Goal: Task Accomplishment & Management: Complete application form

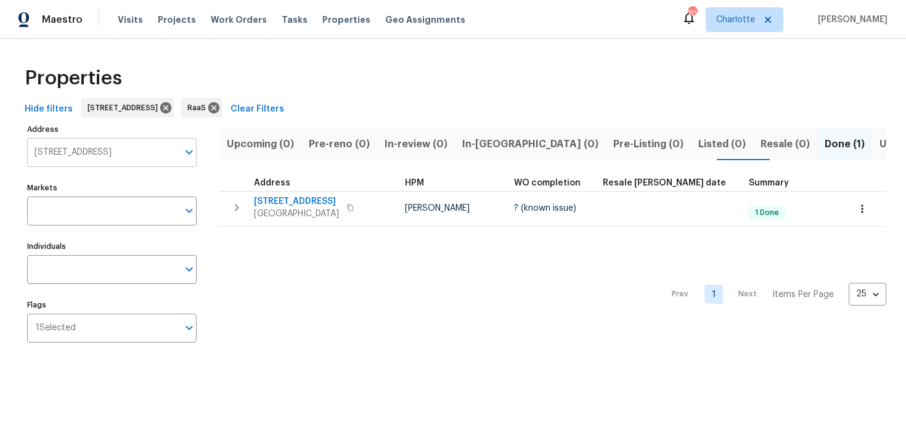
click at [132, 152] on input "[STREET_ADDRESS]" at bounding box center [102, 152] width 151 height 29
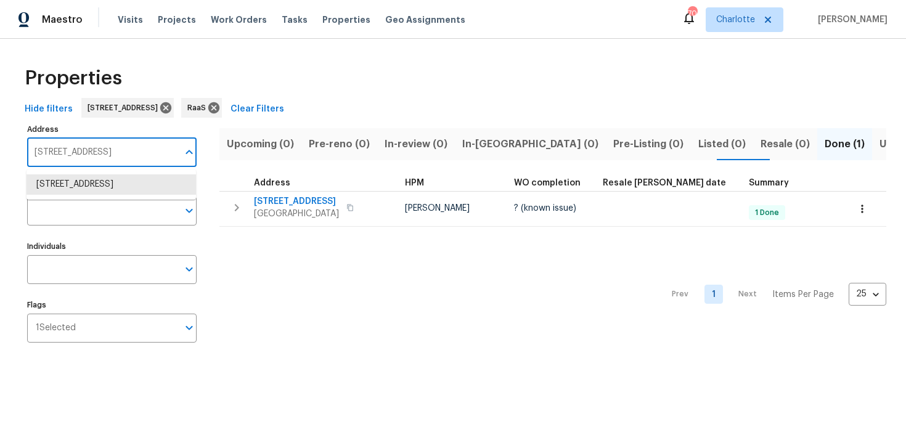
paste input "3134 NE 2nd Dr, Homestead, FL 33033"
type input "3134 NE 2nd Dr, Homestead, FL 33033"
click at [115, 182] on li "3134 NE 2nd Dr Homestead FL 33033" at bounding box center [112, 184] width 170 height 20
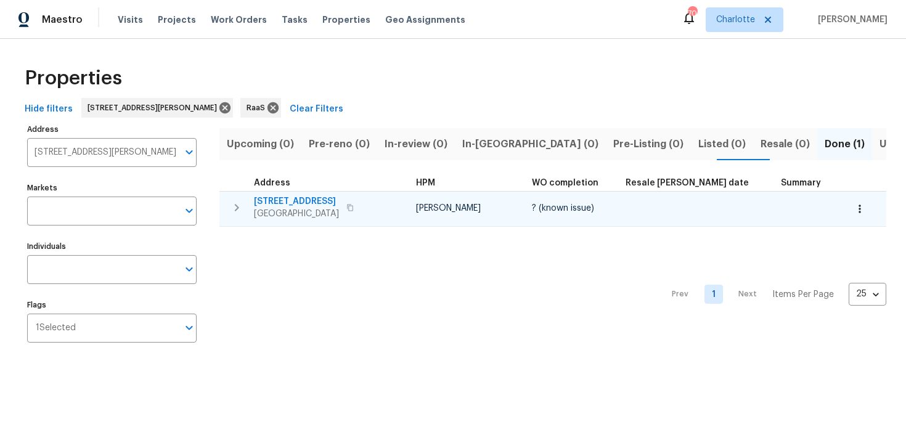
click at [385, 205] on div "3134 NE 2nd Dr Homestead, FL 33033" at bounding box center [323, 207] width 139 height 25
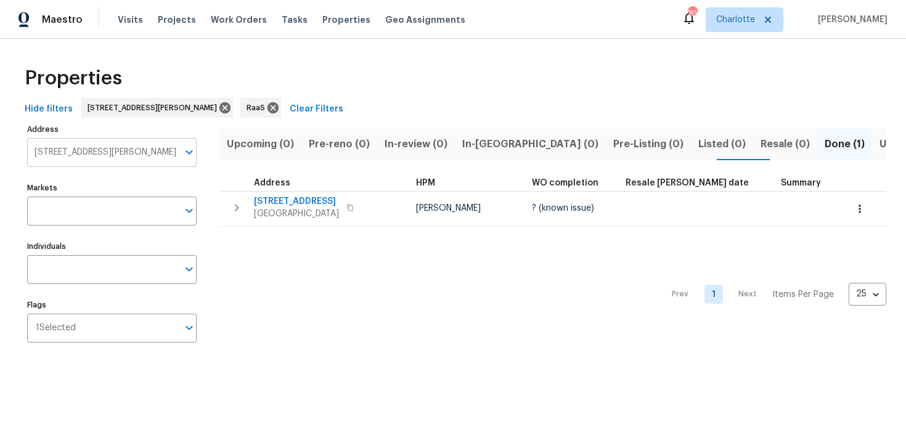
click at [96, 153] on input "3134 NE 2nd Dr Homestead FL 33033" at bounding box center [102, 152] width 151 height 29
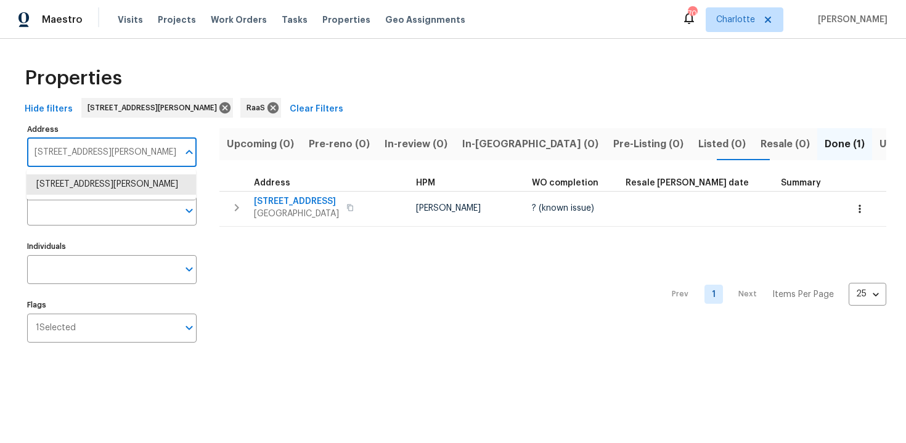
paste input "18200 NW 9th Ave, Miami, FL 33169"
type input "18200 NW 9th Ave, Miami, FL 33169"
click at [100, 183] on li "18200 NW 9th Ave Miami FL 33169" at bounding box center [112, 184] width 170 height 20
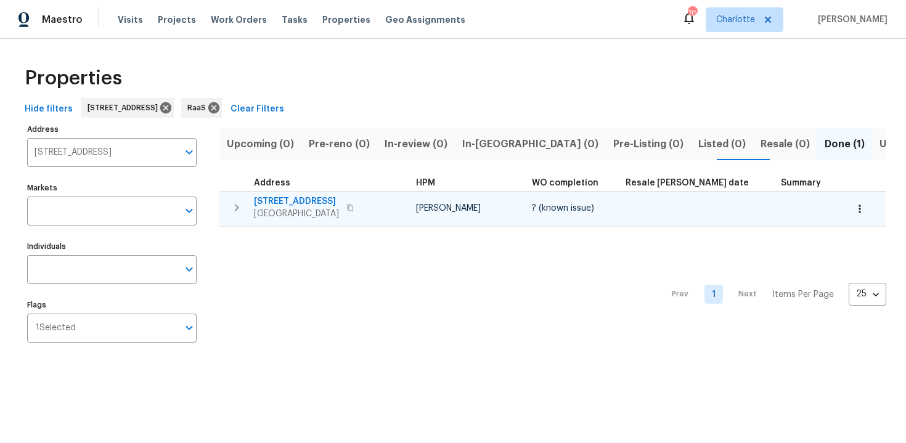
click at [391, 203] on div "18200 NW 9th Ave Miami, FL 33169" at bounding box center [323, 207] width 139 height 25
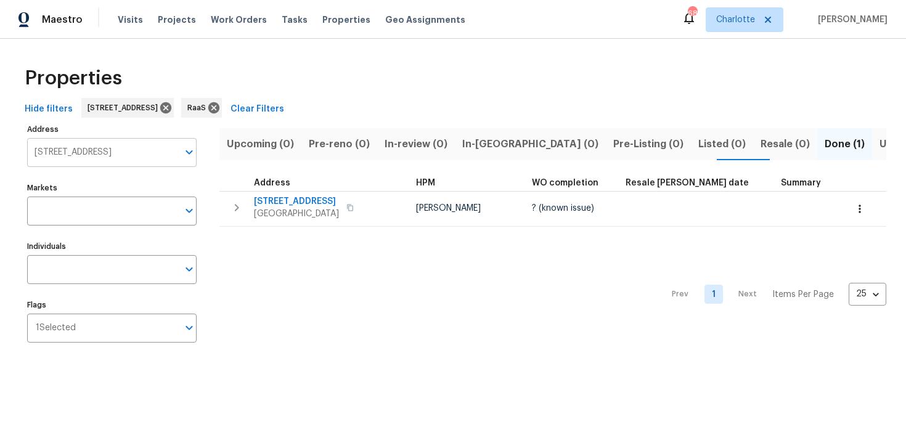
click at [121, 149] on input "18200 NW 9th Ave Miami FL 33169" at bounding box center [102, 152] width 151 height 29
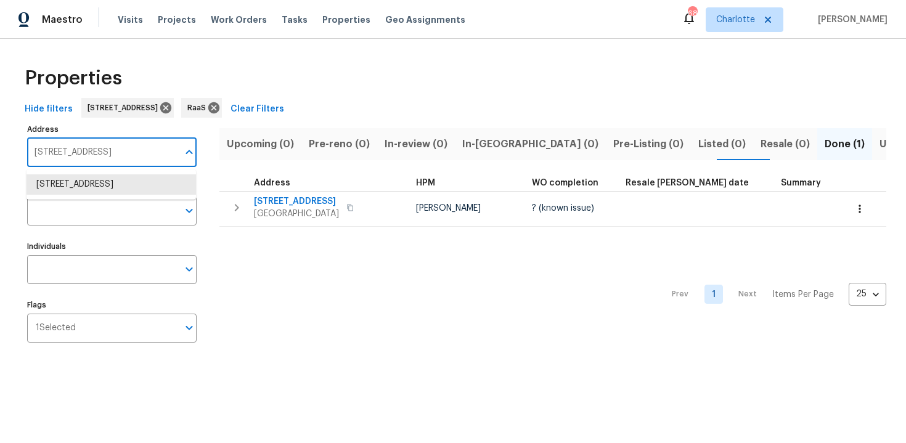
paste input "711 Ironwood Ct E, Oldsmar, FL 34677"
type input "[STREET_ADDRESS]"
click at [114, 192] on li "1711 Ironwood Ct E Oldsmar FL 34677" at bounding box center [112, 184] width 170 height 20
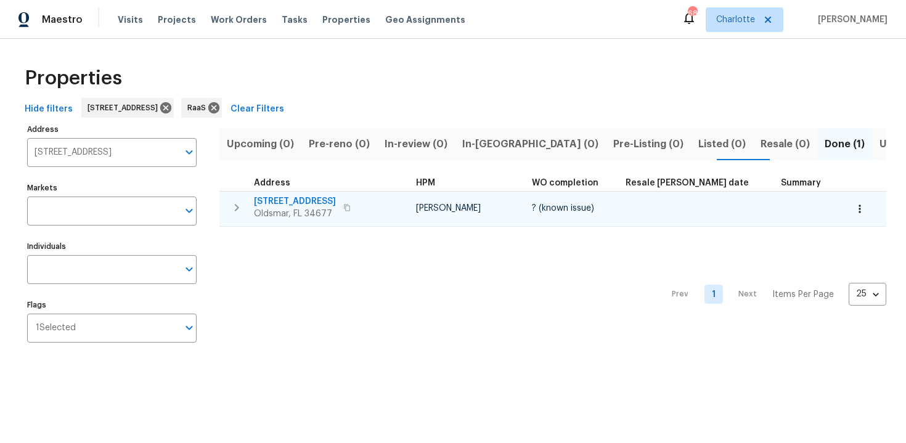
click at [387, 197] on div "1711 Ironwood Ct E Oldsmar, FL 34677" at bounding box center [323, 207] width 139 height 25
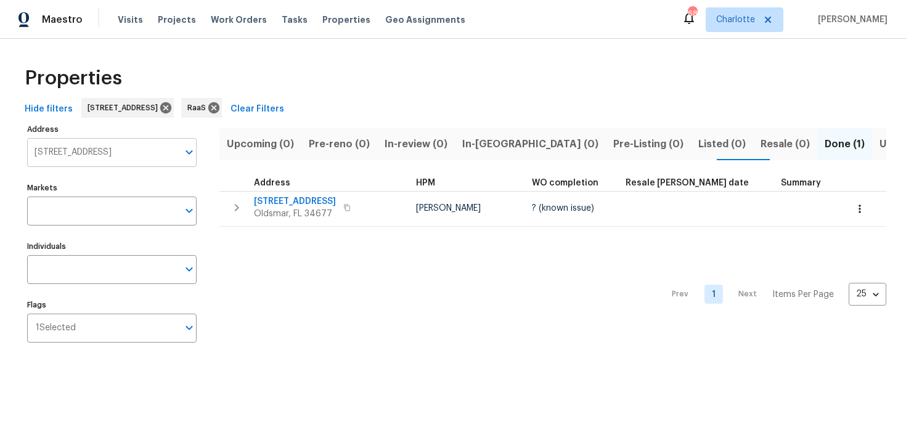
click at [123, 150] on input "1711 Ironwood Ct E Oldsmar FL 34677" at bounding box center [102, 152] width 151 height 29
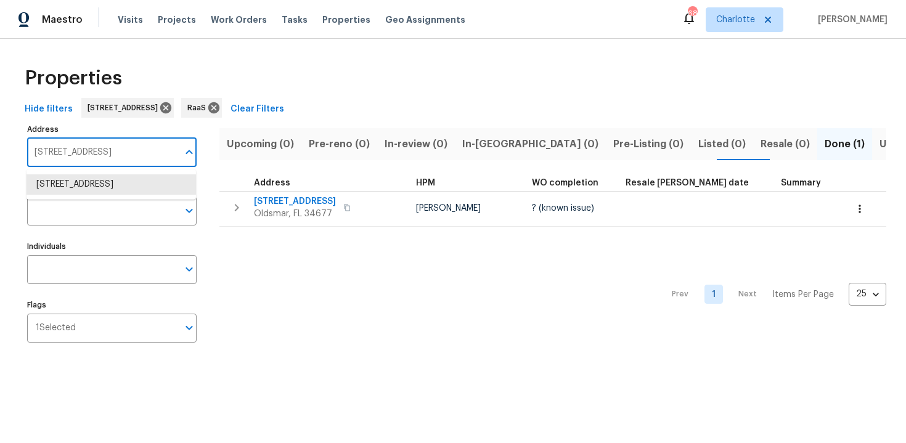
paste input "2179 58th Place N, West Palm Beach, FL 33411"
type input "12179 58th Pl"
click at [137, 190] on li "12179 58th Pl N West Palm Beach FL 33411" at bounding box center [112, 184] width 170 height 20
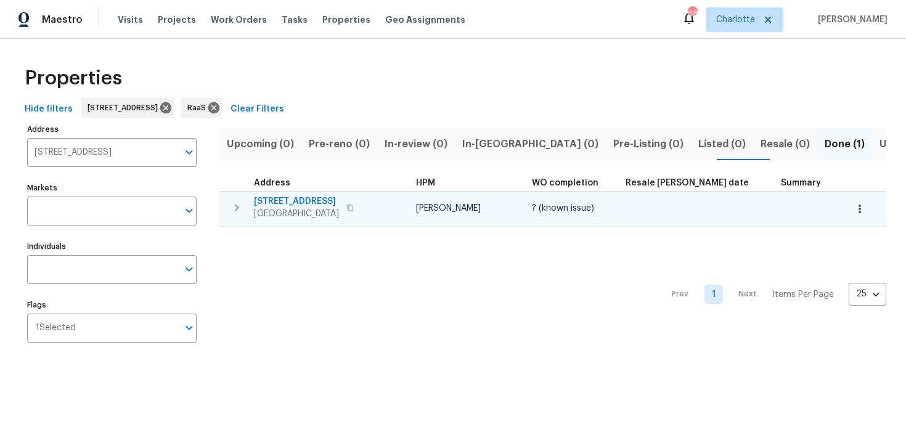
click at [339, 198] on span "12179 58th Pl N" at bounding box center [296, 201] width 85 height 12
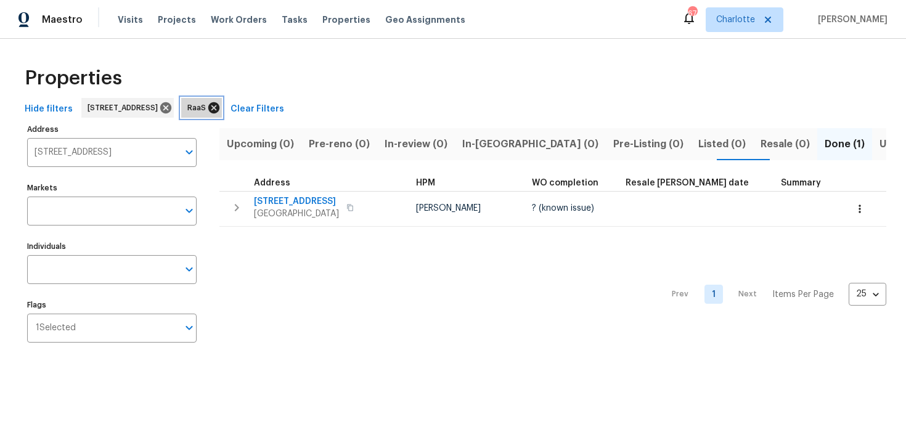
click at [221, 108] on icon at bounding box center [214, 108] width 14 height 14
click at [171, 108] on icon at bounding box center [165, 107] width 11 height 11
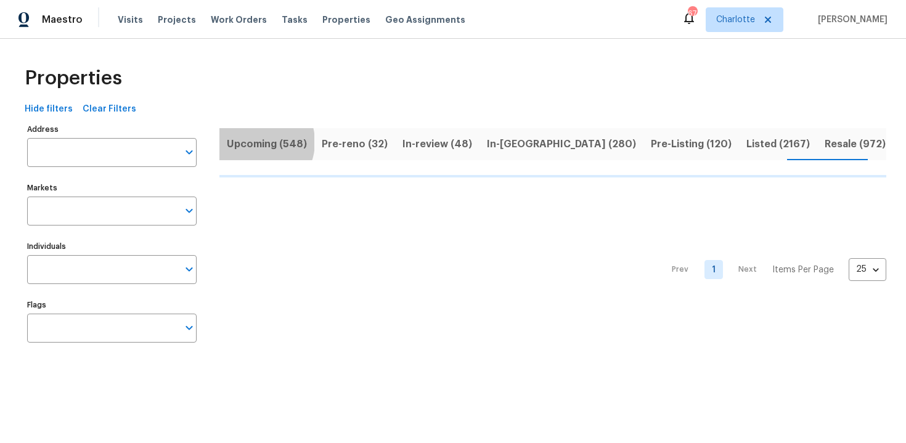
click at [254, 142] on span "Upcoming (548)" at bounding box center [267, 144] width 80 height 17
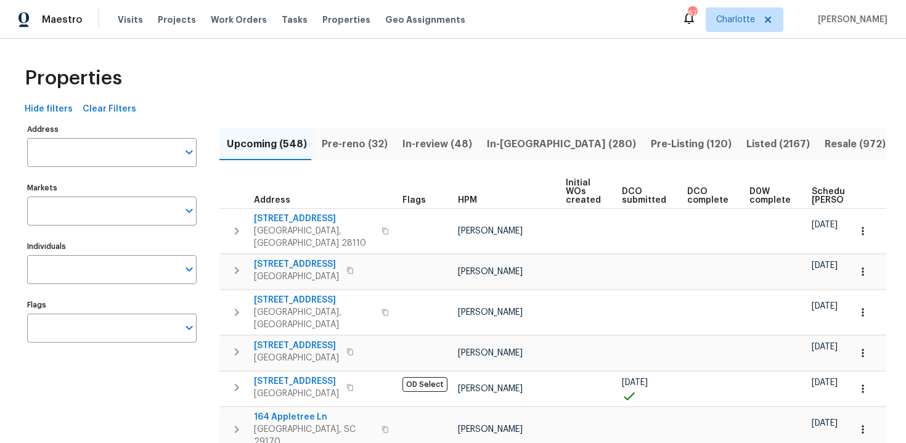
scroll to position [0, 130]
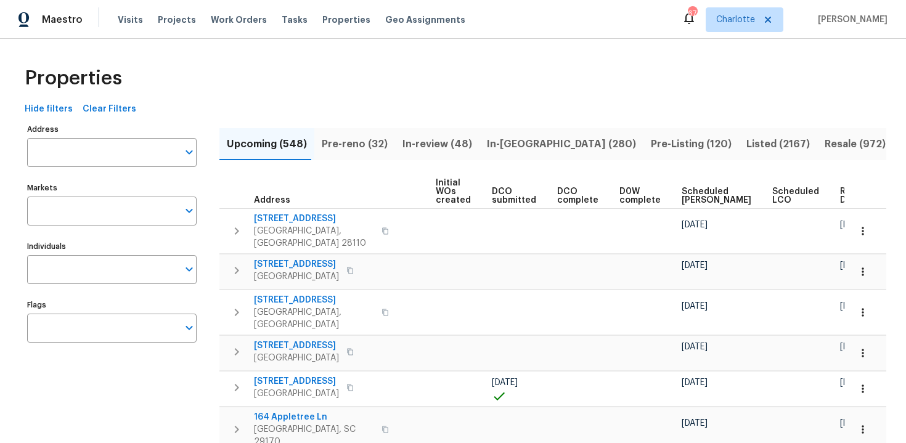
click at [840, 196] on span "Ready Date" at bounding box center [853, 195] width 27 height 17
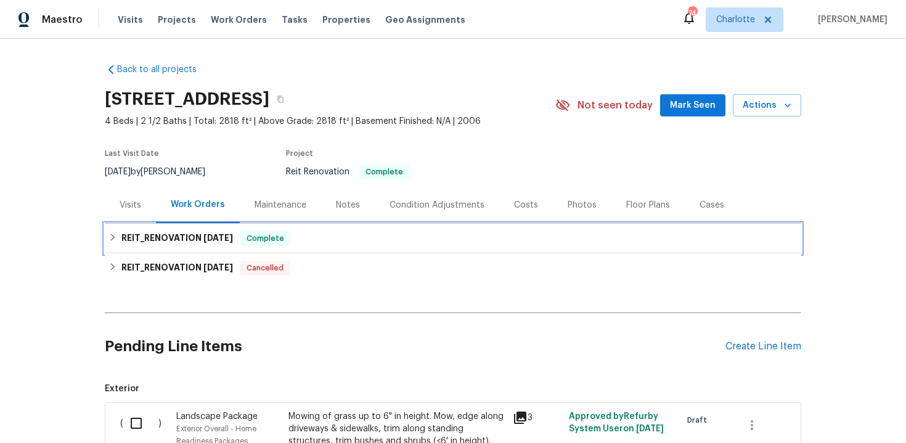
click at [422, 235] on div "REIT_RENOVATION 8/13/25 Complete" at bounding box center [452, 238] width 689 height 15
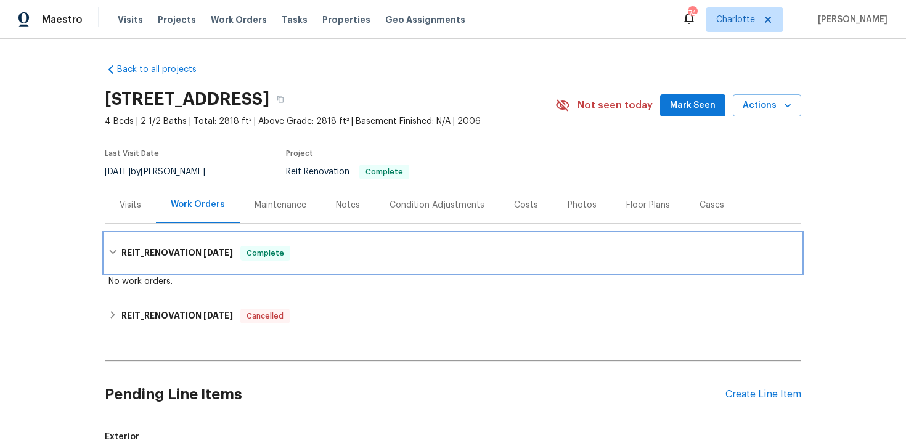
click at [371, 251] on div "REIT_RENOVATION 8/13/25 Complete" at bounding box center [452, 253] width 689 height 15
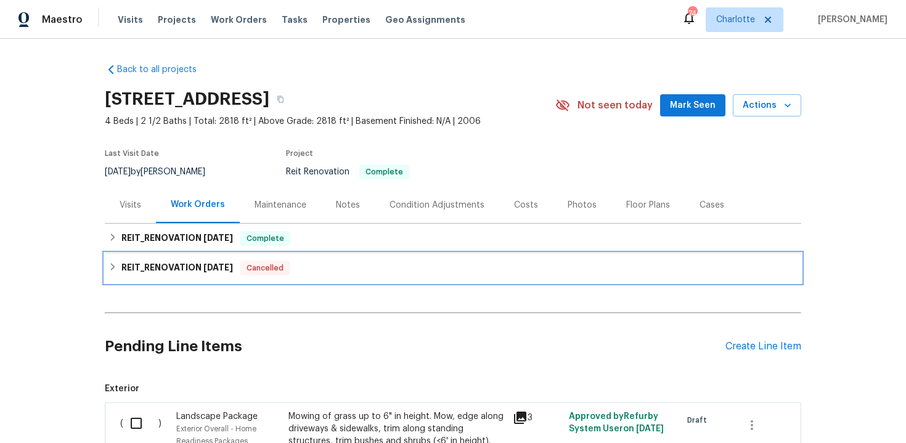
click at [383, 266] on div "REIT_RENOVATION 8/13/25 Cancelled" at bounding box center [452, 268] width 689 height 15
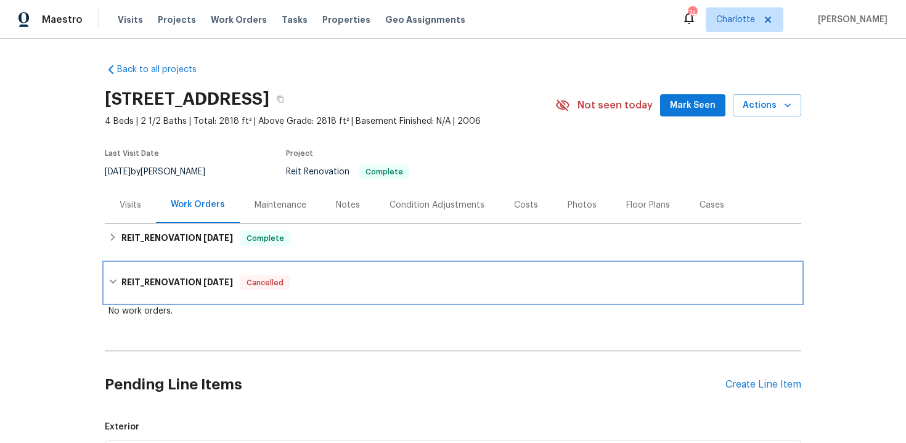
click at [383, 266] on div "REIT_RENOVATION 8/13/25 Cancelled" at bounding box center [453, 282] width 697 height 39
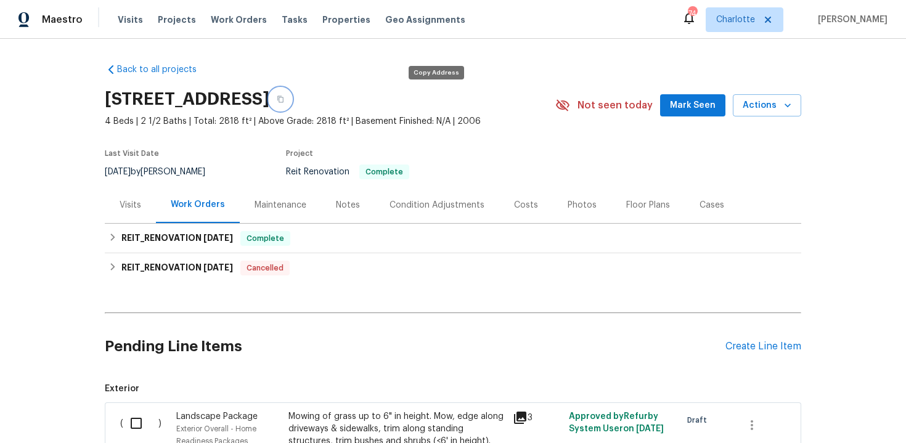
click at [284, 97] on icon "button" at bounding box center [280, 99] width 6 height 7
click at [284, 99] on icon "button" at bounding box center [280, 99] width 7 height 7
click at [284, 101] on icon "button" at bounding box center [280, 99] width 6 height 7
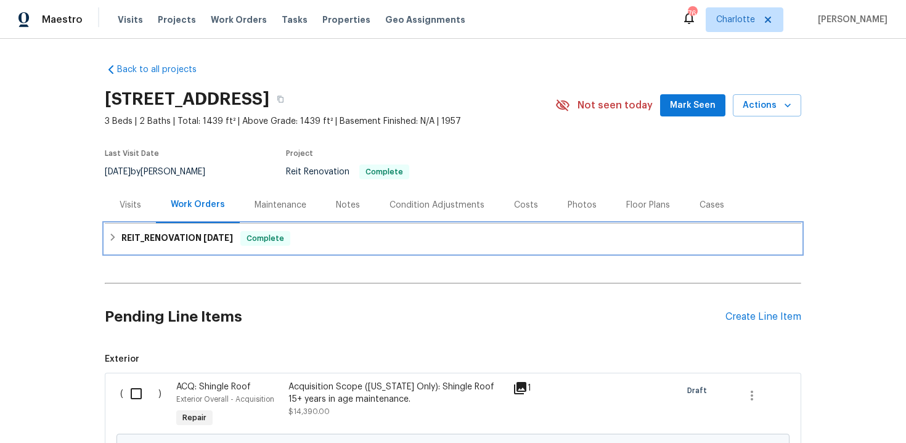
click at [578, 234] on div "REIT_RENOVATION 8/8/25 Complete" at bounding box center [452, 238] width 689 height 15
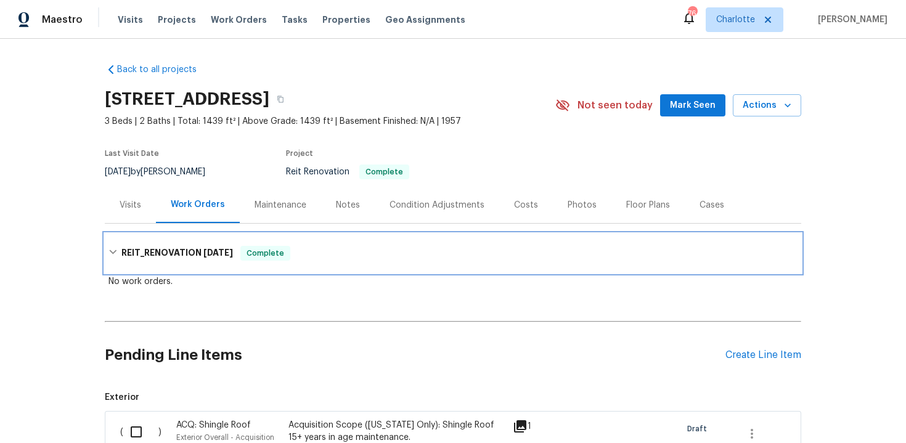
click at [541, 239] on div "REIT_RENOVATION 8/8/25 Complete" at bounding box center [453, 253] width 697 height 39
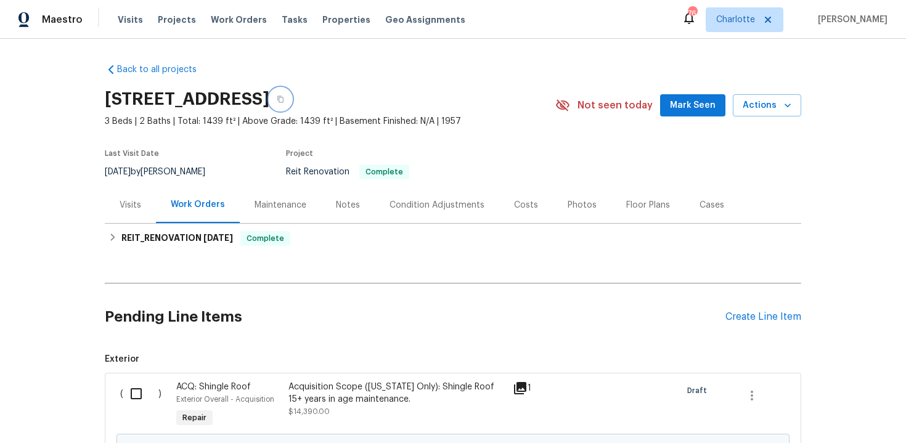
click at [284, 100] on icon "button" at bounding box center [280, 99] width 7 height 7
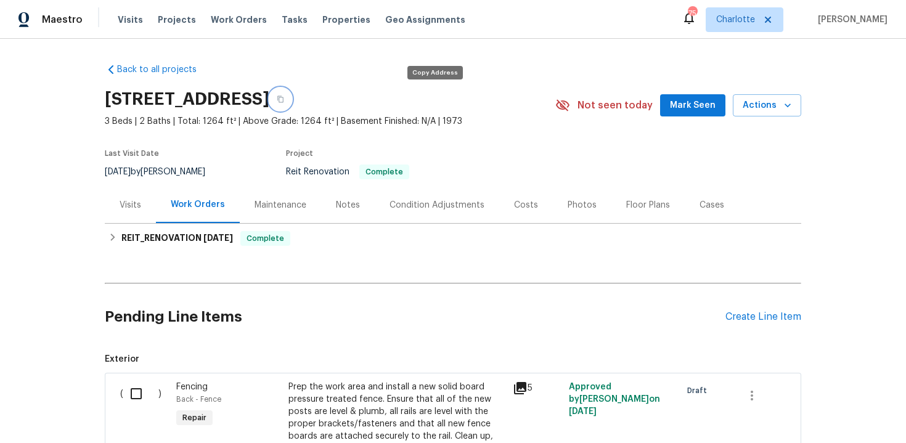
click at [284, 98] on icon "button" at bounding box center [280, 99] width 7 height 7
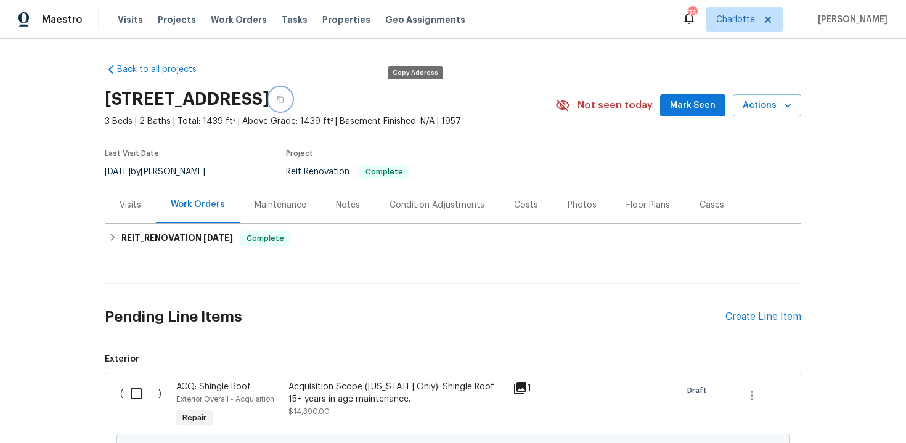
click at [284, 99] on icon "button" at bounding box center [280, 99] width 7 height 7
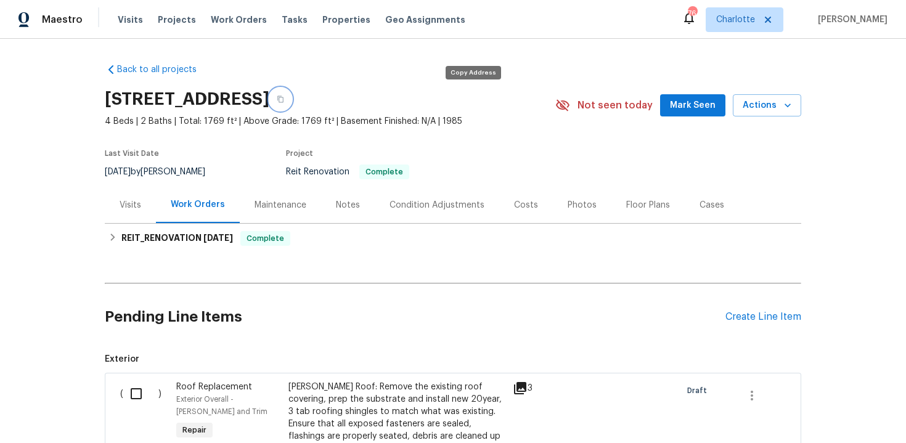
click at [284, 99] on icon "button" at bounding box center [280, 99] width 7 height 7
click at [496, 140] on section "12179 58th Pl N, West Palm Beach, FL 33411 4 Beds | 2 Baths | Total: 1769 ft² |…" at bounding box center [453, 135] width 697 height 104
click at [292, 103] on button "button" at bounding box center [280, 99] width 22 height 22
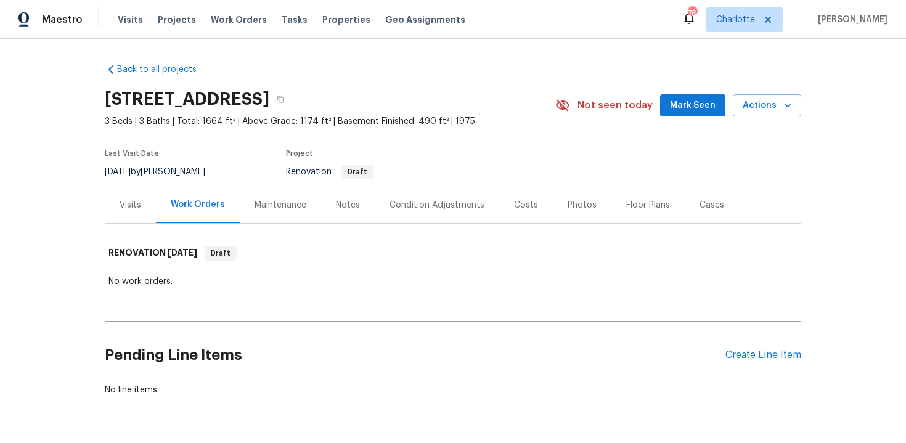
scroll to position [37, 0]
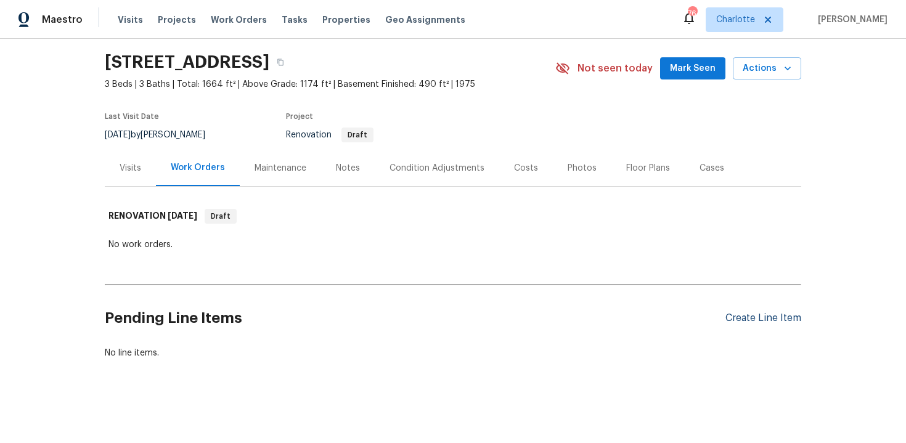
click at [770, 318] on div "Create Line Item" at bounding box center [764, 319] width 76 height 12
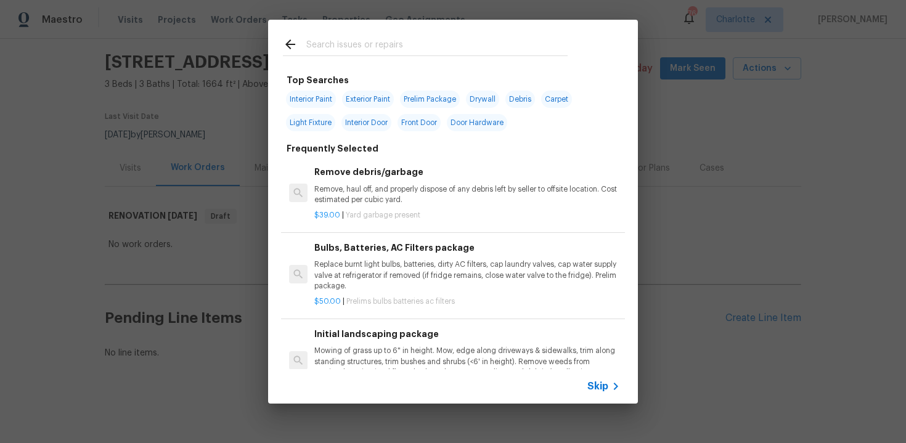
click at [597, 384] on span "Skip" at bounding box center [597, 386] width 21 height 12
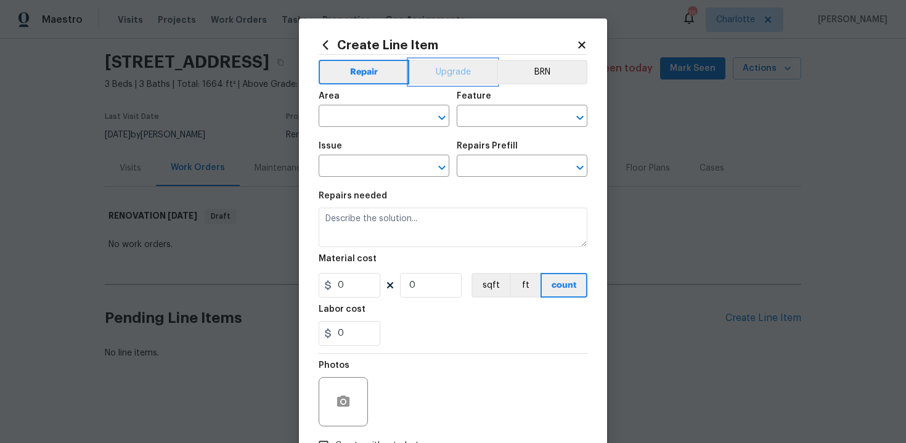
click at [438, 73] on button "Upgrade" at bounding box center [453, 72] width 88 height 25
click at [383, 120] on input "text" at bounding box center [367, 117] width 96 height 19
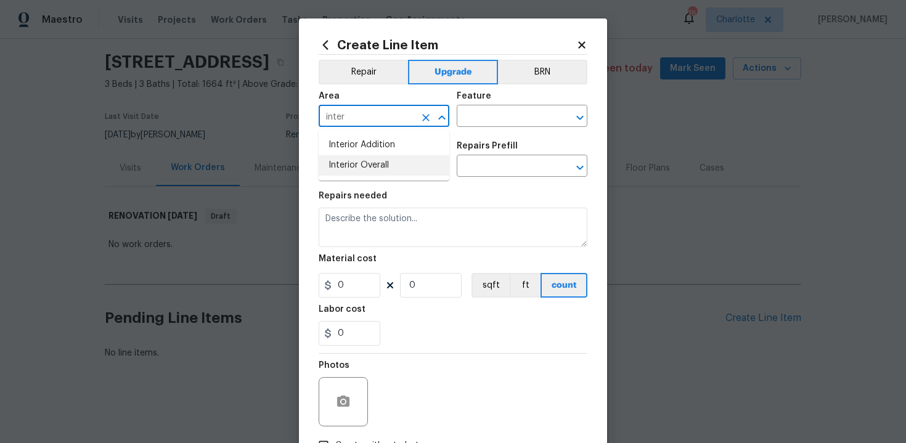
click at [385, 168] on li "Interior Overall" at bounding box center [384, 165] width 131 height 20
type input "Interior Overall"
click at [482, 126] on input "text" at bounding box center [505, 117] width 96 height 19
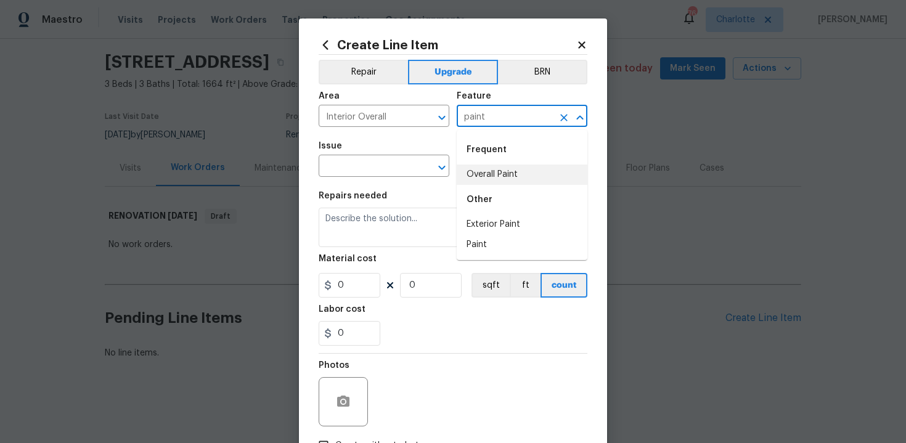
click at [492, 175] on li "Overall Paint" at bounding box center [522, 175] width 131 height 20
type input "Overall Paint"
click at [378, 174] on input "text" at bounding box center [367, 167] width 96 height 19
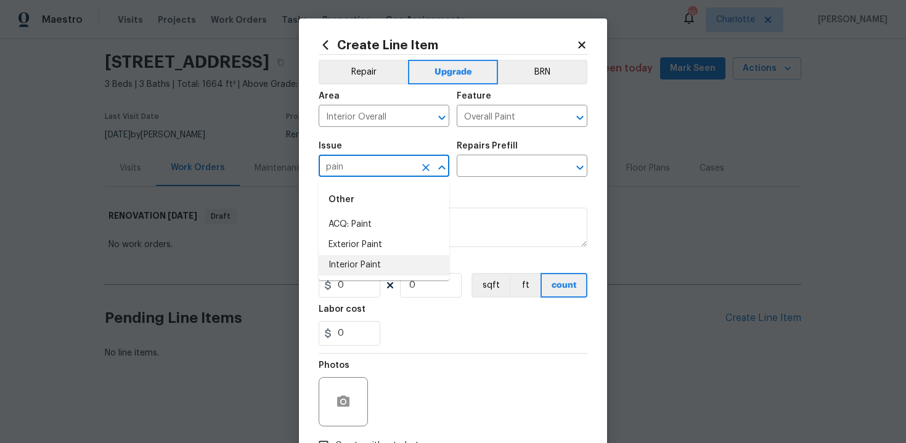
click at [388, 269] on li "Interior Paint" at bounding box center [384, 265] width 131 height 20
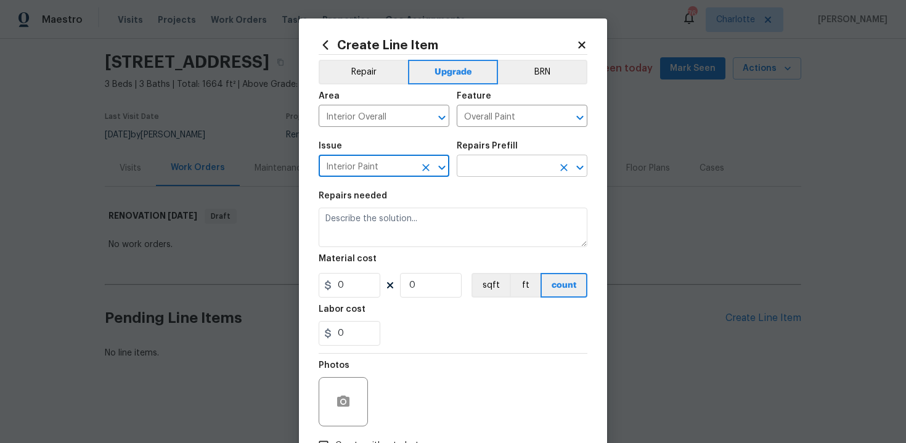
type input "Interior Paint"
click at [493, 168] on input "text" at bounding box center [505, 167] width 96 height 19
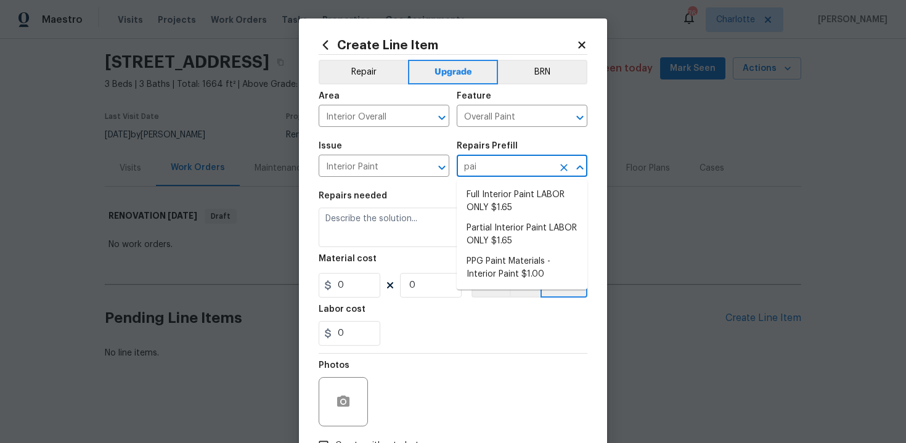
type input "pain"
click at [494, 195] on li "Full Interior Paint LABOR ONLY $1.65" at bounding box center [522, 201] width 131 height 33
type input "Full Interior Paint LABOR ONLY $1.65"
type textarea "Full Interior paint - (walls, ceilings, trim, and doors) - PAINT PROVIDED BY OP…"
type input "1.65"
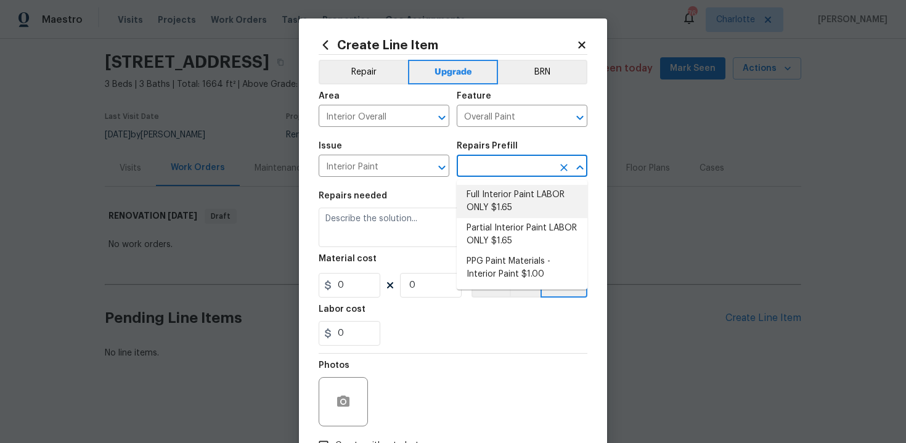
type input "1"
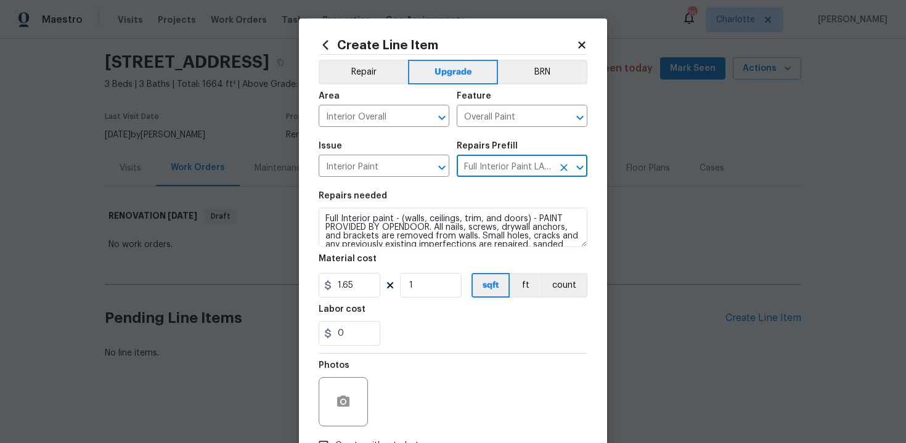
type input "Full Interior Paint LABOR ONLY $1.65"
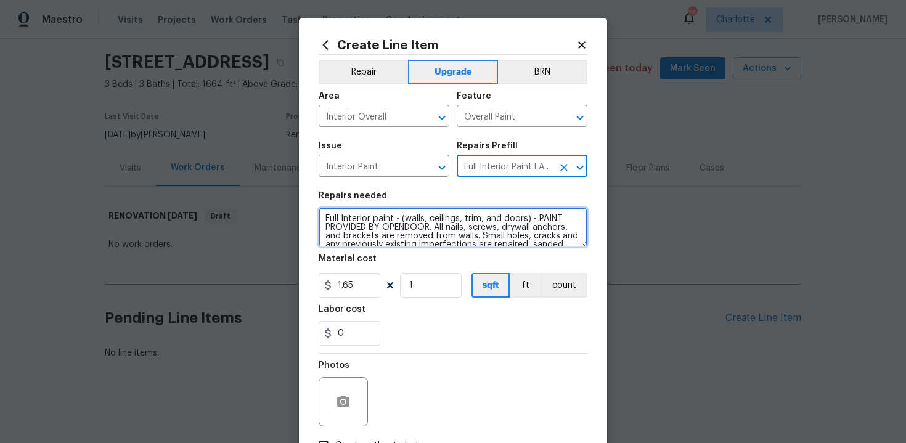
click at [322, 218] on textarea "Full Interior paint - (walls, ceilings, trim, and doors) - PAINT PROVIDED BY OP…" at bounding box center [453, 227] width 269 height 39
type textarea "#sala - Full Interior paint - (walls, ceilings, trim, and doors) - PAINT PROVID…"
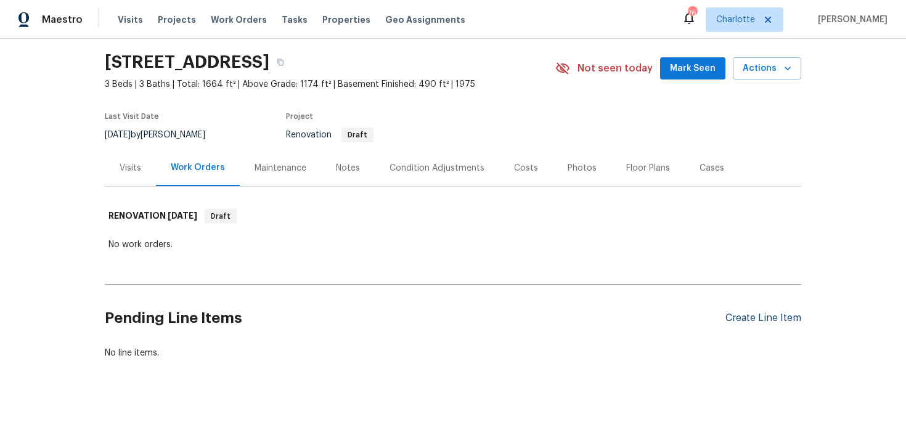
click at [764, 317] on div "Create Line Item" at bounding box center [764, 319] width 76 height 12
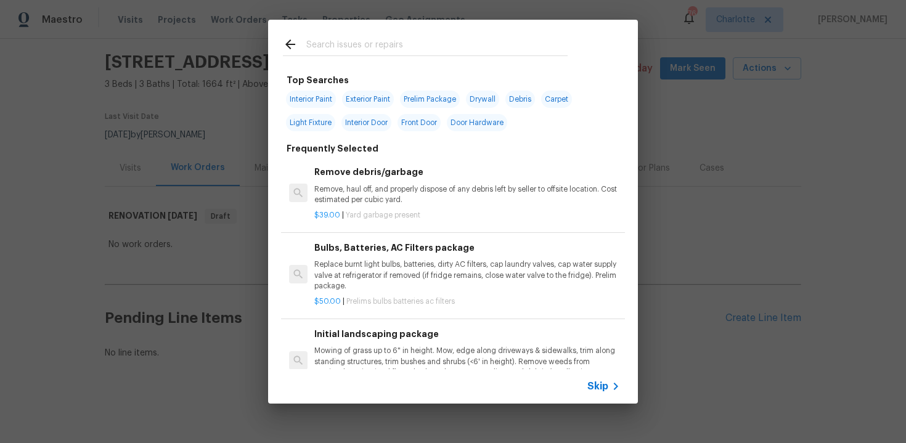
click at [594, 382] on span "Skip" at bounding box center [597, 386] width 21 height 12
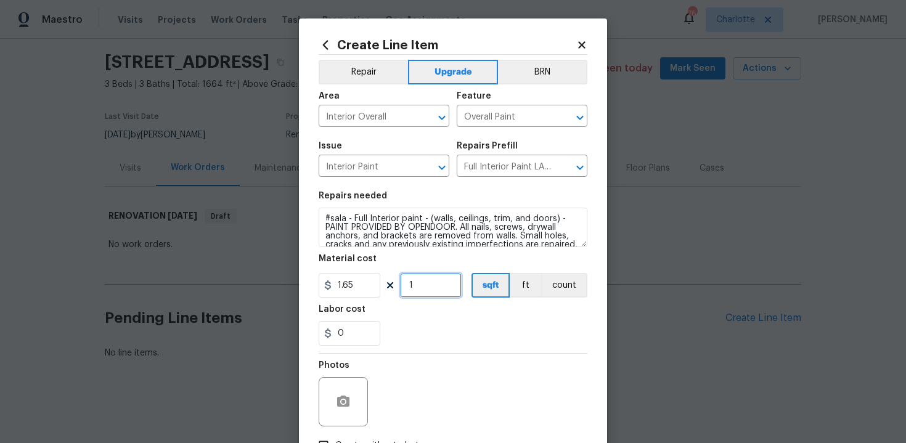
click at [417, 285] on input "1" at bounding box center [431, 285] width 62 height 25
type input "1174"
click at [431, 325] on div "0" at bounding box center [453, 333] width 269 height 25
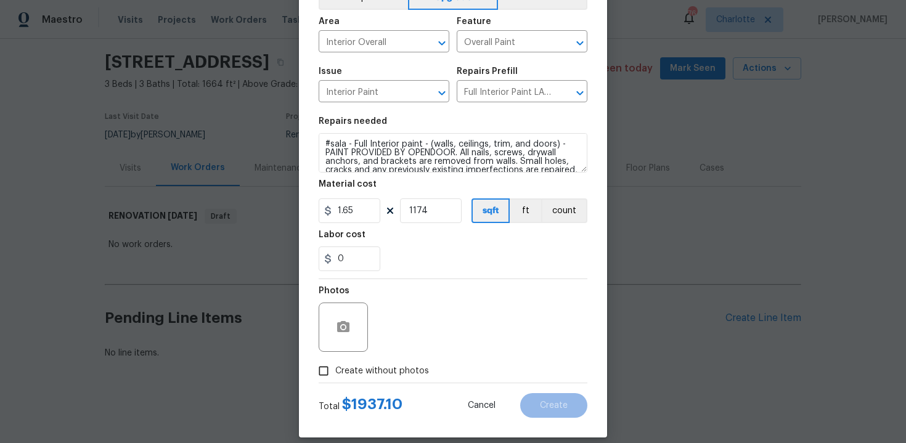
scroll to position [88, 0]
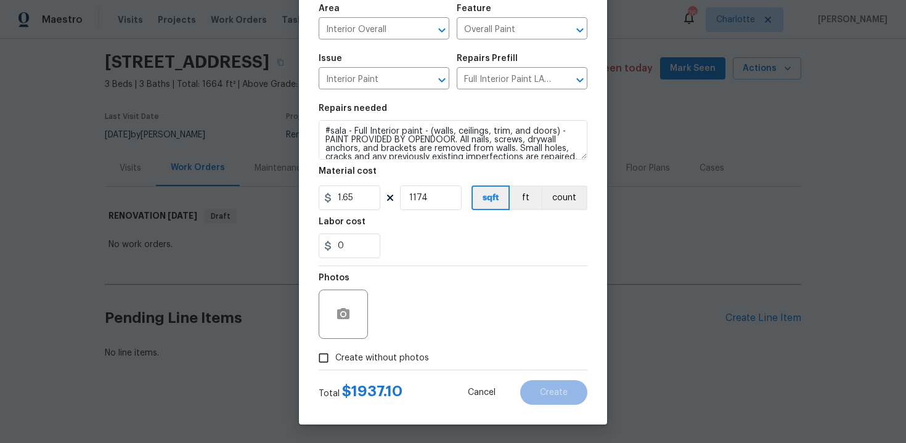
click at [384, 354] on span "Create without photos" at bounding box center [382, 358] width 94 height 13
click at [335, 354] on input "Create without photos" at bounding box center [323, 357] width 23 height 23
checkbox input "true"
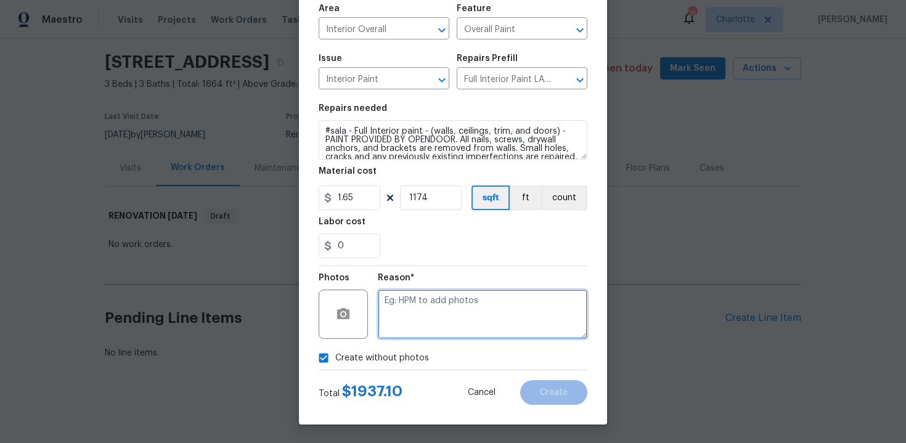
click at [438, 322] on textarea at bounding box center [483, 314] width 210 height 49
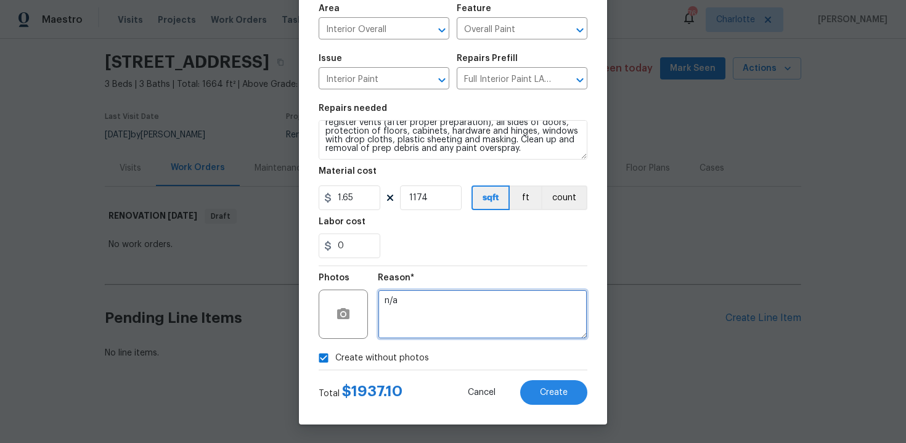
type textarea "n/a"
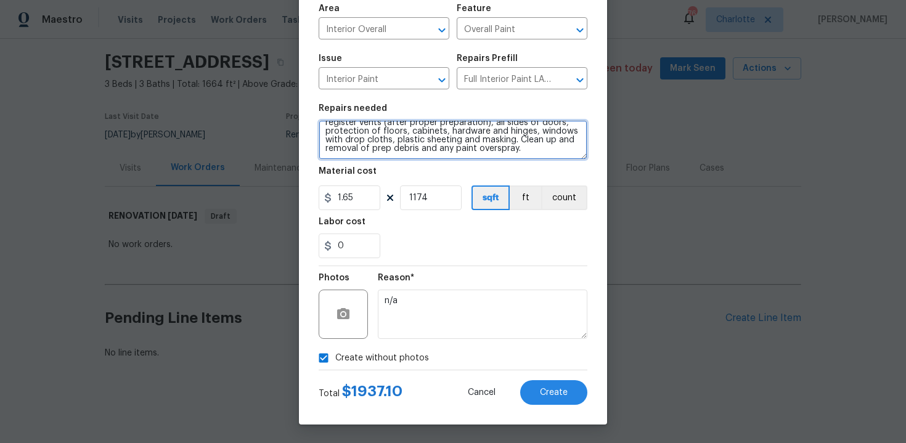
click at [525, 147] on textarea "#sala - Full Interior paint - (walls, ceilings, trim, and doors) - PAINT PROVID…" at bounding box center [453, 139] width 269 height 39
paste textarea "Includes doors and trim"
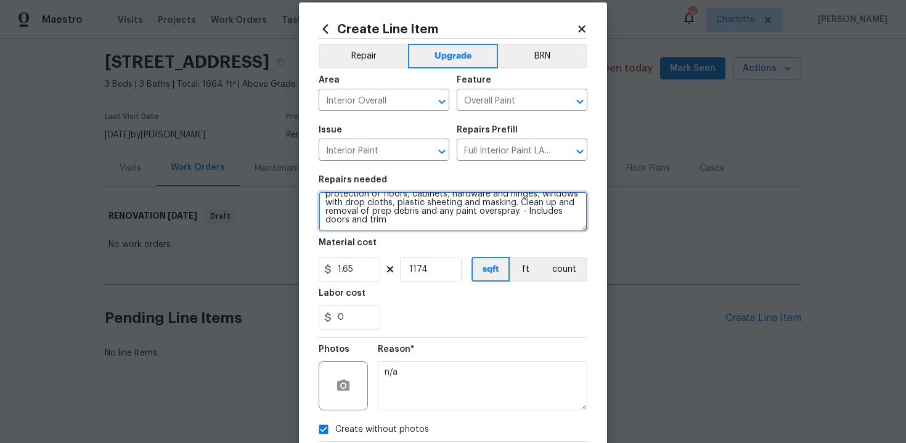
scroll to position [88, 0]
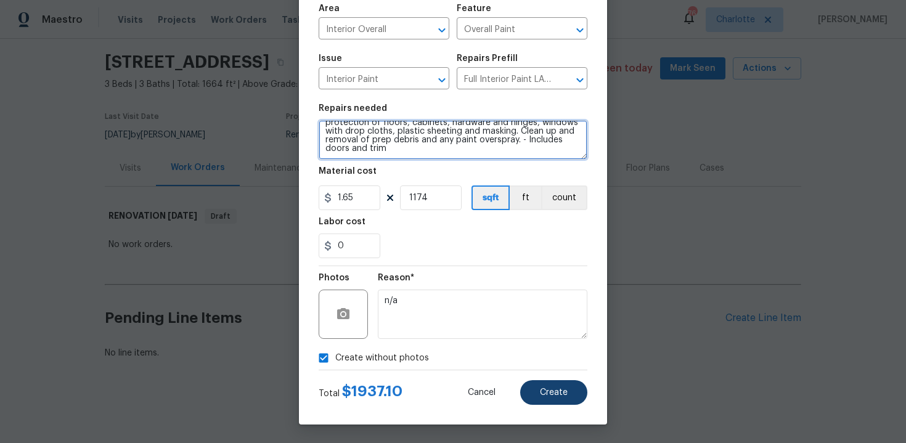
type textarea "#sala - Full Interior paint - (walls, ceilings, trim, and doors) - PAINT PROVID…"
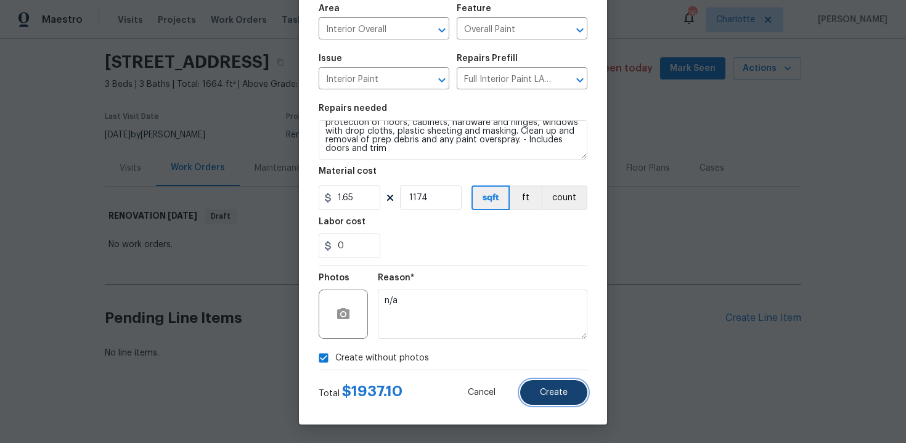
click at [567, 393] on span "Create" at bounding box center [554, 392] width 28 height 9
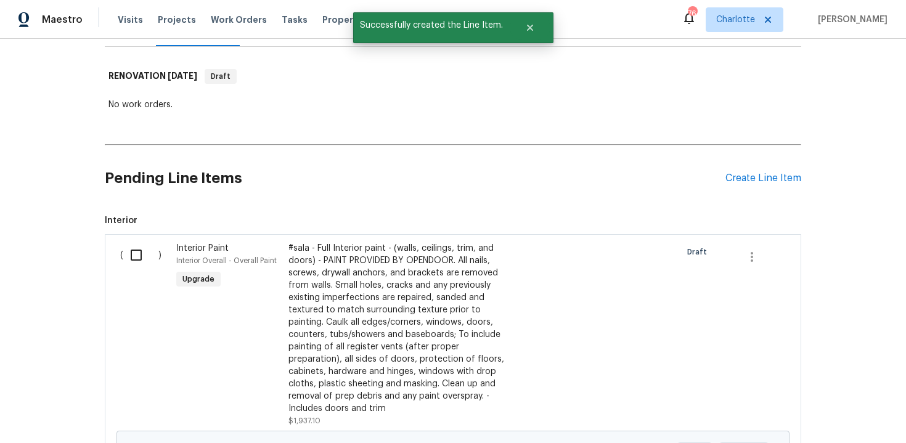
scroll to position [128, 0]
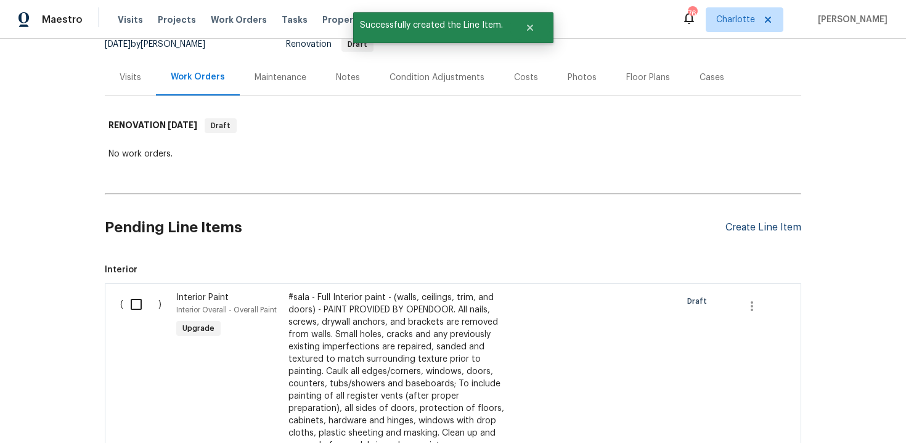
click at [766, 229] on div "Create Line Item" at bounding box center [764, 228] width 76 height 12
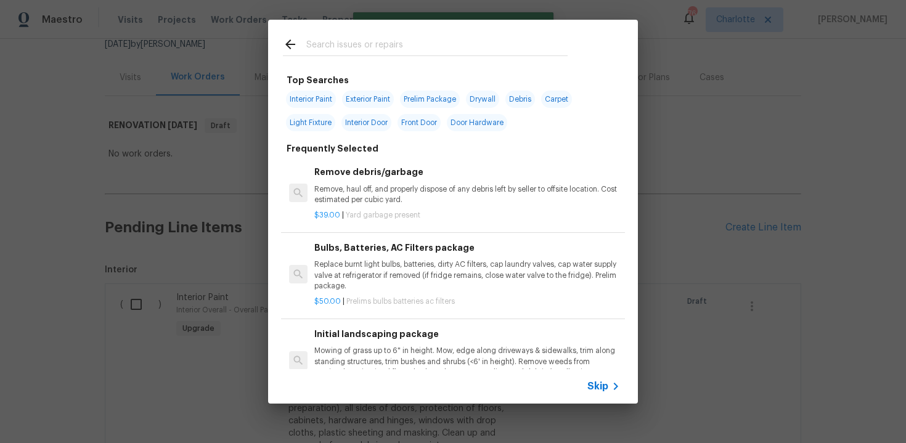
click at [593, 390] on span "Skip" at bounding box center [597, 386] width 21 height 12
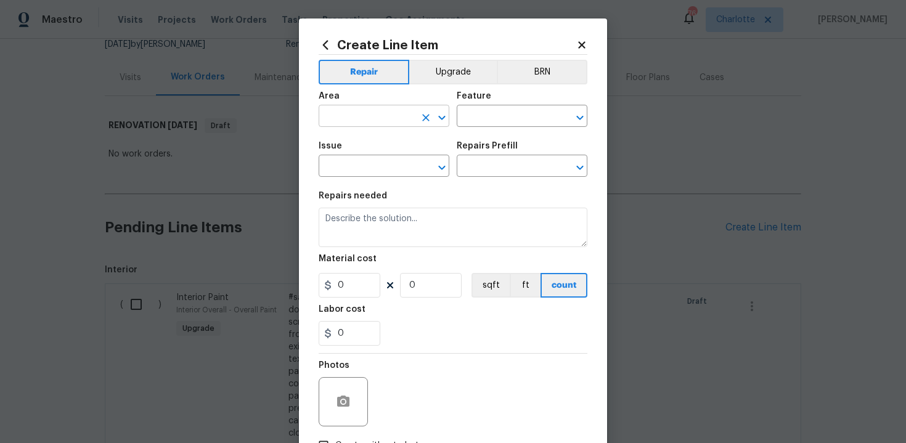
click at [375, 119] on input "text" at bounding box center [367, 117] width 96 height 19
click at [381, 162] on li "Interior Overall" at bounding box center [384, 165] width 131 height 20
type input "Interior Overall"
click at [476, 118] on input "text" at bounding box center [505, 117] width 96 height 19
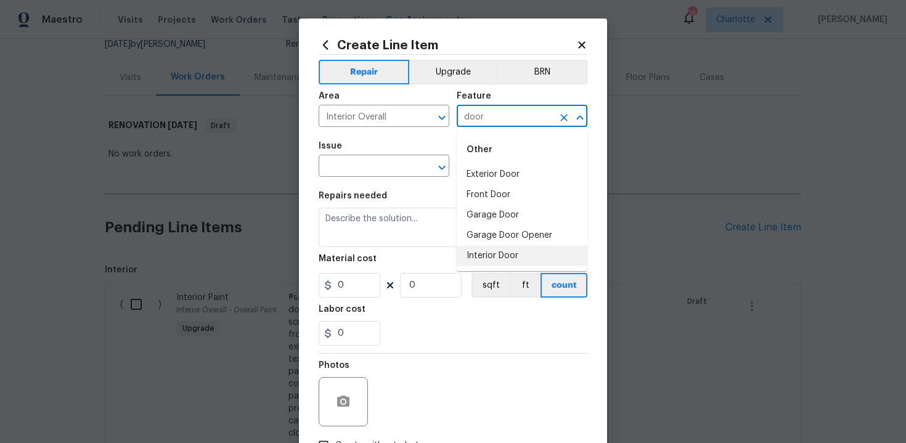
click at [485, 254] on li "Interior Door" at bounding box center [522, 256] width 131 height 20
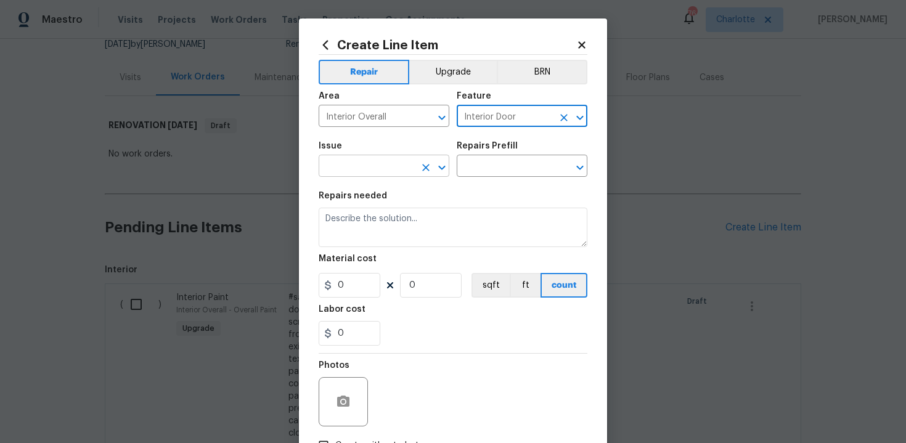
type input "Interior Door"
click at [389, 170] on input "text" at bounding box center [367, 167] width 96 height 19
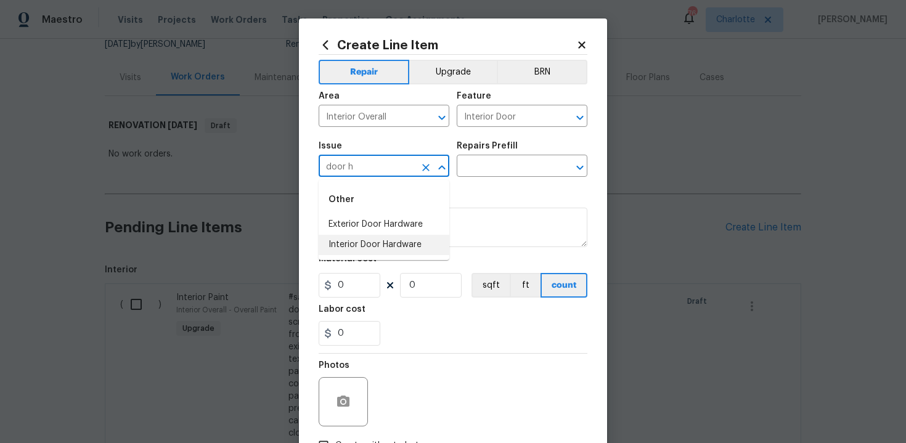
click at [388, 238] on li "Interior Door Hardware" at bounding box center [384, 245] width 131 height 20
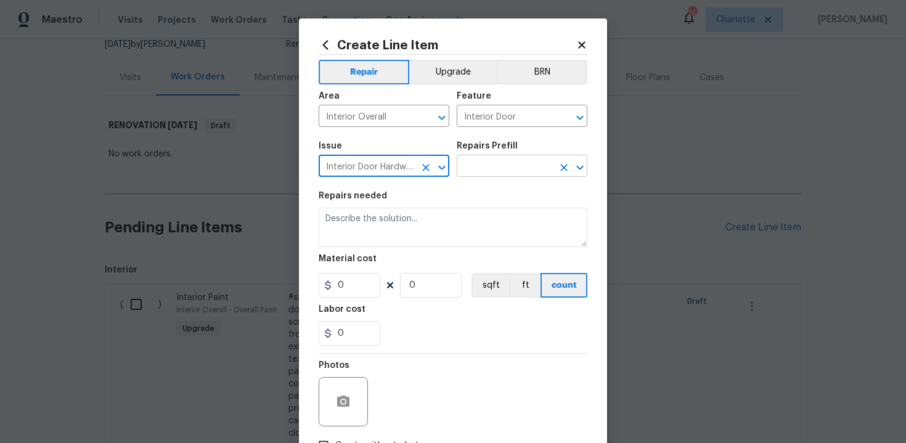
type input "Interior Door Hardware"
click at [483, 173] on input "text" at bounding box center [505, 167] width 96 height 19
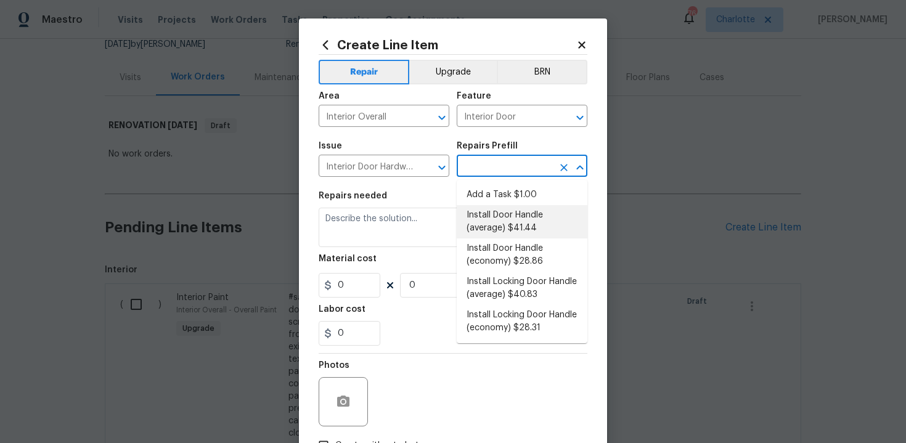
click at [503, 222] on li "Install Door Handle (average) $41.44" at bounding box center [522, 221] width 131 height 33
type input "Install Door Handle (average) $41.44"
type textarea "Remove the existing interior door handle (if present). Install a new (average) …"
type input "41.44"
type input "1"
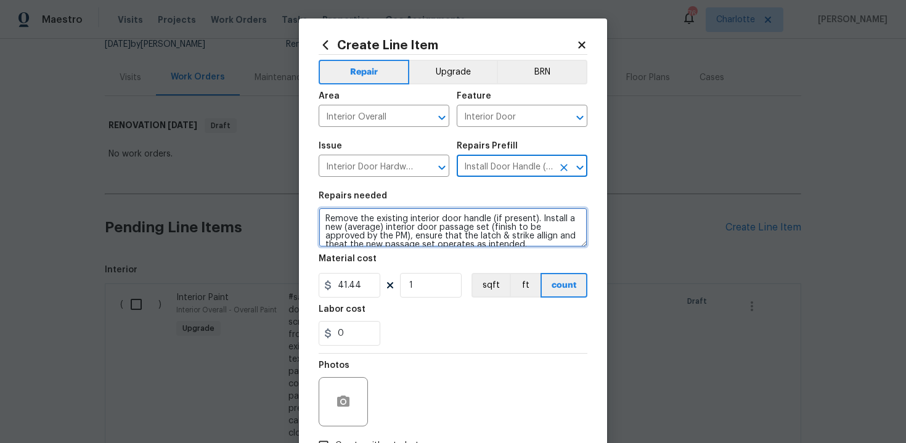
click at [320, 218] on textarea "Remove the existing interior door handle (if present). Install a new (average) …" at bounding box center [453, 227] width 269 height 39
type textarea "#sala - Remove the existing interior door handle (if present). Install a new (a…"
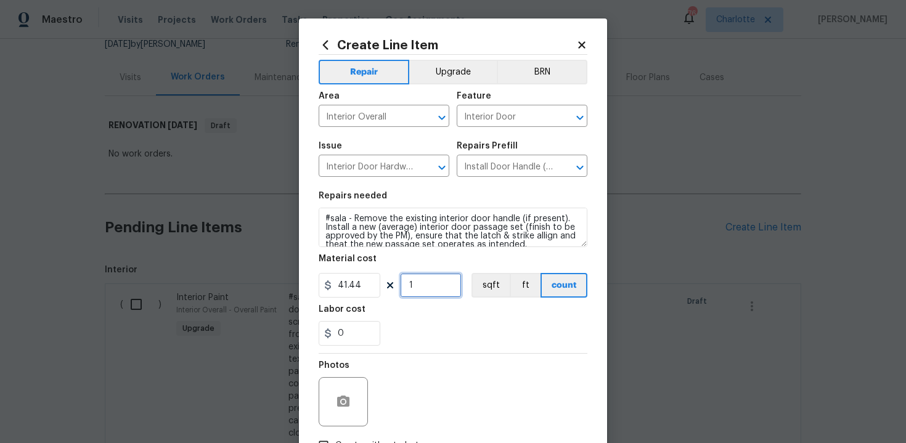
click at [435, 287] on input "1" at bounding box center [431, 285] width 62 height 25
type input "15"
click at [461, 322] on div "0" at bounding box center [453, 333] width 269 height 25
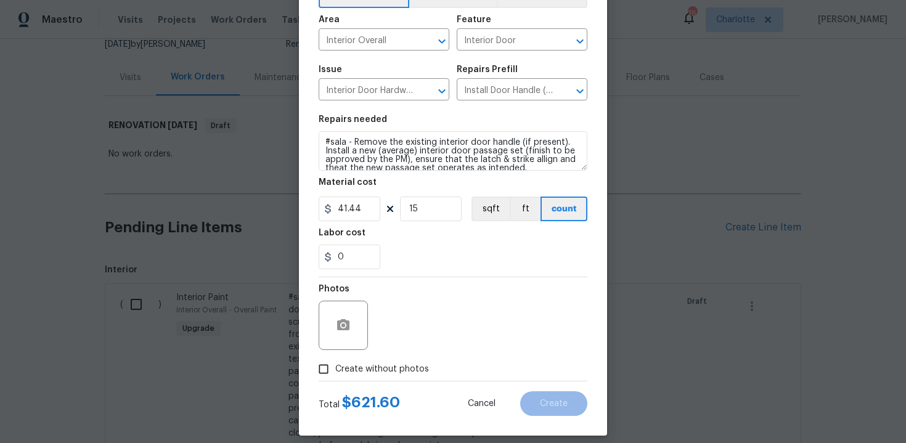
scroll to position [88, 0]
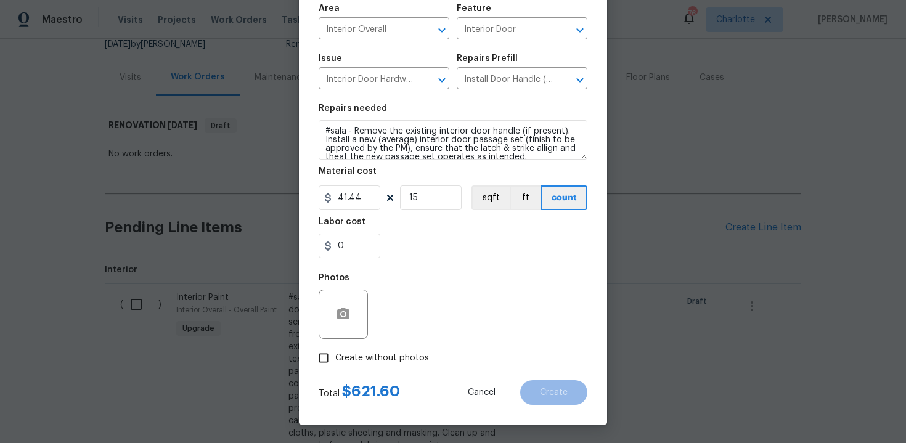
click at [400, 350] on label "Create without photos" at bounding box center [370, 357] width 117 height 23
click at [335, 350] on input "Create without photos" at bounding box center [323, 357] width 23 height 23
checkbox input "true"
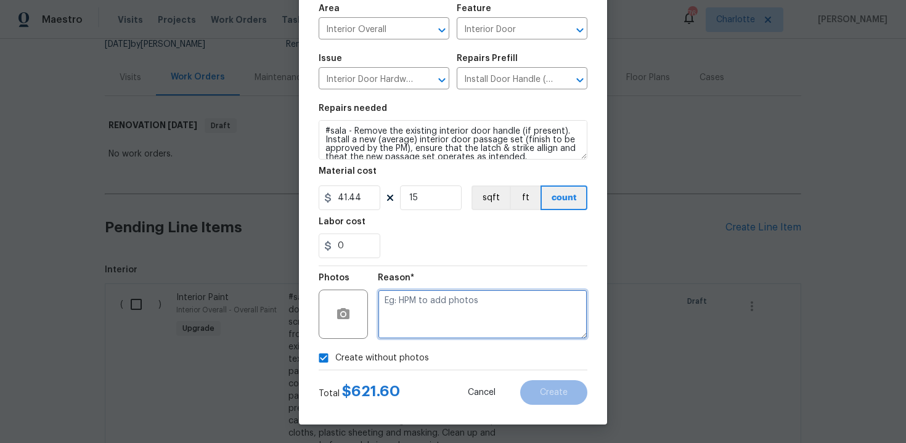
click at [441, 322] on textarea at bounding box center [483, 314] width 210 height 49
type textarea "n/a"
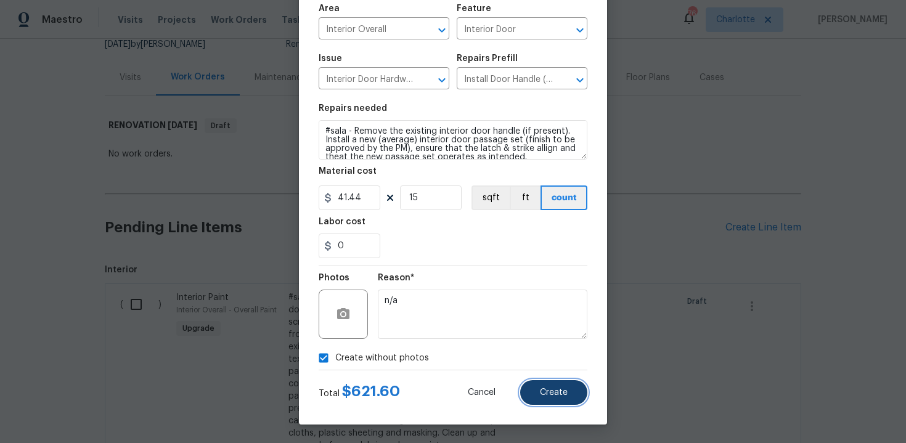
click at [549, 382] on button "Create" at bounding box center [553, 392] width 67 height 25
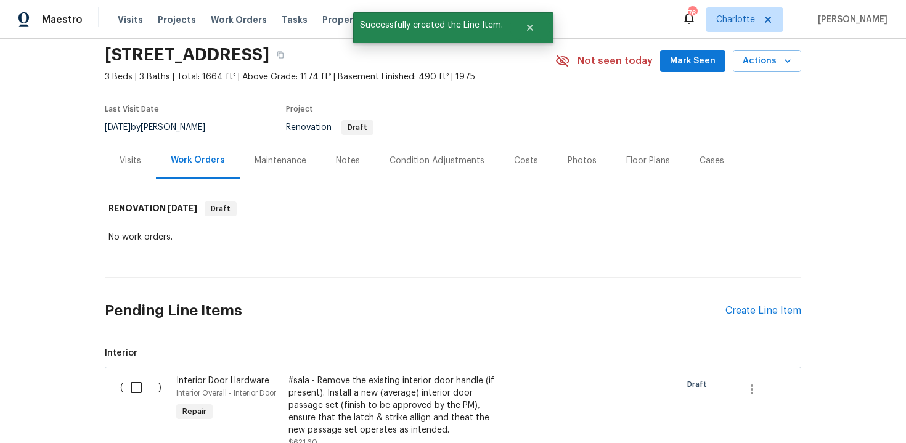
scroll to position [128, 0]
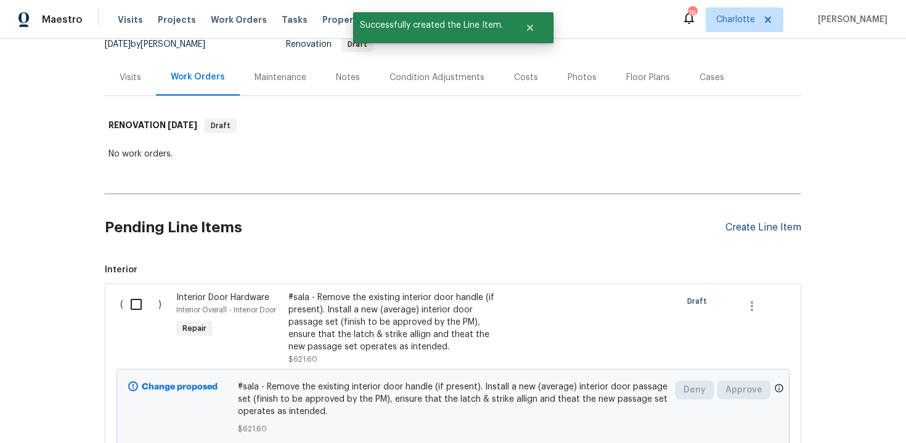
click at [768, 227] on div "Create Line Item" at bounding box center [764, 228] width 76 height 12
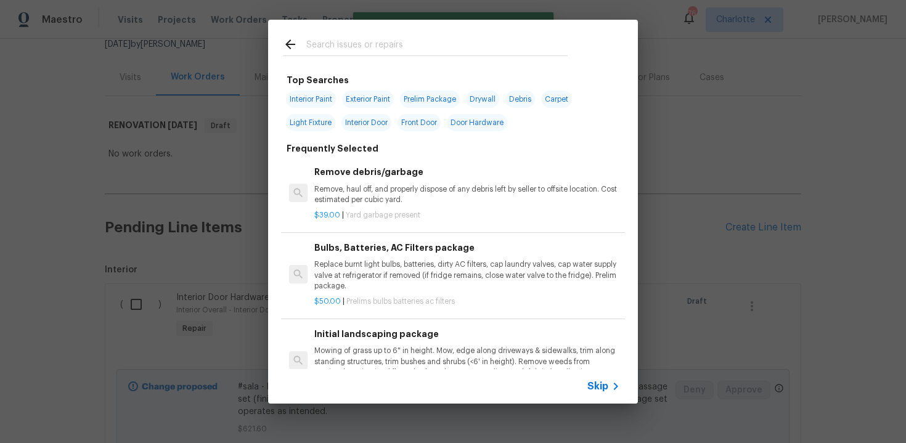
click at [598, 382] on span "Skip" at bounding box center [597, 386] width 21 height 12
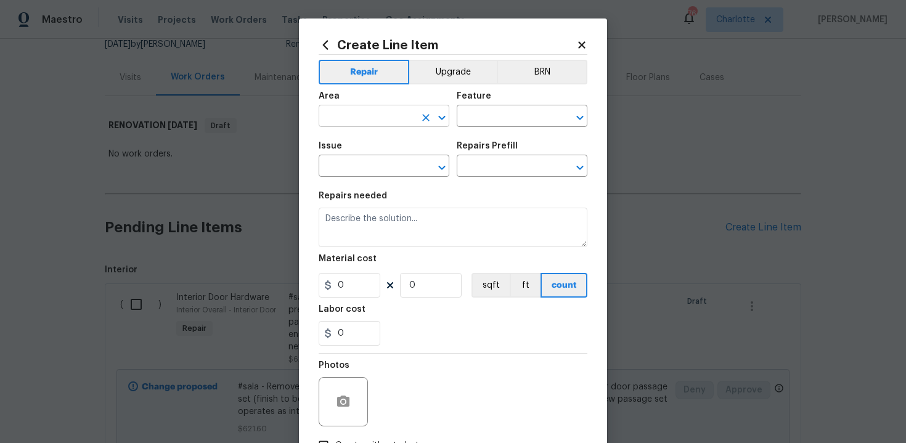
click at [391, 120] on input "text" at bounding box center [367, 117] width 96 height 19
click at [391, 160] on li "Interior Overall" at bounding box center [384, 165] width 131 height 20
type input "Interior Overall"
click at [496, 113] on input "text" at bounding box center [505, 117] width 96 height 19
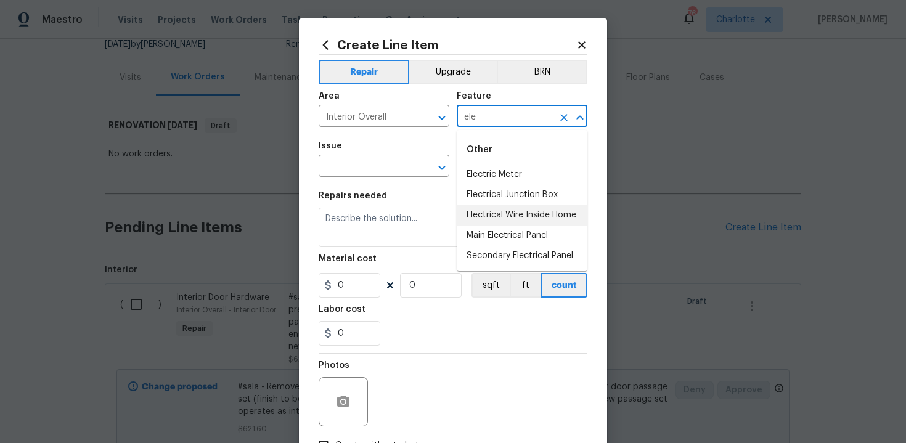
click at [512, 223] on li "Electrical Wire Inside Home" at bounding box center [522, 215] width 131 height 20
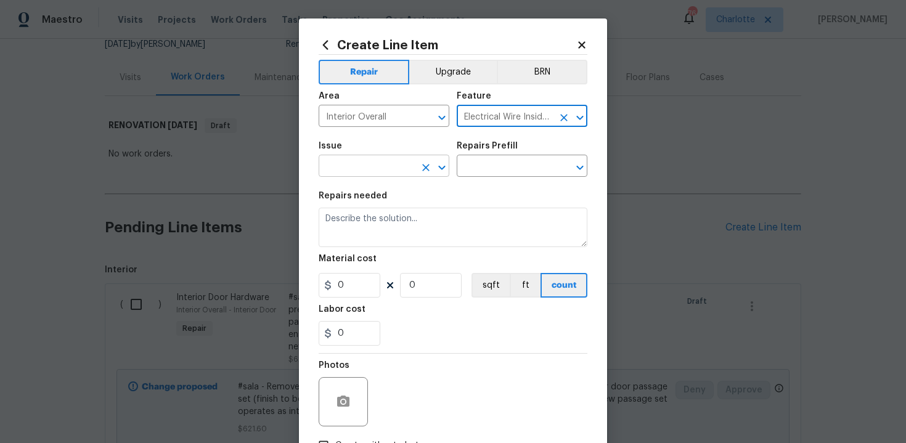
type input "Electrical Wire Inside Home"
click at [390, 170] on input "text" at bounding box center [367, 167] width 96 height 19
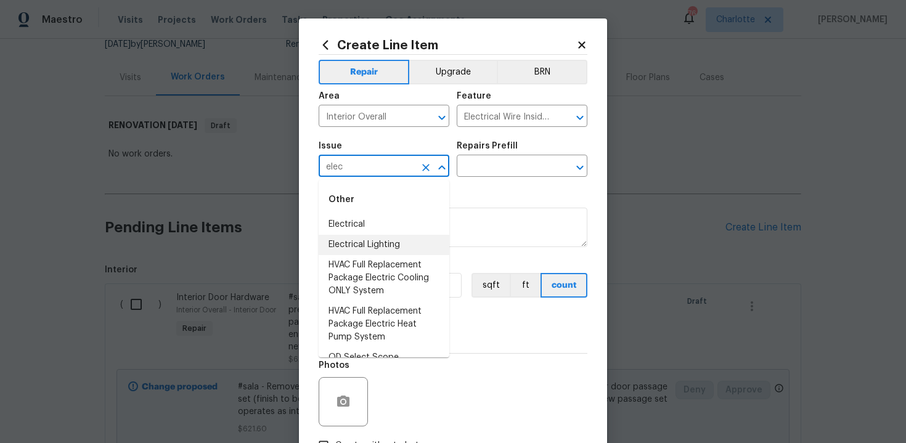
click at [396, 244] on li "Electrical Lighting" at bounding box center [384, 245] width 131 height 20
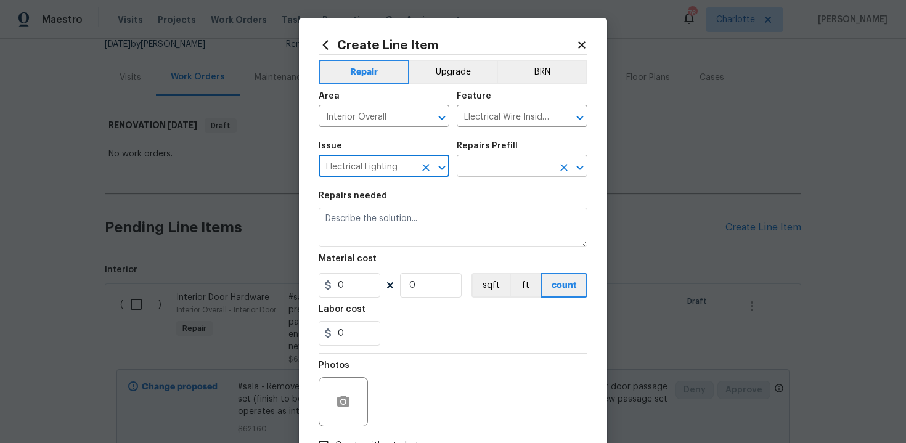
type input "Electrical Lighting"
click at [500, 168] on input "text" at bounding box center [505, 167] width 96 height 19
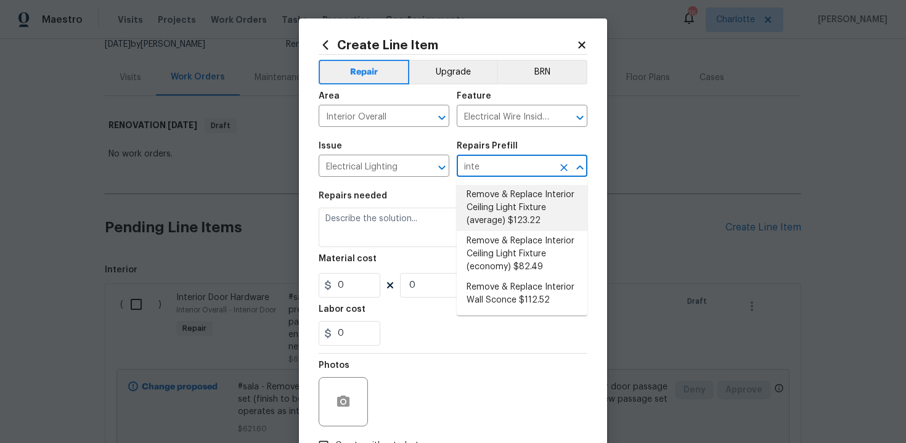
click at [504, 216] on li "Remove & Replace Interior Ceiling Light Fixture (average) $123.22" at bounding box center [522, 208] width 131 height 46
type input "Remove & Replace Interior Ceiling Light Fixture (average) $123.22"
type textarea "Remove the existing interior ceiling light fixture and replace it with new AVER…"
type input "123.22"
type input "1"
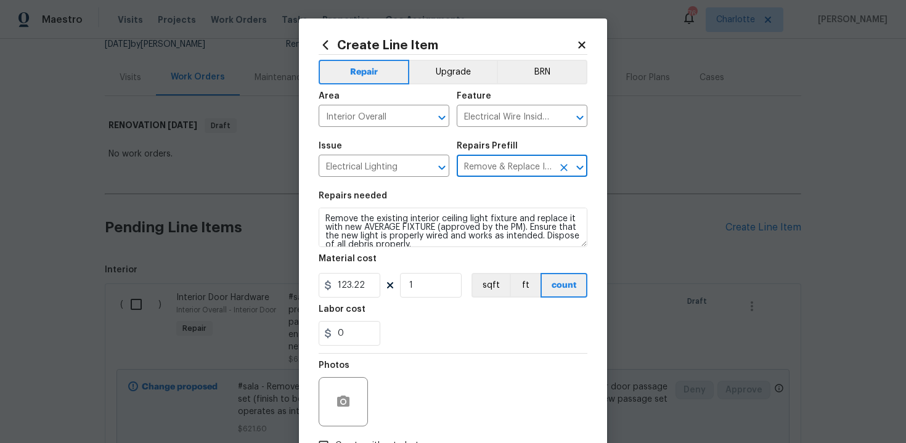
type input "Remove & Replace Interior Ceiling Light Fixture (average) $123.22"
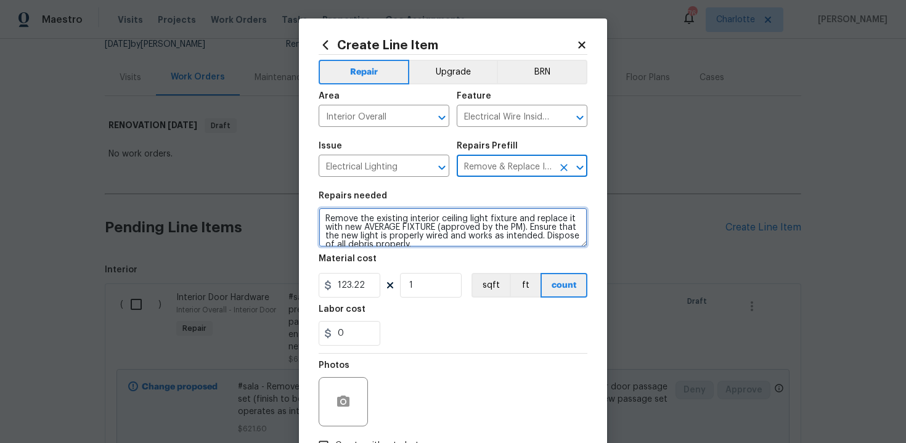
click at [322, 218] on textarea "Remove the existing interior ceiling light fixture and replace it with new AVER…" at bounding box center [453, 227] width 269 height 39
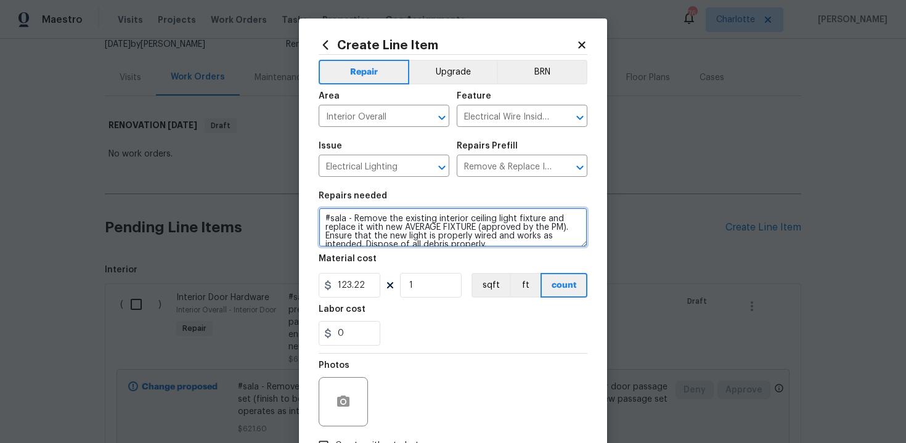
type textarea "#sala - Remove the existing interior ceiling light fixture and replace it with …"
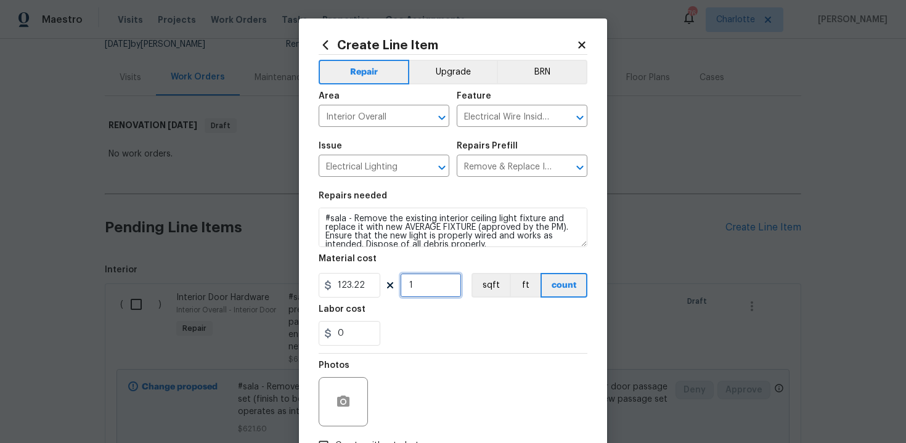
click at [432, 290] on input "1" at bounding box center [431, 285] width 62 height 25
type input "15"
click at [464, 333] on div "0" at bounding box center [453, 333] width 269 height 25
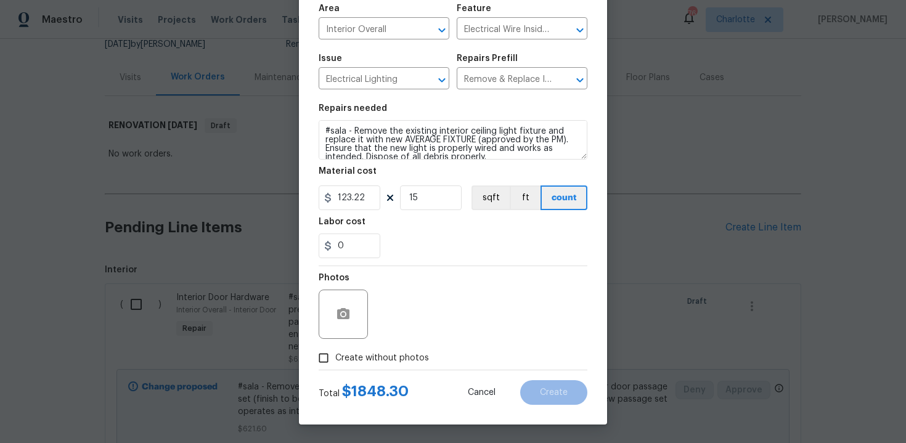
click at [361, 361] on span "Create without photos" at bounding box center [382, 358] width 94 height 13
click at [335, 361] on input "Create without photos" at bounding box center [323, 357] width 23 height 23
checkbox input "true"
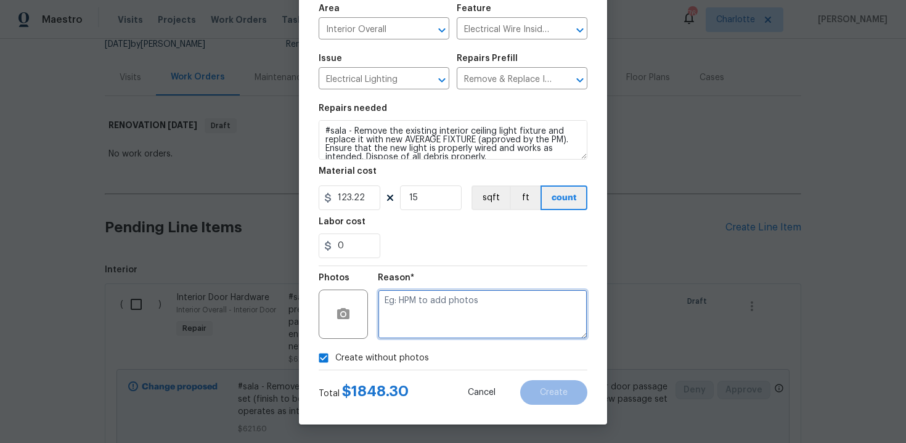
click at [423, 322] on textarea at bounding box center [483, 314] width 210 height 49
type textarea "n/a"
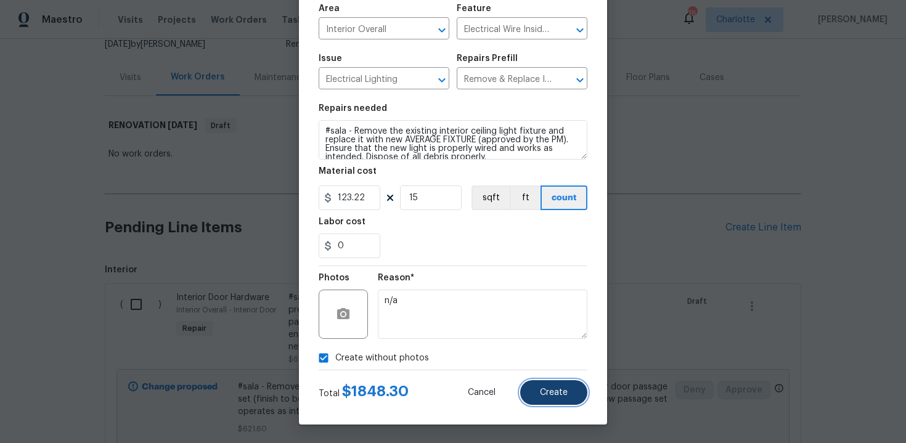
click at [552, 381] on button "Create" at bounding box center [553, 392] width 67 height 25
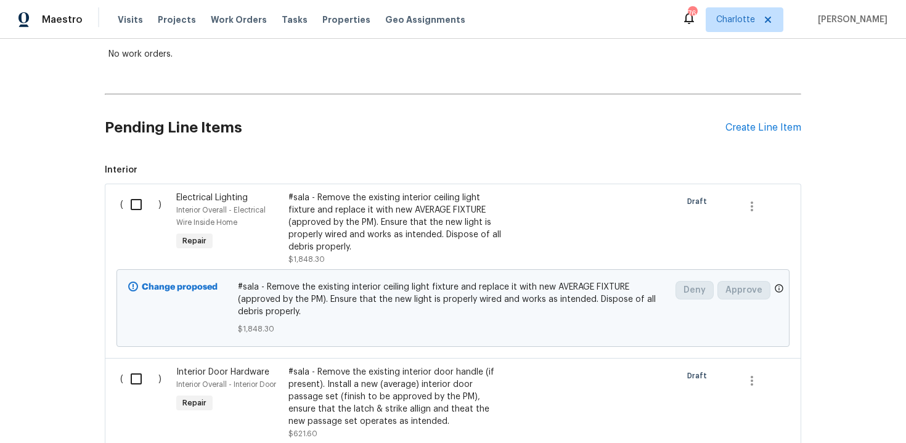
scroll to position [221, 0]
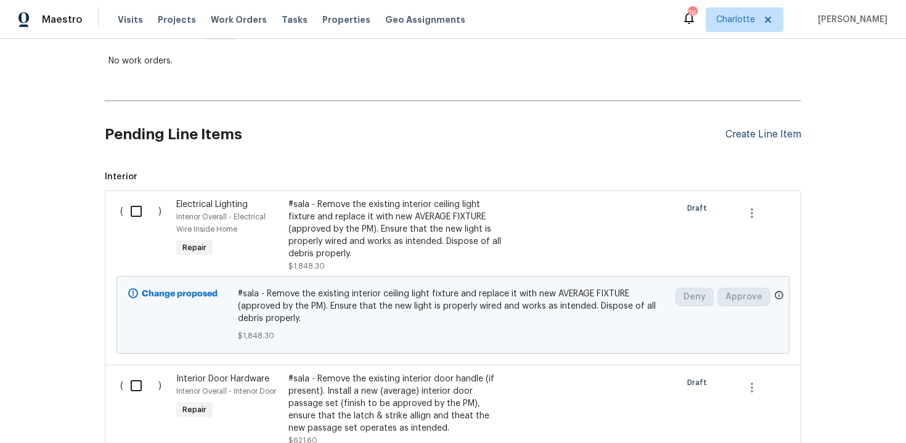
click at [759, 130] on div "Create Line Item" at bounding box center [764, 135] width 76 height 12
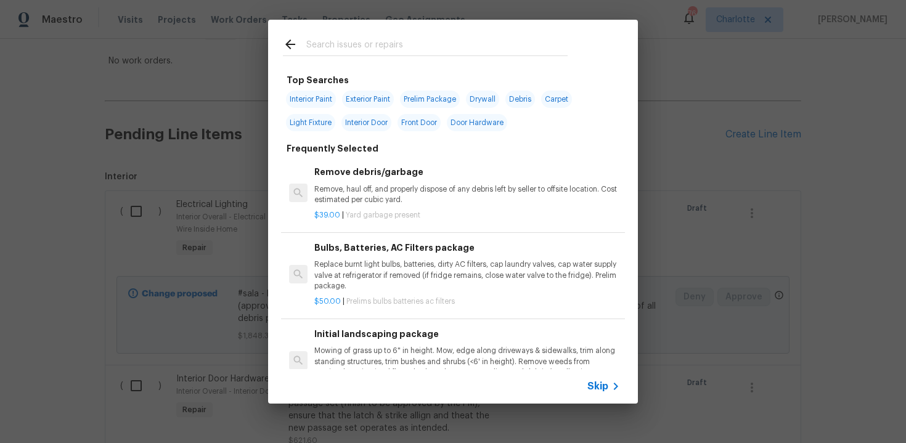
click at [595, 390] on span "Skip" at bounding box center [597, 386] width 21 height 12
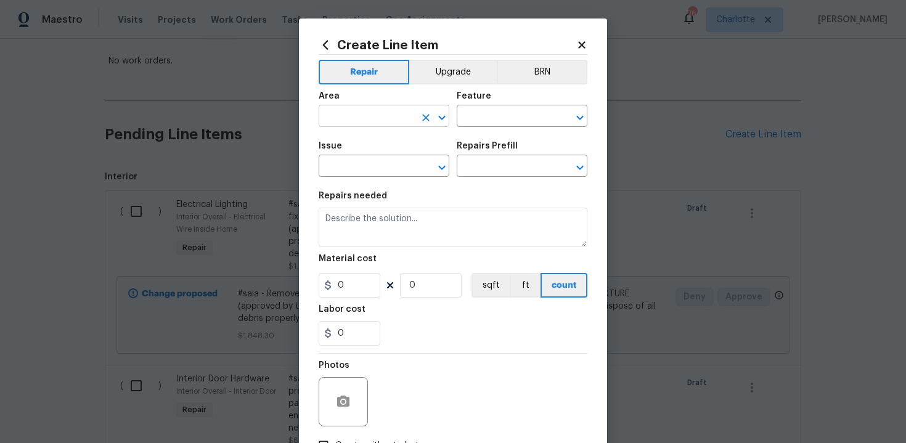
click at [388, 116] on input "text" at bounding box center [367, 117] width 96 height 19
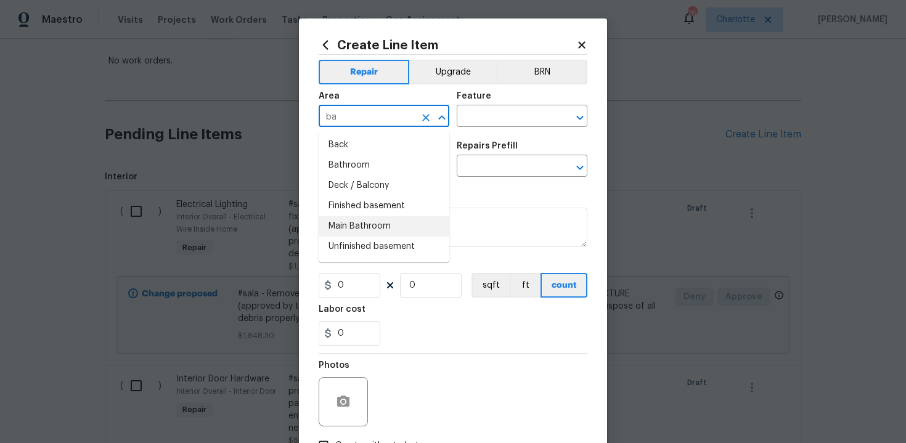
click at [373, 226] on li "Main Bathroom" at bounding box center [384, 226] width 131 height 20
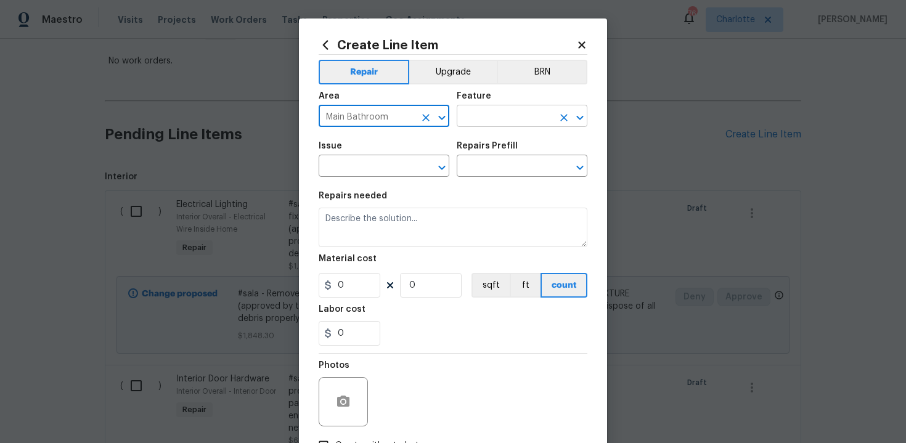
type input "Main Bathroom"
click at [485, 118] on input "text" at bounding box center [505, 117] width 96 height 19
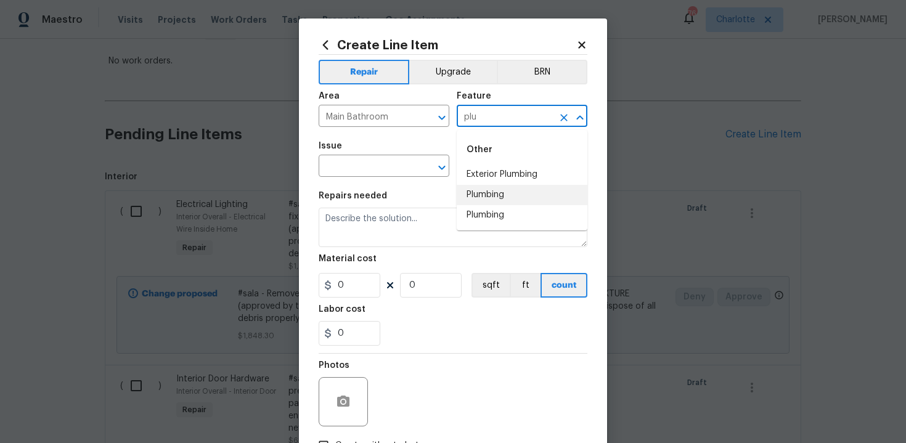
click at [491, 193] on li "Plumbing" at bounding box center [522, 195] width 131 height 20
type input "Plumbing"
click at [387, 168] on input "text" at bounding box center [367, 167] width 96 height 19
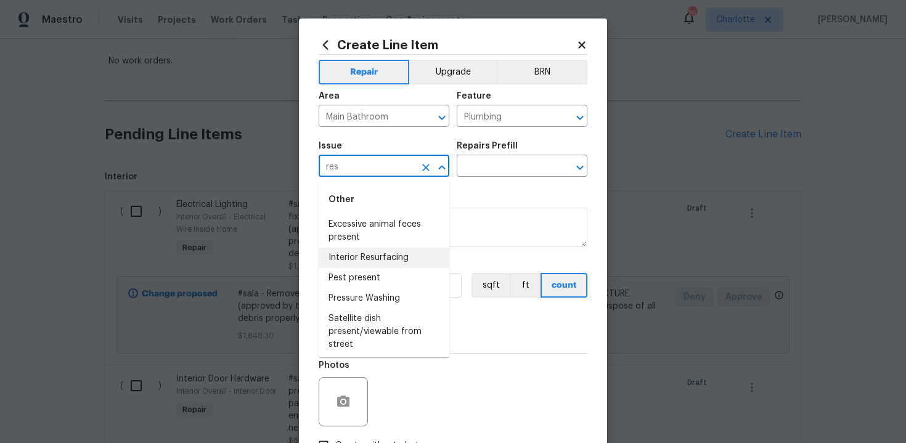
click at [396, 252] on li "Interior Resurfacing" at bounding box center [384, 258] width 131 height 20
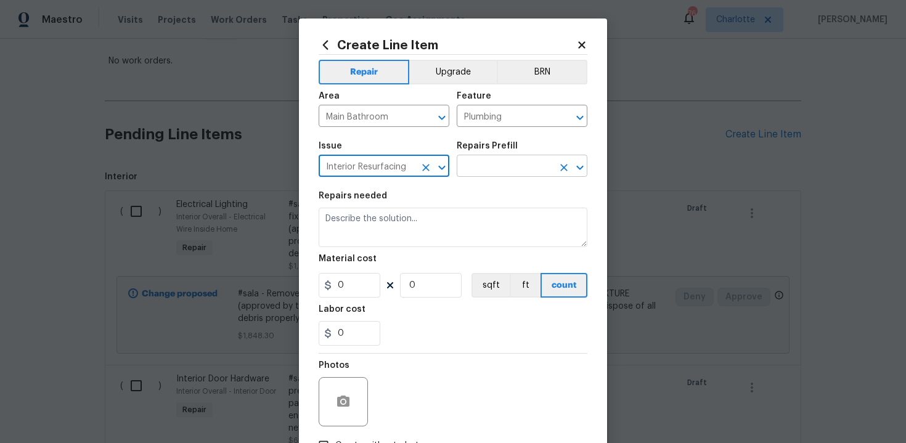
type input "Interior Resurfacing"
click at [486, 169] on input "text" at bounding box center [505, 167] width 96 height 19
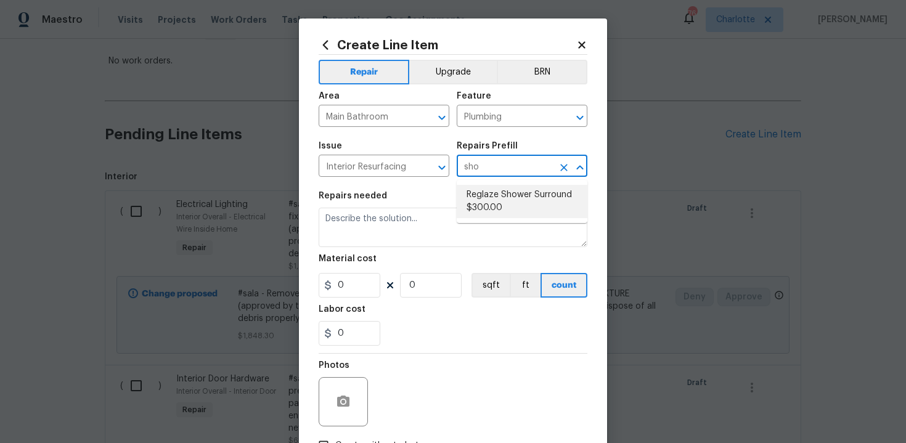
click at [504, 205] on li "Reglaze Shower Surround $300.00" at bounding box center [522, 201] width 131 height 33
type input "Reglaze Shower Surround $300.00"
type textarea "Prep, mask, clean and reglaze the fiberglass shower surround (white) both on th…"
type input "300"
type input "1"
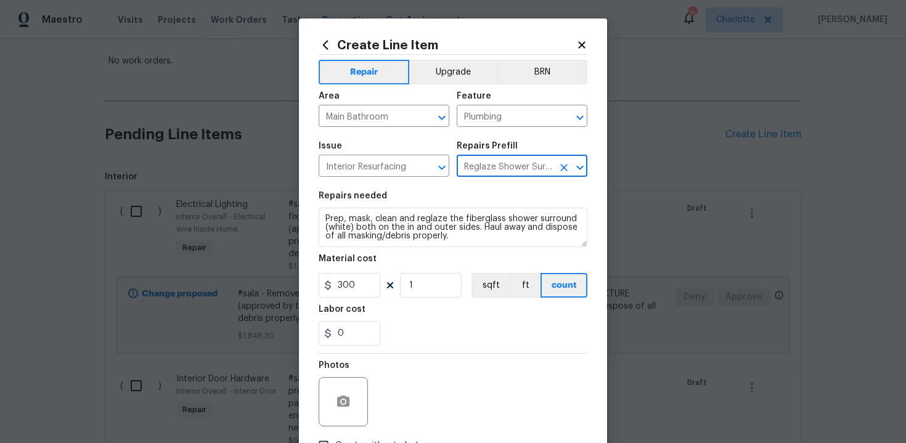
type input "Reglaze Shower Surround $300.00"
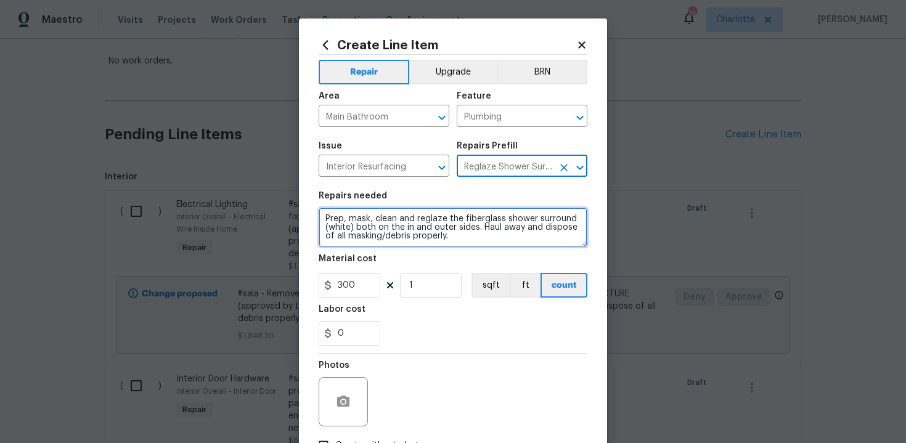
click at [321, 219] on textarea "Prep, mask, clean and reglaze the fiberglass shower surround (white) both on th…" at bounding box center [453, 227] width 269 height 39
click at [517, 243] on textarea "#sala - Prep, mask, clean and reglaze the fiberglass shower surround (white) bo…" at bounding box center [453, 227] width 269 height 39
paste textarea "Main floor hall bath - brown paint by toilet"
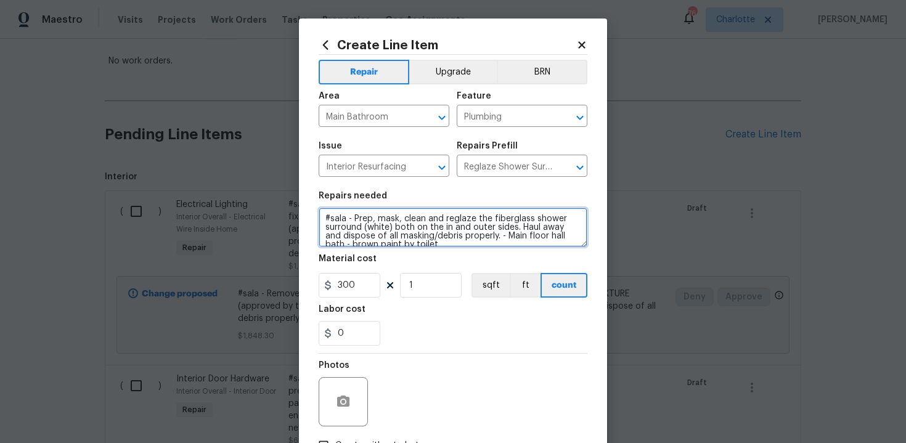
scroll to position [2, 0]
paste textarea "White/off white"
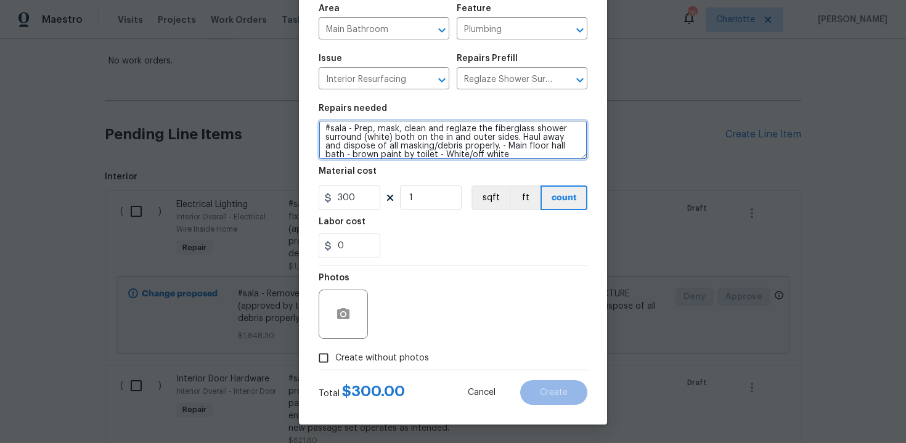
type textarea "#sala - Prep, mask, clean and reglaze the fiberglass shower surround (white) bo…"
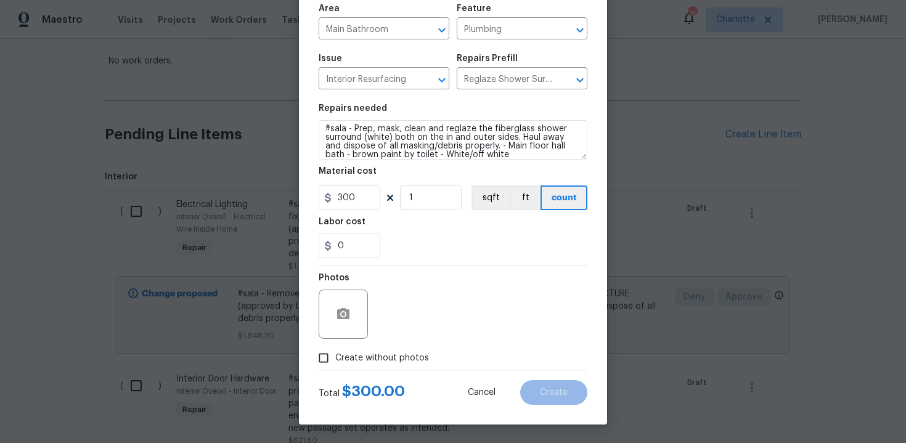
click at [387, 355] on span "Create without photos" at bounding box center [382, 358] width 94 height 13
click at [335, 355] on input "Create without photos" at bounding box center [323, 357] width 23 height 23
checkbox input "true"
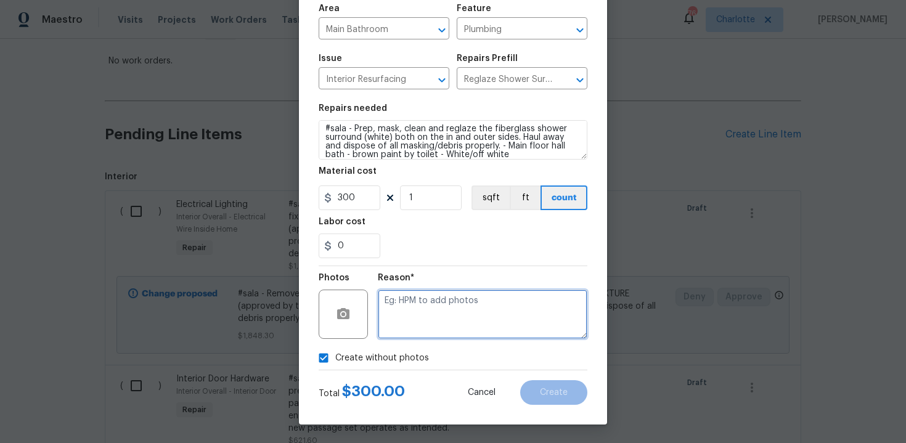
click at [432, 329] on textarea at bounding box center [483, 314] width 210 height 49
type textarea "n/a"
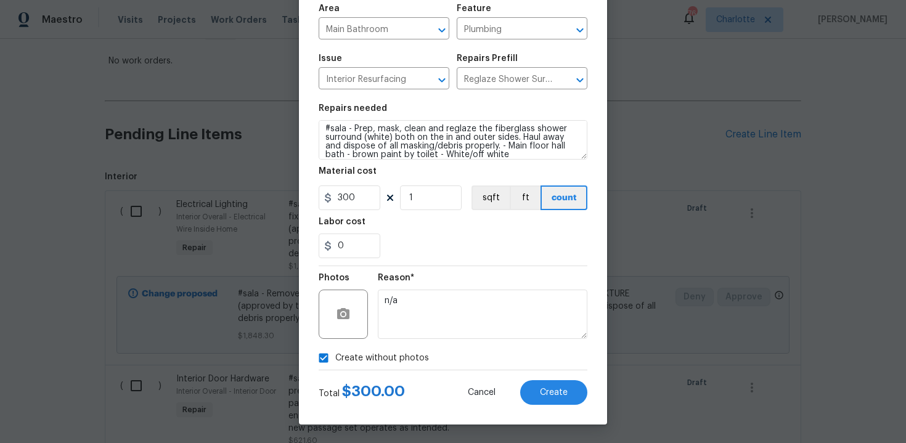
click at [595, 224] on div "Create Line Item Repair Upgrade BRN Area Main Bathroom ​ Feature Plumbing ​ Iss…" at bounding box center [453, 178] width 308 height 494
click at [547, 395] on span "Create" at bounding box center [554, 392] width 28 height 9
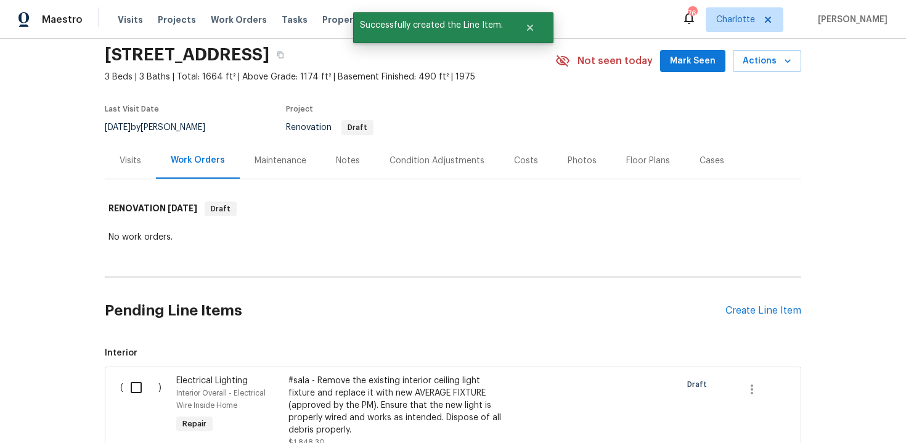
scroll to position [221, 0]
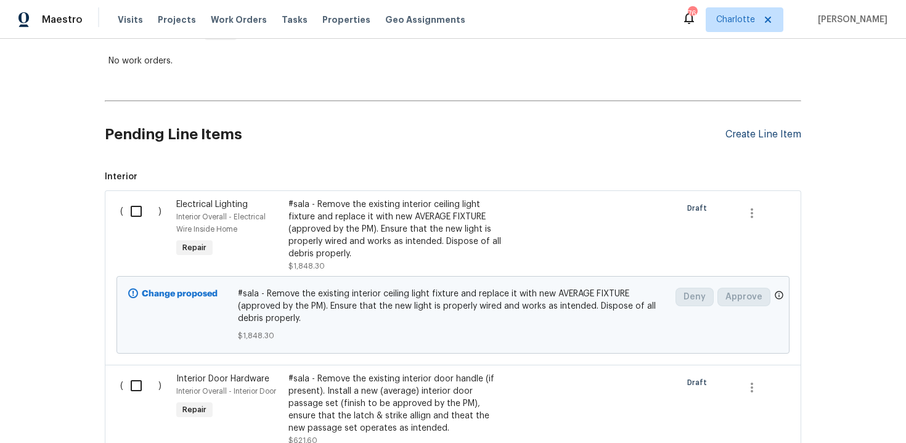
click at [778, 134] on div "Create Line Item" at bounding box center [764, 135] width 76 height 12
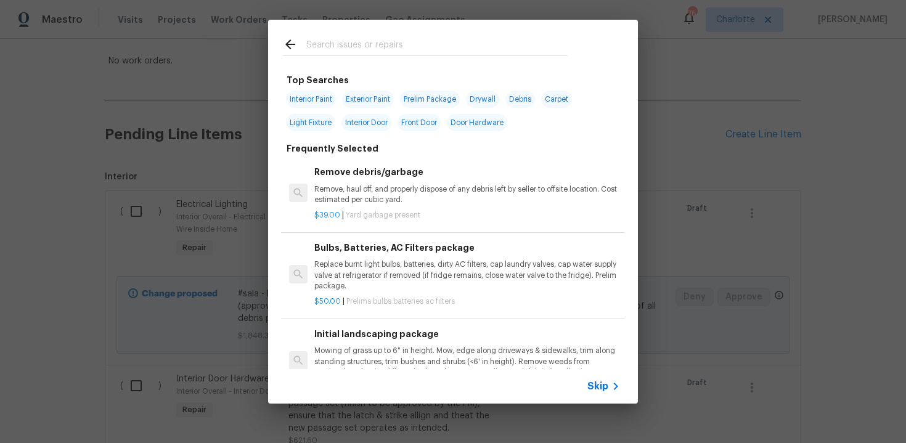
click at [597, 386] on span "Skip" at bounding box center [597, 386] width 21 height 12
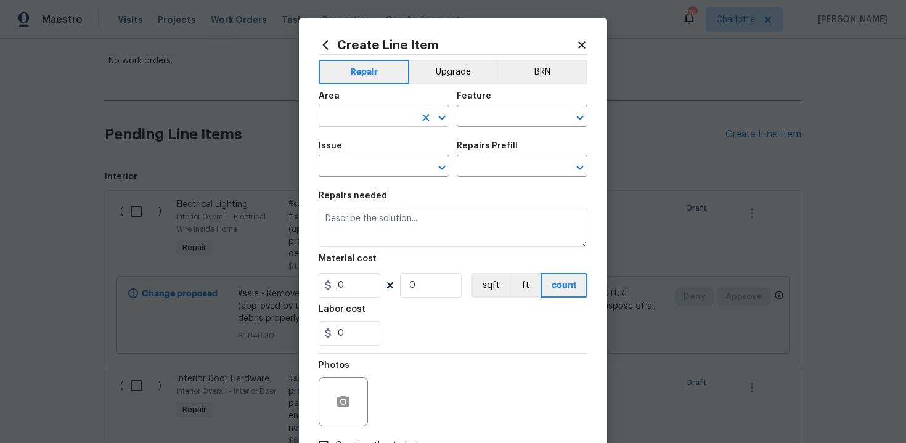
click at [383, 113] on input "text" at bounding box center [367, 117] width 96 height 19
click at [385, 169] on li "Main Bathroom" at bounding box center [384, 165] width 131 height 20
type input "Main Bathroom"
click at [490, 113] on input "text" at bounding box center [505, 117] width 96 height 19
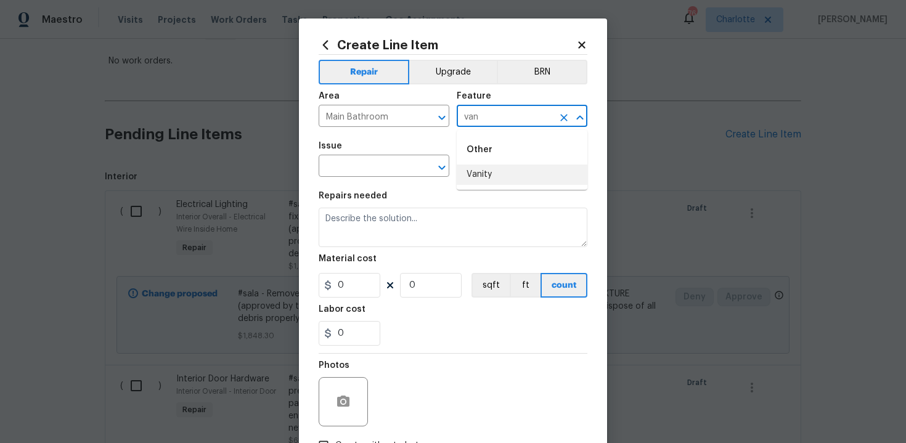
click at [489, 173] on li "Vanity" at bounding box center [522, 175] width 131 height 20
type input "Vanity"
click at [365, 168] on input "text" at bounding box center [367, 167] width 96 height 19
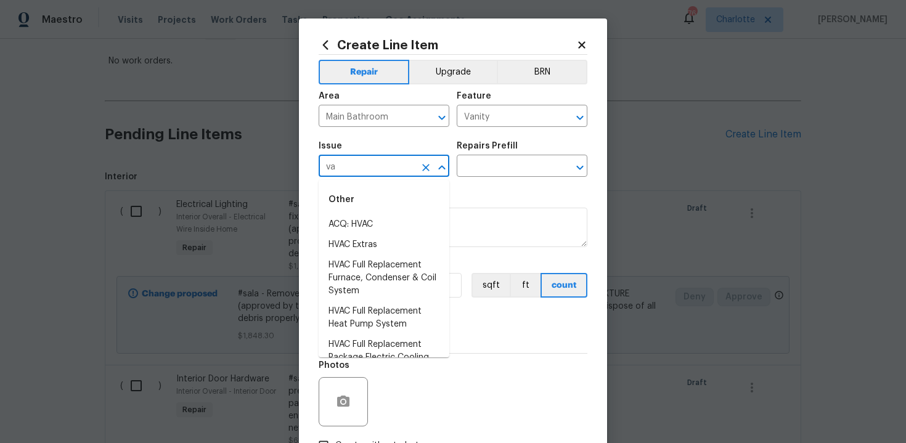
type input "v"
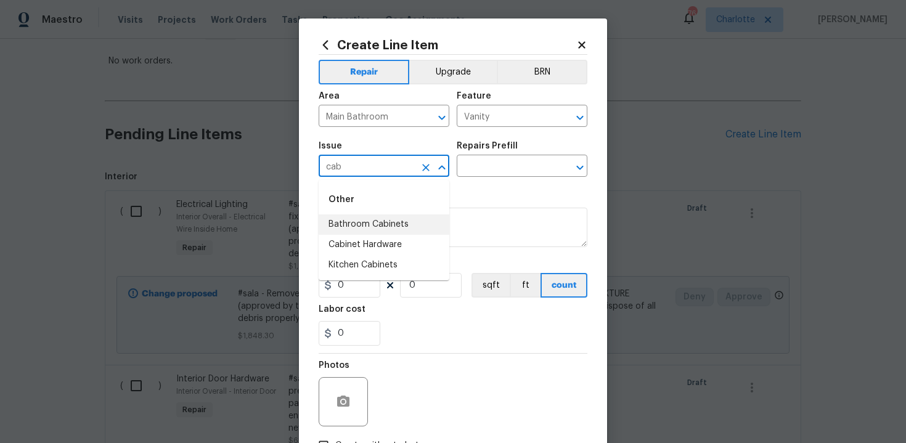
click at [366, 223] on li "Bathroom Cabinets" at bounding box center [384, 225] width 131 height 20
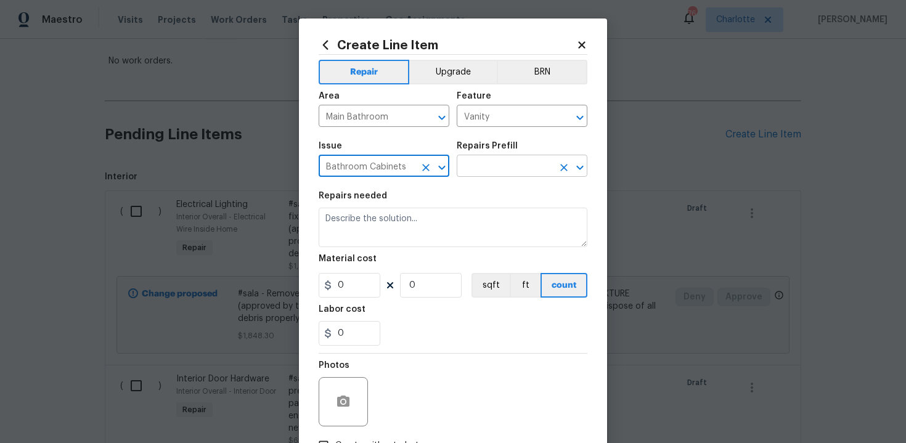
type input "Bathroom Cabinets"
click at [477, 176] on input "text" at bounding box center [505, 167] width 96 height 19
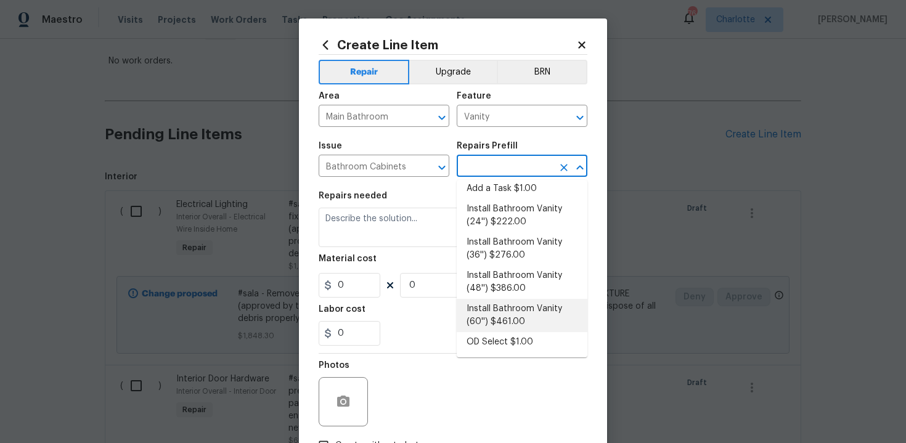
scroll to position [7, 0]
click at [513, 314] on li "Install Bathroom Vanity (60'') $461.00" at bounding box center [522, 314] width 131 height 33
type input "Cabinets"
type input "Install Bathroom Vanity (60'') $461.00"
type textarea "Remove the existing bathroom vanity (if present) and install a new 60'' bathroo…"
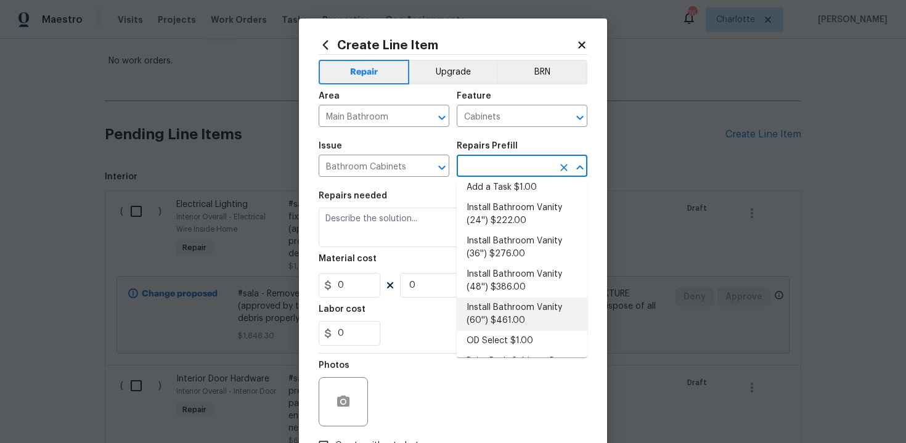
type input "461"
type input "1"
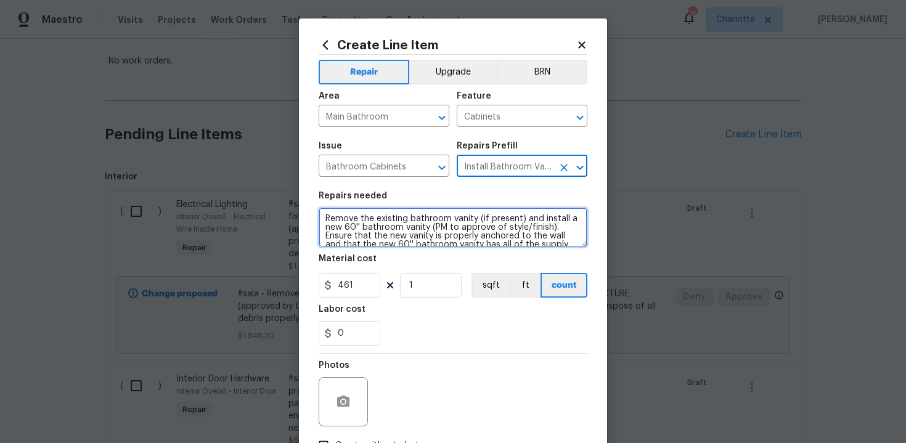
click at [321, 216] on textarea "Remove the existing bathroom vanity (if present) and install a new 60'' bathroo…" at bounding box center [453, 227] width 269 height 39
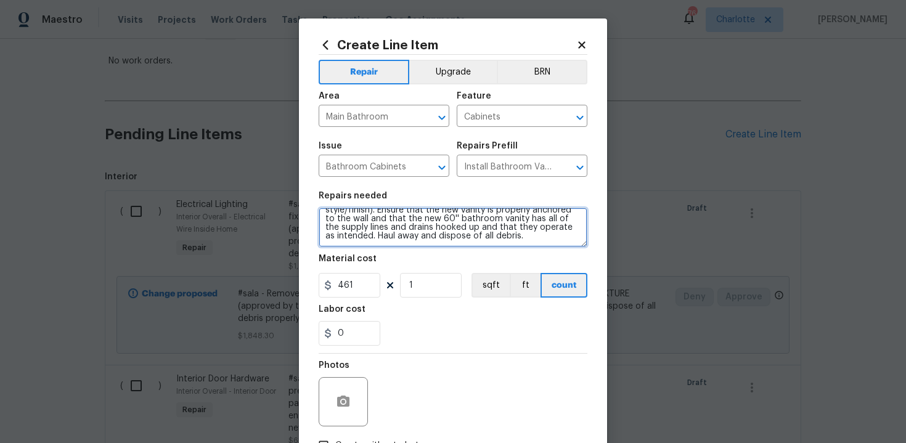
click at [531, 236] on textarea "#sala - Remove the existing bathroom vanity (if present) and install a new 60''…" at bounding box center [453, 227] width 269 height 39
paste textarea "Main floor hall bath - brown paint by toilet"
paste textarea "White, basic"
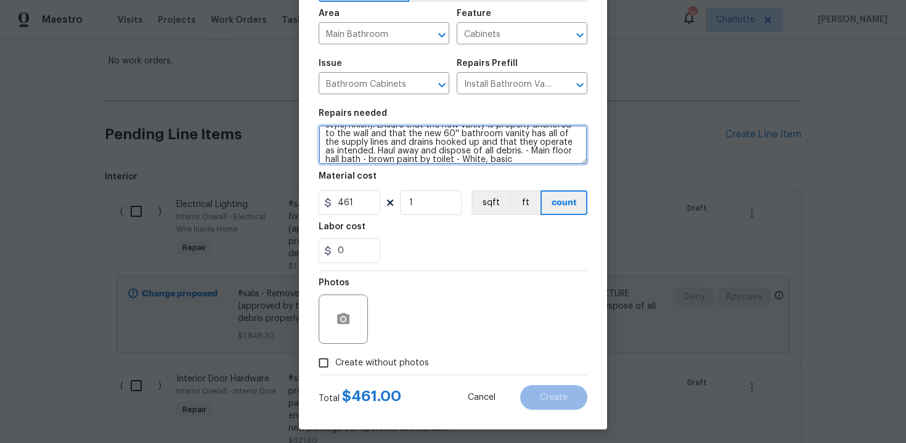
scroll to position [88, 0]
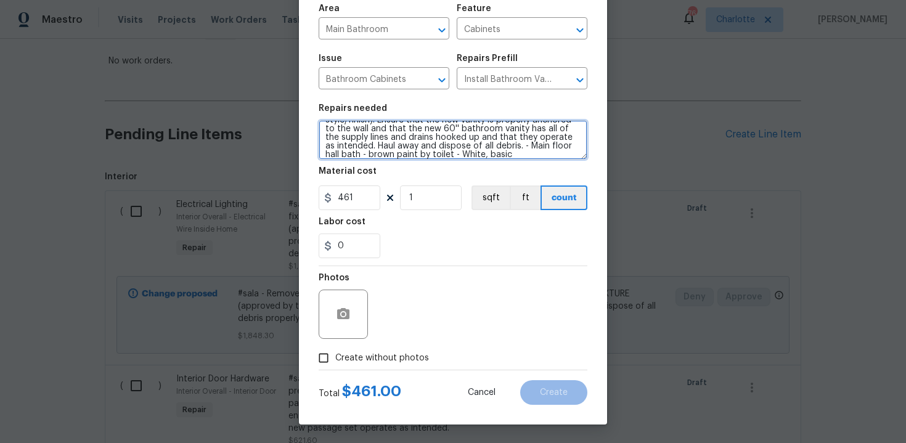
type textarea "#sala - Remove the existing bathroom vanity (if present) and install a new 60''…"
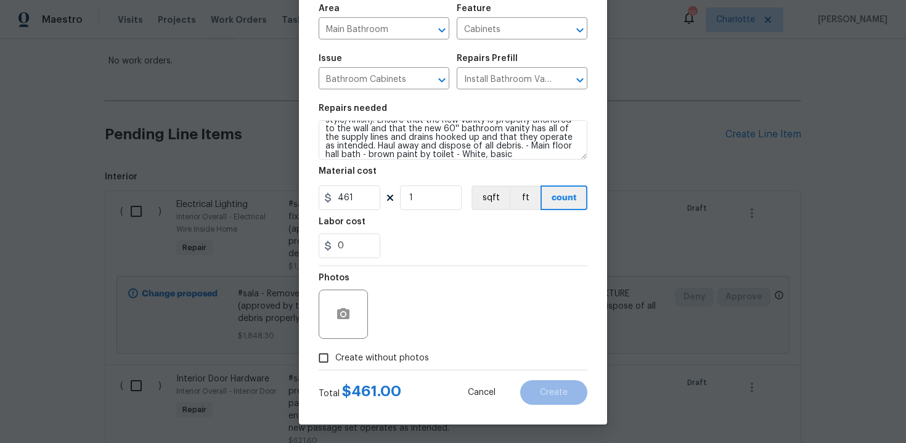
click at [383, 358] on span "Create without photos" at bounding box center [382, 358] width 94 height 13
click at [335, 358] on input "Create without photos" at bounding box center [323, 357] width 23 height 23
checkbox input "true"
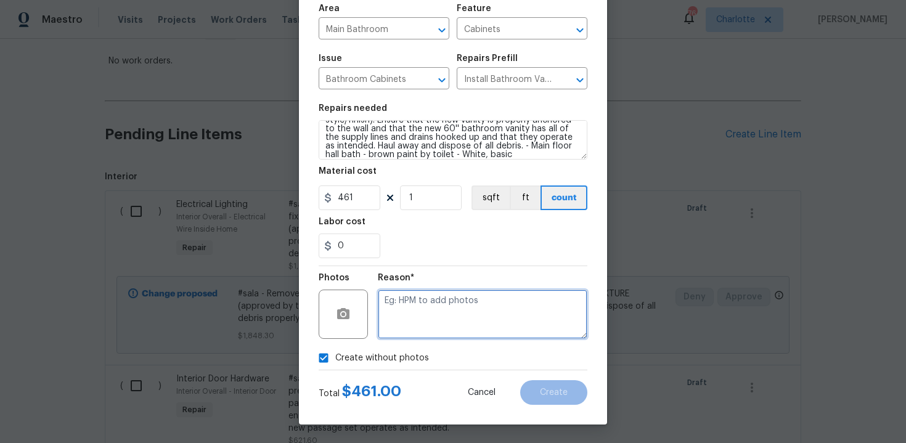
click at [430, 317] on textarea at bounding box center [483, 314] width 210 height 49
type textarea "n/a"
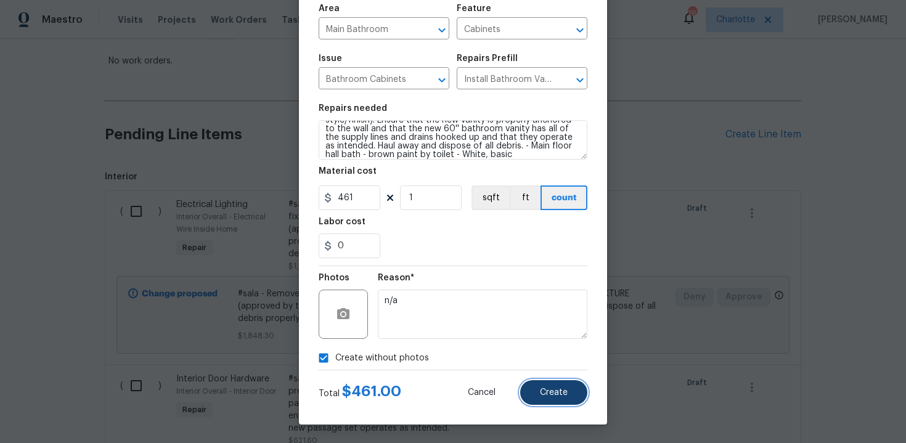
click at [536, 388] on button "Create" at bounding box center [553, 392] width 67 height 25
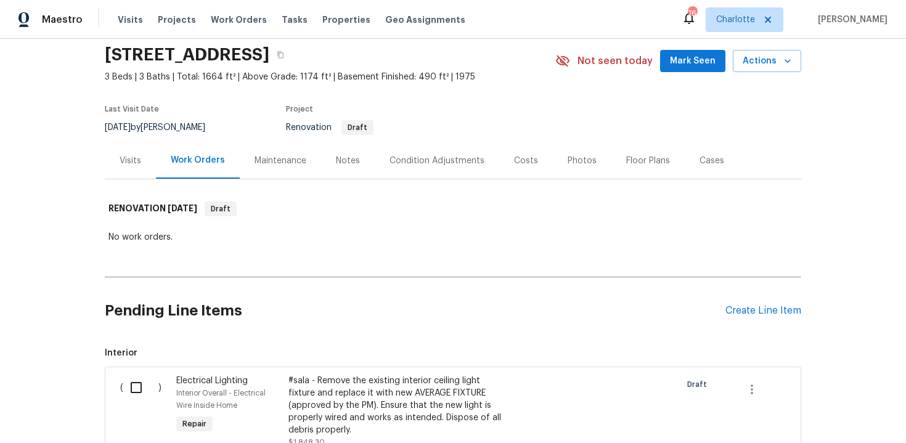
scroll to position [221, 0]
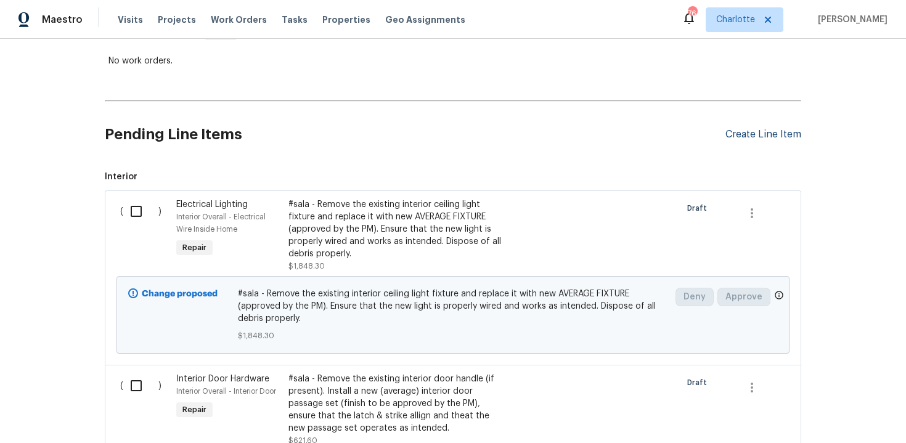
click at [770, 131] on div "Create Line Item" at bounding box center [764, 135] width 76 height 12
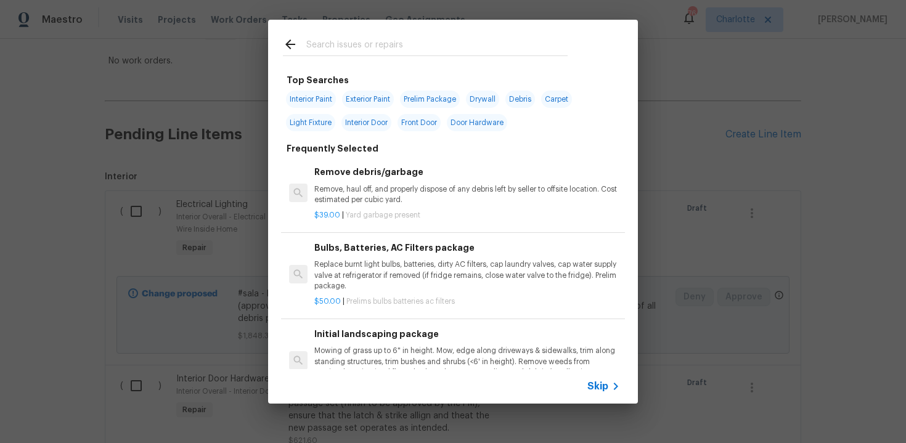
click at [594, 388] on span "Skip" at bounding box center [597, 386] width 21 height 12
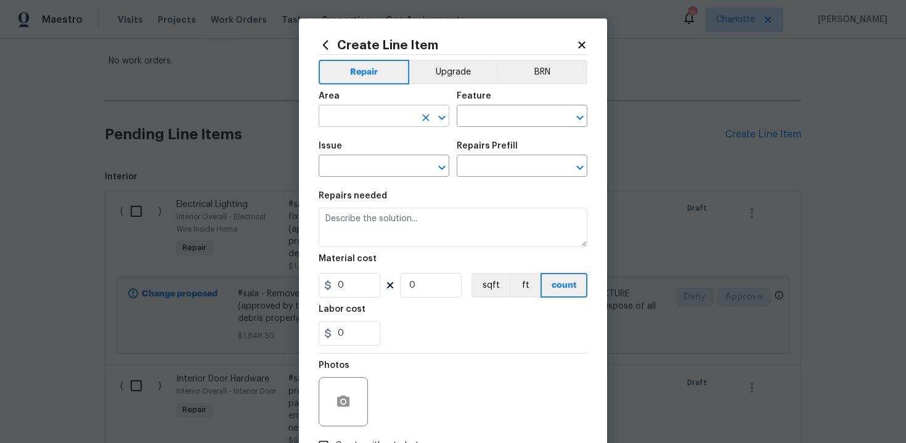
click at [387, 115] on input "text" at bounding box center [367, 117] width 96 height 19
click at [387, 162] on li "Main Bathroom" at bounding box center [384, 165] width 131 height 20
type input "Main Bathroom"
click at [466, 121] on input "text" at bounding box center [505, 117] width 96 height 19
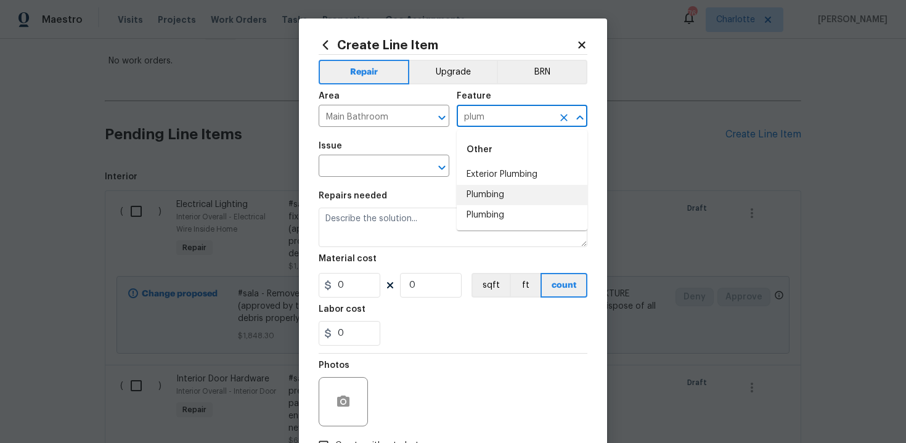
click at [484, 189] on li "Plumbing" at bounding box center [522, 195] width 131 height 20
type input "Plumbing"
click at [389, 170] on input "text" at bounding box center [367, 167] width 96 height 19
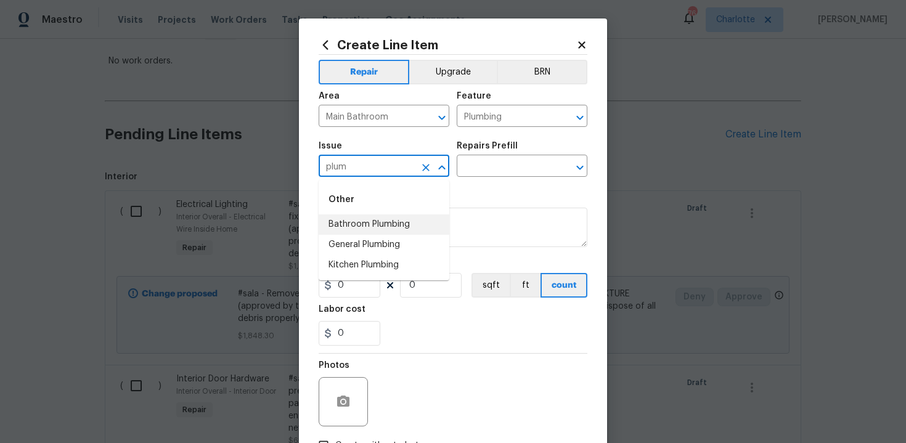
click at [394, 221] on li "Bathroom Plumbing" at bounding box center [384, 225] width 131 height 20
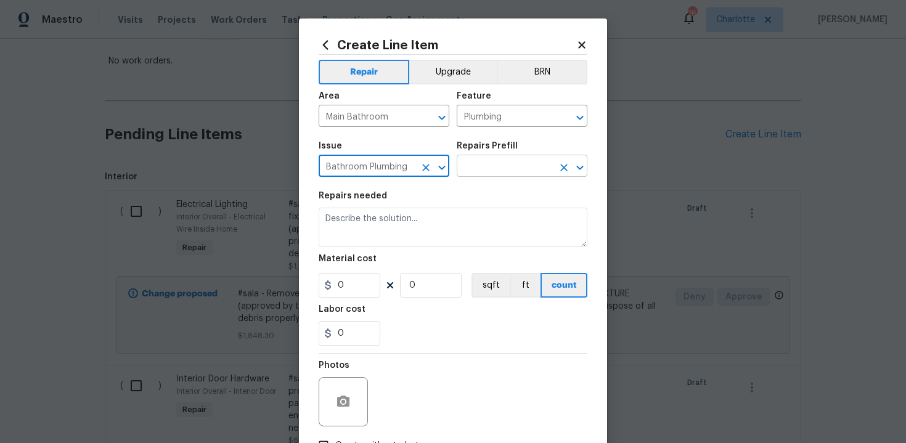
type input "Bathroom Plumbing"
click at [470, 170] on input "text" at bounding box center [505, 167] width 96 height 19
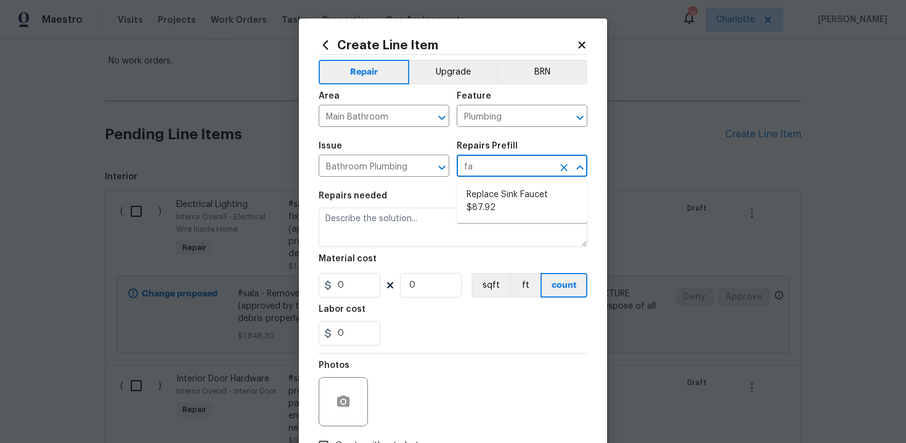
type input "fau"
click at [481, 194] on li "Replace Sink Faucet $87.92" at bounding box center [522, 201] width 131 height 33
type input "Replace Sink Faucet $87.92"
type textarea "Remove and replace the existing sink faucet with new (PM to approve finish). En…"
type input "87.92"
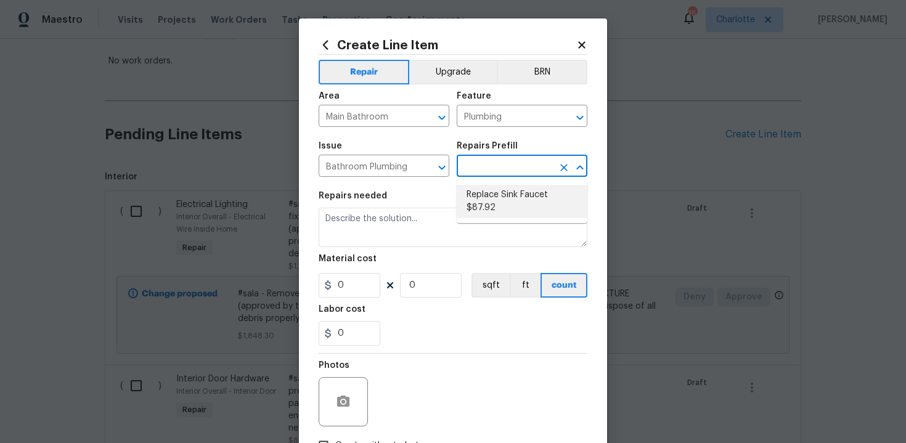
type input "1"
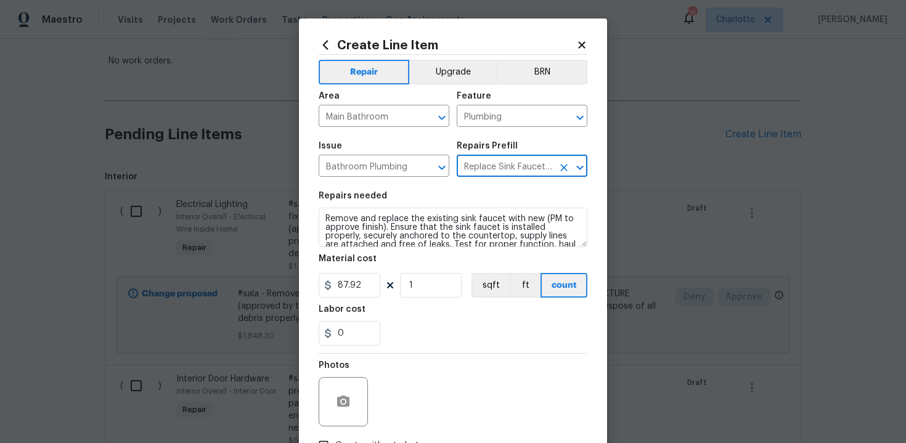
type input "Replace Sink Faucet $87.92"
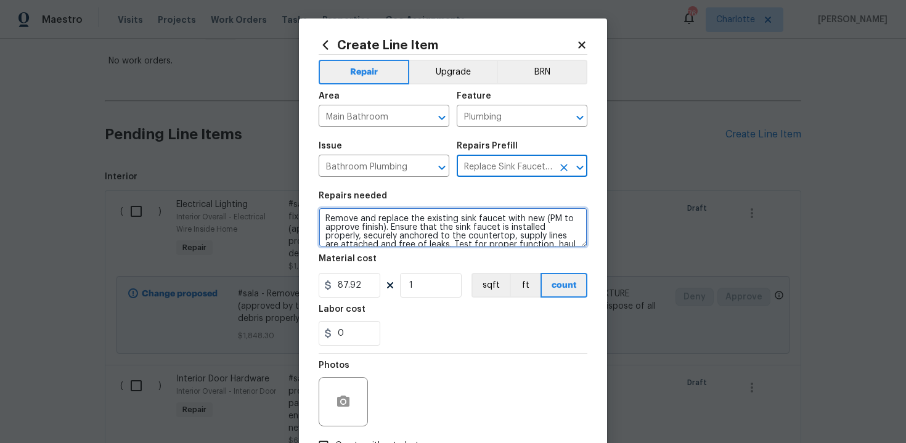
click at [321, 214] on textarea "Remove and replace the existing sink faucet with new (PM to approve finish). En…" at bounding box center [453, 227] width 269 height 39
type textarea "#sala - Remove and replace the existing sink faucet with new (PM to approve fin…"
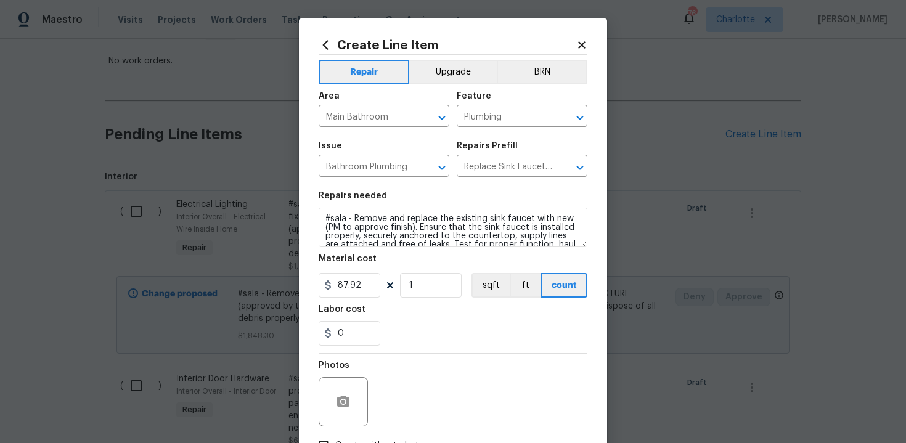
click at [449, 317] on div "Labor cost" at bounding box center [453, 313] width 269 height 16
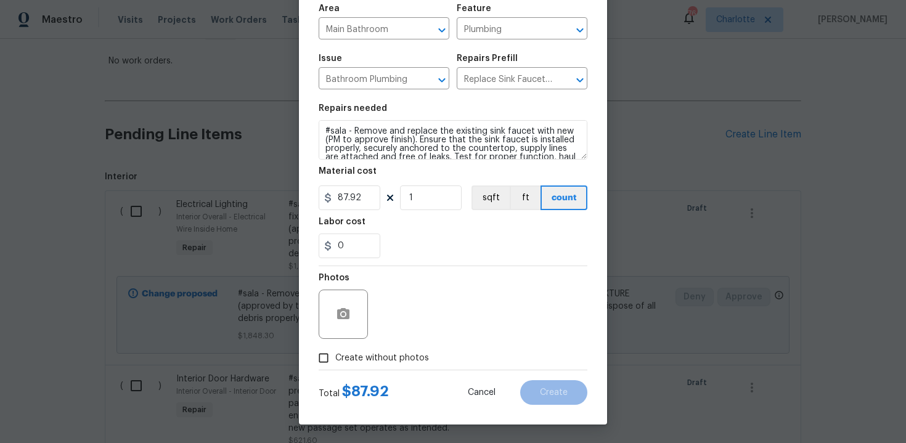
click at [366, 361] on span "Create without photos" at bounding box center [382, 358] width 94 height 13
click at [335, 361] on input "Create without photos" at bounding box center [323, 357] width 23 height 23
checkbox input "true"
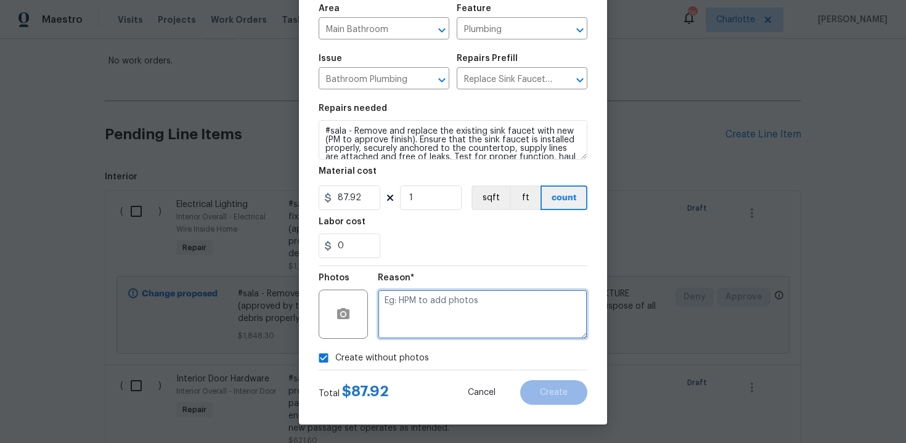
click at [407, 330] on textarea at bounding box center [483, 314] width 210 height 49
type textarea "n/a"
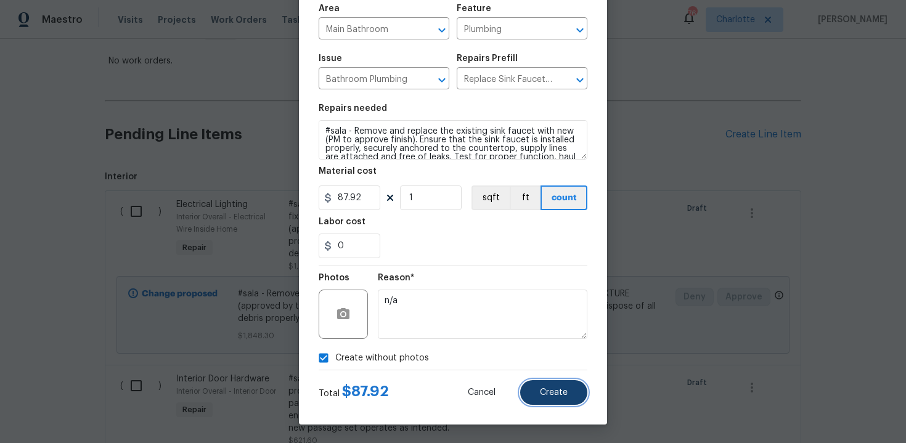
click at [565, 385] on button "Create" at bounding box center [553, 392] width 67 height 25
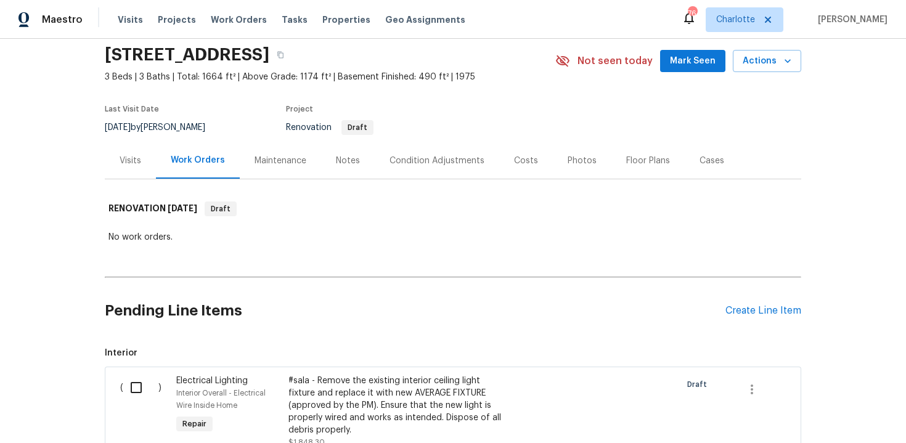
scroll to position [221, 0]
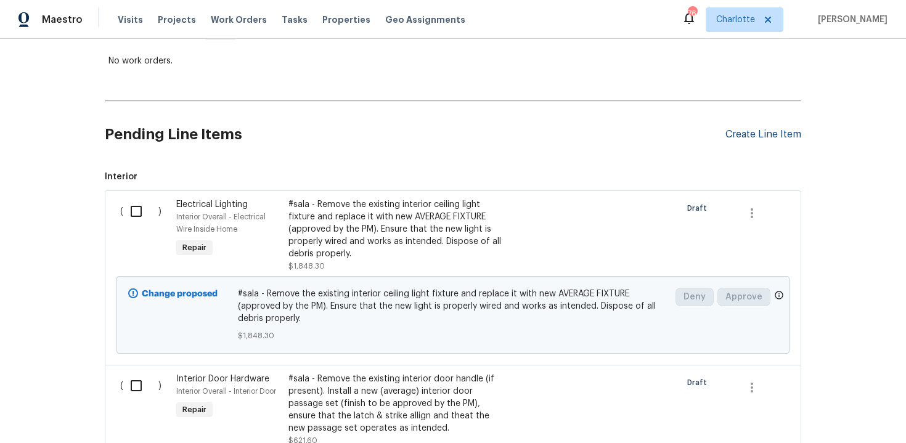
click at [743, 136] on div "Create Line Item" at bounding box center [764, 135] width 76 height 12
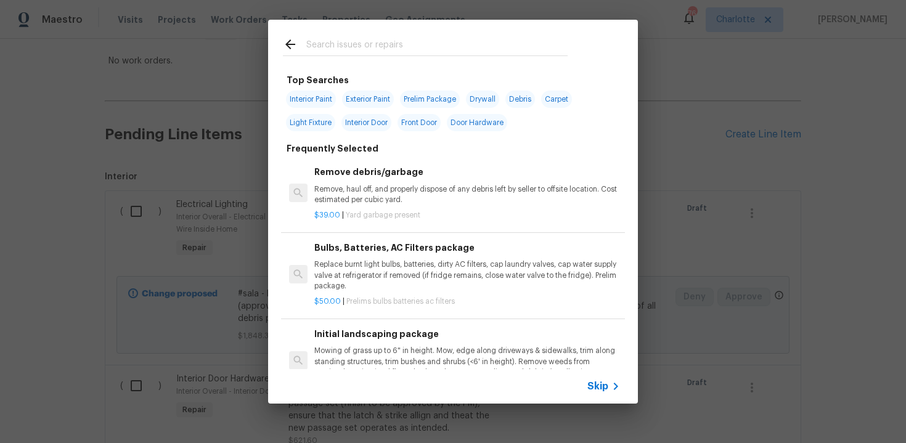
click at [593, 390] on span "Skip" at bounding box center [597, 386] width 21 height 12
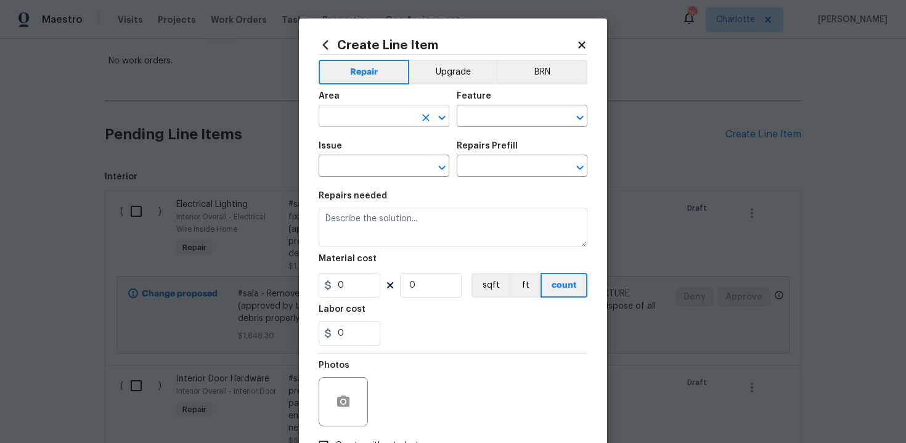
click at [383, 112] on input "text" at bounding box center [367, 117] width 96 height 19
click at [393, 165] on li "Main Bathroom" at bounding box center [384, 165] width 131 height 20
type input "Main Bathroom"
click at [485, 117] on input "text" at bounding box center [505, 117] width 96 height 19
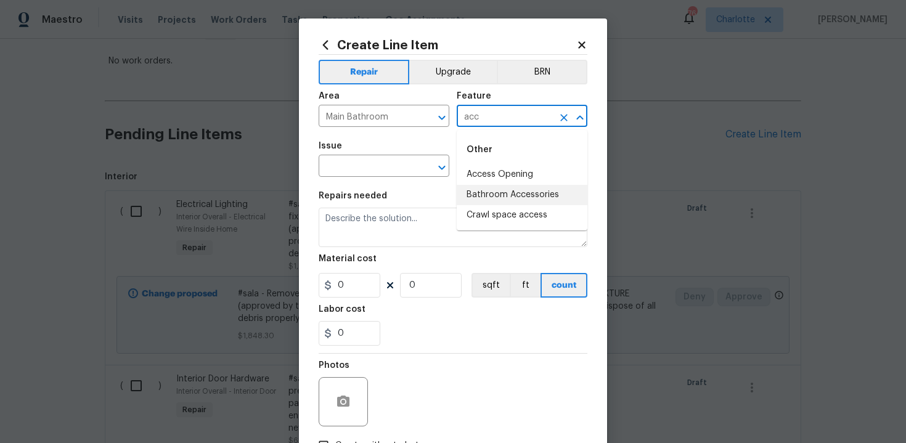
click at [499, 190] on li "Bathroom Accessories" at bounding box center [522, 195] width 131 height 20
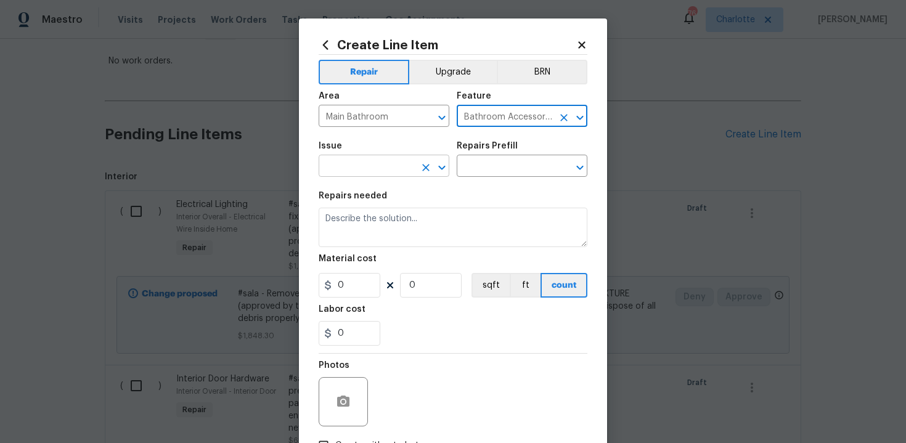
type input "Bathroom Accessories"
click at [380, 162] on input "text" at bounding box center [367, 167] width 96 height 19
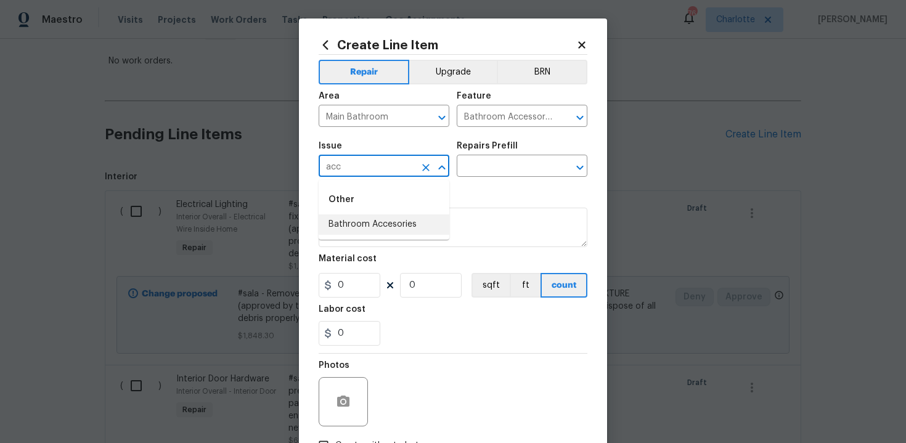
click at [396, 227] on li "Bathroom Accesories" at bounding box center [384, 225] width 131 height 20
type input "Bathroom Accesories"
click at [485, 163] on input "text" at bounding box center [505, 167] width 96 height 19
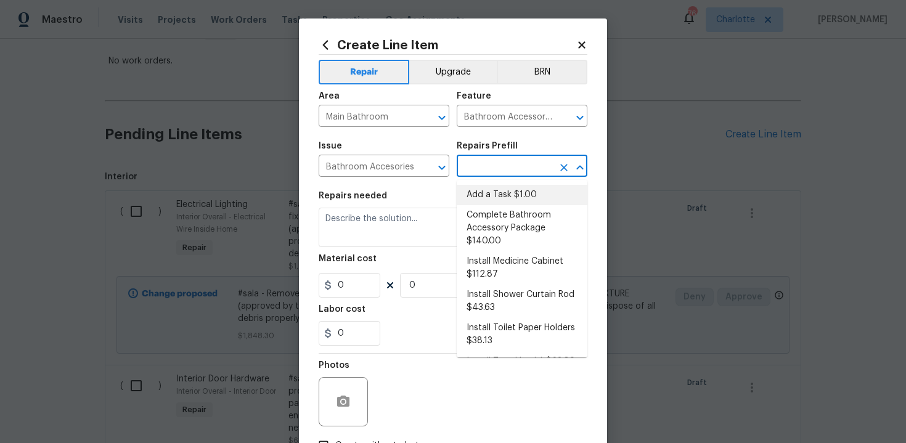
click at [499, 189] on li "Add a Task $1.00" at bounding box center [522, 195] width 131 height 20
type input "Interior Trim"
type input "Add a Task $1.00"
type textarea "HPM to detail"
type input "1"
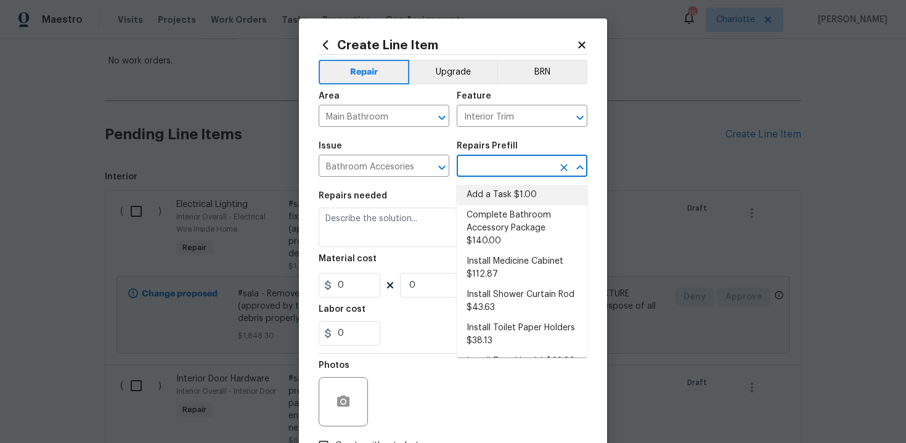
type input "1"
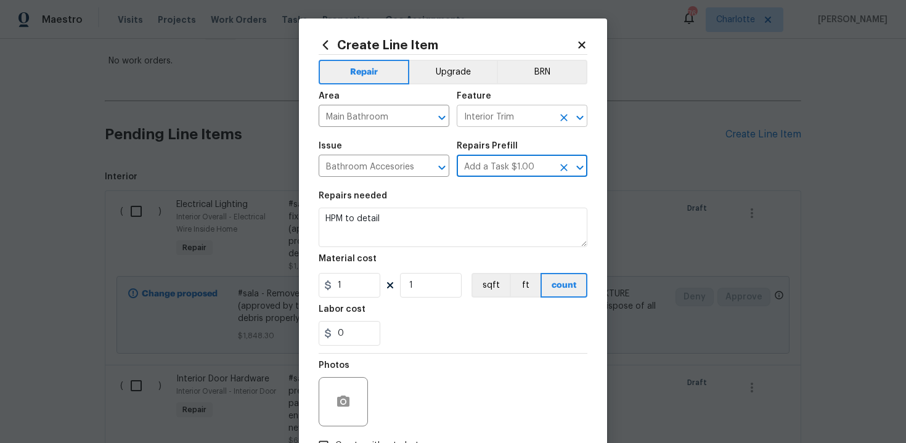
click at [563, 118] on icon "Clear" at bounding box center [563, 117] width 7 height 7
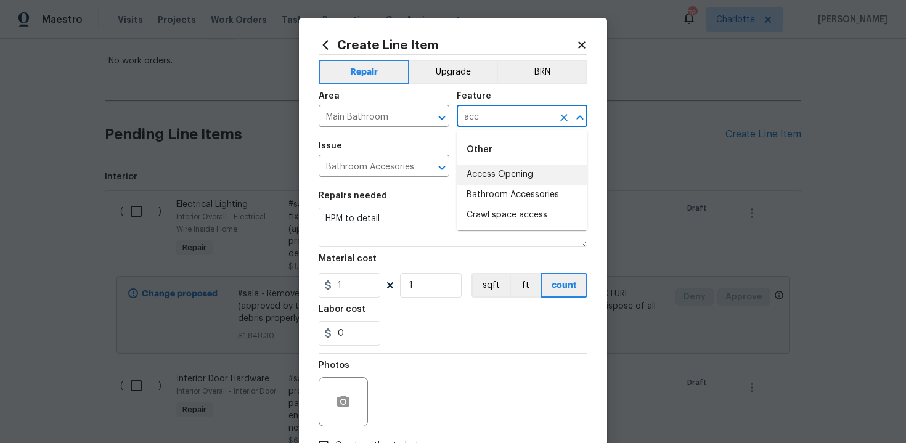
click at [522, 184] on li "Access Opening" at bounding box center [522, 175] width 131 height 20
type input "Access Opening"
click at [557, 118] on button "Clear" at bounding box center [563, 117] width 17 height 17
click at [525, 118] on input "text" at bounding box center [505, 117] width 96 height 19
click at [524, 198] on li "Bathroom Accessories" at bounding box center [522, 195] width 131 height 20
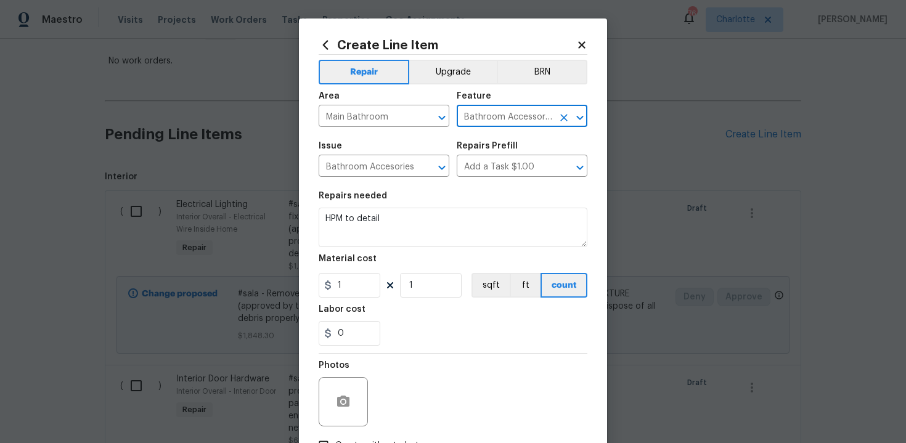
type input "Bathroom Accessories"
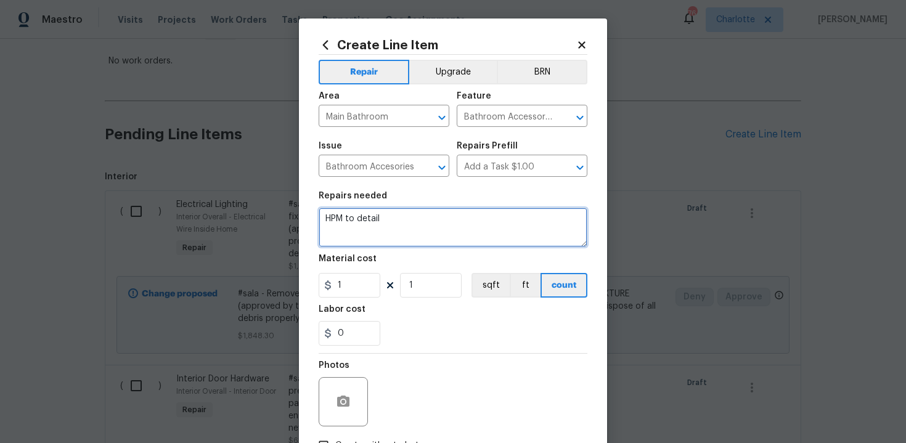
drag, startPoint x: 325, startPoint y: 223, endPoint x: 440, endPoint y: 219, distance: 115.4
click at [440, 219] on textarea "HPM to detail" at bounding box center [453, 227] width 269 height 39
paste textarea "Install new Accessory Kit"
type textarea "#sala - Install new Accessory Kit"
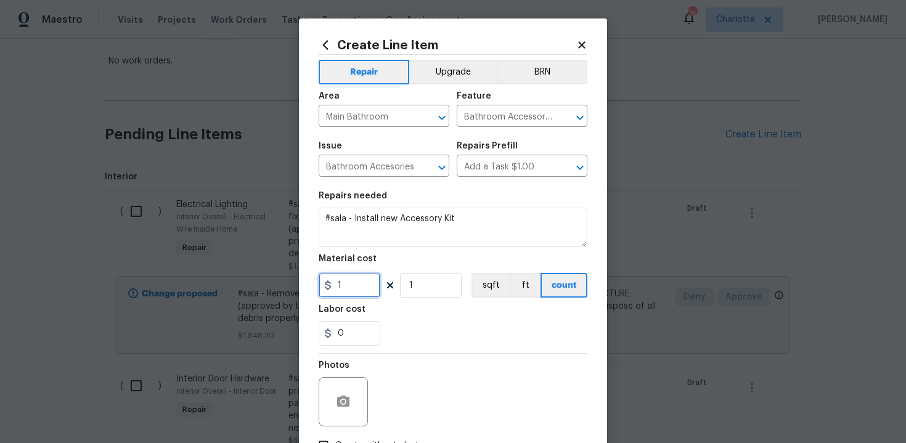
click at [358, 292] on input "1" at bounding box center [350, 285] width 62 height 25
type input "59"
click at [441, 328] on div "0" at bounding box center [453, 333] width 269 height 25
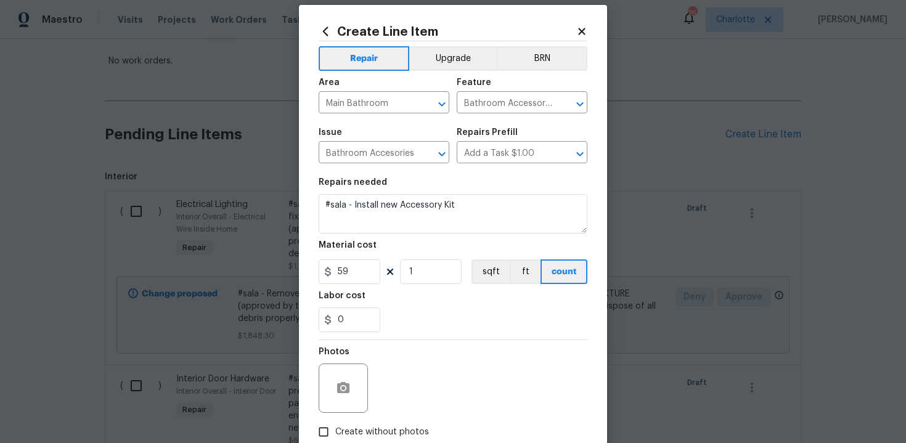
scroll to position [17, 0]
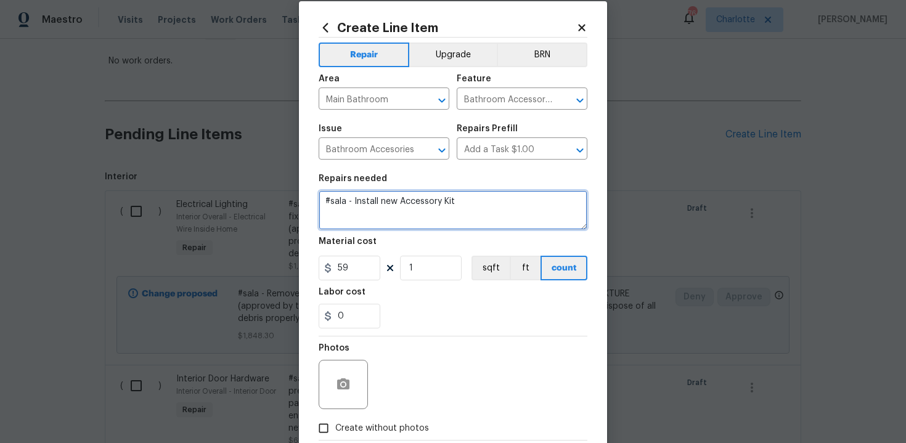
click at [472, 200] on textarea "#sala - Install new Accessory Kit" at bounding box center [453, 209] width 269 height 39
type textarea "#sala - Install new Accessory Kit - Silver"
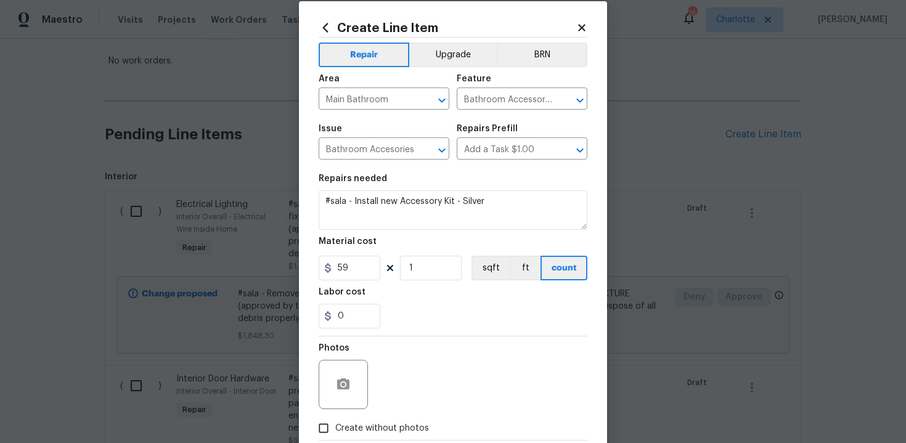
click at [448, 312] on div "0" at bounding box center [453, 316] width 269 height 25
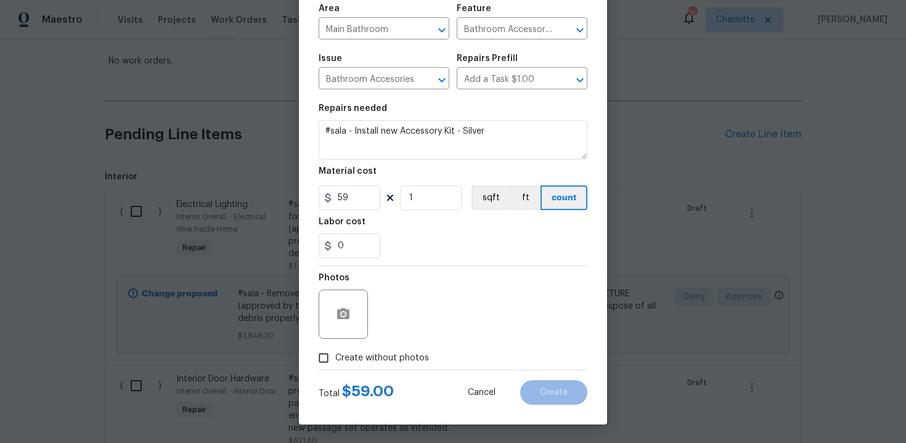
click at [382, 348] on label "Create without photos" at bounding box center [370, 357] width 117 height 23
click at [335, 348] on input "Create without photos" at bounding box center [323, 357] width 23 height 23
checkbox input "true"
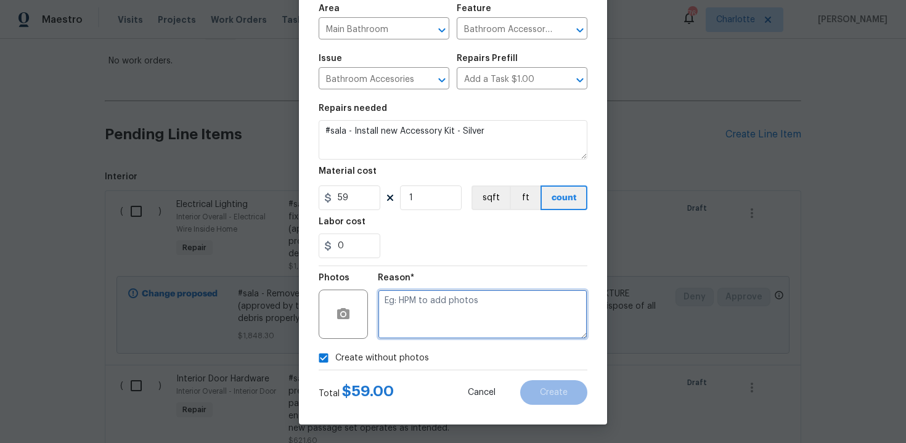
click at [420, 321] on textarea at bounding box center [483, 314] width 210 height 49
type textarea "n/a"
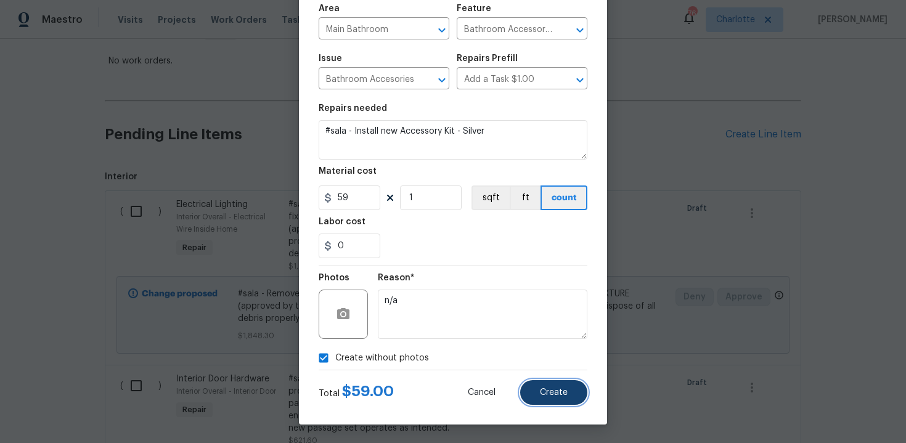
click at [539, 388] on button "Create" at bounding box center [553, 392] width 67 height 25
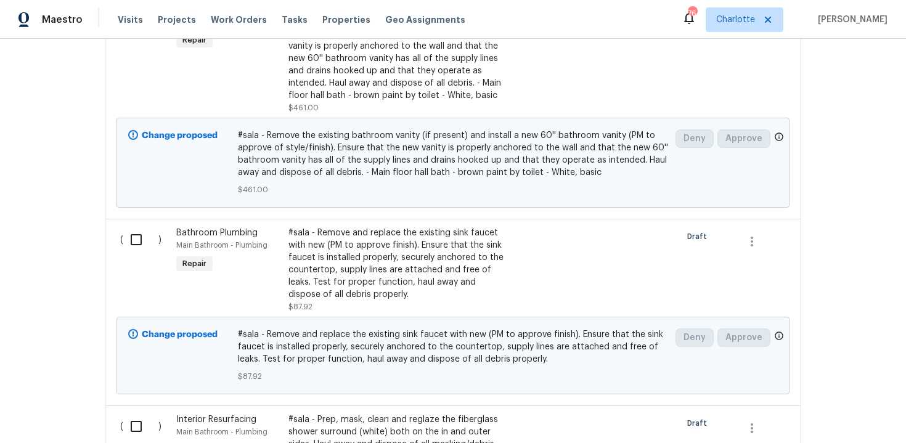
scroll to position [1235, 0]
click at [368, 258] on div "#sala - Remove and replace the existing sink faucet with new (PM to approve fin…" at bounding box center [396, 266] width 217 height 74
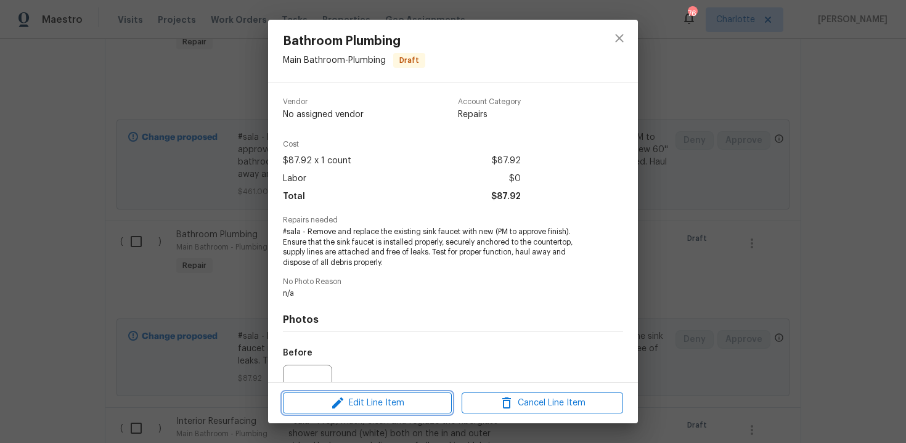
click at [383, 402] on span "Edit Line Item" at bounding box center [368, 403] width 162 height 15
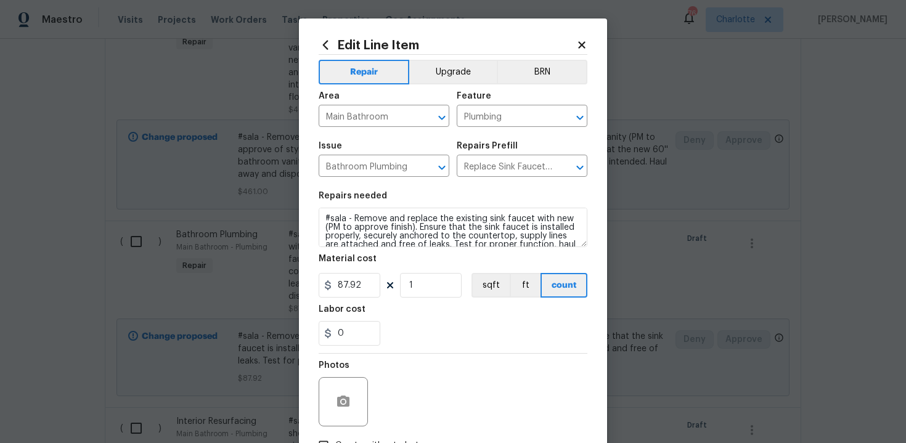
scroll to position [17, 0]
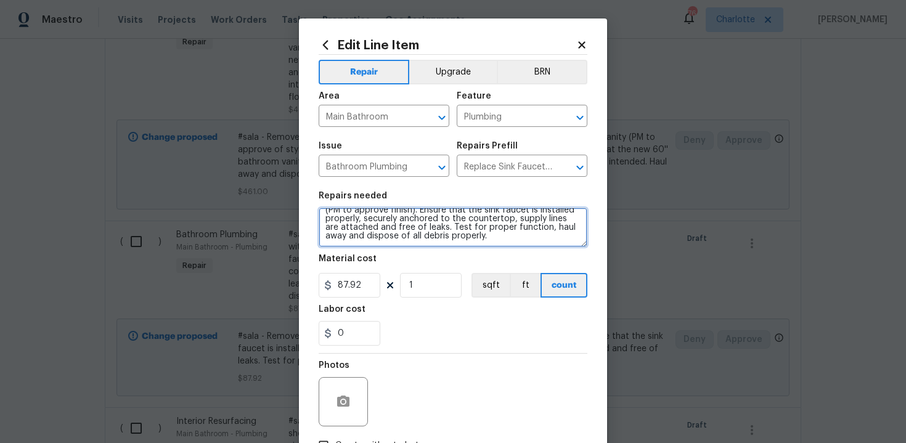
click at [491, 232] on textarea "#sala - Remove and replace the existing sink faucet with new (PM to approve fin…" at bounding box center [453, 227] width 269 height 39
click at [487, 239] on textarea "#sala - Remove and replace the existing sink faucet with new (PM to approve fin…" at bounding box center [453, 227] width 269 height 39
type textarea "#sala - Remove and replace the existing sink faucet with new (PM to approve fin…"
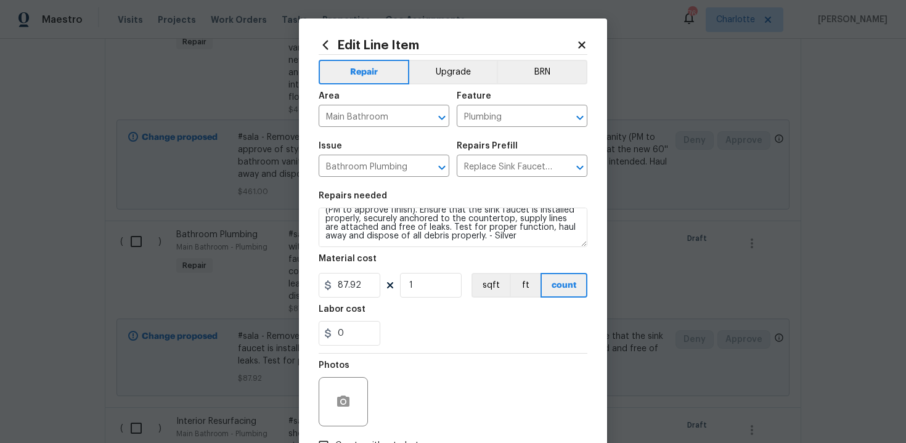
click at [500, 313] on div "Labor cost" at bounding box center [453, 313] width 269 height 16
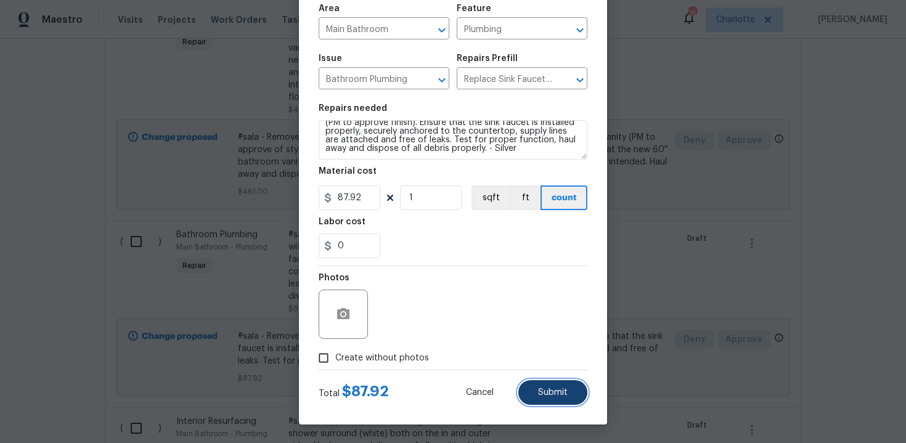
click at [553, 390] on span "Submit" at bounding box center [553, 392] width 30 height 9
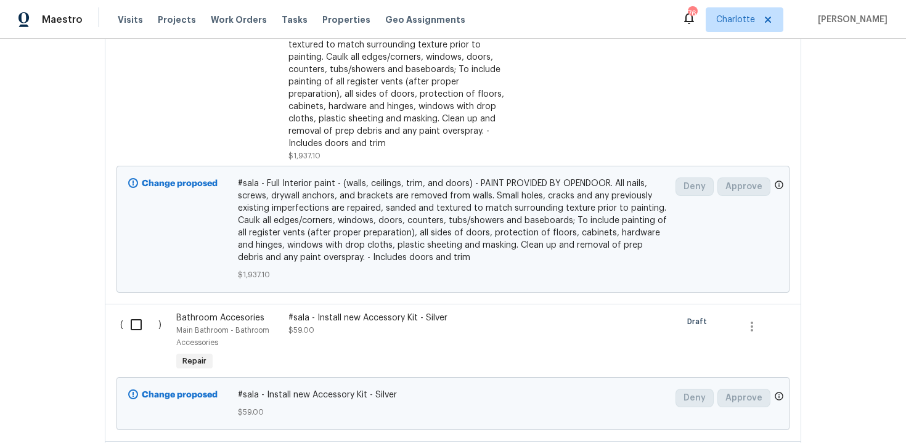
scroll to position [789, 0]
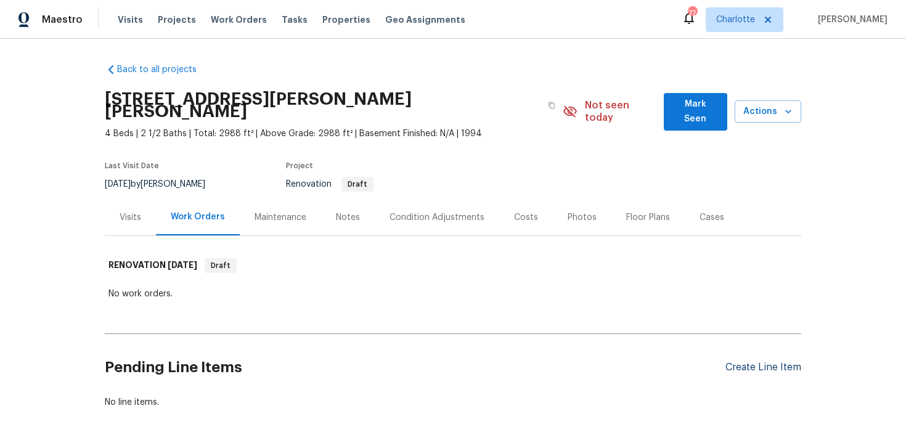
click at [762, 362] on div "Create Line Item" at bounding box center [764, 368] width 76 height 12
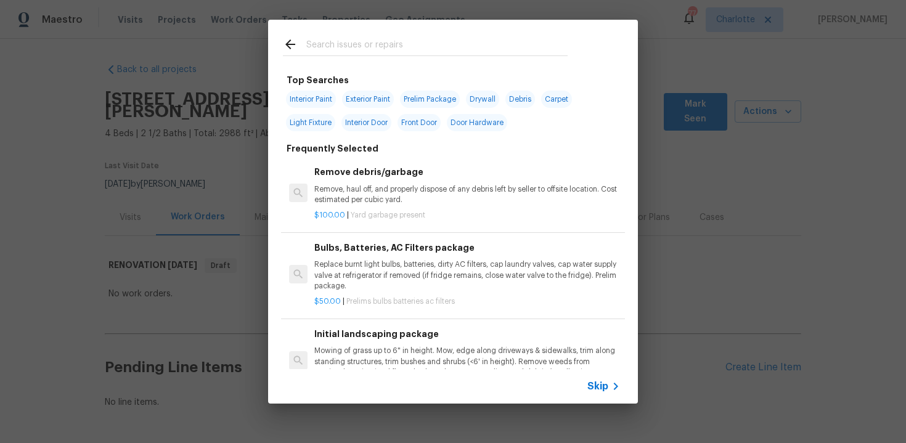
click at [595, 385] on span "Skip" at bounding box center [597, 386] width 21 height 12
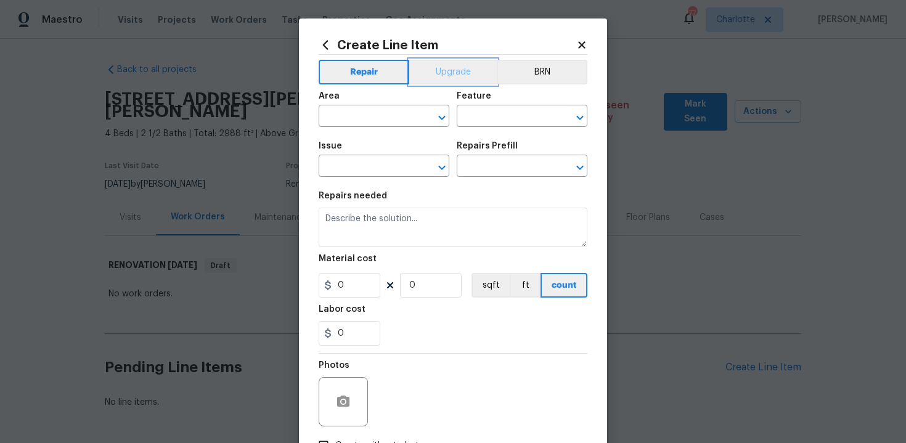
click at [460, 70] on button "Upgrade" at bounding box center [453, 72] width 88 height 25
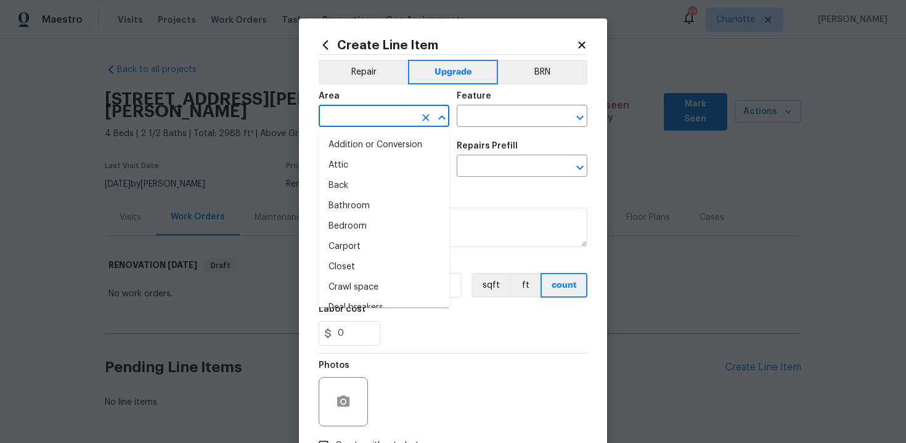
click at [388, 117] on input "text" at bounding box center [367, 117] width 96 height 19
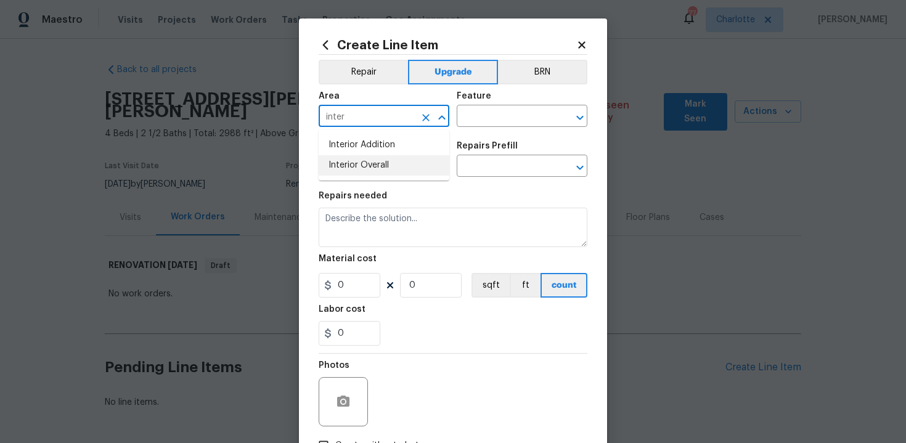
click at [391, 159] on li "Interior Overall" at bounding box center [384, 165] width 131 height 20
type input "Interior Overall"
click at [476, 122] on input "text" at bounding box center [505, 117] width 96 height 19
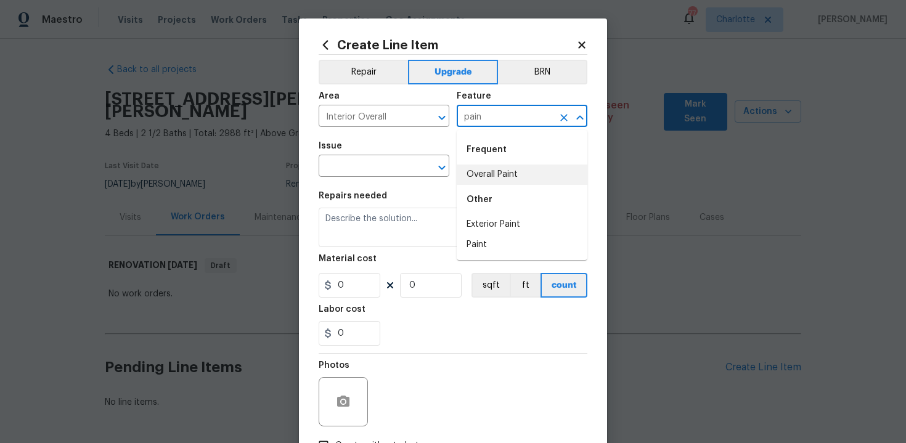
click at [504, 170] on li "Overall Paint" at bounding box center [522, 175] width 131 height 20
type input "Overall Paint"
click at [393, 163] on input "text" at bounding box center [367, 167] width 96 height 19
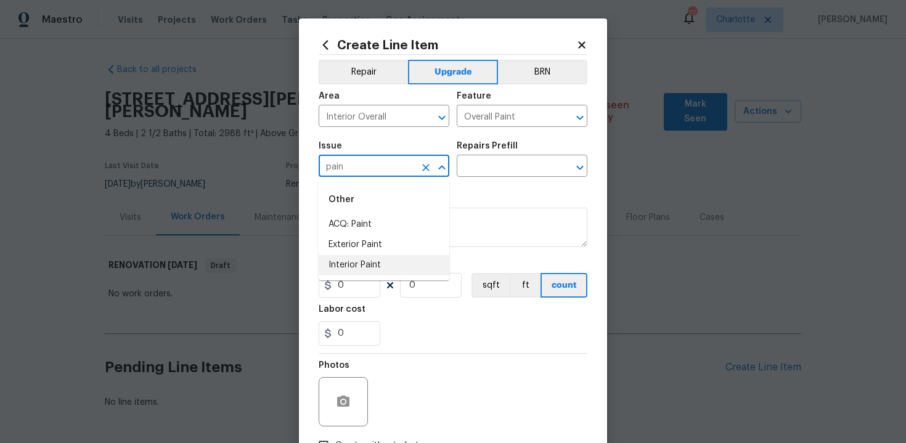
click at [394, 260] on li "Interior Paint" at bounding box center [384, 265] width 131 height 20
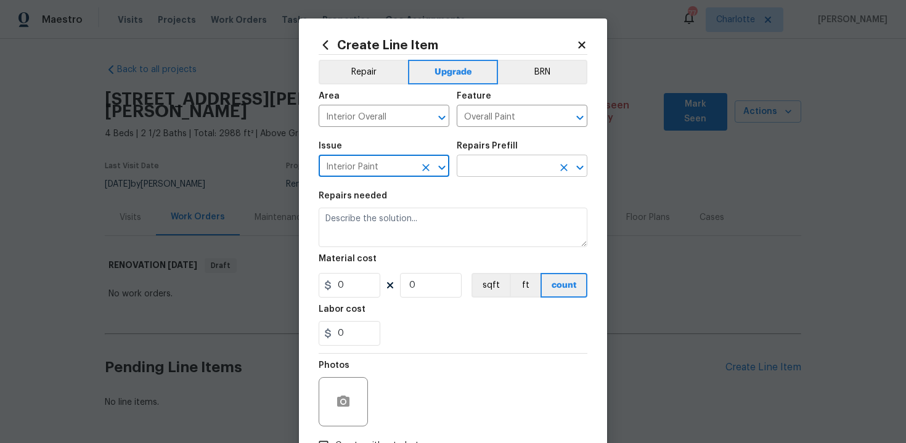
type input "Interior Paint"
click at [507, 169] on input "text" at bounding box center [505, 167] width 96 height 19
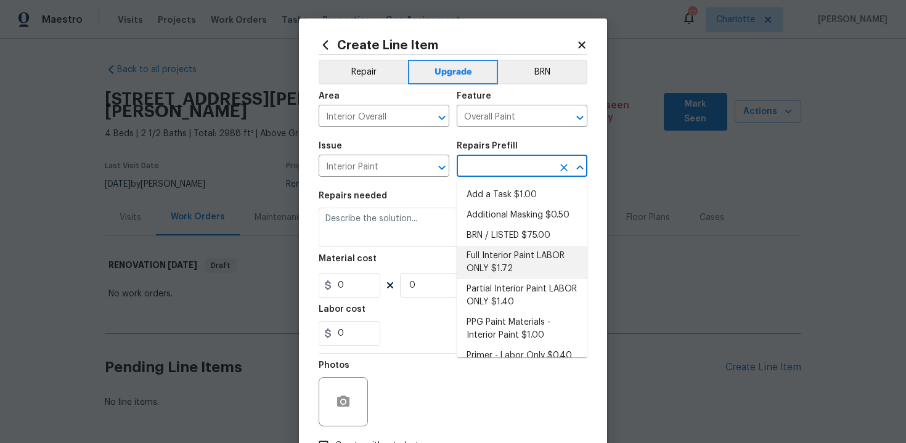
click at [516, 264] on li "Full Interior Paint LABOR ONLY $1.72" at bounding box center [522, 262] width 131 height 33
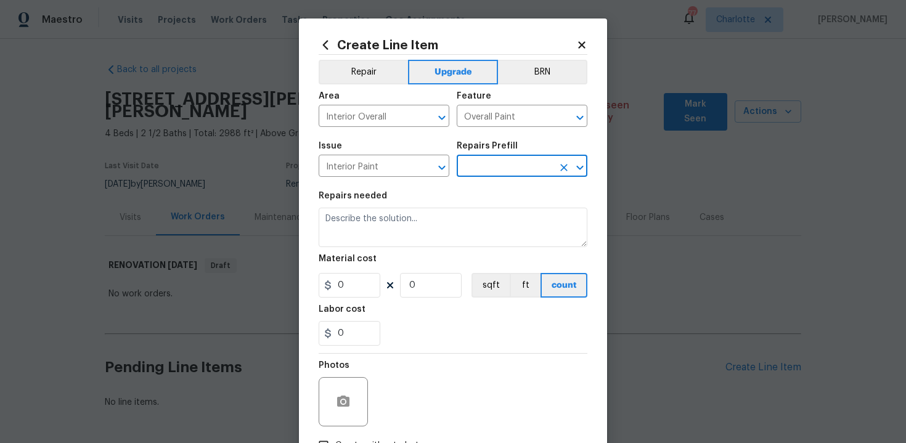
type input "Full Interior Paint LABOR ONLY $1.72"
type textarea "Full Interior paint - (walls, ceilings, trim, and doors) - PAINT PROVIDED BY OP…"
type input "1.72"
type input "1"
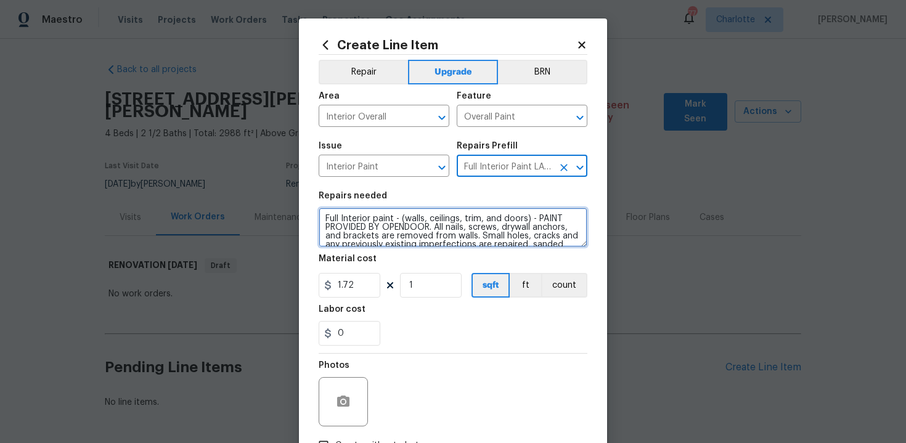
click at [321, 219] on textarea "Full Interior paint - (walls, ceilings, trim, and doors) - PAINT PROVIDED BY OP…" at bounding box center [453, 227] width 269 height 39
type textarea "#sala - Full Interior paint - (walls, ceilings, trim, and doors) - PAINT PROVID…"
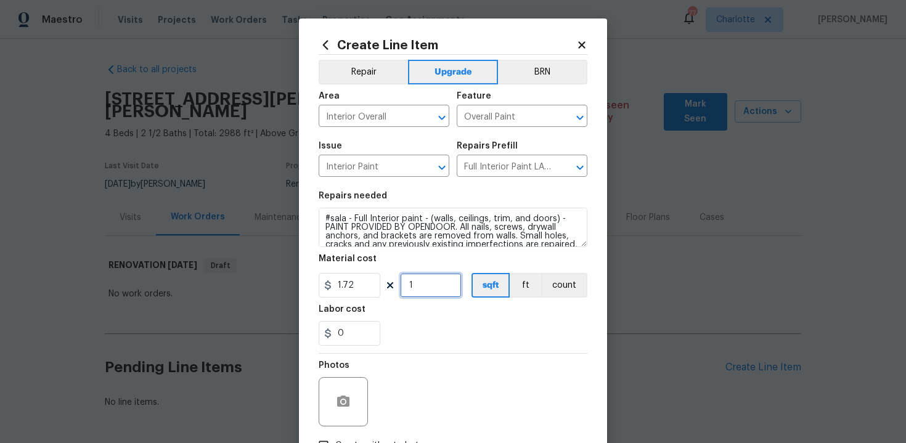
click at [436, 288] on input "1" at bounding box center [431, 285] width 62 height 25
type input "2988"
click at [480, 332] on div "0" at bounding box center [453, 333] width 269 height 25
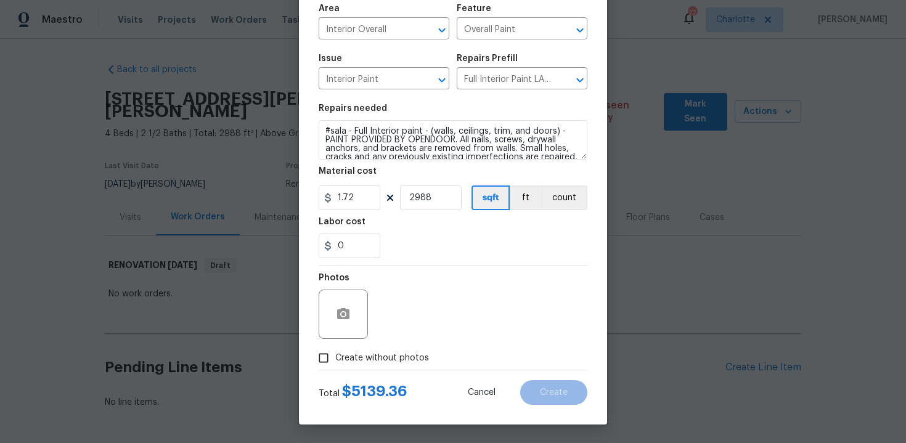
click at [387, 350] on label "Create without photos" at bounding box center [370, 357] width 117 height 23
click at [335, 350] on input "Create without photos" at bounding box center [323, 357] width 23 height 23
checkbox input "true"
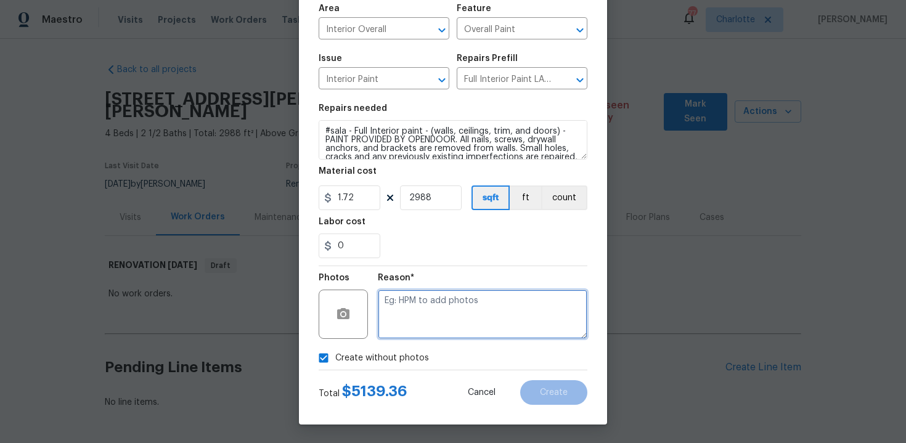
click at [428, 325] on textarea at bounding box center [483, 314] width 210 height 49
type textarea "n/a"
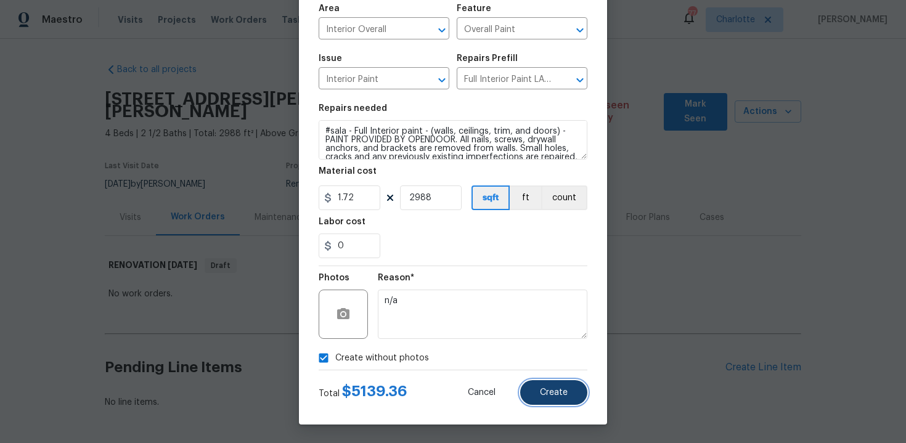
click at [538, 393] on button "Create" at bounding box center [553, 392] width 67 height 25
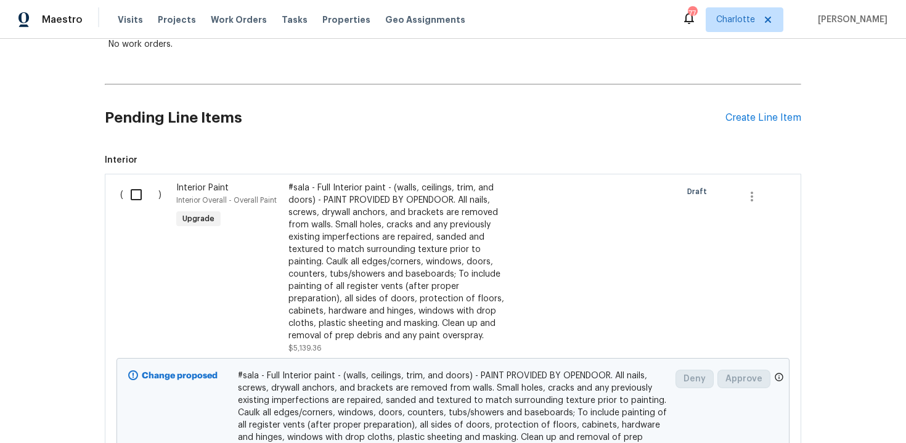
scroll to position [225, 0]
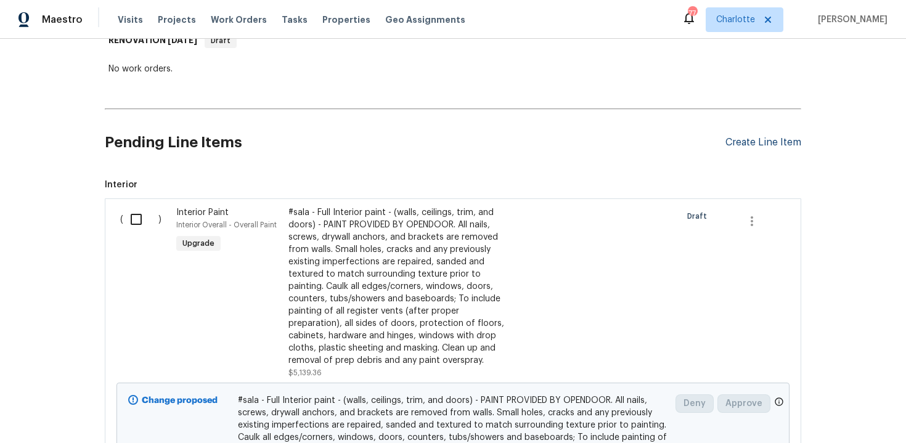
click at [750, 137] on div "Create Line Item" at bounding box center [764, 143] width 76 height 12
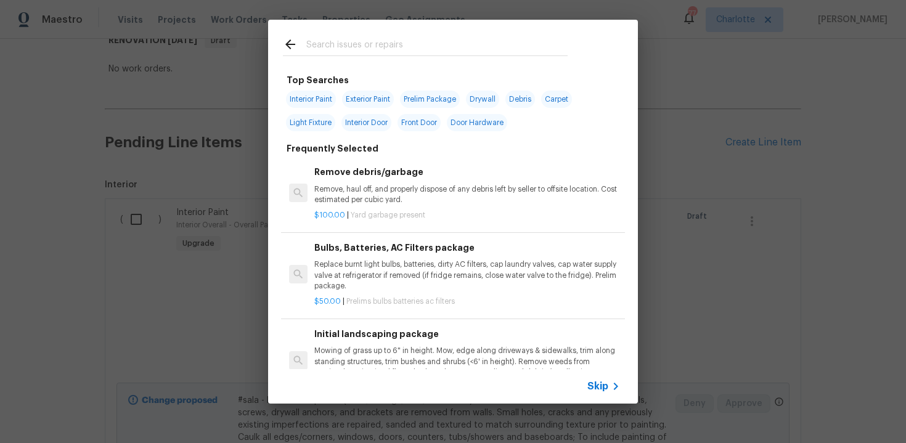
click at [603, 376] on div "Skip" at bounding box center [453, 386] width 370 height 35
click at [602, 381] on span "Skip" at bounding box center [597, 386] width 21 height 12
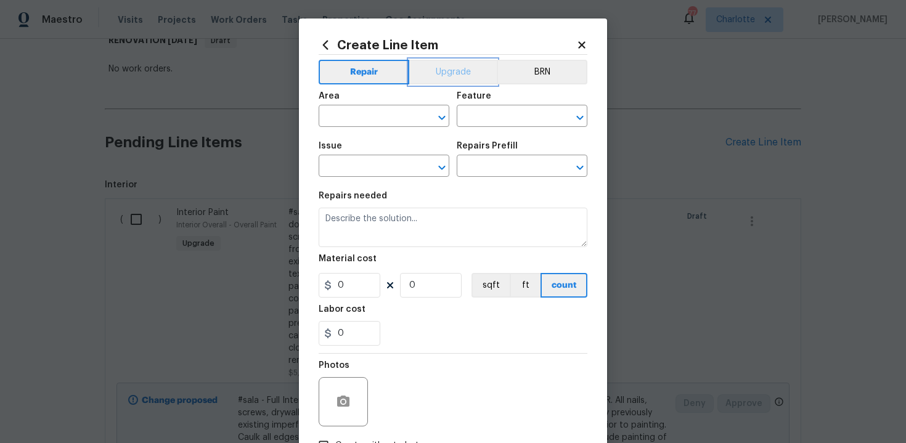
click at [456, 70] on button "Upgrade" at bounding box center [453, 72] width 88 height 25
click at [395, 113] on input "text" at bounding box center [367, 117] width 96 height 19
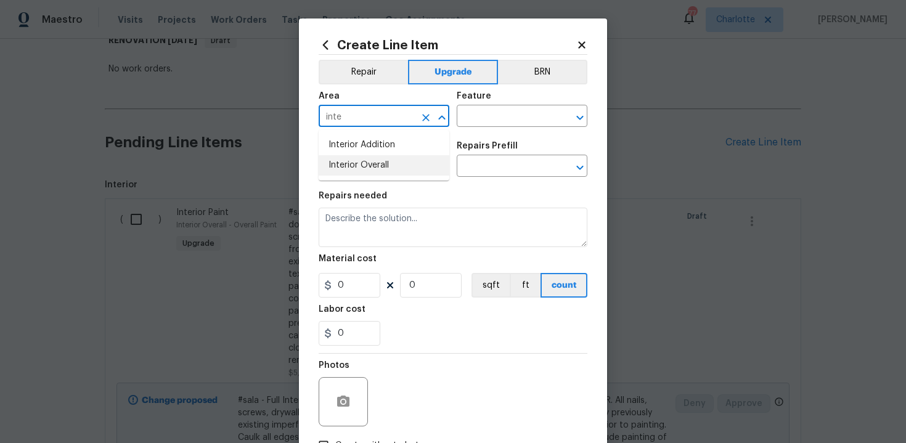
click at [393, 168] on li "Interior Overall" at bounding box center [384, 165] width 131 height 20
type input "Interior Overall"
click at [494, 122] on input "text" at bounding box center [505, 117] width 96 height 19
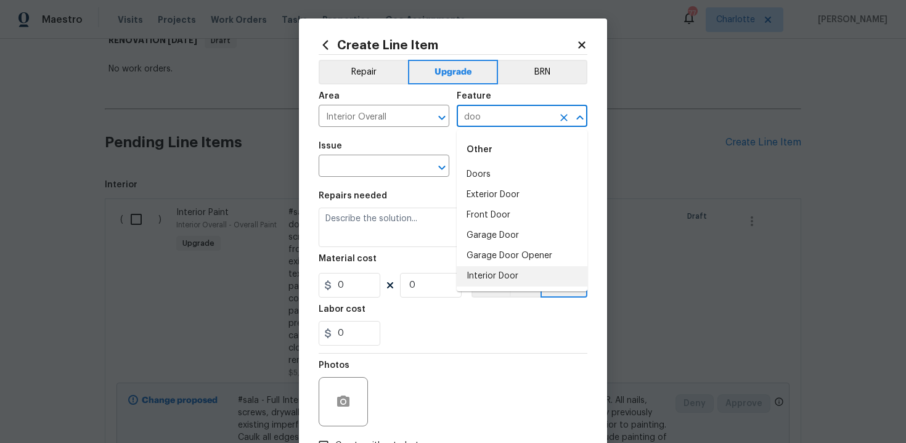
click at [507, 274] on li "Interior Door" at bounding box center [522, 276] width 131 height 20
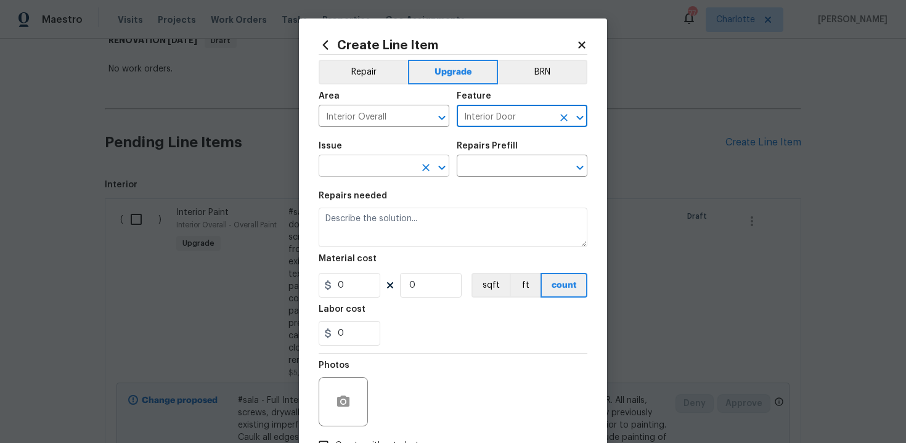
type input "Interior Door"
click at [380, 166] on input "text" at bounding box center [367, 167] width 96 height 19
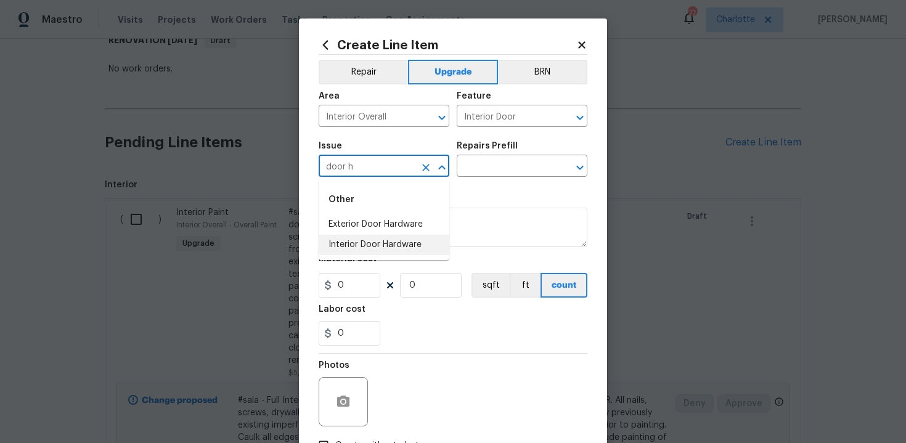
click at [391, 247] on li "Interior Door Hardware" at bounding box center [384, 245] width 131 height 20
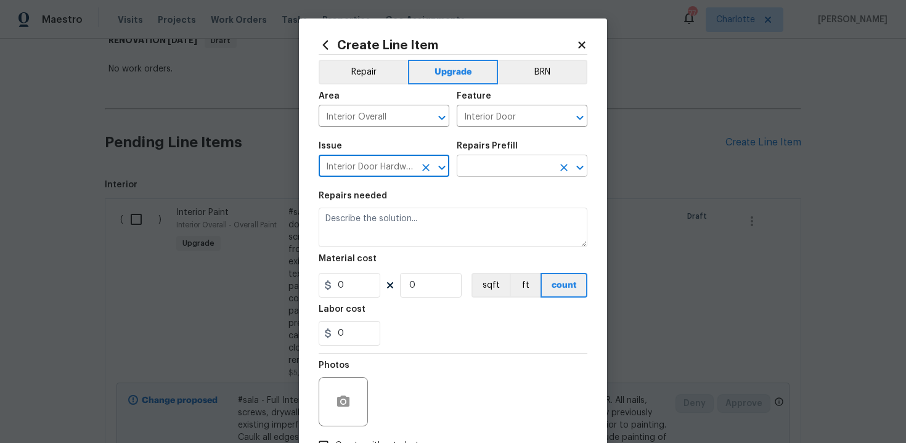
type input "Interior Door Hardware"
click at [502, 171] on input "text" at bounding box center [505, 167] width 96 height 19
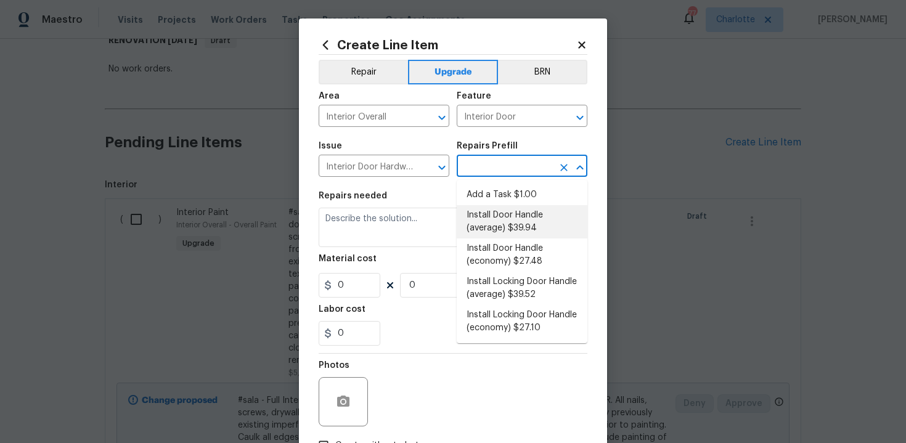
click at [505, 215] on li "Install Door Handle (average) $39.94" at bounding box center [522, 221] width 131 height 33
type input "Install Door Handle (average) $39.94"
type textarea "Remove the existing interior door handle (if present). Install a new (average) …"
type input "39.94"
type input "1"
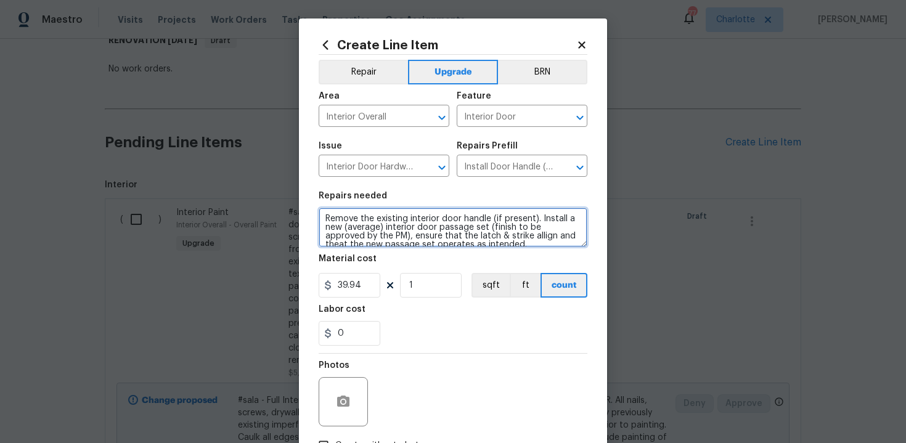
click at [319, 217] on textarea "Remove the existing interior door handle (if present). Install a new (average) …" at bounding box center [453, 227] width 269 height 39
type textarea "#sala - Remove the existing interior door handle (if present). Install a new (a…"
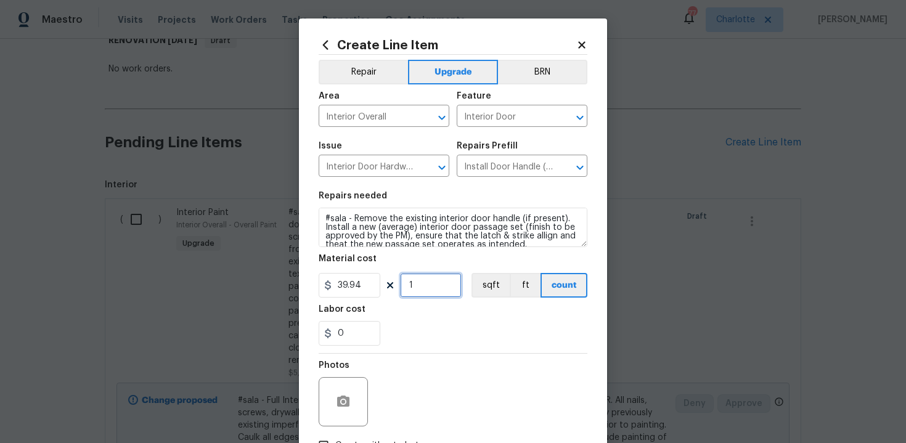
click at [434, 288] on input "1" at bounding box center [431, 285] width 62 height 25
type input "15"
click at [464, 332] on div "0" at bounding box center [453, 333] width 269 height 25
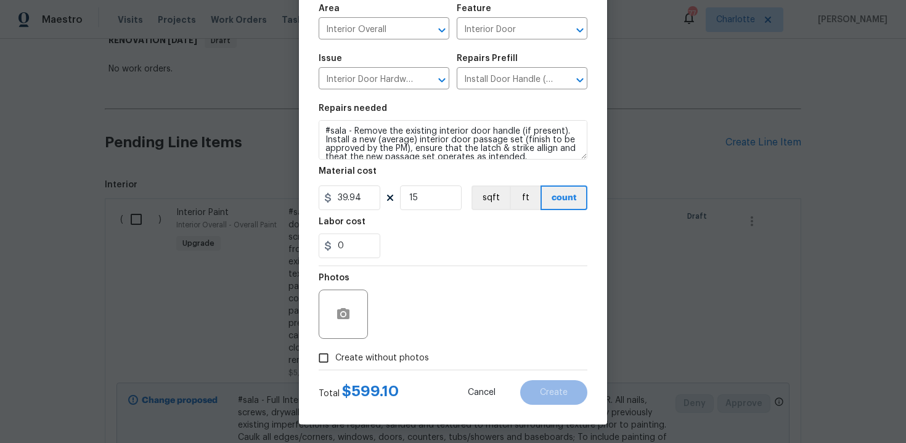
click at [385, 358] on span "Create without photos" at bounding box center [382, 358] width 94 height 13
click at [335, 358] on input "Create without photos" at bounding box center [323, 357] width 23 height 23
checkbox input "true"
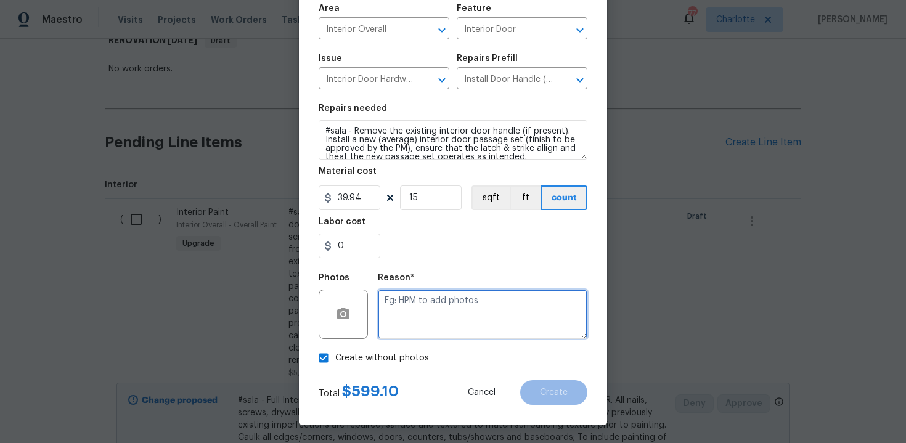
click at [438, 308] on textarea at bounding box center [483, 314] width 210 height 49
type textarea "n/a"
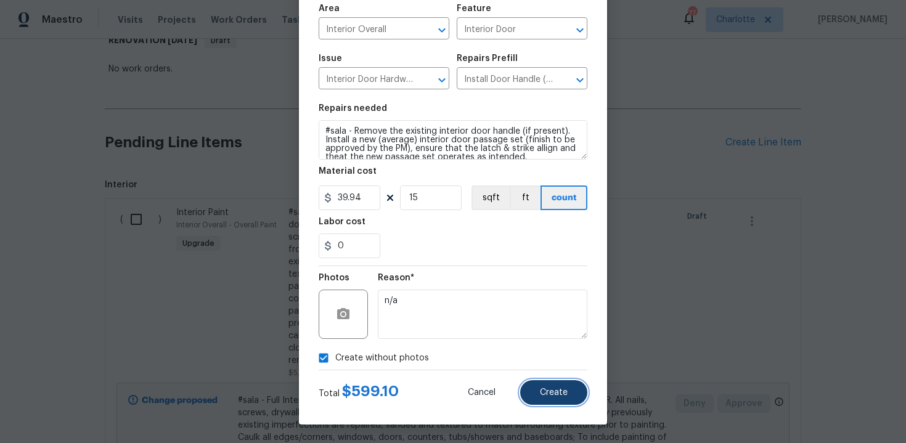
click at [563, 391] on span "Create" at bounding box center [554, 392] width 28 height 9
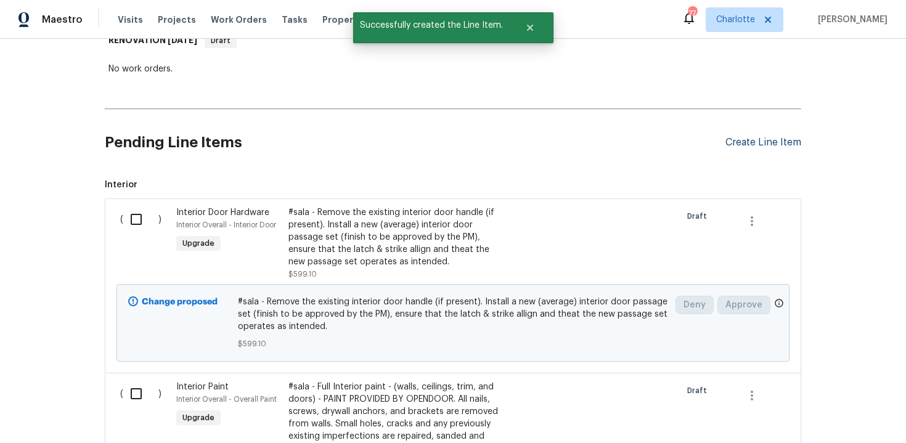
click at [777, 137] on div "Create Line Item" at bounding box center [764, 143] width 76 height 12
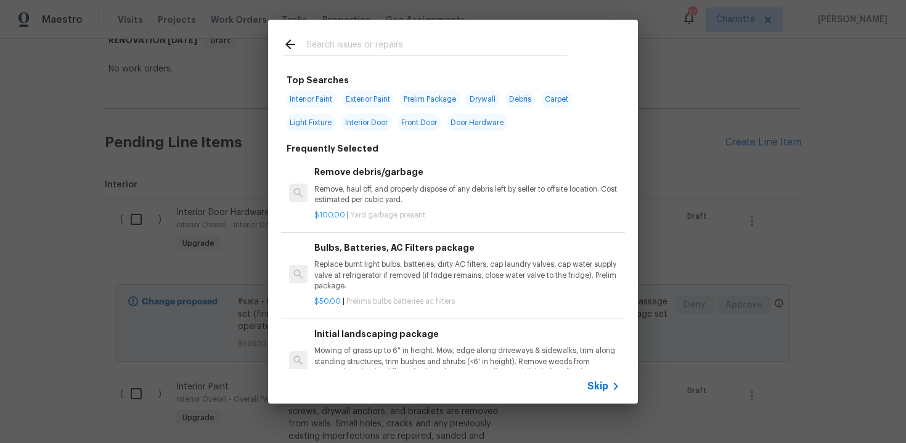
click at [588, 386] on span "Skip" at bounding box center [597, 386] width 21 height 12
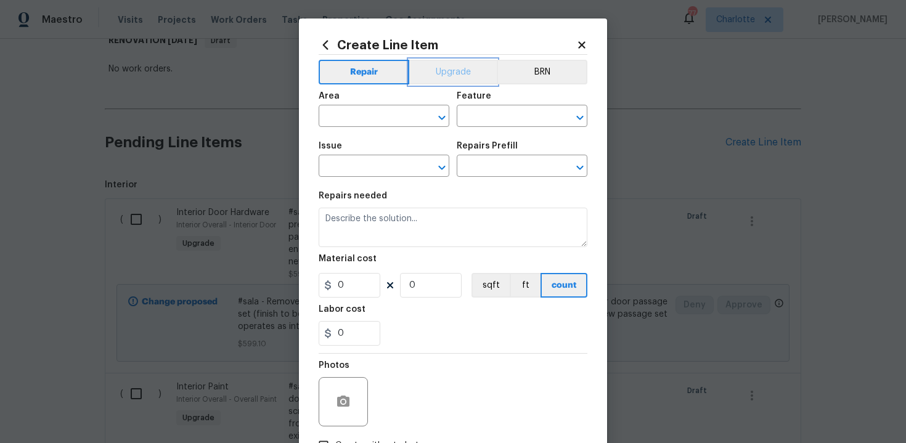
click at [447, 74] on button "Upgrade" at bounding box center [453, 72] width 88 height 25
click at [391, 117] on input "text" at bounding box center [367, 117] width 96 height 19
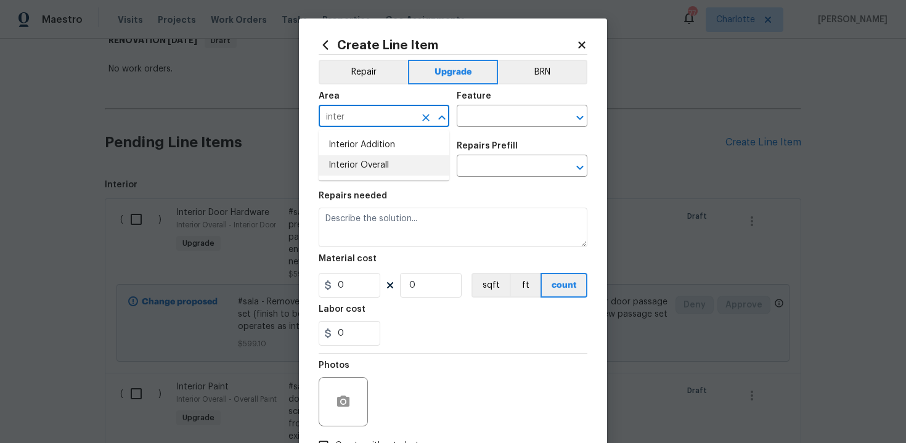
click at [400, 164] on li "Interior Overall" at bounding box center [384, 165] width 131 height 20
type input "Interior Overall"
click at [495, 118] on input "text" at bounding box center [505, 117] width 96 height 19
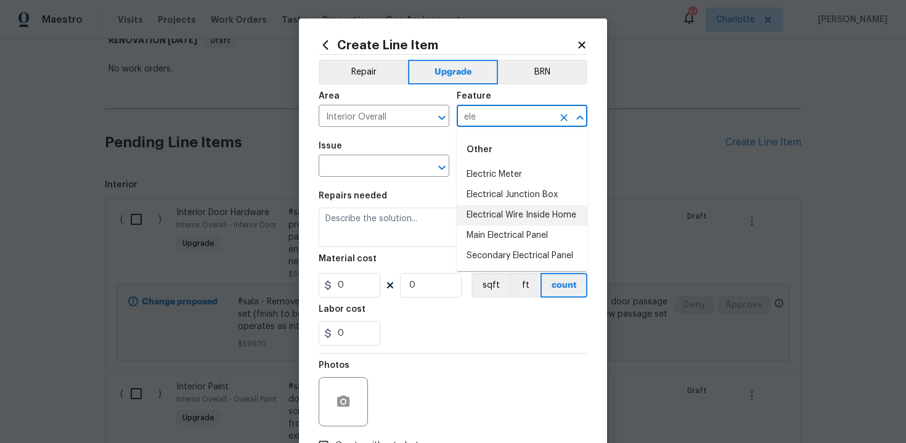
click at [523, 215] on li "Electrical Wire Inside Home" at bounding box center [522, 215] width 131 height 20
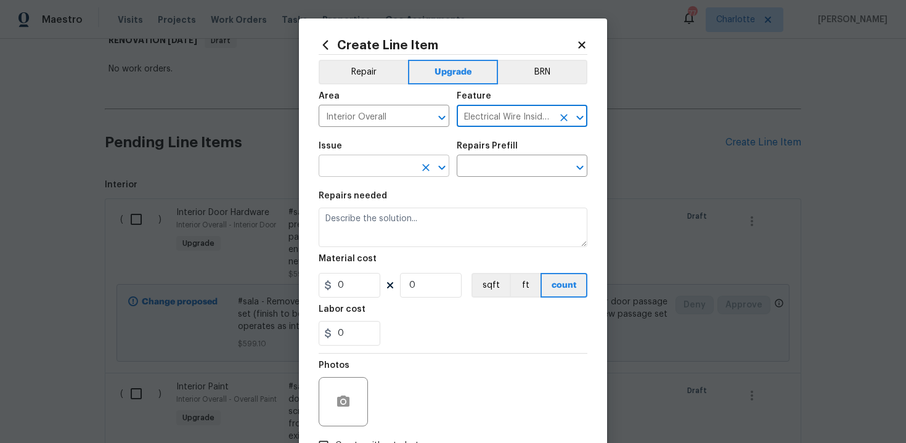
type input "Electrical Wire Inside Home"
click at [367, 168] on input "text" at bounding box center [367, 167] width 96 height 19
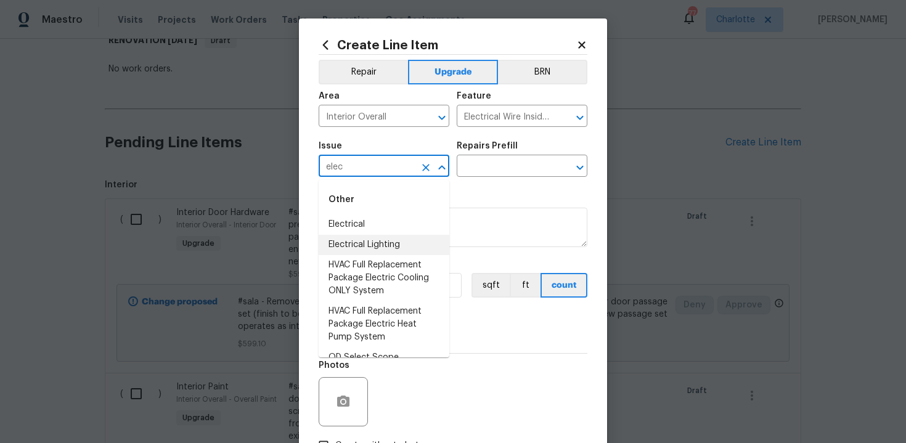
click at [377, 238] on li "Electrical Lighting" at bounding box center [384, 245] width 131 height 20
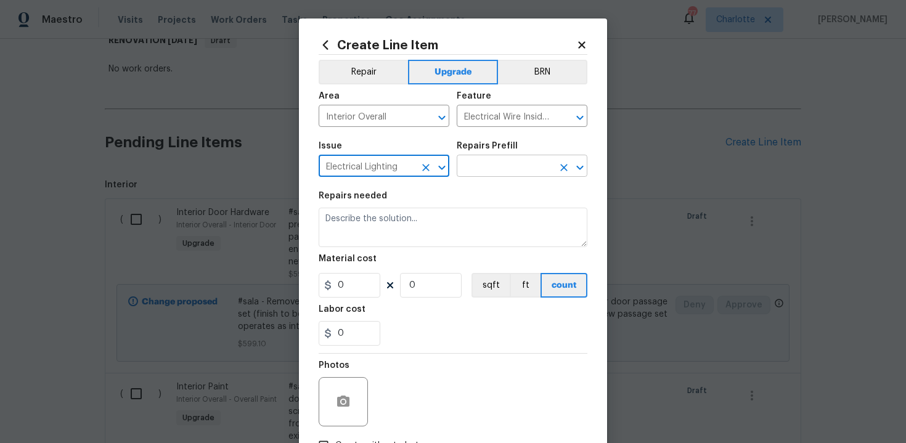
type input "Electrical Lighting"
click at [489, 163] on input "text" at bounding box center [505, 167] width 96 height 19
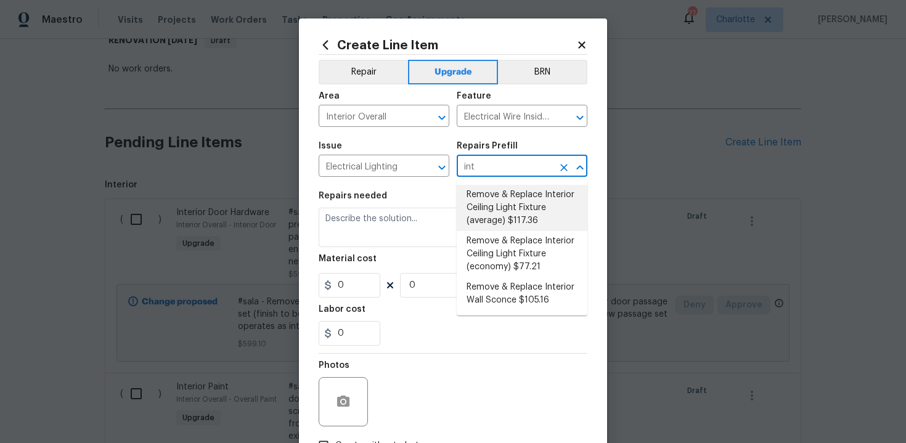
click at [510, 213] on li "Remove & Replace Interior Ceiling Light Fixture (average) $117.36" at bounding box center [522, 208] width 131 height 46
type input "Remove & Replace Interior Ceiling Light Fixture (average) $117.36"
type textarea "Remove the existing interior ceiling light fixture and replace it with new AVER…"
type input "117.36"
type input "1"
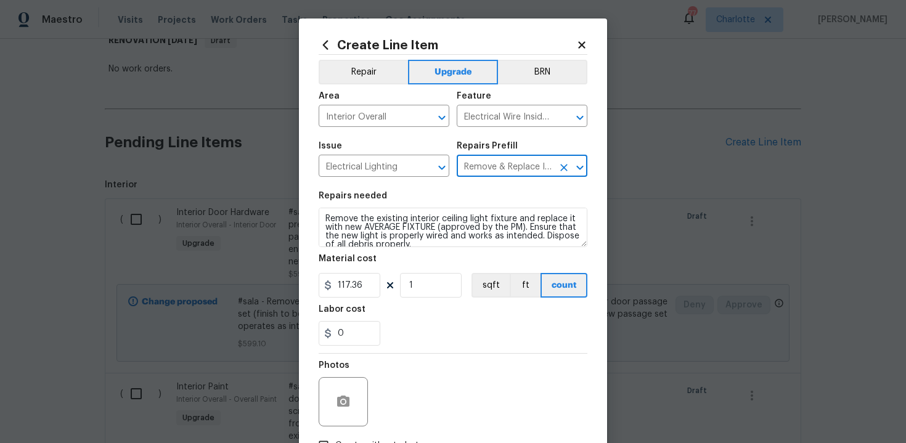
type input "Remove & Replace Interior Ceiling Light Fixture (average) $117.36"
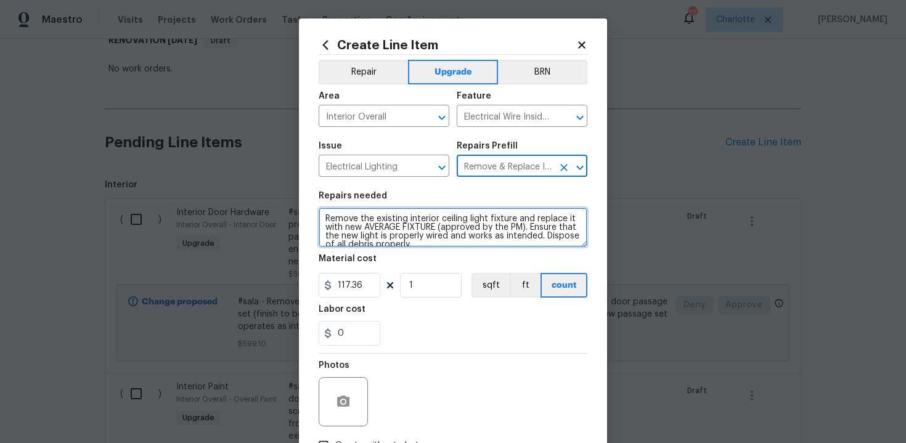
click at [321, 215] on textarea "Remove the existing interior ceiling light fixture and replace it with new AVER…" at bounding box center [453, 227] width 269 height 39
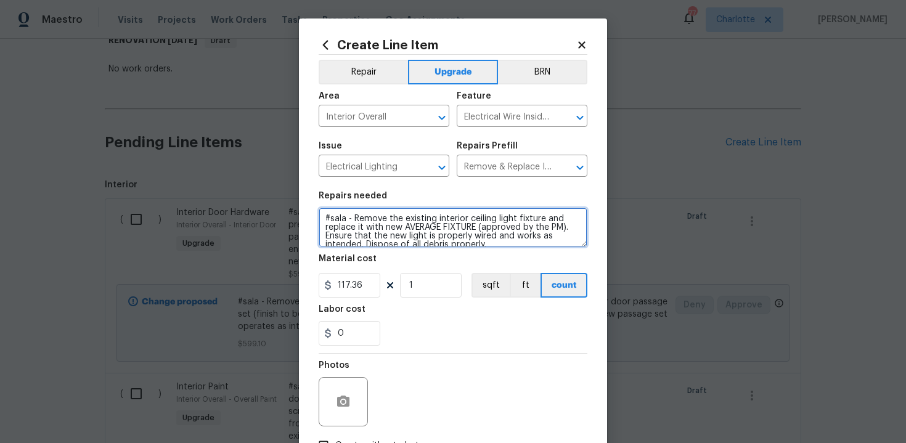
type textarea "#sala - Remove the existing interior ceiling light fixture and replace it with …"
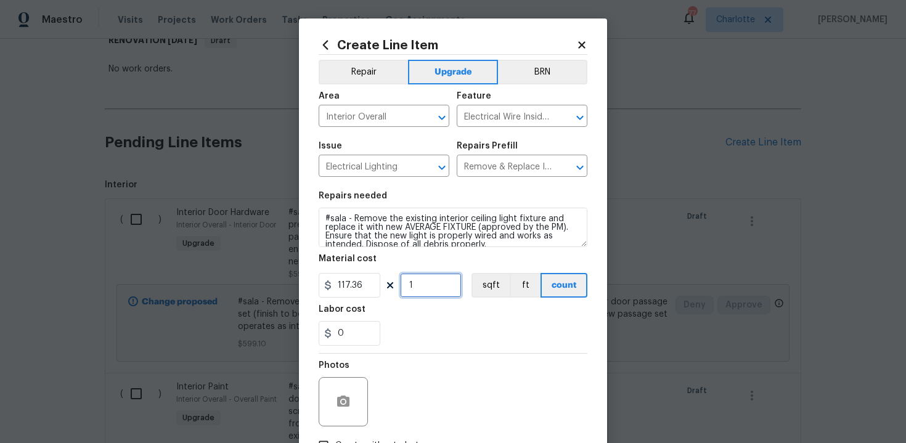
click at [423, 283] on input "1" at bounding box center [431, 285] width 62 height 25
type input "15"
click at [448, 327] on div "0" at bounding box center [453, 333] width 269 height 25
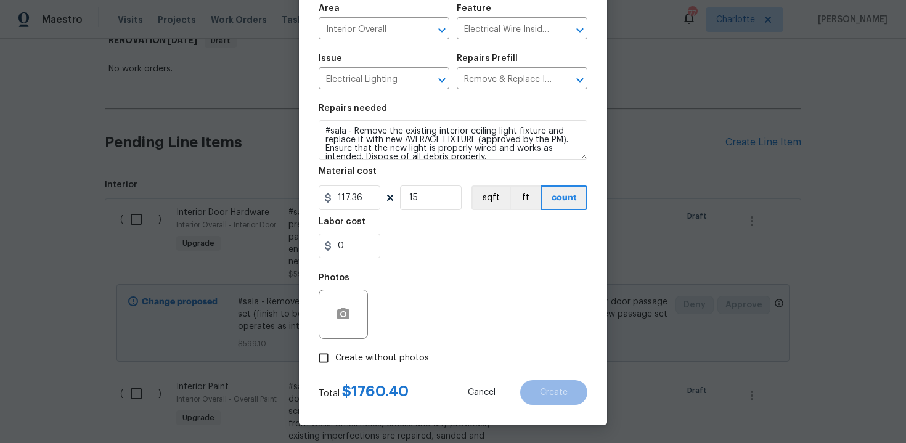
click at [391, 353] on span "Create without photos" at bounding box center [382, 358] width 94 height 13
click at [335, 353] on input "Create without photos" at bounding box center [323, 357] width 23 height 23
checkbox input "true"
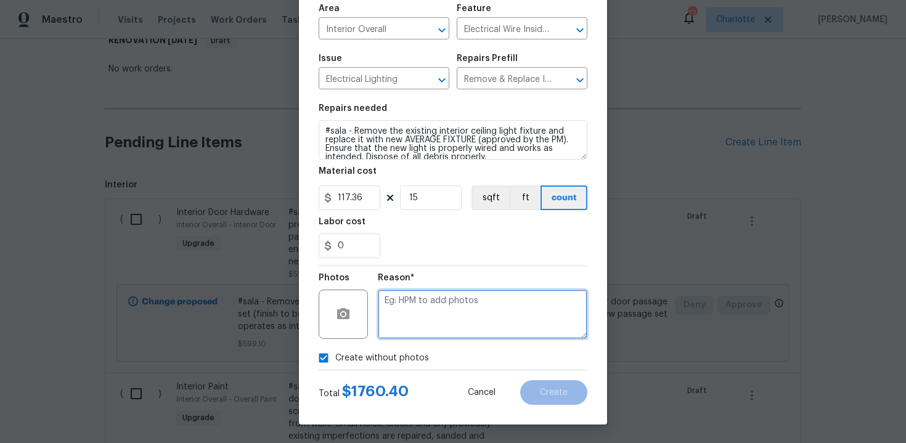
click at [425, 327] on textarea at bounding box center [483, 314] width 210 height 49
type textarea "n/a"
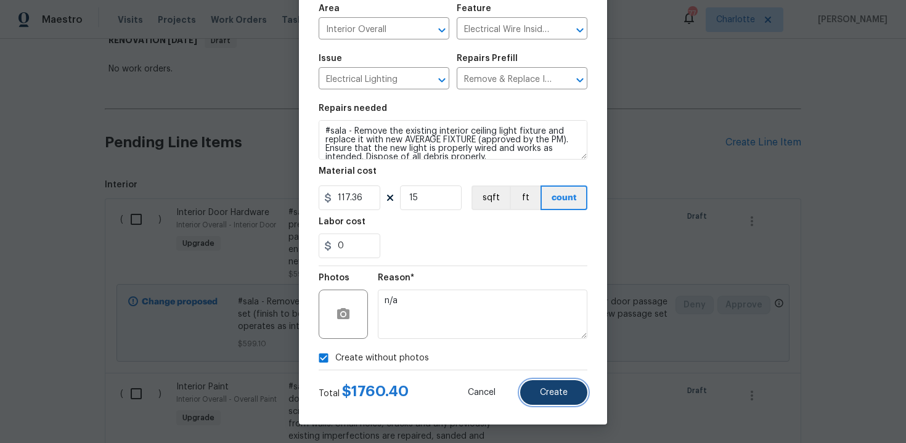
click at [547, 387] on button "Create" at bounding box center [553, 392] width 67 height 25
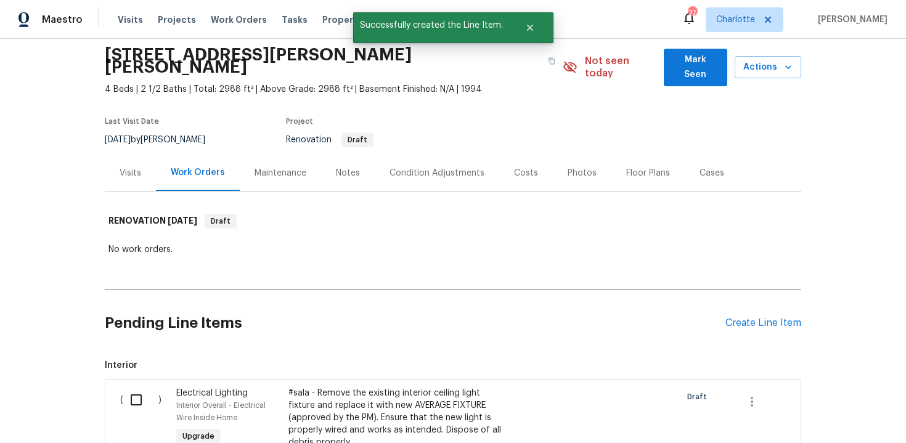
scroll to position [225, 0]
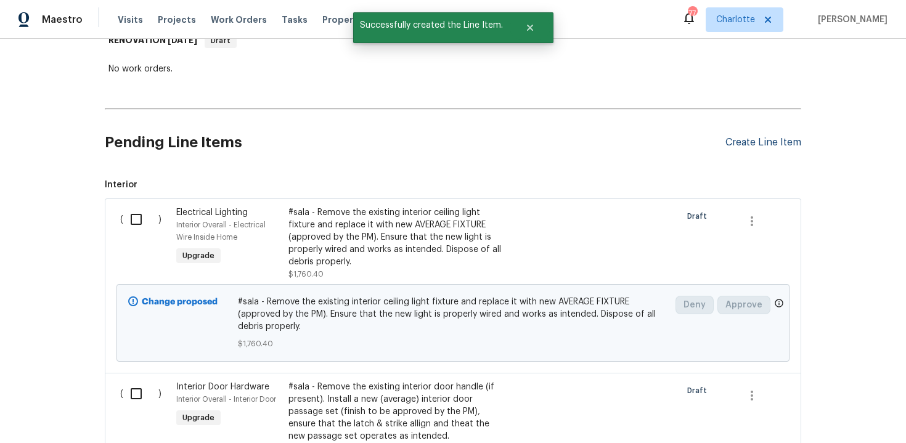
click at [762, 137] on div "Create Line Item" at bounding box center [764, 143] width 76 height 12
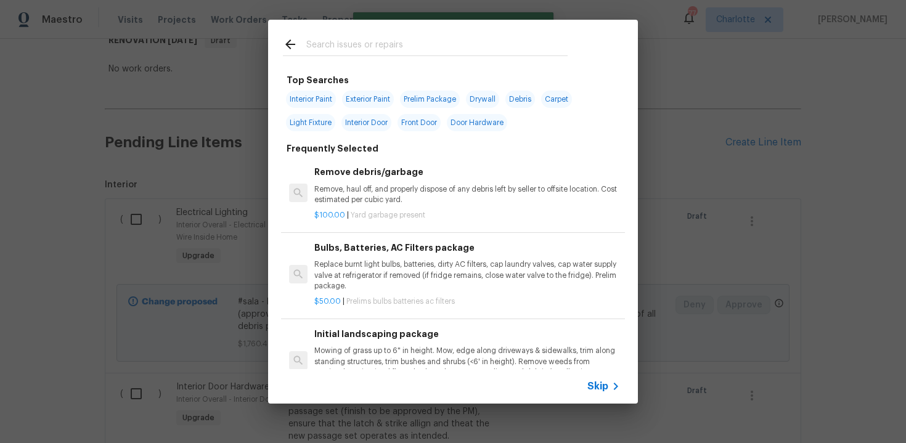
click at [599, 388] on span "Skip" at bounding box center [597, 386] width 21 height 12
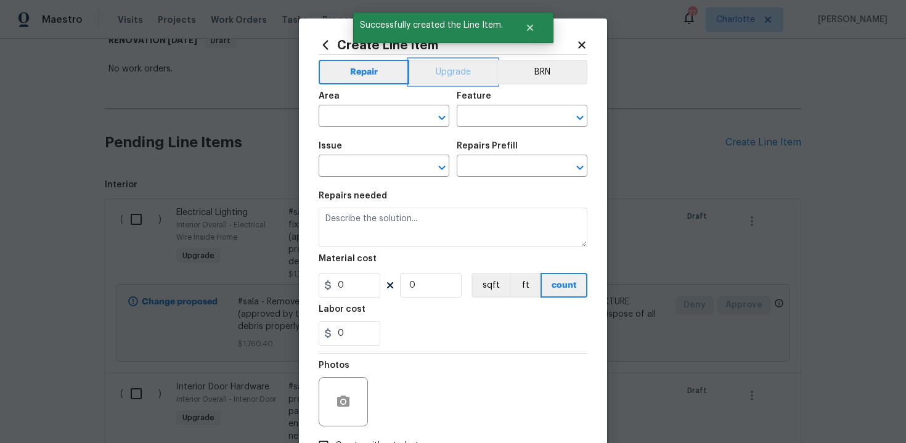
click at [451, 73] on button "Upgrade" at bounding box center [453, 72] width 88 height 25
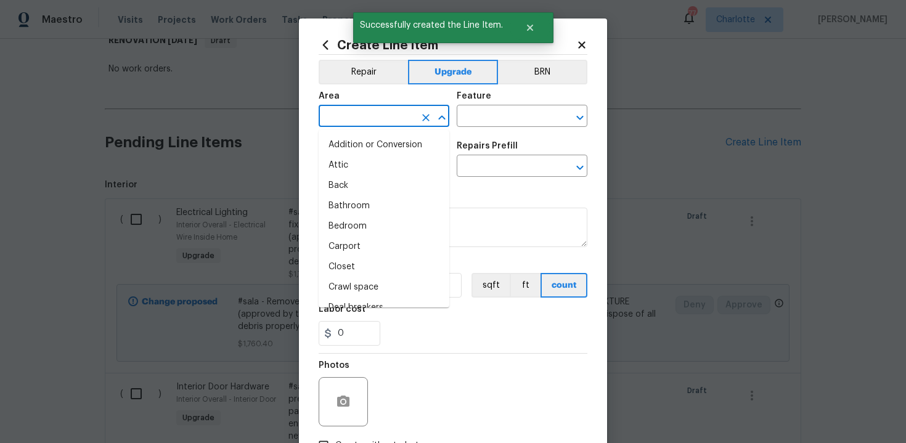
click at [397, 113] on input "text" at bounding box center [367, 117] width 96 height 19
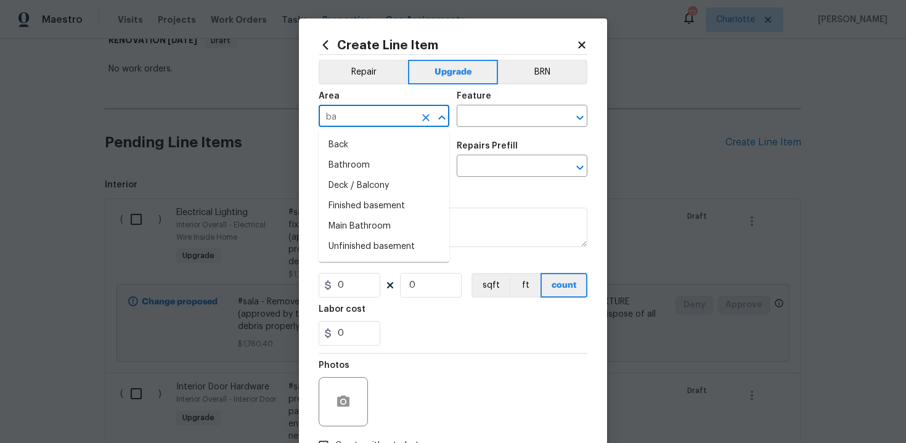
type input "b"
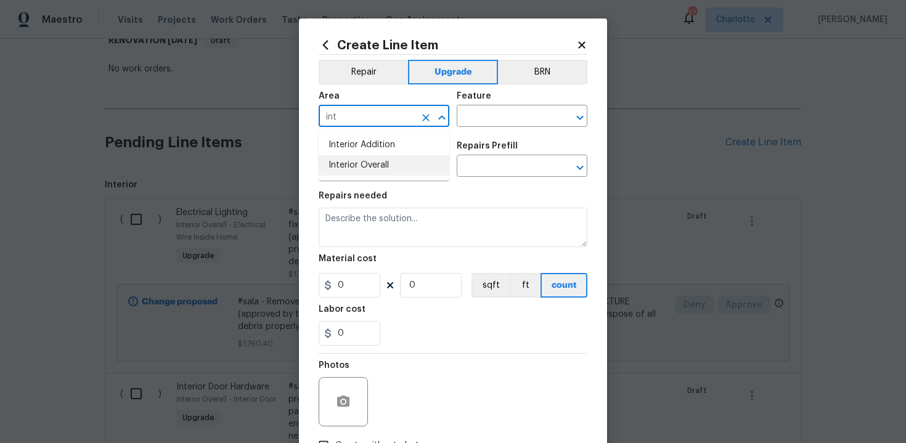
click at [398, 167] on li "Interior Overall" at bounding box center [384, 165] width 131 height 20
type input "Interior Overall"
click at [479, 116] on input "text" at bounding box center [505, 117] width 96 height 19
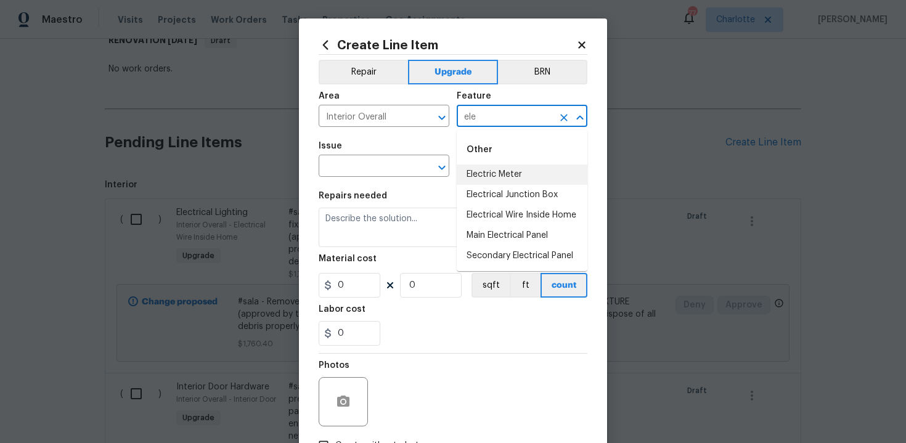
click at [501, 170] on li "Electric Meter" at bounding box center [522, 175] width 131 height 20
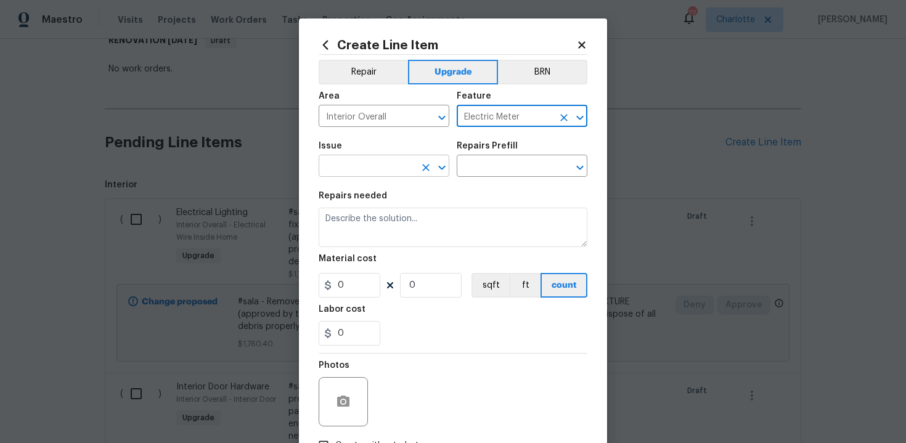
type input "Electric Meter"
click at [354, 169] on input "text" at bounding box center [367, 167] width 96 height 19
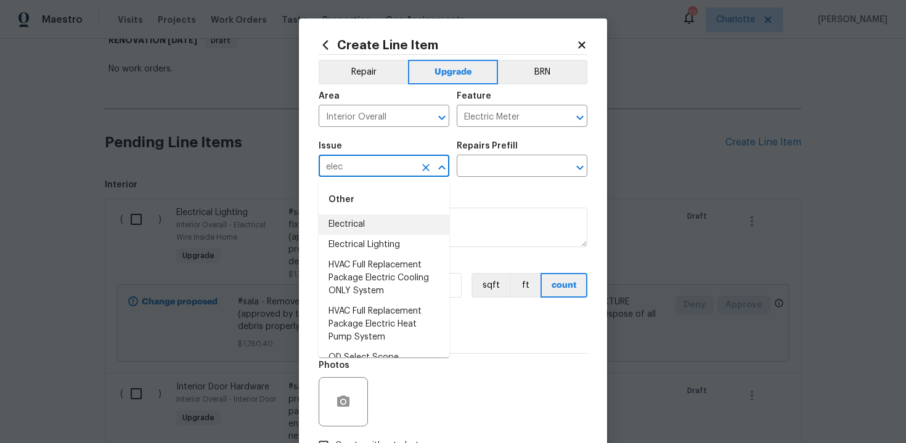
click at [362, 222] on li "Electrical" at bounding box center [384, 225] width 131 height 20
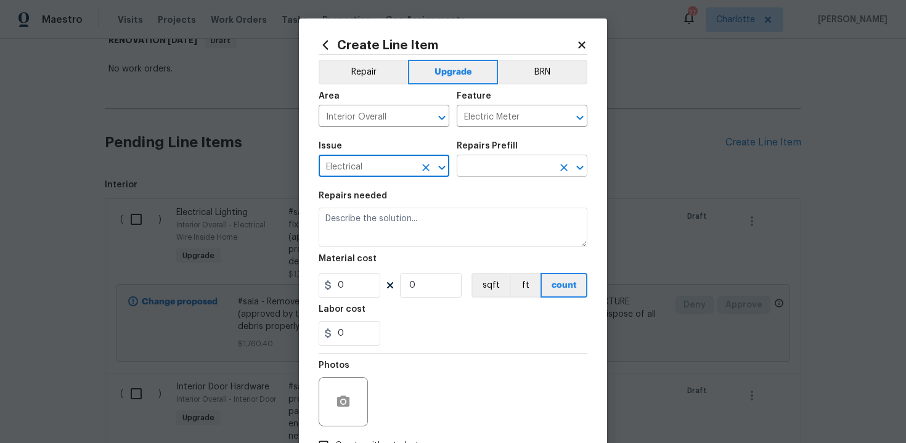
type input "Electrical"
click at [493, 164] on input "text" at bounding box center [505, 167] width 96 height 19
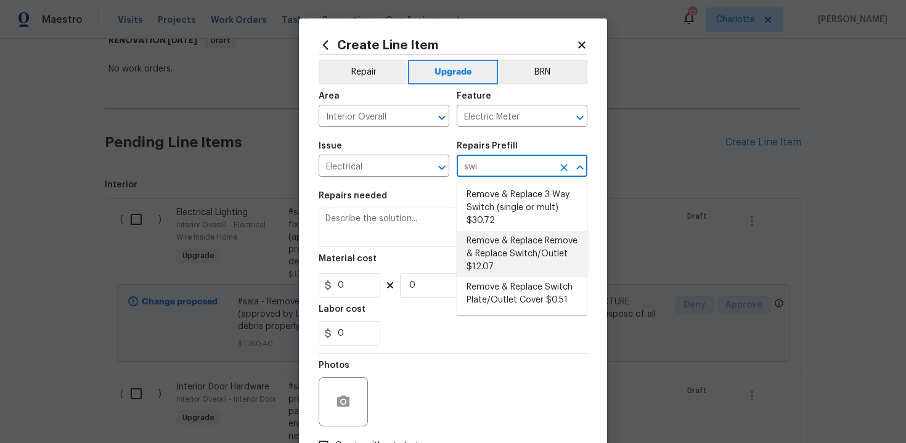
click at [522, 258] on li "Remove & Replace Remove & Replace Switch/Outlet $12.07" at bounding box center [522, 254] width 131 height 46
type input "Remove & Replace Remove & Replace Switch/Outlet $12.07"
type textarea "Remove and replace switch(es) and/or outlet(s) with new (covers to match the re…"
type input "1"
type input "12.07"
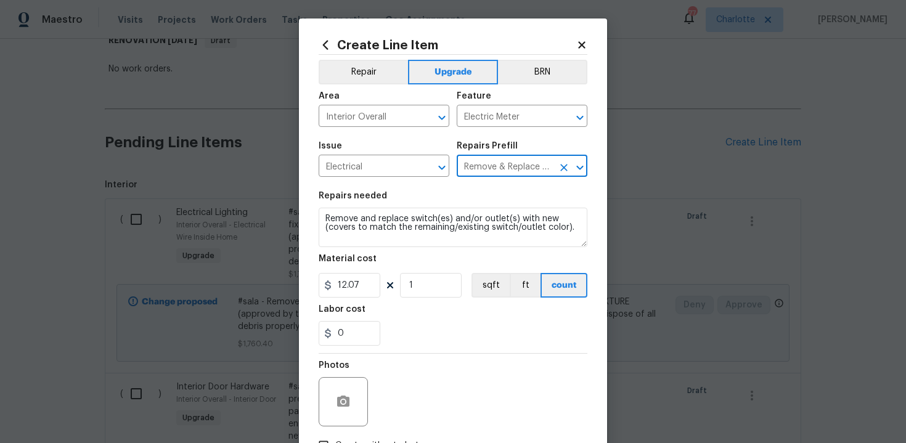
type input "Remove & Replace Remove & Replace Switch/Outlet $12.07"
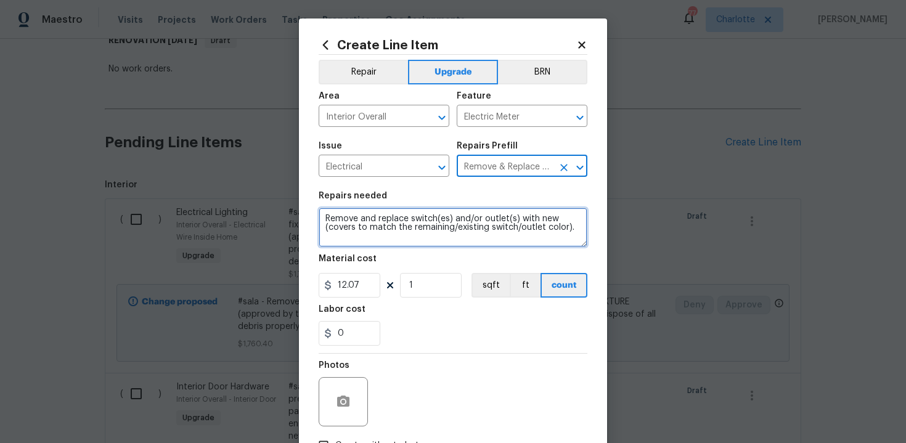
click at [322, 218] on textarea "Remove and replace switch(es) and/or outlet(s) with new (covers to match the re…" at bounding box center [453, 227] width 269 height 39
type textarea "#sala - Remove and replace switch(es) and/or outlet(s) with new (covers to matc…"
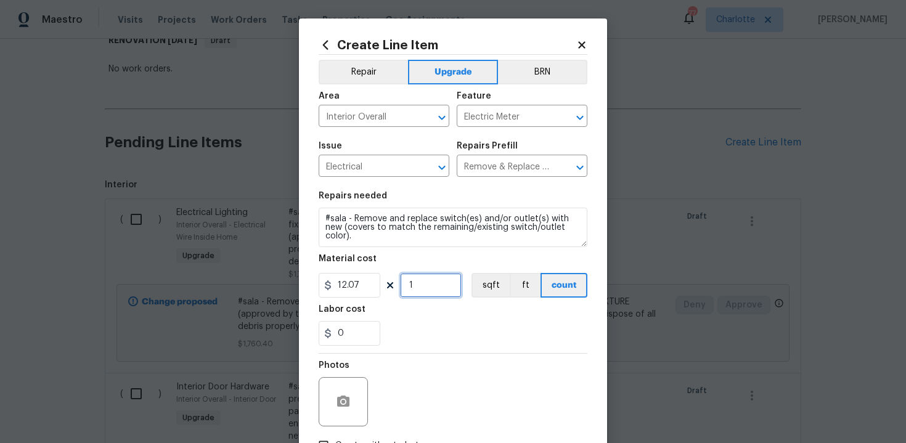
click at [425, 290] on input "1" at bounding box center [431, 285] width 62 height 25
type input "100"
click at [465, 327] on div "0" at bounding box center [453, 333] width 269 height 25
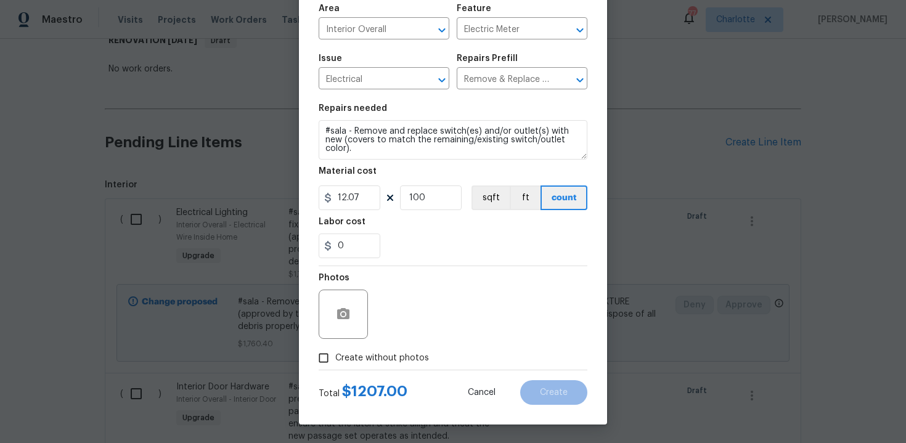
click at [385, 356] on span "Create without photos" at bounding box center [382, 358] width 94 height 13
click at [335, 356] on input "Create without photos" at bounding box center [323, 357] width 23 height 23
checkbox input "true"
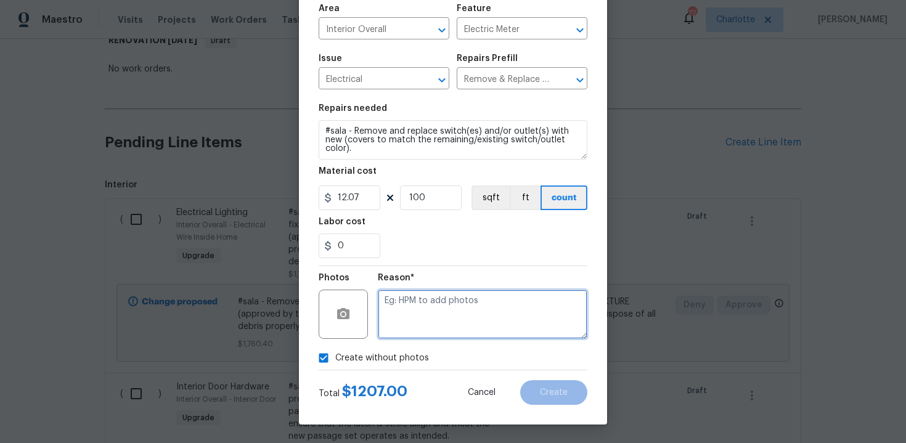
click at [419, 329] on textarea at bounding box center [483, 314] width 210 height 49
type textarea "n/a"
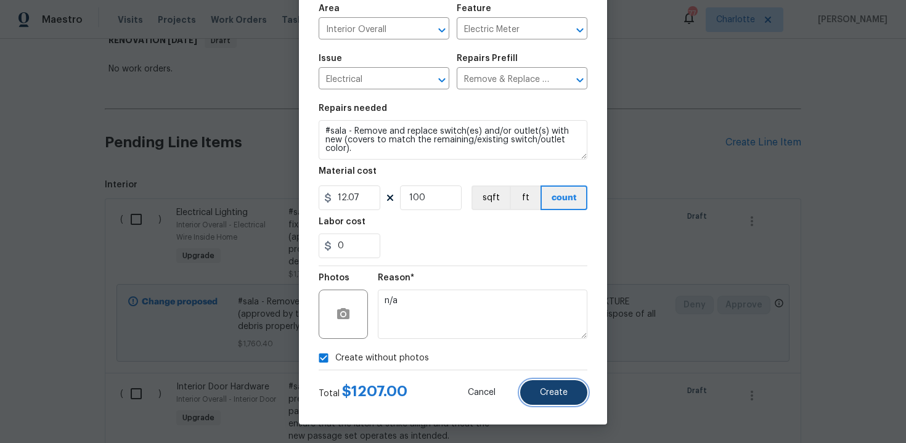
click at [539, 391] on button "Create" at bounding box center [553, 392] width 67 height 25
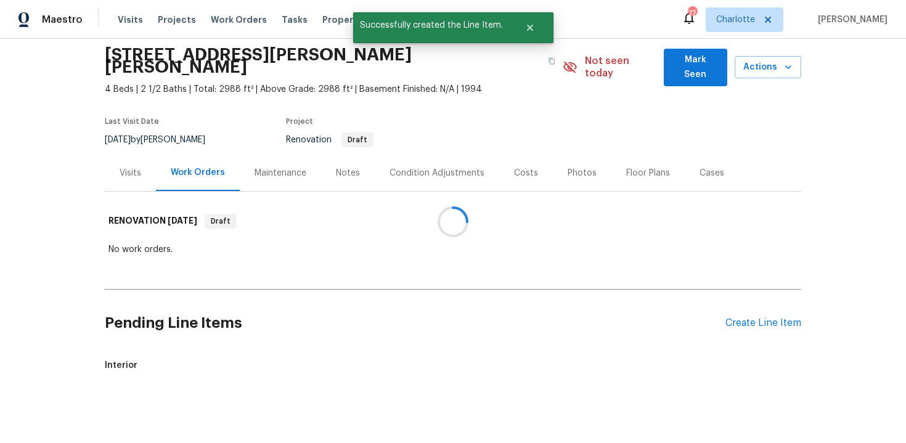
scroll to position [225, 0]
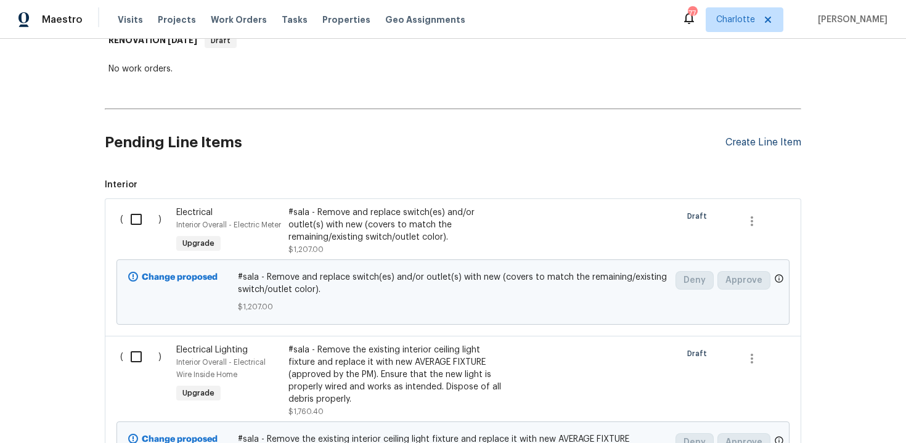
click at [764, 137] on div "Create Line Item" at bounding box center [764, 143] width 76 height 12
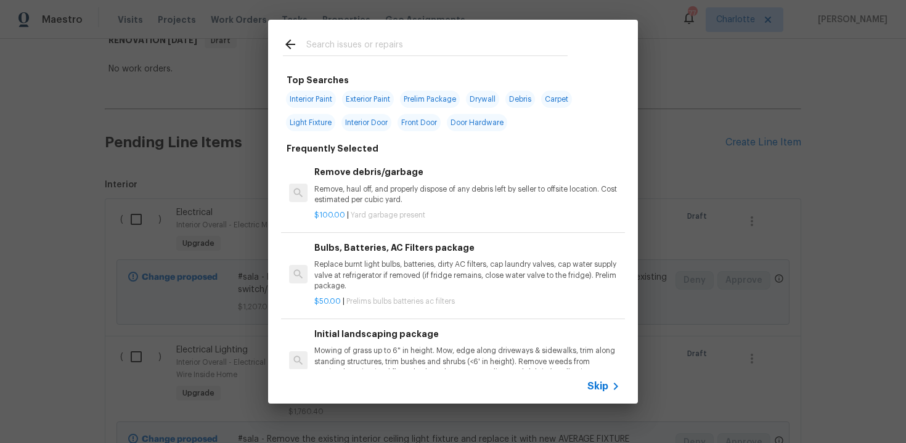
click at [599, 388] on span "Skip" at bounding box center [597, 386] width 21 height 12
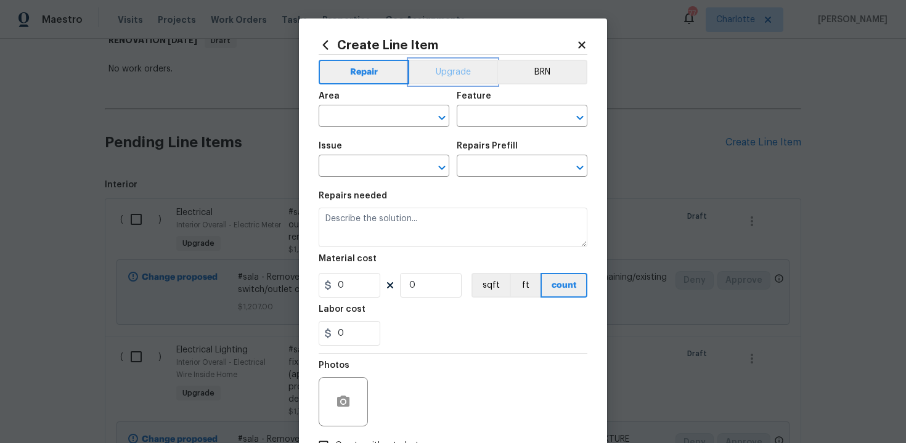
click at [441, 69] on button "Upgrade" at bounding box center [453, 72] width 88 height 25
click at [369, 123] on input "text" at bounding box center [367, 117] width 96 height 19
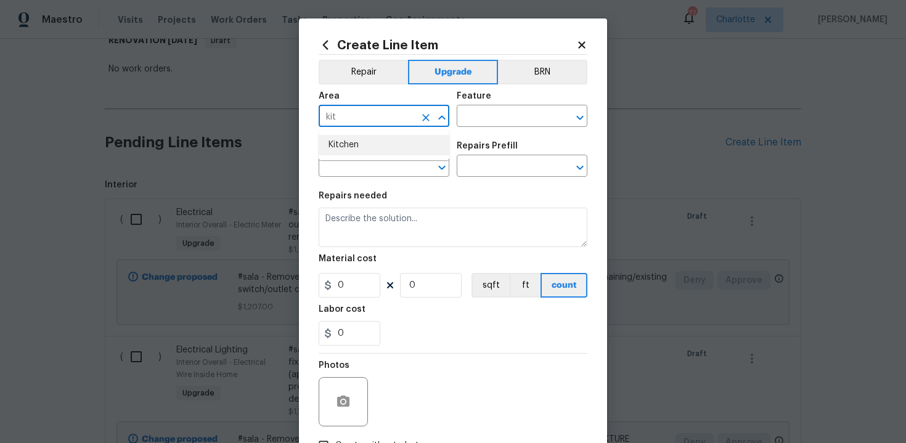
click at [375, 146] on li "Kitchen" at bounding box center [384, 145] width 131 height 20
type input "Kitchen"
click at [481, 123] on input "text" at bounding box center [505, 117] width 96 height 19
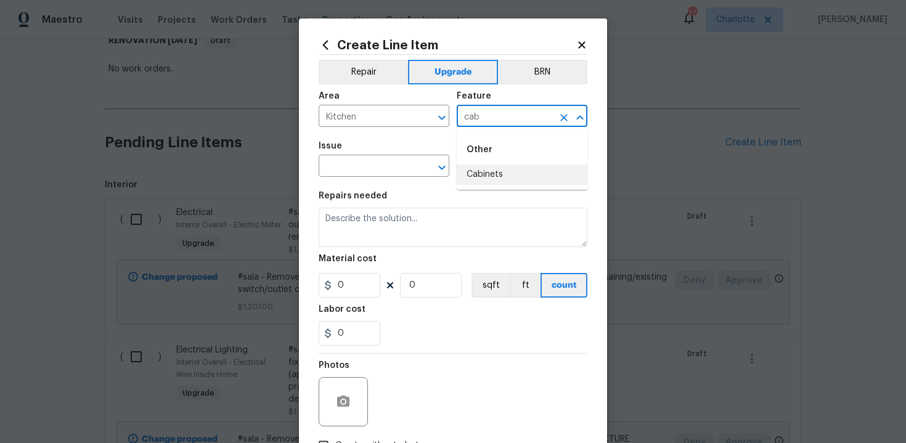
click at [500, 181] on li "Cabinets" at bounding box center [522, 175] width 131 height 20
type input "Cabinets"
click at [376, 153] on div "Issue" at bounding box center [384, 150] width 131 height 16
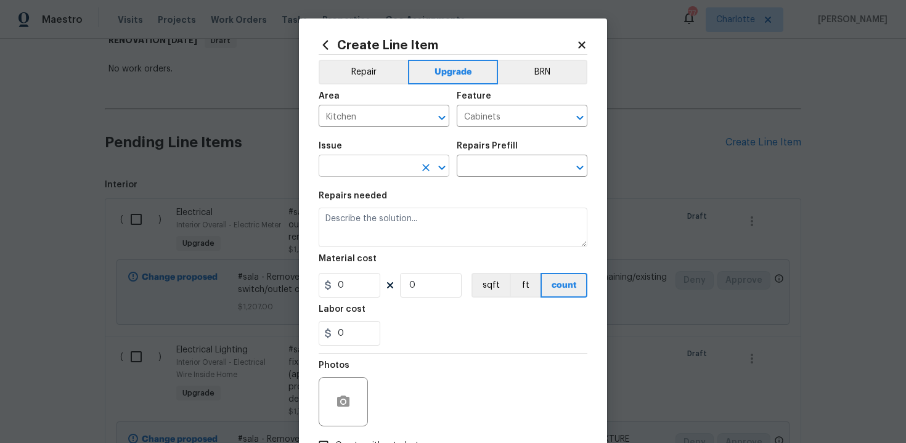
click at [347, 168] on input "text" at bounding box center [367, 167] width 96 height 19
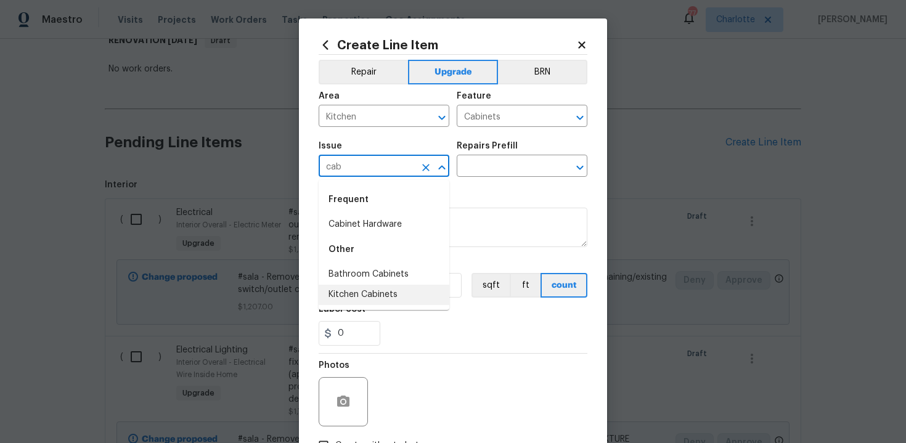
click at [370, 285] on li "Kitchen Cabinets" at bounding box center [384, 295] width 131 height 20
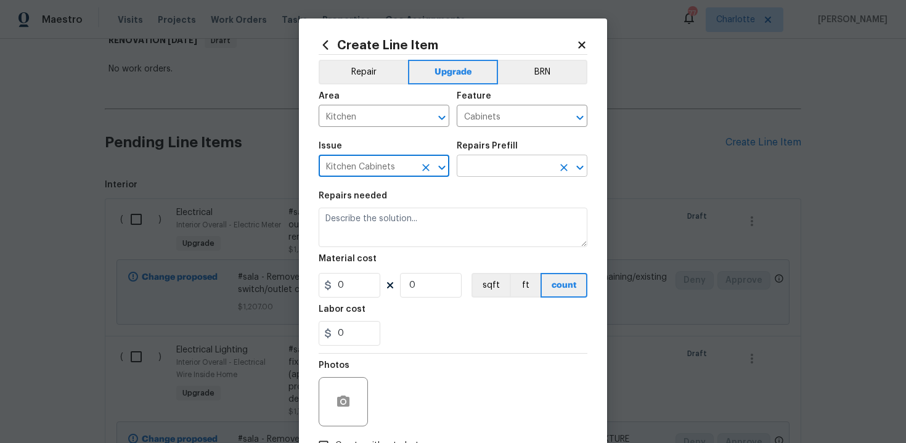
type input "Kitchen Cabinets"
click at [507, 171] on input "text" at bounding box center [505, 167] width 96 height 19
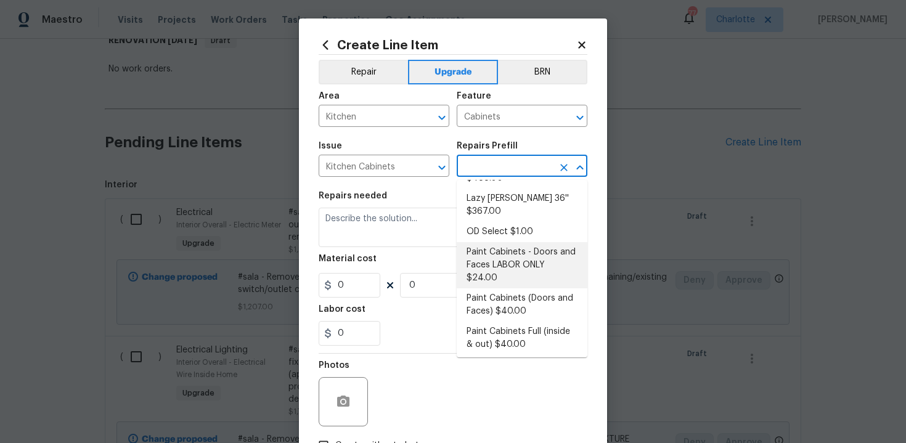
scroll to position [155, 0]
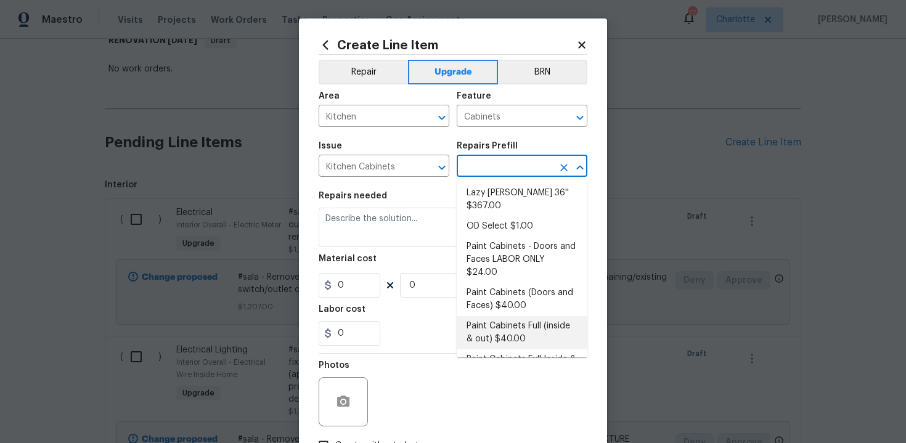
click at [516, 316] on li "Paint Cabinets Full (inside & out) $40.00" at bounding box center [522, 332] width 131 height 33
type input "Paint Cabinets Full (inside & out) $40.00"
type textarea "Prep, sand, mask and apply 2 coats of paint to the kitchen cabinet doors, inter…"
type input "40"
type input "1"
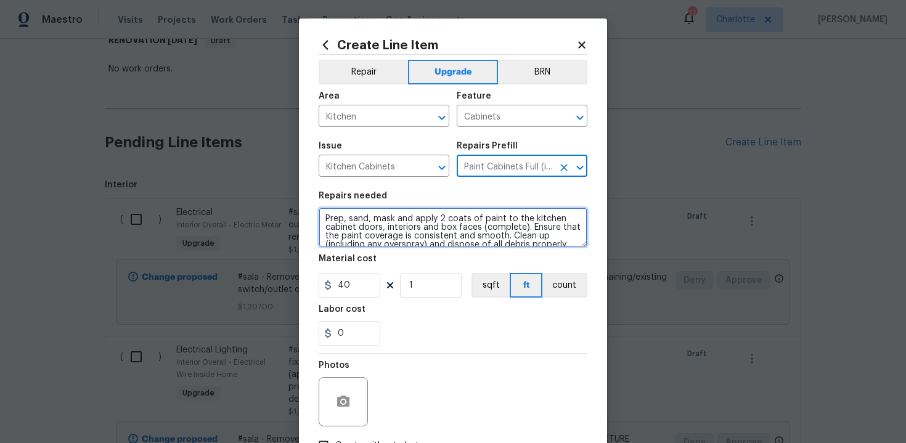
click at [323, 213] on textarea "Prep, sand, mask and apply 2 coats of paint to the kitchen cabinet doors, inter…" at bounding box center [453, 227] width 269 height 39
type textarea "#sala - Prep, sand, mask and apply 2 coats of paint to the kitchen cabinet door…"
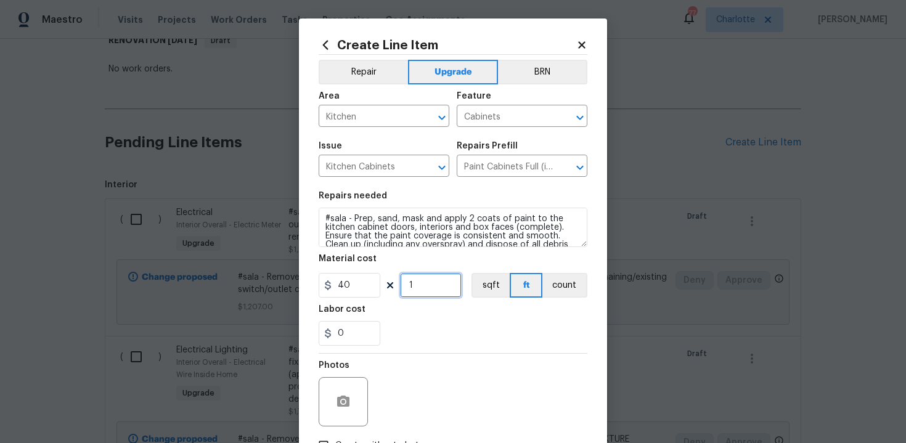
click at [425, 284] on input "1" at bounding box center [431, 285] width 62 height 25
type input "60"
click at [446, 315] on div "Labor cost" at bounding box center [453, 313] width 269 height 16
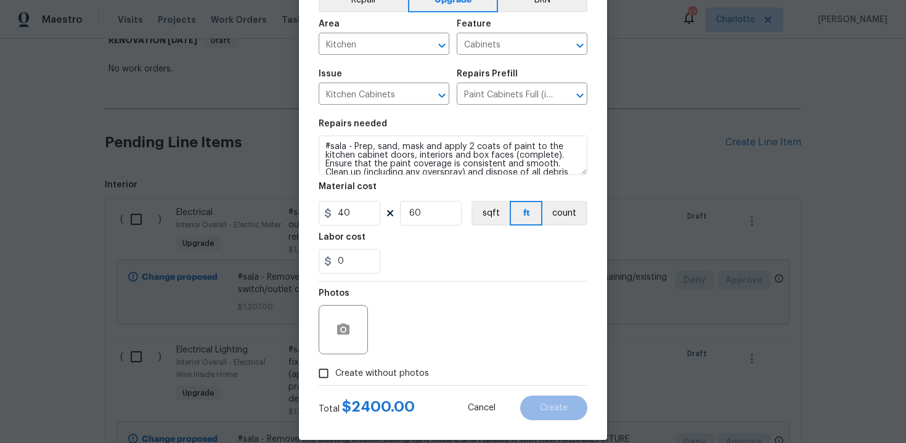
scroll to position [88, 0]
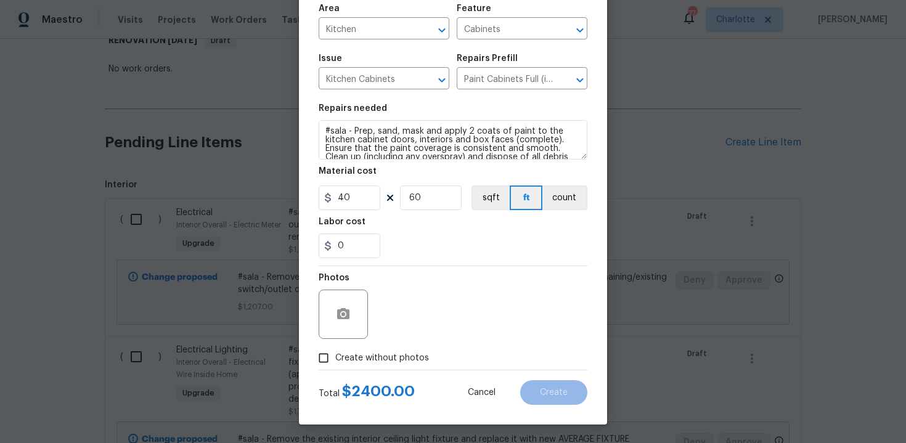
click at [372, 351] on label "Create without photos" at bounding box center [370, 357] width 117 height 23
click at [335, 351] on input "Create without photos" at bounding box center [323, 357] width 23 height 23
checkbox input "true"
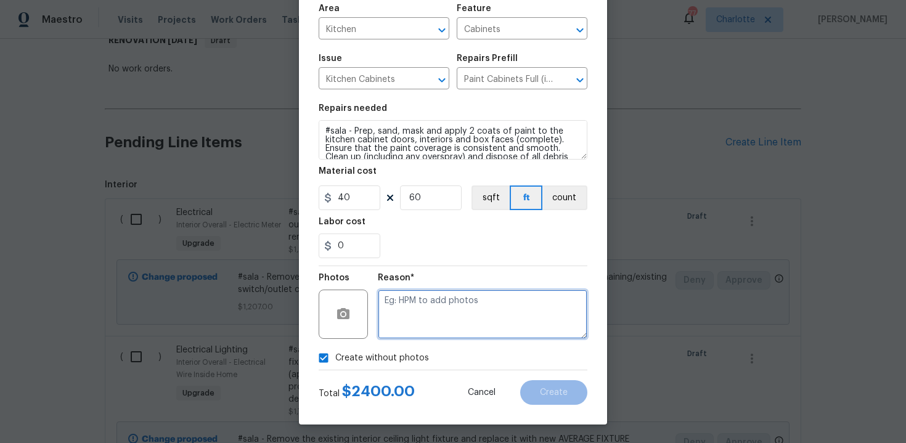
click at [435, 308] on textarea at bounding box center [483, 314] width 210 height 49
type textarea "n/a"
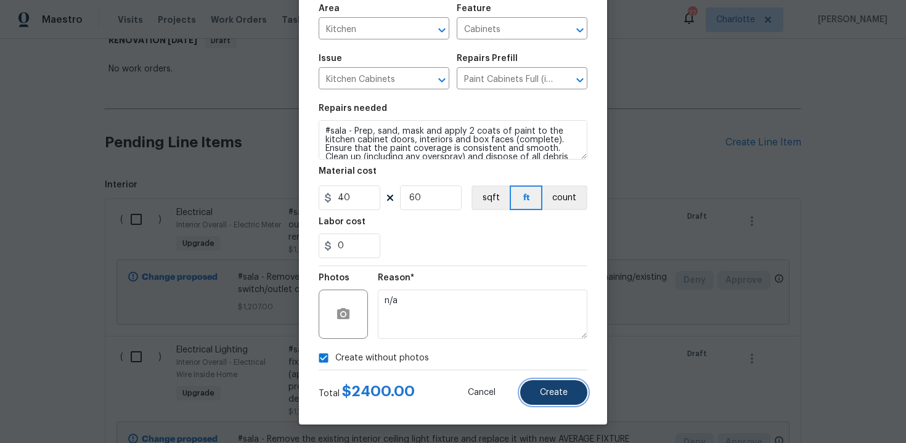
click at [560, 383] on button "Create" at bounding box center [553, 392] width 67 height 25
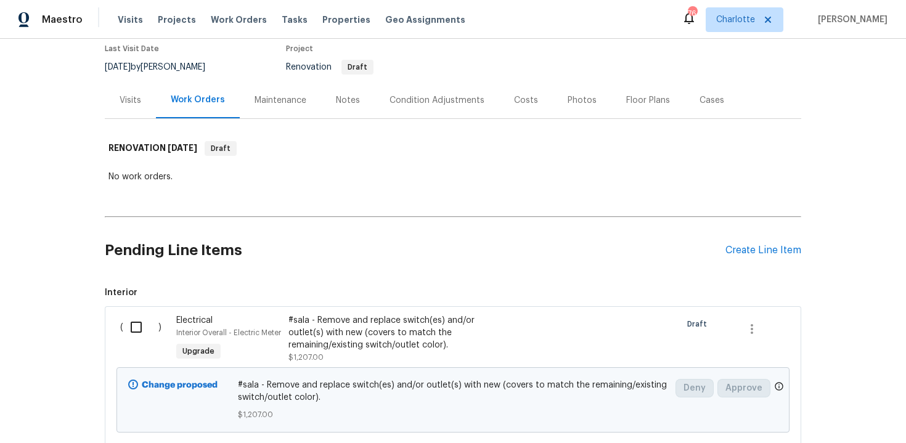
scroll to position [100, 0]
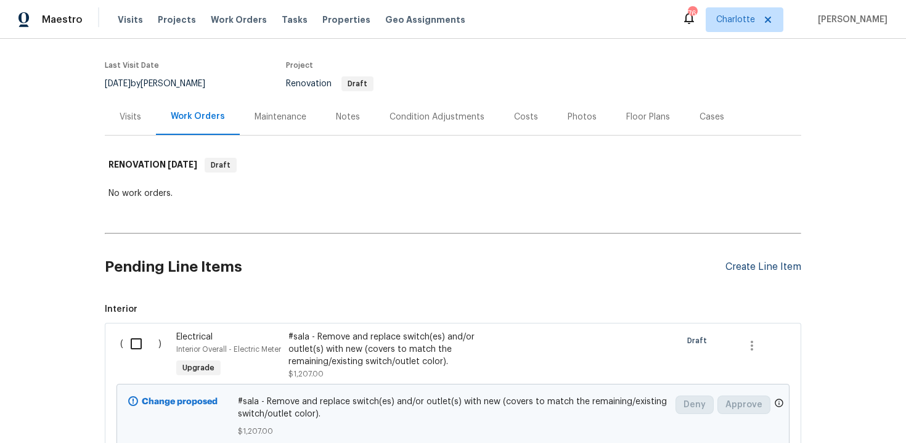
click at [747, 261] on div "Create Line Item" at bounding box center [764, 267] width 76 height 12
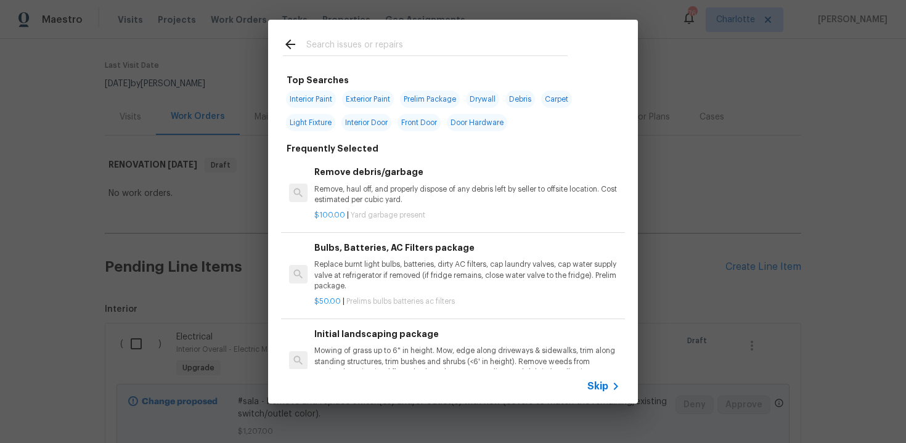
click at [595, 388] on span "Skip" at bounding box center [597, 386] width 21 height 12
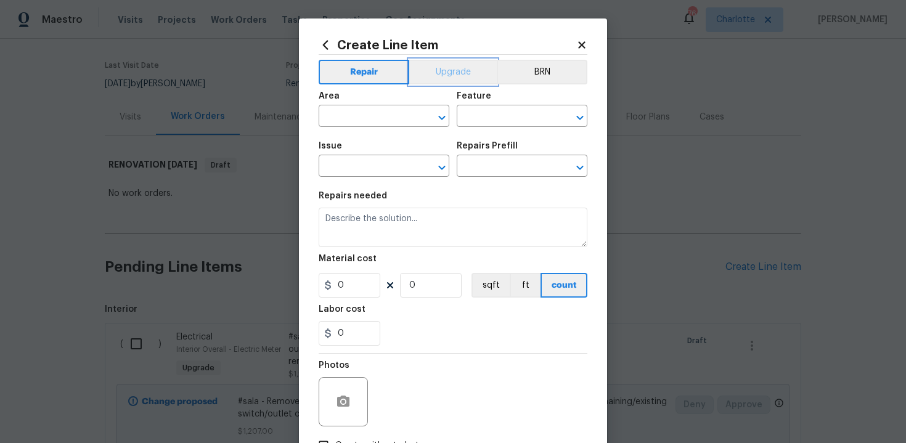
click at [449, 70] on button "Upgrade" at bounding box center [453, 72] width 88 height 25
click at [380, 117] on input "text" at bounding box center [367, 117] width 96 height 19
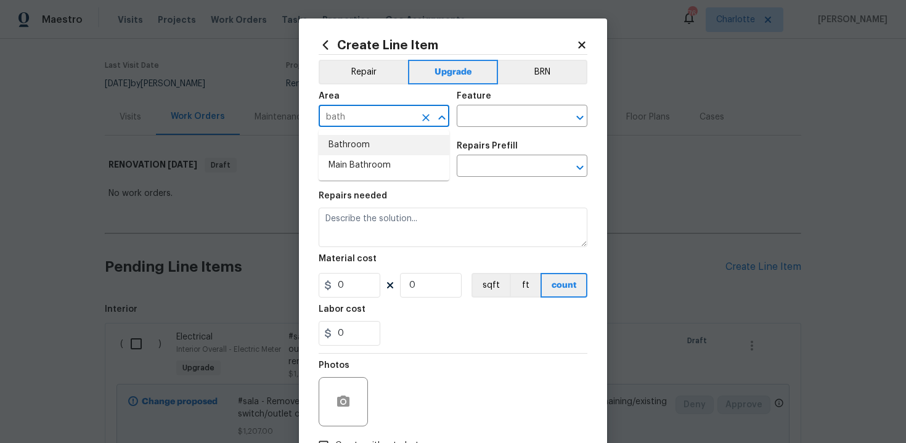
click at [368, 142] on li "Bathroom" at bounding box center [384, 145] width 131 height 20
type input "Bathroom"
click at [494, 123] on input "text" at bounding box center [505, 117] width 96 height 19
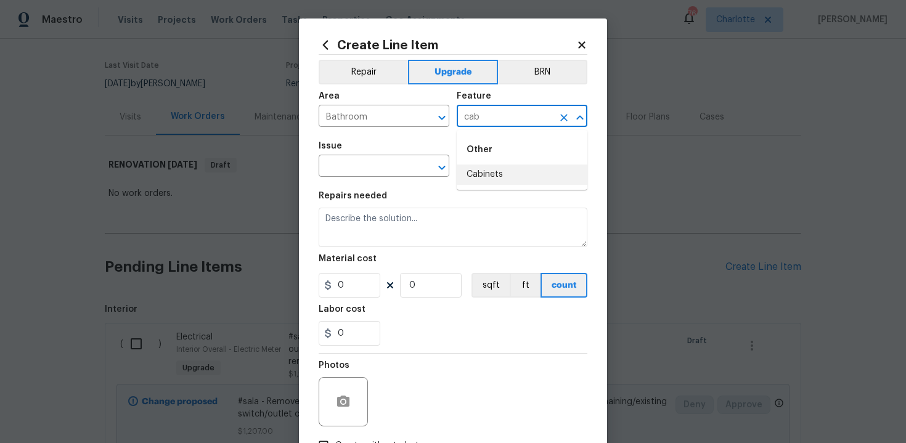
click at [499, 172] on li "Cabinets" at bounding box center [522, 175] width 131 height 20
type input "Cabinets"
click at [367, 166] on input "text" at bounding box center [367, 167] width 96 height 19
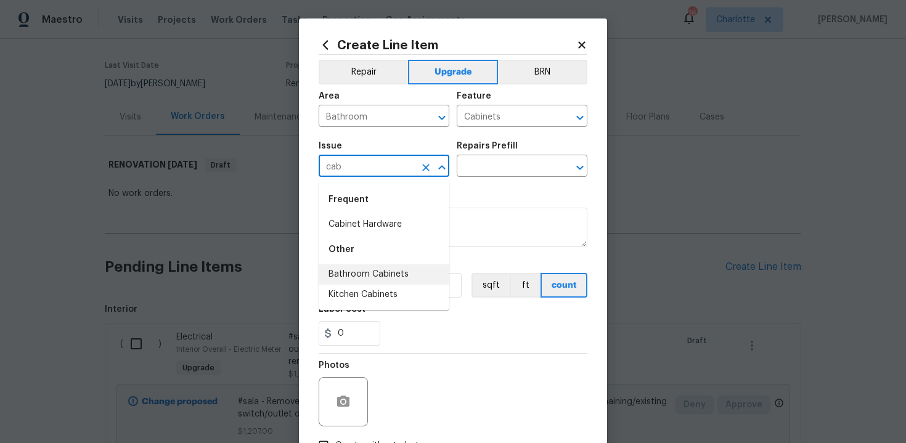
click at [388, 271] on li "Bathroom Cabinets" at bounding box center [384, 274] width 131 height 20
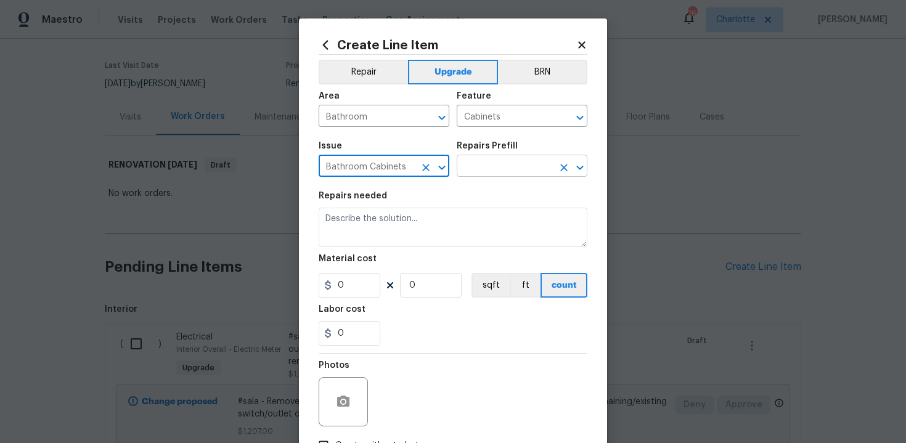
type input "Bathroom Cabinets"
click at [493, 168] on input "text" at bounding box center [505, 167] width 96 height 19
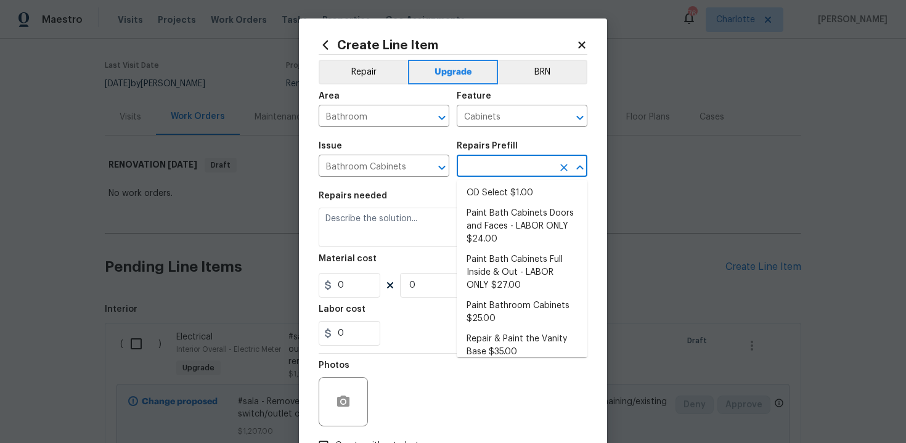
scroll to position [198, 0]
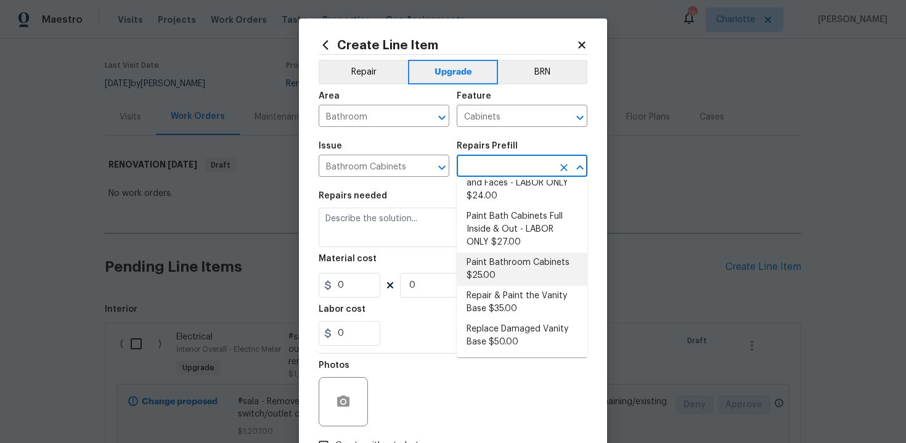
click at [488, 268] on li "Paint Bathroom Cabinets $25.00" at bounding box center [522, 269] width 131 height 33
type input "Paint Bathroom Cabinets $25.00"
type textarea "Prep, sand, mask and apply 2 coats of paint to the bathroom cabinet doors, inte…"
type input "25"
type input "1"
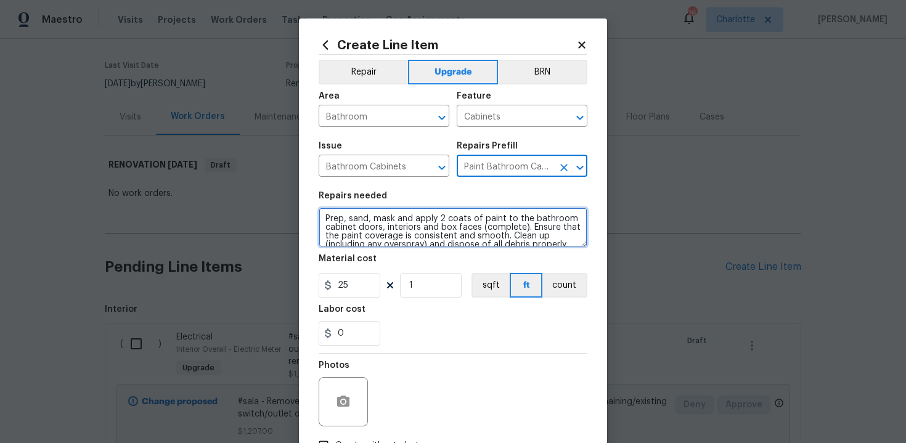
click at [319, 216] on textarea "Prep, sand, mask and apply 2 coats of paint to the bathroom cabinet doors, inte…" at bounding box center [453, 227] width 269 height 39
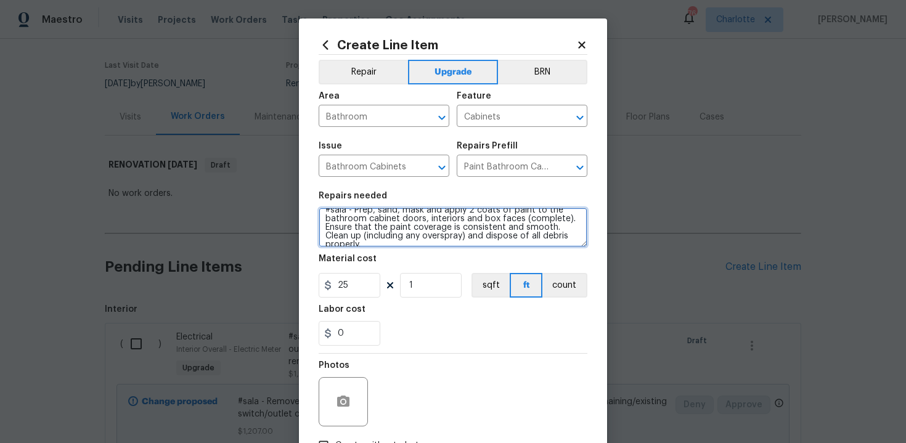
click at [561, 239] on textarea "#sala - Prep, sand, mask and apply 2 coats of paint to the bathroom cabinet doo…" at bounding box center [453, 227] width 269 height 39
paste textarea "All 3 bathrooms"
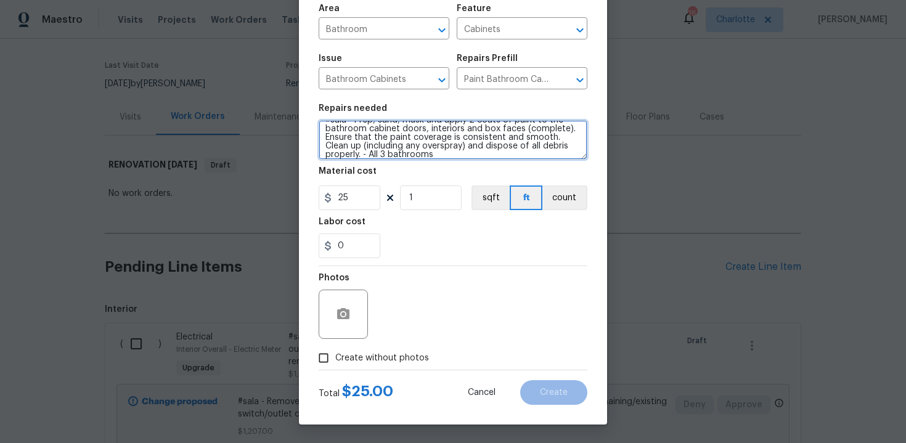
scroll to position [88, 0]
type textarea "#sala - Prep, sand, mask and apply 2 coats of paint to the bathroom cabinet doo…"
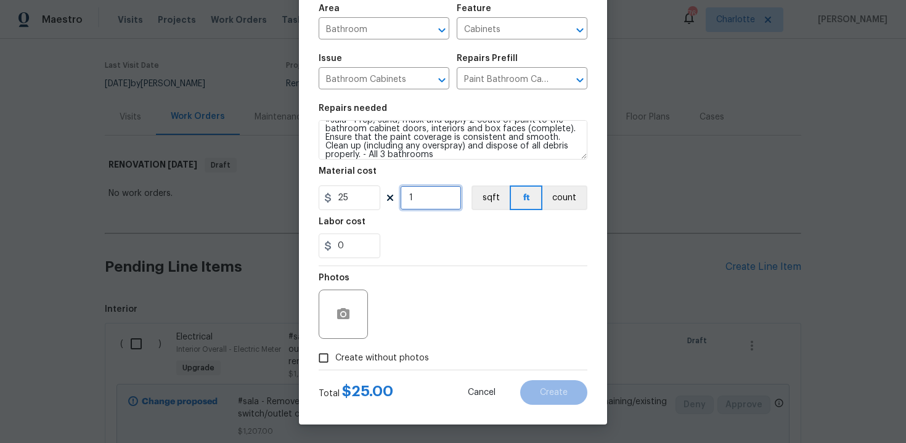
click at [433, 201] on input "1" at bounding box center [431, 198] width 62 height 25
type input "16"
click at [369, 360] on span "Create without photos" at bounding box center [382, 358] width 94 height 13
click at [335, 360] on input "Create without photos" at bounding box center [323, 357] width 23 height 23
checkbox input "true"
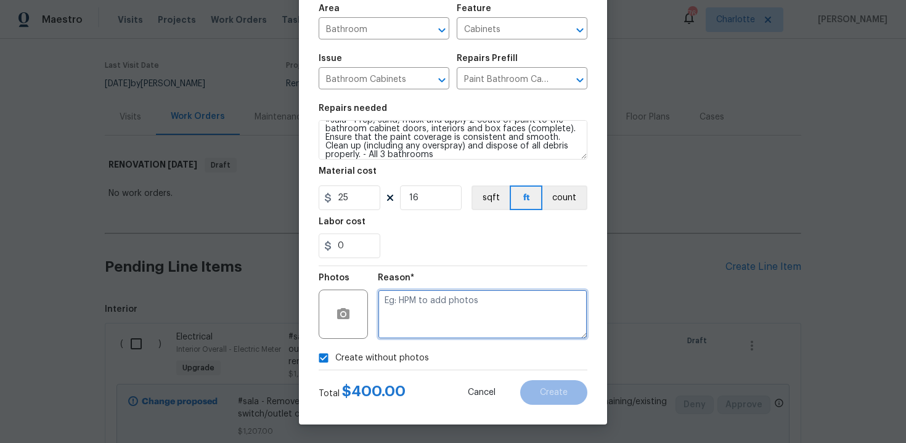
click at [440, 296] on textarea at bounding box center [483, 314] width 210 height 49
type textarea "n/a"
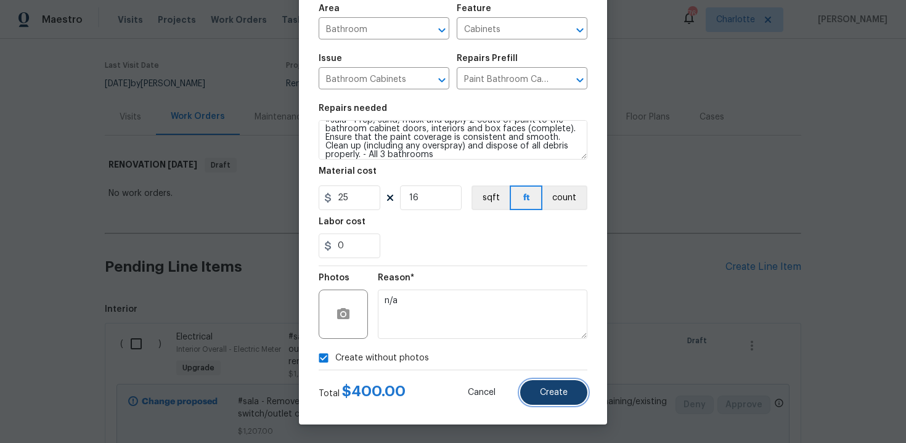
click at [568, 390] on button "Create" at bounding box center [553, 392] width 67 height 25
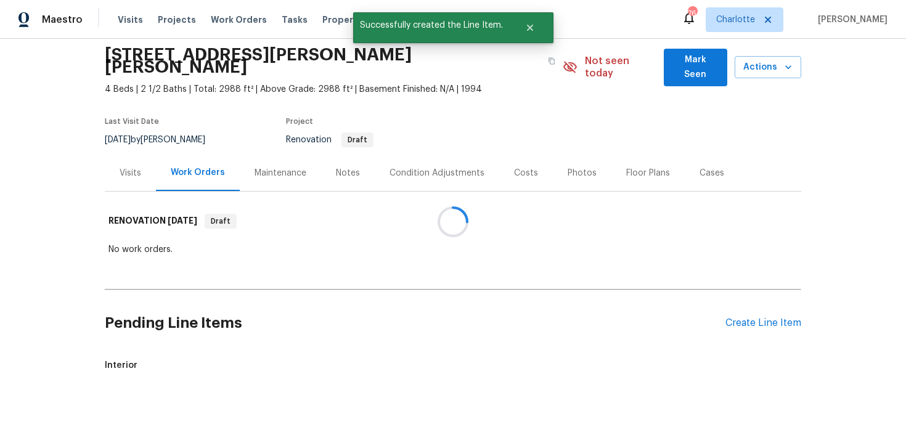
scroll to position [100, 0]
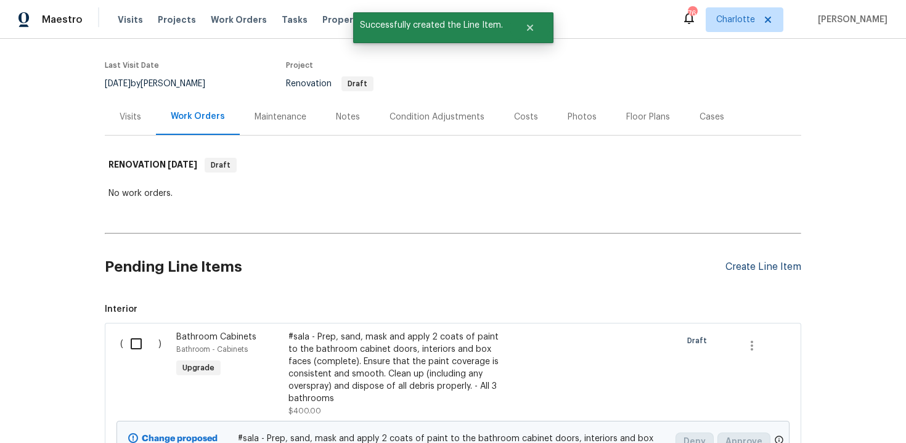
click at [753, 261] on div "Create Line Item" at bounding box center [764, 267] width 76 height 12
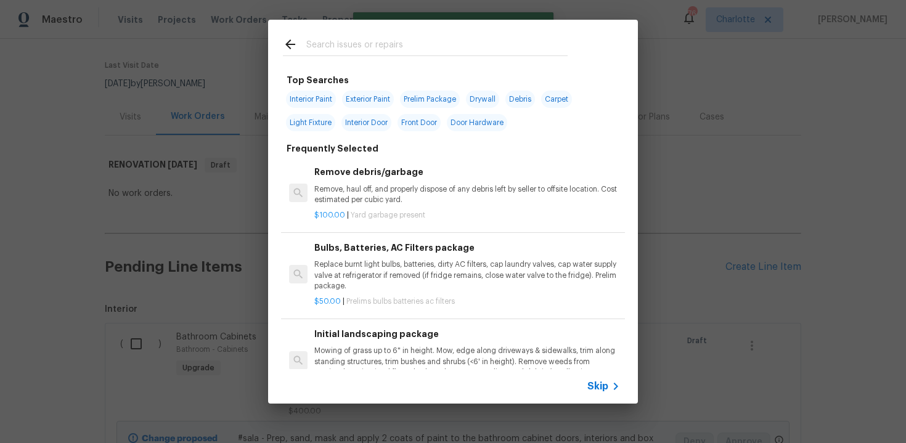
click at [589, 389] on span "Skip" at bounding box center [597, 386] width 21 height 12
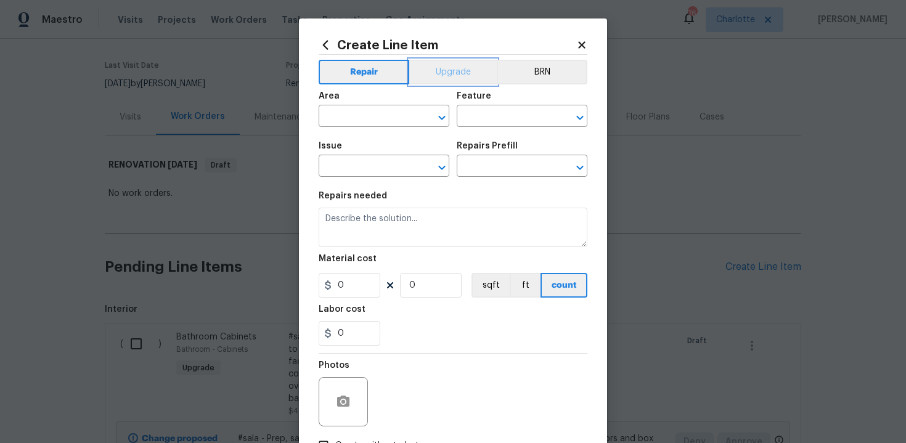
click at [449, 76] on button "Upgrade" at bounding box center [453, 72] width 88 height 25
click at [373, 122] on input "text" at bounding box center [367, 117] width 96 height 19
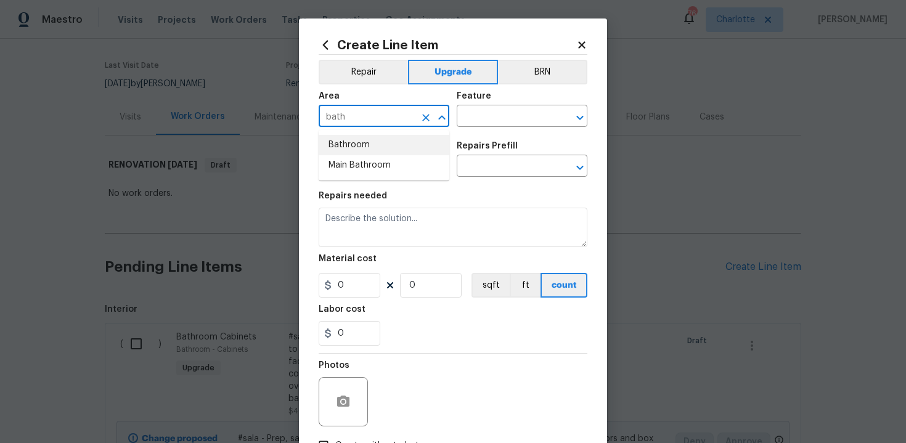
click at [375, 139] on li "Bathroom" at bounding box center [384, 145] width 131 height 20
type input "Bathroom"
click at [480, 116] on input "text" at bounding box center [505, 117] width 96 height 19
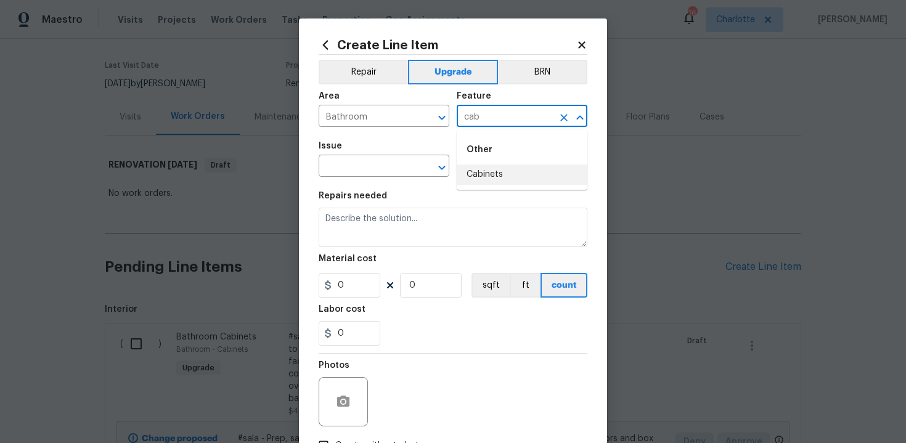
click at [493, 177] on li "Cabinets" at bounding box center [522, 175] width 131 height 20
type input "Cabinets"
click at [348, 171] on input "text" at bounding box center [367, 167] width 96 height 19
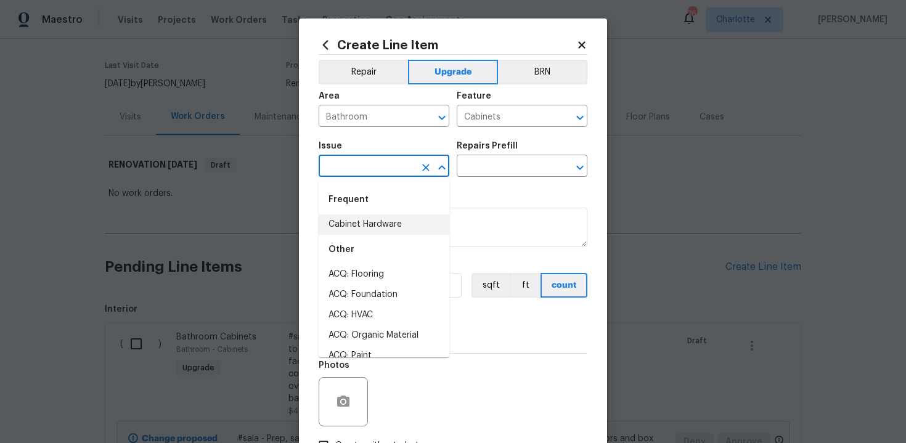
click at [374, 220] on li "Cabinet Hardware" at bounding box center [384, 225] width 131 height 20
type input "Cabinet Hardware"
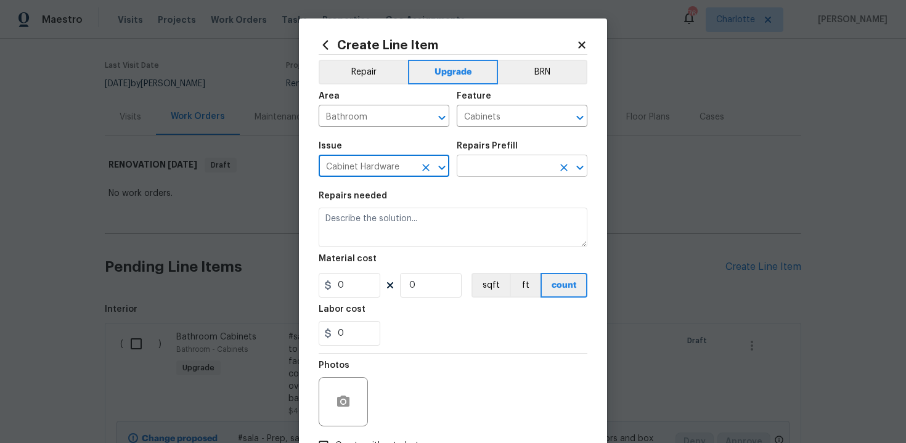
click at [506, 173] on input "text" at bounding box center [505, 167] width 96 height 19
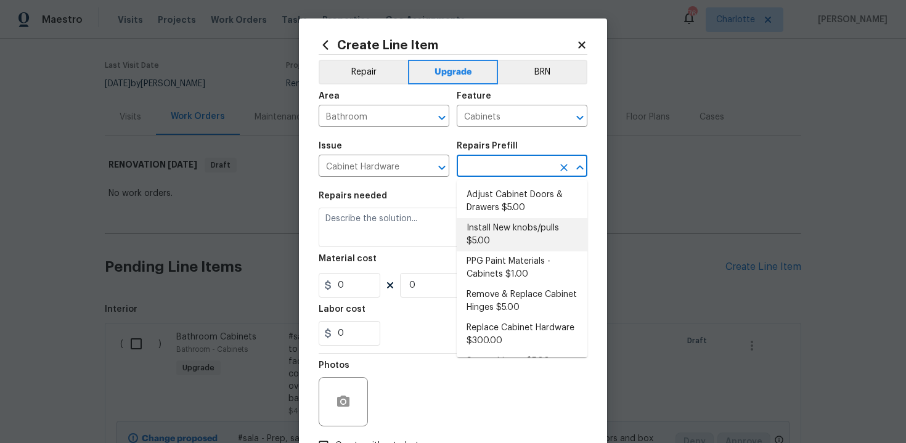
click at [502, 237] on li "Install New knobs/pulls $5.00" at bounding box center [522, 234] width 131 height 33
type input "Install New knobs/pulls $5.00"
type textarea "Remove the existing cabinet pulls/handles if present; prep and drill for new ca…"
type input "5"
type input "1"
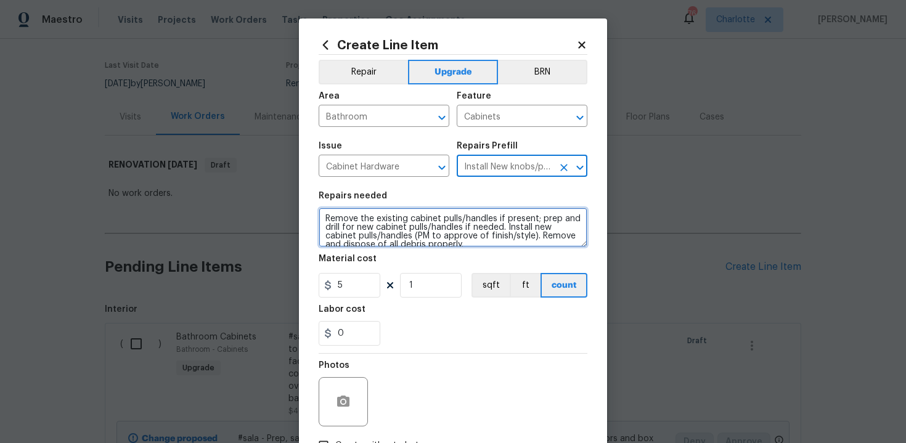
click at [321, 217] on textarea "Remove the existing cabinet pulls/handles if present; prep and drill for new ca…" at bounding box center [453, 227] width 269 height 39
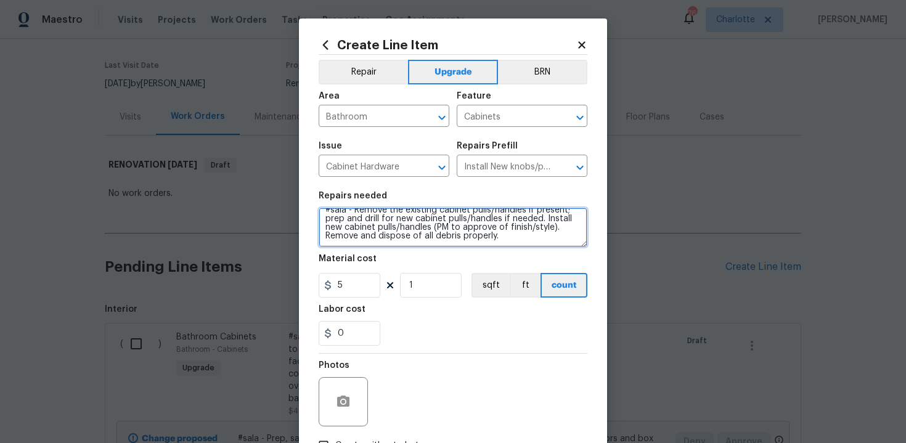
click at [527, 242] on textarea "#sala - Remove the existing cabinet pulls/handles if present; prep and drill fo…" at bounding box center [453, 227] width 269 height 39
paste textarea "All 3 bathrooms"
type textarea "#sala - Remove the existing cabinet pulls/handles if present; prep and drill fo…"
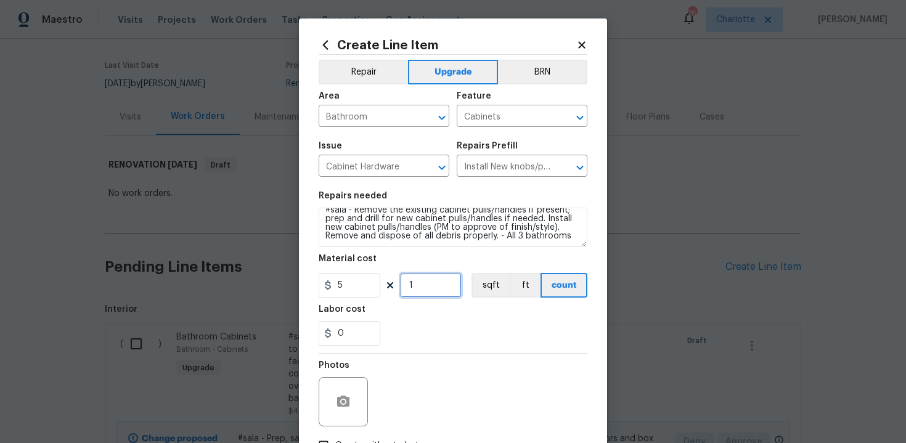
click at [435, 288] on input "1" at bounding box center [431, 285] width 62 height 25
click at [439, 334] on div "0" at bounding box center [453, 333] width 269 height 25
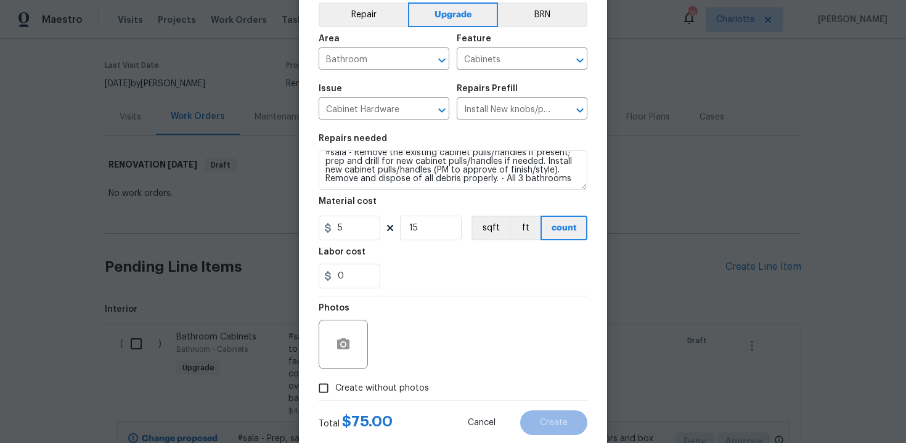
scroll to position [88, 0]
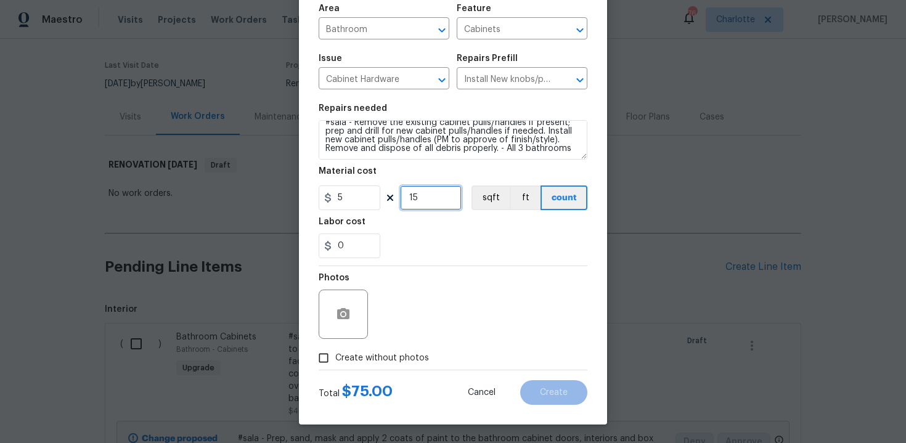
click at [426, 203] on input "15" at bounding box center [431, 198] width 62 height 25
type input "13"
click at [447, 240] on div "0" at bounding box center [453, 246] width 269 height 25
click at [380, 357] on span "Create without photos" at bounding box center [382, 358] width 94 height 13
click at [335, 357] on input "Create without photos" at bounding box center [323, 357] width 23 height 23
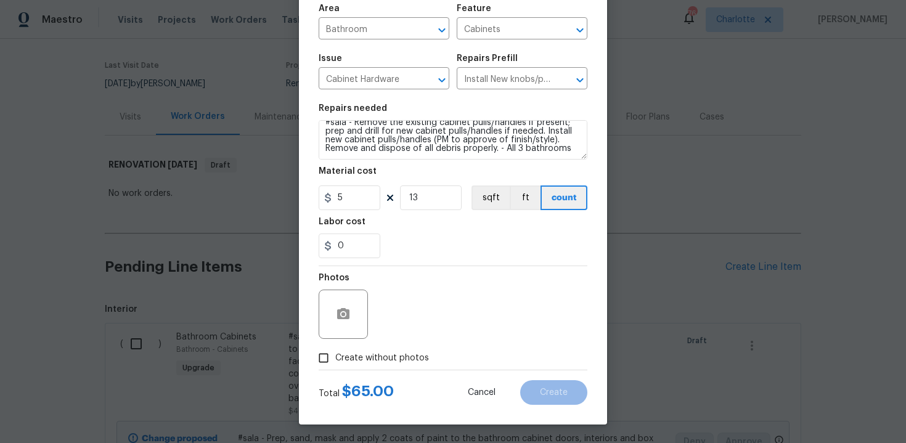
checkbox input "true"
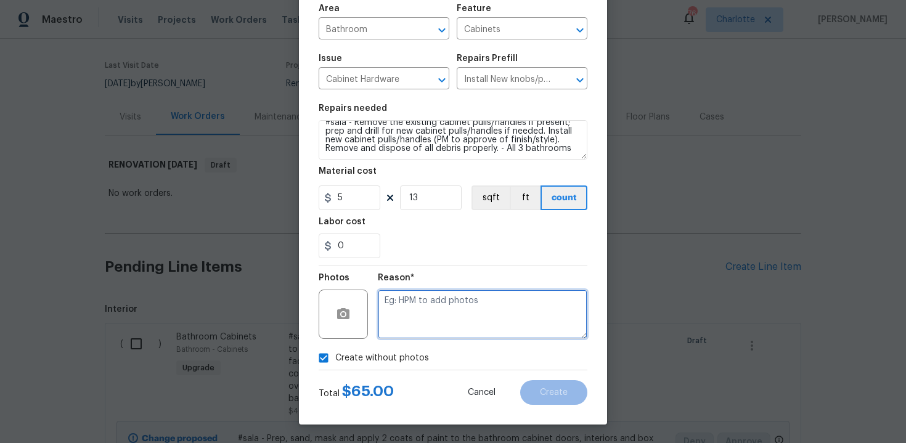
click at [427, 317] on textarea at bounding box center [483, 314] width 210 height 49
type textarea "n/a"
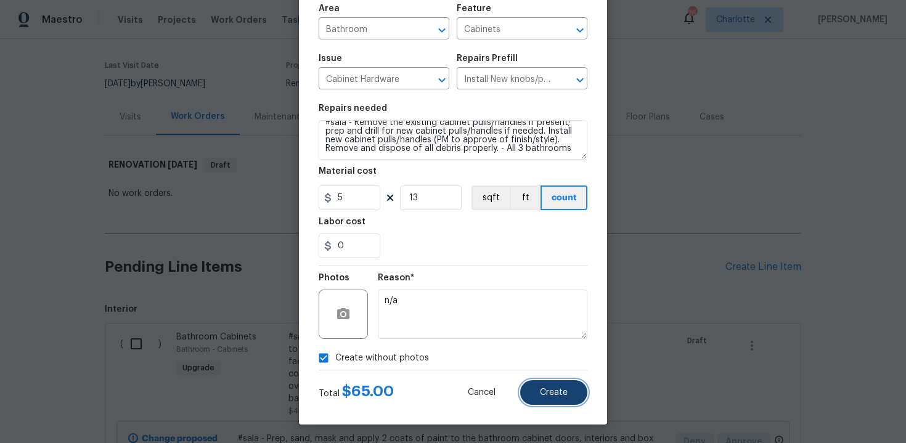
click at [568, 398] on button "Create" at bounding box center [553, 392] width 67 height 25
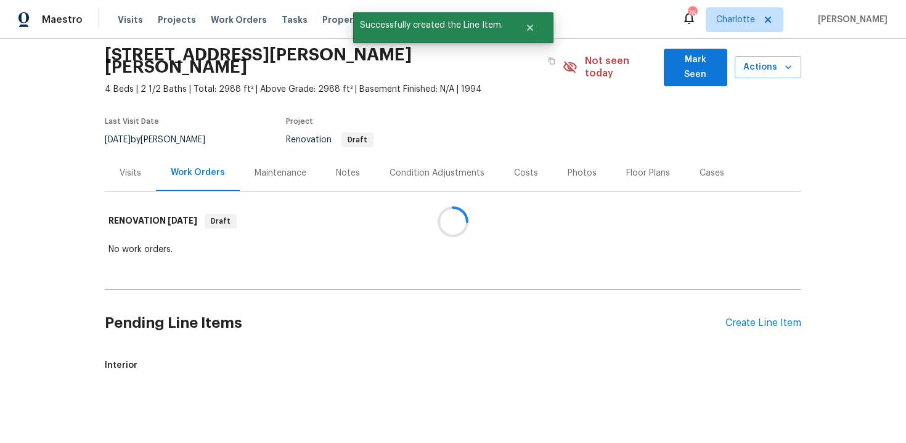
scroll to position [100, 0]
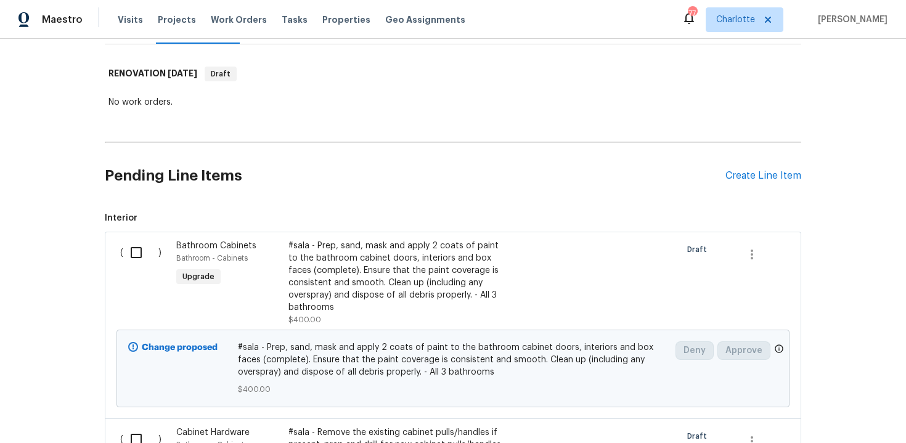
scroll to position [150, 0]
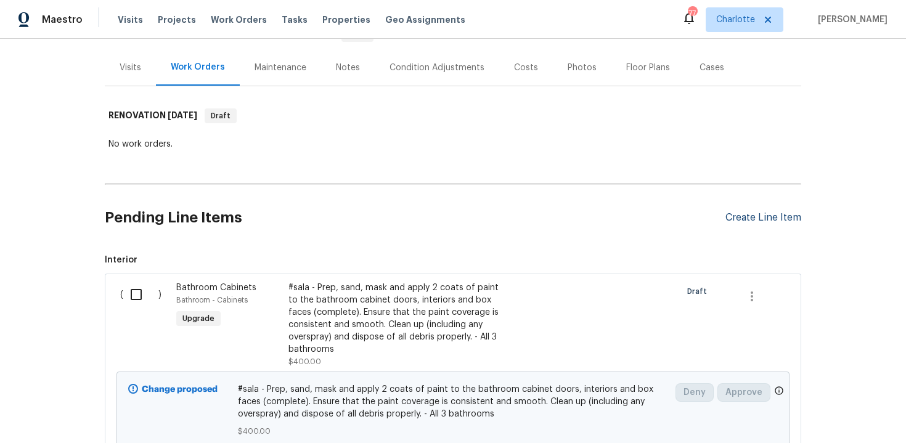
click at [768, 212] on div "Create Line Item" at bounding box center [764, 218] width 76 height 12
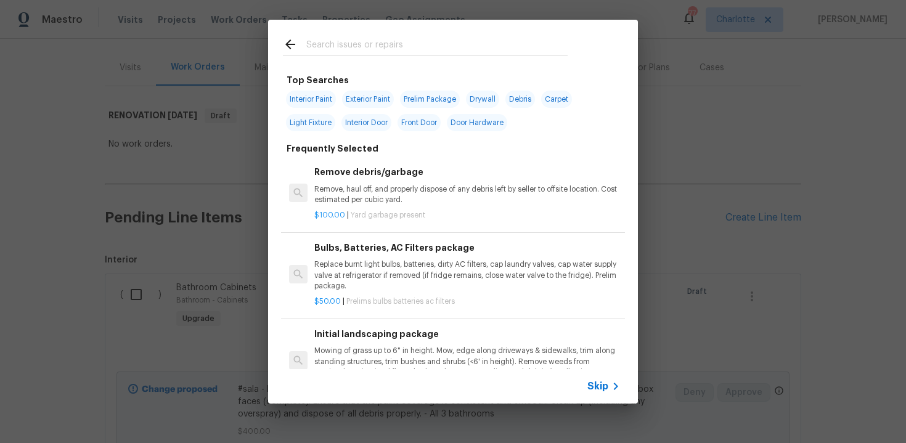
click at [596, 382] on span "Skip" at bounding box center [597, 386] width 21 height 12
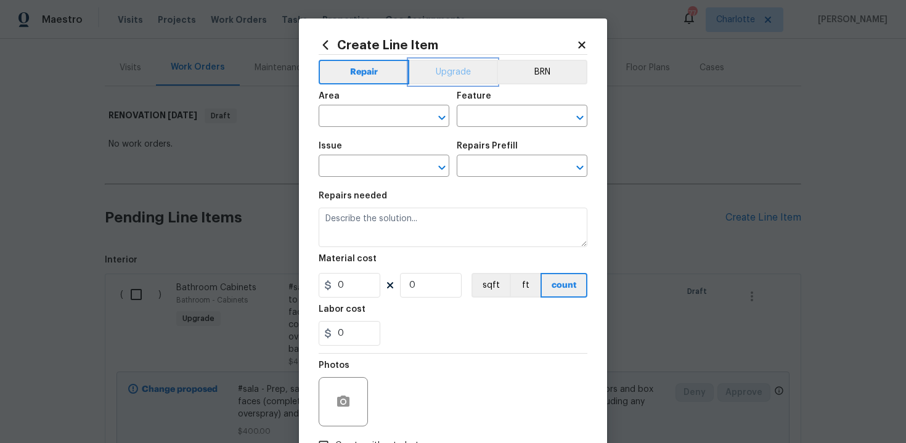
click at [452, 67] on button "Upgrade" at bounding box center [453, 72] width 88 height 25
click at [382, 111] on input "text" at bounding box center [367, 117] width 96 height 19
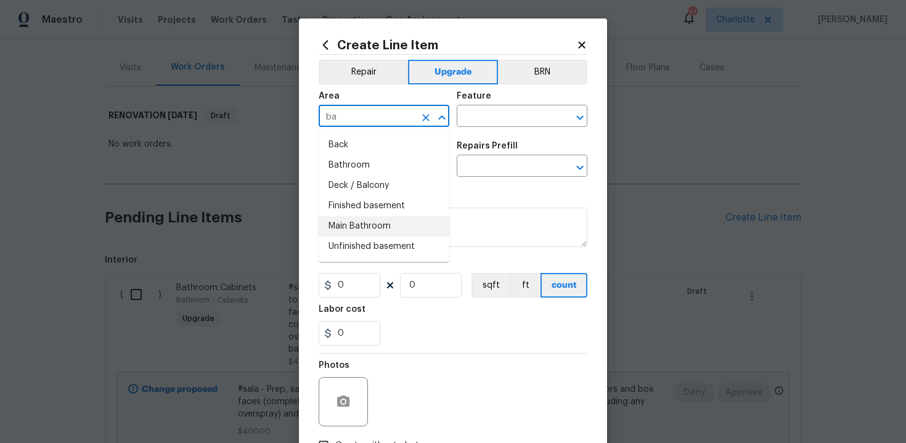
click at [378, 223] on li "Main Bathroom" at bounding box center [384, 226] width 131 height 20
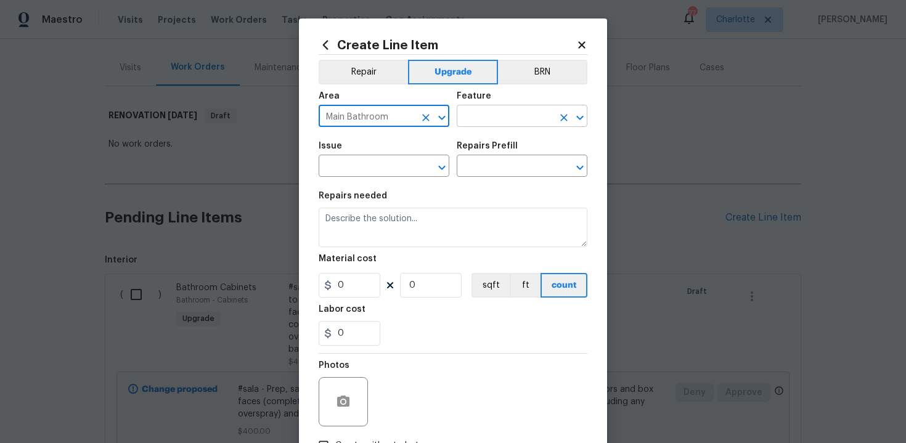
type input "Main Bathroom"
click at [493, 118] on input "text" at bounding box center [505, 117] width 96 height 19
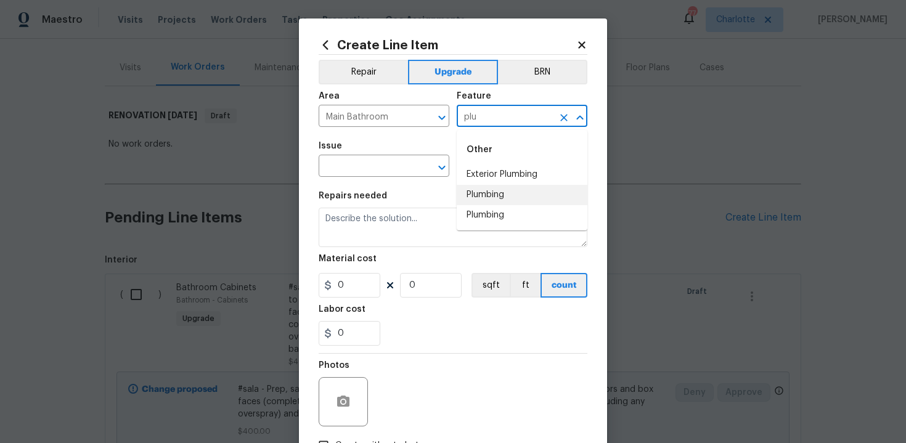
click at [494, 198] on li "Plumbing" at bounding box center [522, 195] width 131 height 20
type input "Plumbing"
click at [378, 163] on input "text" at bounding box center [367, 167] width 96 height 19
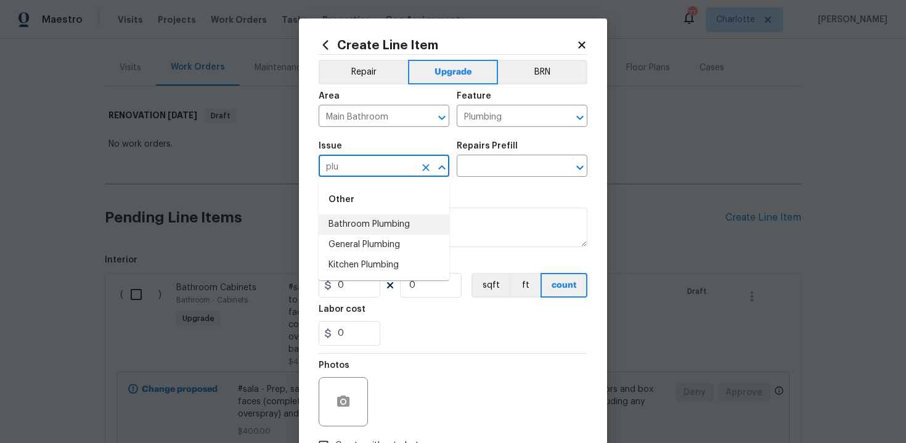
click at [386, 224] on li "Bathroom Plumbing" at bounding box center [384, 225] width 131 height 20
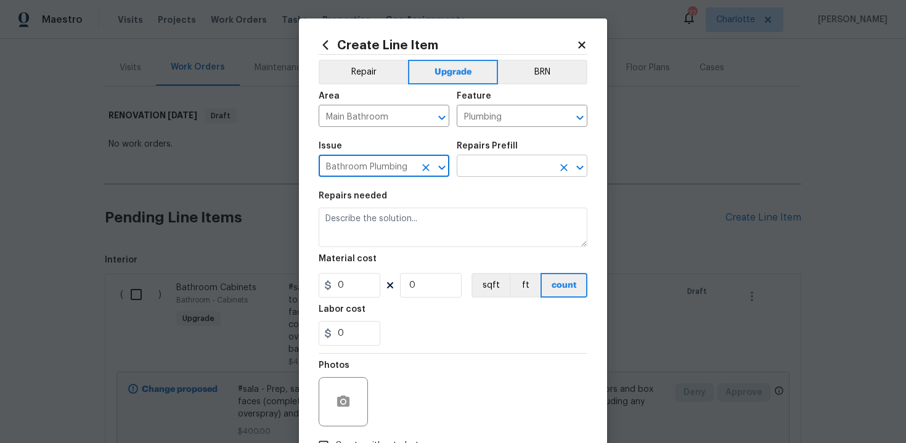
type input "Bathroom Plumbing"
click at [496, 165] on input "text" at bounding box center [505, 167] width 96 height 19
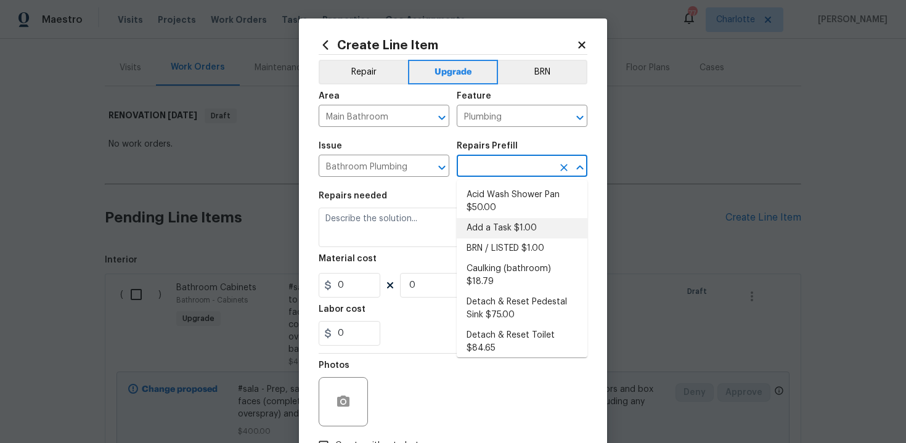
click at [500, 221] on li "Add a Task $1.00" at bounding box center [522, 228] width 131 height 20
type input "Add a Task $1.00"
type textarea "HPM to detail"
type input "1"
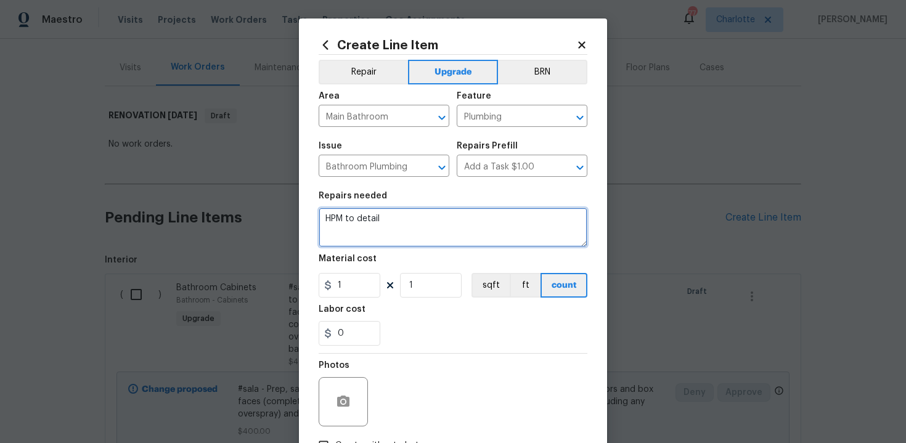
drag, startPoint x: 323, startPoint y: 215, endPoint x: 419, endPoint y: 218, distance: 96.2
click at [419, 218] on textarea "HPM to detail" at bounding box center [453, 227] width 269 height 39
paste textarea "Replace faucets, shower head, tub faucet"
type textarea "#sala - Replace faucets, shower head, tub faucet"
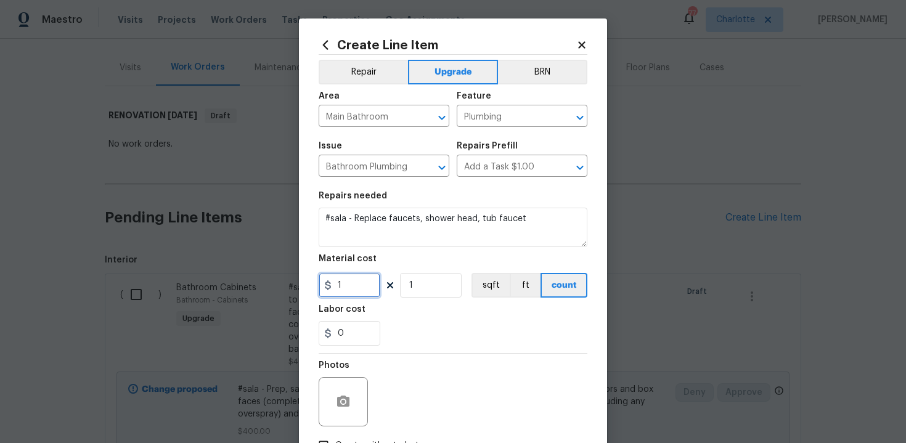
click at [354, 290] on input "1" at bounding box center [350, 285] width 62 height 25
type input "332"
click at [388, 330] on div "0" at bounding box center [453, 333] width 269 height 25
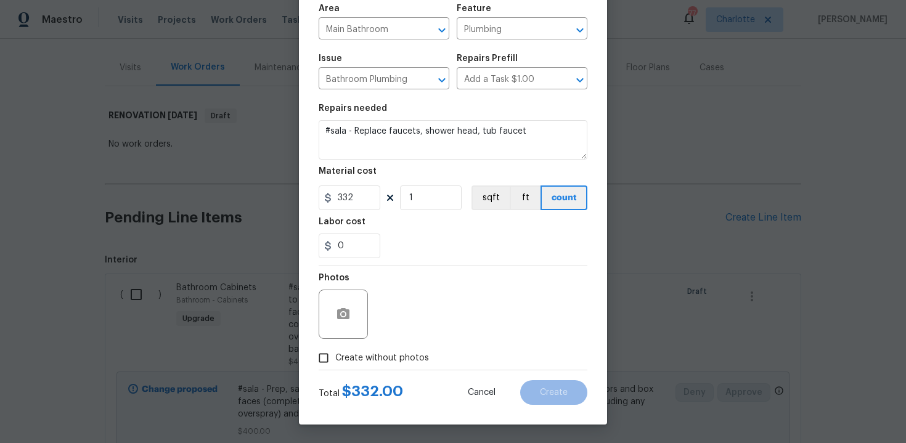
click at [379, 354] on span "Create without photos" at bounding box center [382, 358] width 94 height 13
click at [335, 354] on input "Create without photos" at bounding box center [323, 357] width 23 height 23
checkbox input "true"
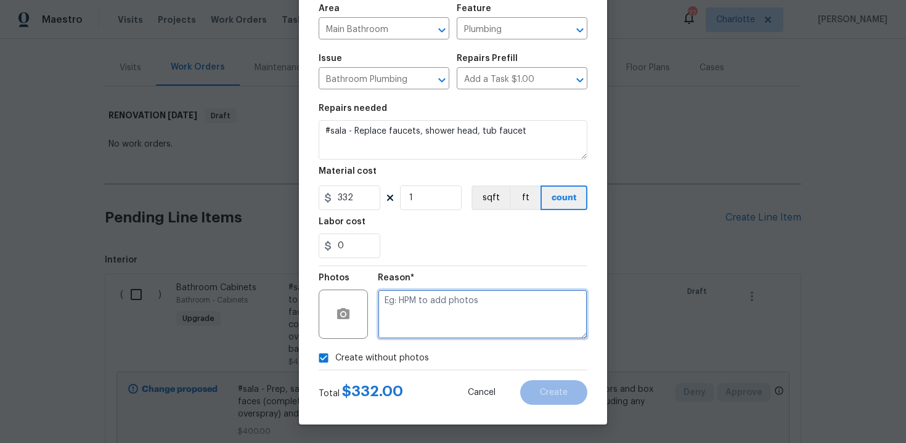
click at [447, 307] on textarea at bounding box center [483, 314] width 210 height 49
type textarea "n/a"
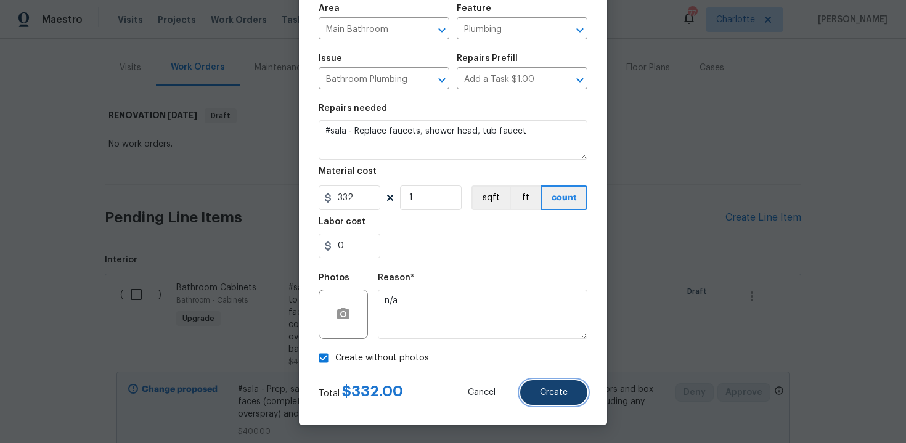
click at [550, 394] on span "Create" at bounding box center [554, 392] width 28 height 9
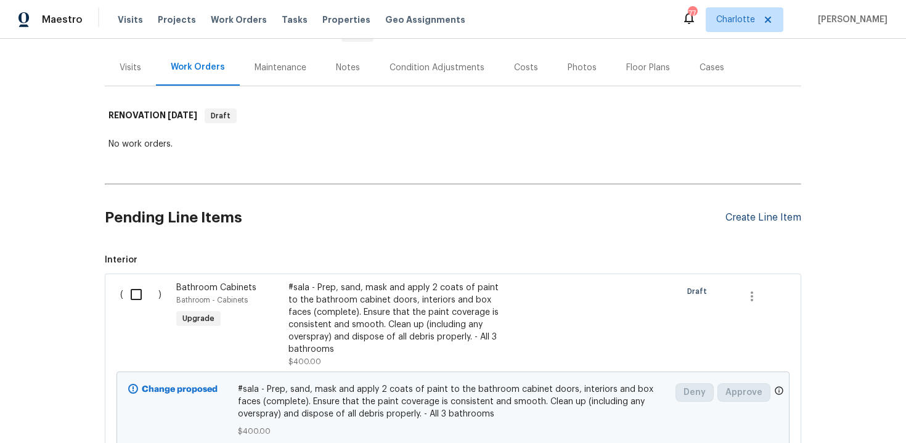
click at [759, 212] on div "Create Line Item" at bounding box center [764, 218] width 76 height 12
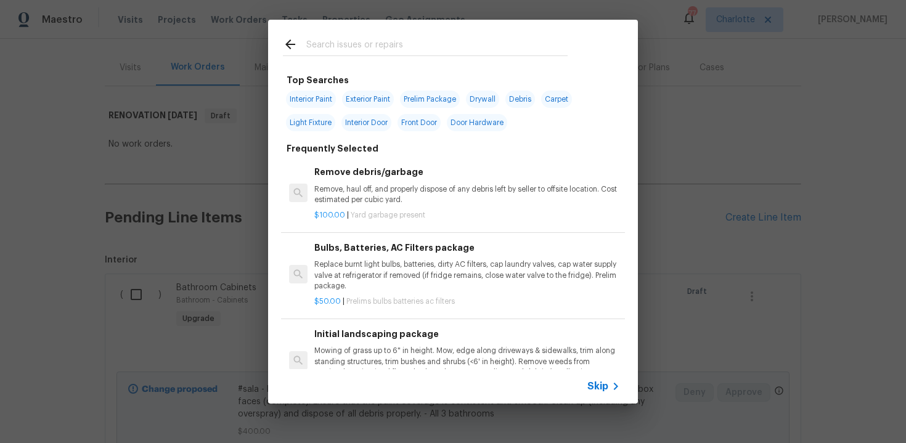
click at [595, 389] on span "Skip" at bounding box center [597, 386] width 21 height 12
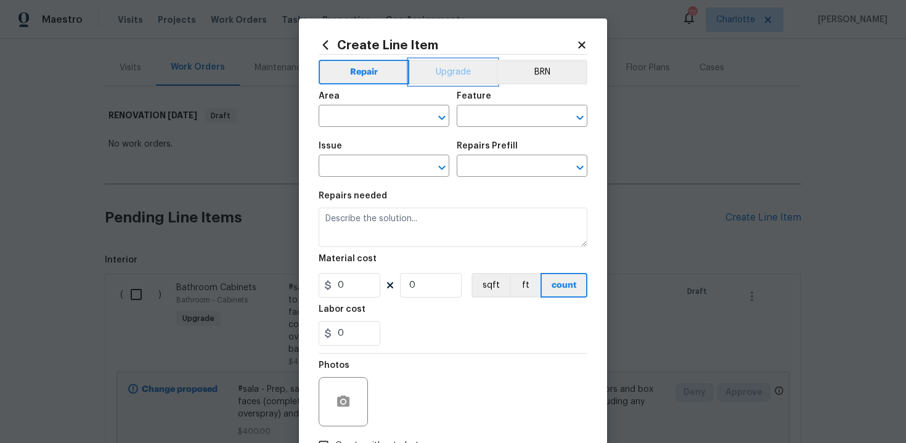
click at [453, 70] on button "Upgrade" at bounding box center [453, 72] width 88 height 25
click at [383, 120] on input "text" at bounding box center [367, 117] width 96 height 19
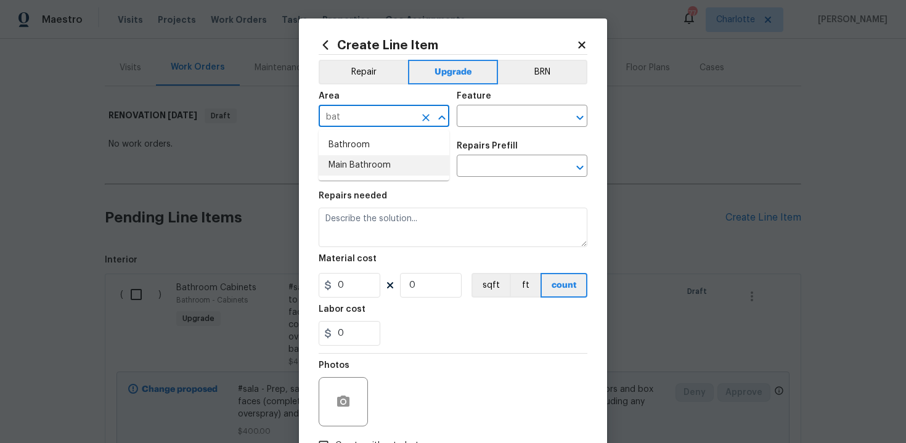
click at [393, 171] on li "Main Bathroom" at bounding box center [384, 165] width 131 height 20
type input "Main Bathroom"
click at [503, 121] on input "text" at bounding box center [505, 117] width 96 height 19
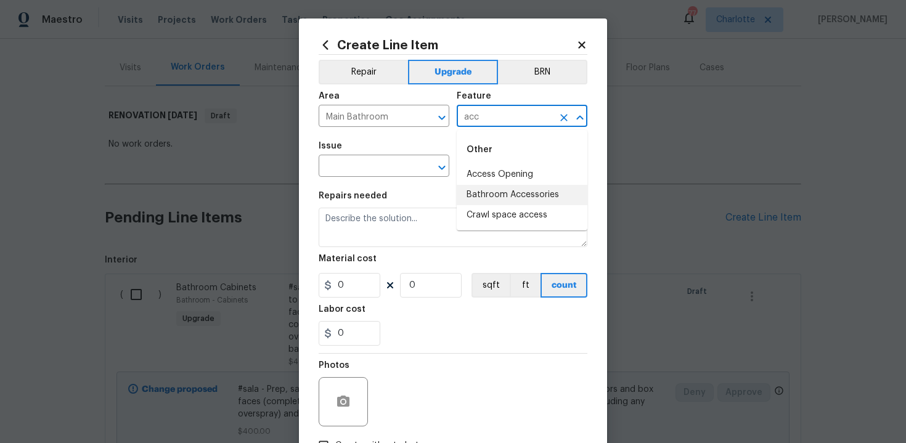
click at [508, 200] on li "Bathroom Accessories" at bounding box center [522, 195] width 131 height 20
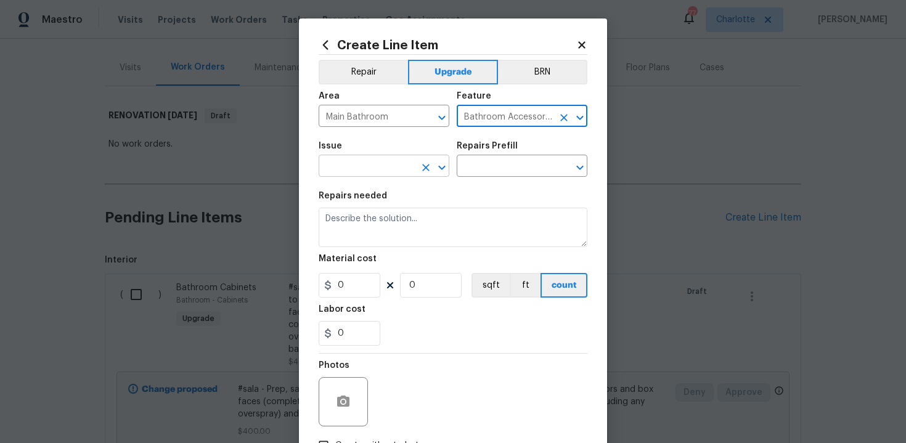
type input "Bathroom Accessories"
click at [389, 168] on input "text" at bounding box center [367, 167] width 96 height 19
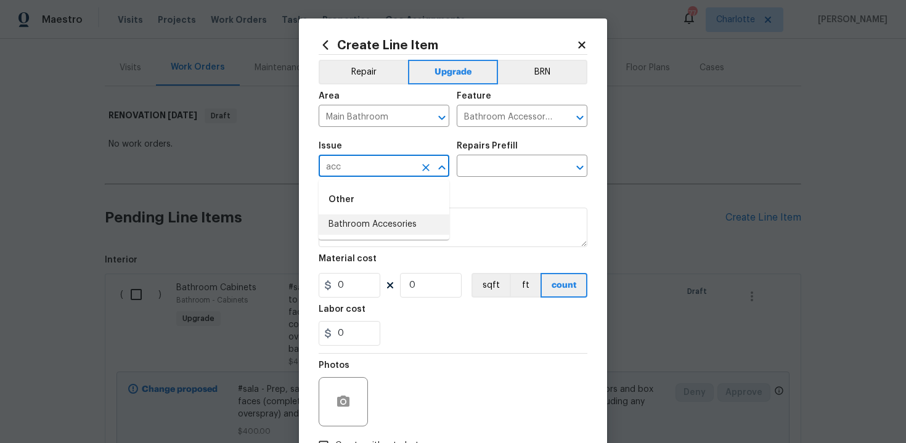
click at [385, 228] on li "Bathroom Accesories" at bounding box center [384, 225] width 131 height 20
type input "Bathroom Accesories"
click at [494, 166] on input "text" at bounding box center [505, 167] width 96 height 19
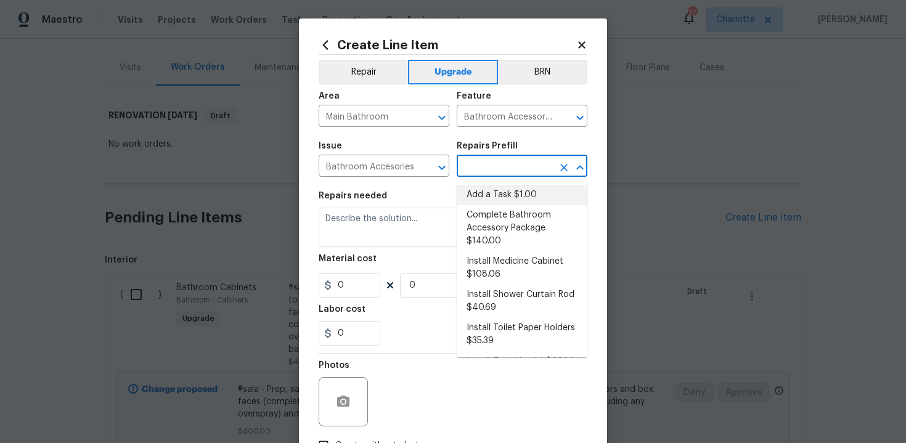
click at [496, 189] on li "Add a Task $1.00" at bounding box center [522, 195] width 131 height 20
type input "Interior Trim"
type input "Add a Task $1.00"
type textarea "HPM to detail"
type input "1"
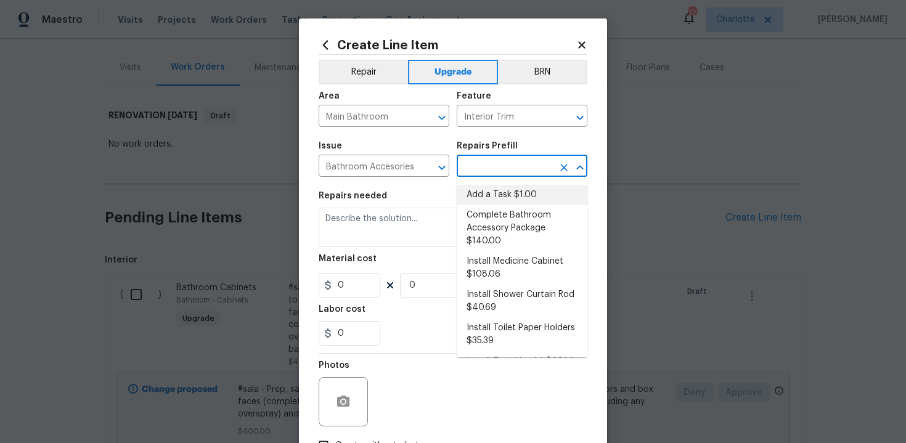
type input "1"
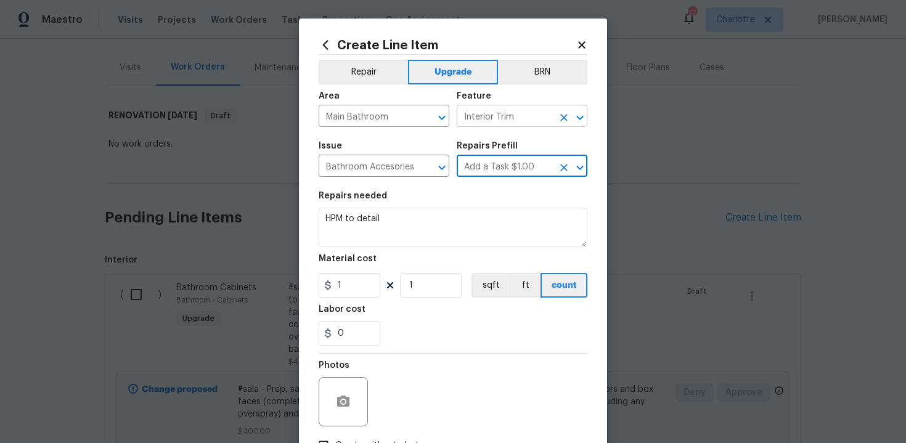
click at [563, 120] on icon "Clear" at bounding box center [564, 118] width 12 height 12
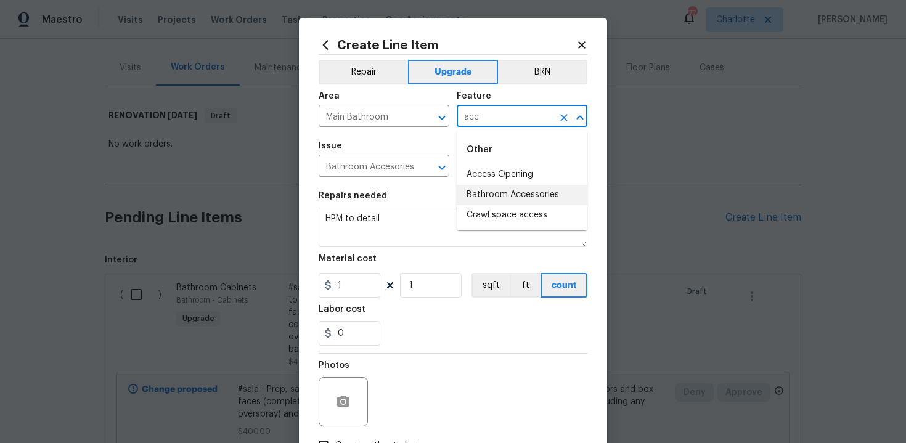
click at [514, 192] on li "Bathroom Accessories" at bounding box center [522, 195] width 131 height 20
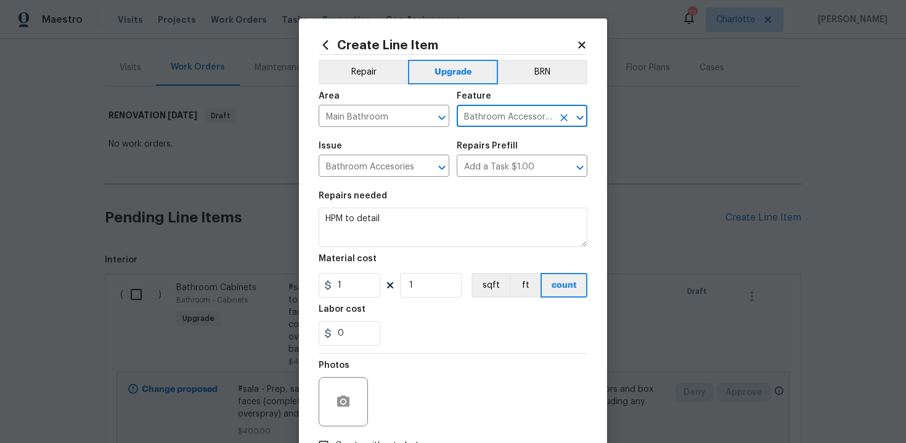
type input "Bathroom Accessories"
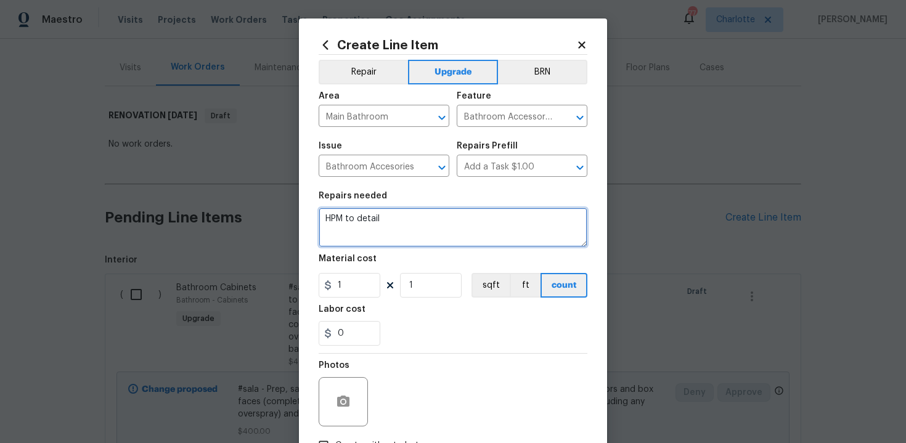
drag, startPoint x: 324, startPoint y: 221, endPoint x: 408, endPoint y: 222, distance: 84.5
click at [408, 222] on textarea "HPM to detail" at bounding box center [453, 227] width 269 height 39
paste textarea "Install new accessory kit"
type textarea "#sala - Install new accessory kit"
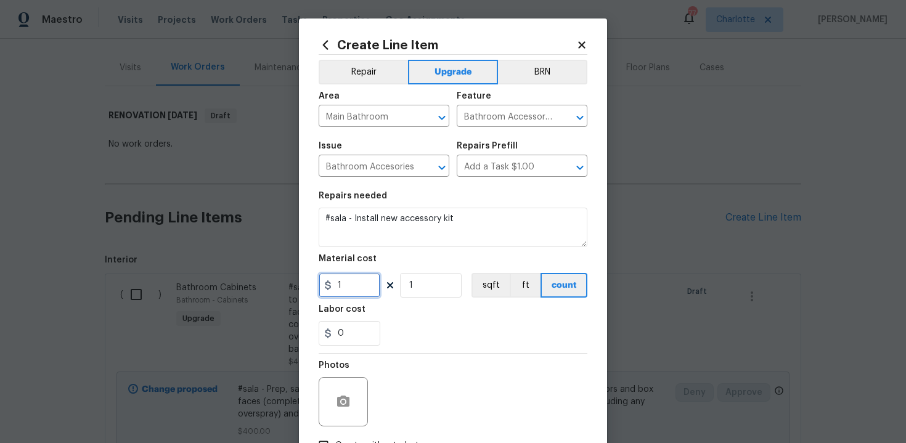
click at [359, 291] on input "1" at bounding box center [350, 285] width 62 height 25
type input "56"
click at [457, 342] on div "0" at bounding box center [453, 333] width 269 height 25
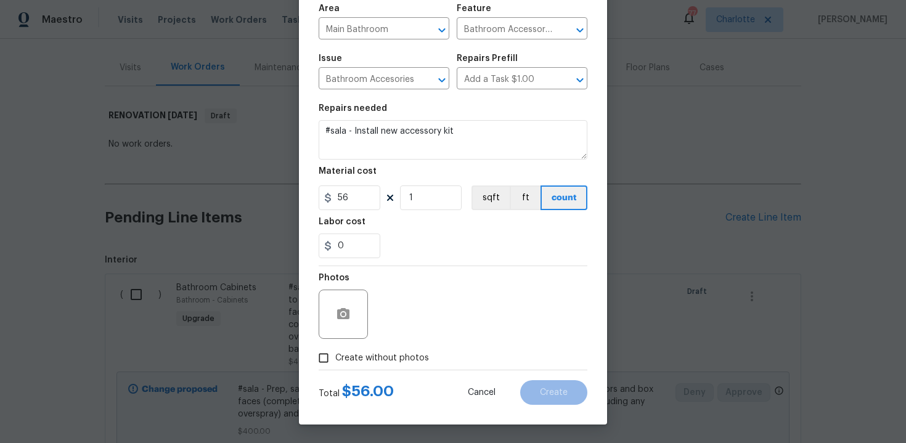
click at [380, 361] on span "Create without photos" at bounding box center [382, 358] width 94 height 13
click at [335, 361] on input "Create without photos" at bounding box center [323, 357] width 23 height 23
checkbox input "true"
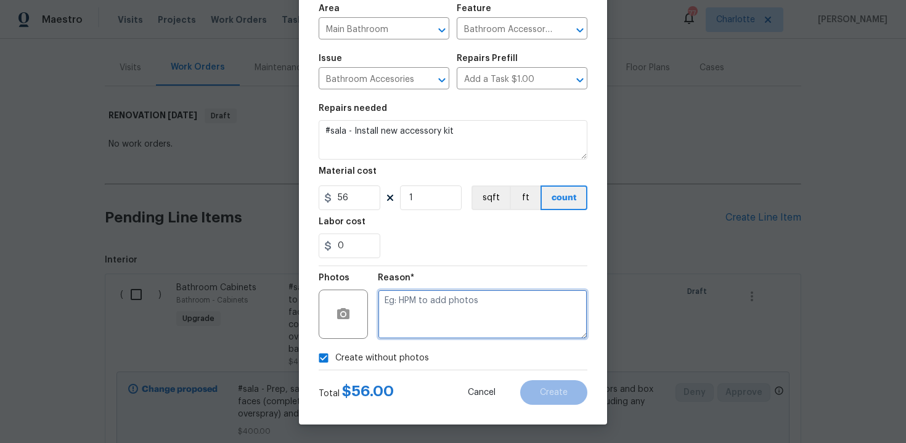
click at [440, 306] on textarea at bounding box center [483, 314] width 210 height 49
type textarea "n/a"
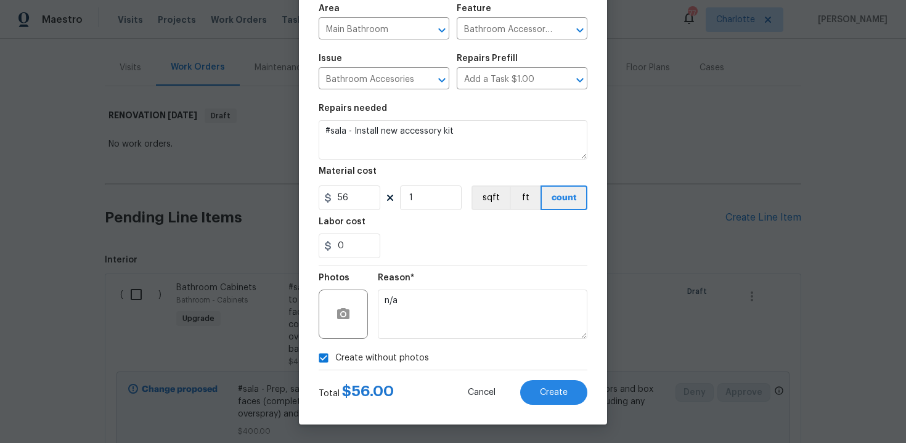
click at [588, 246] on div "Create Line Item Repair Upgrade BRN Area Main Bathroom ​ Feature Bathroom Acces…" at bounding box center [453, 178] width 308 height 494
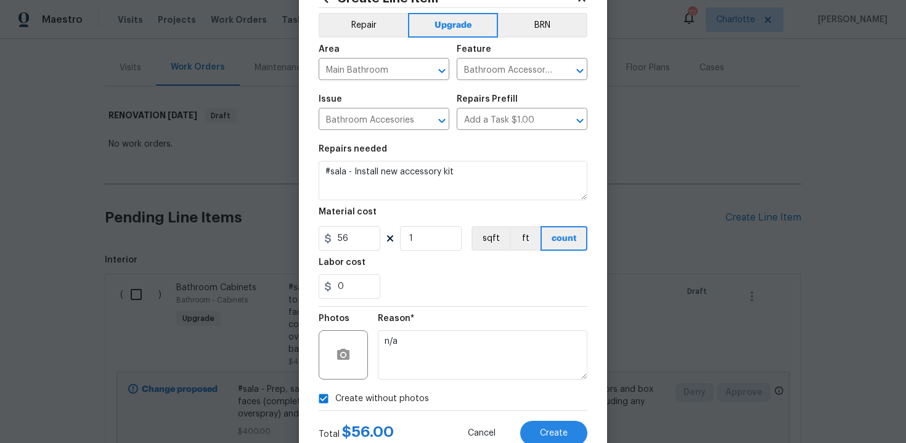
scroll to position [58, 0]
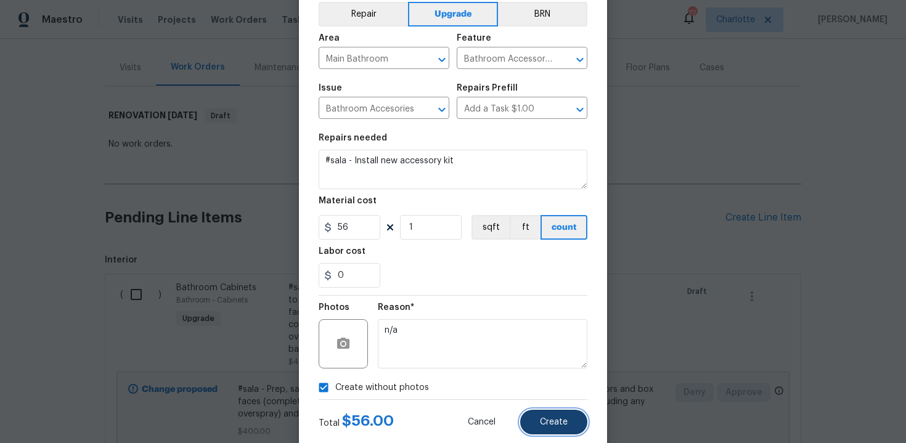
click at [567, 424] on span "Create" at bounding box center [554, 422] width 28 height 9
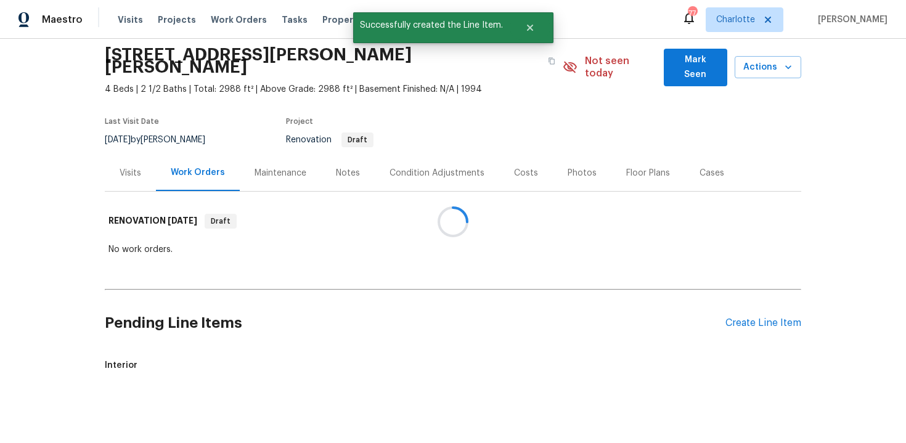
scroll to position [150, 0]
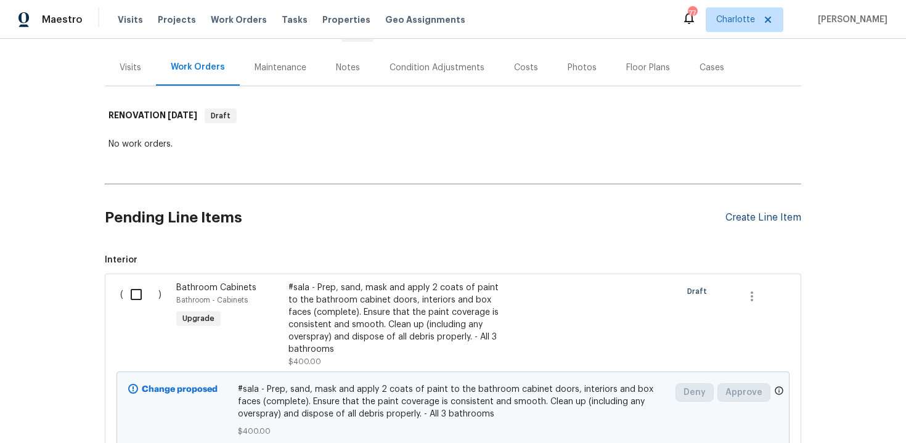
click at [776, 212] on div "Create Line Item" at bounding box center [764, 218] width 76 height 12
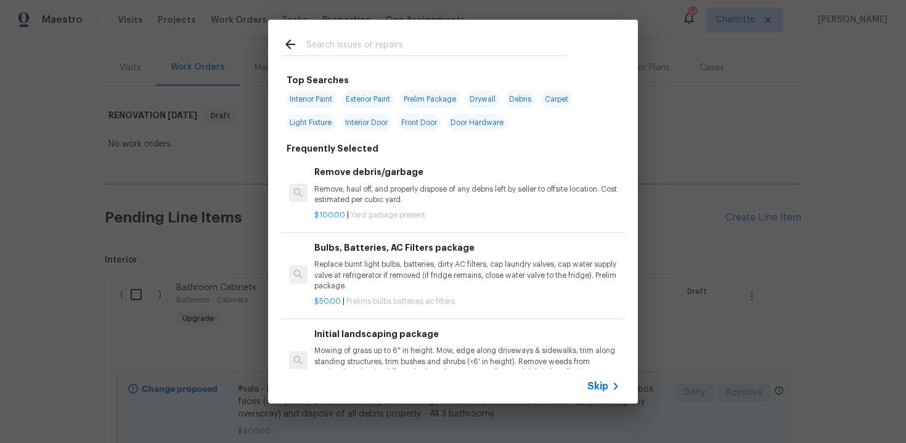
click at [594, 386] on span "Skip" at bounding box center [597, 386] width 21 height 12
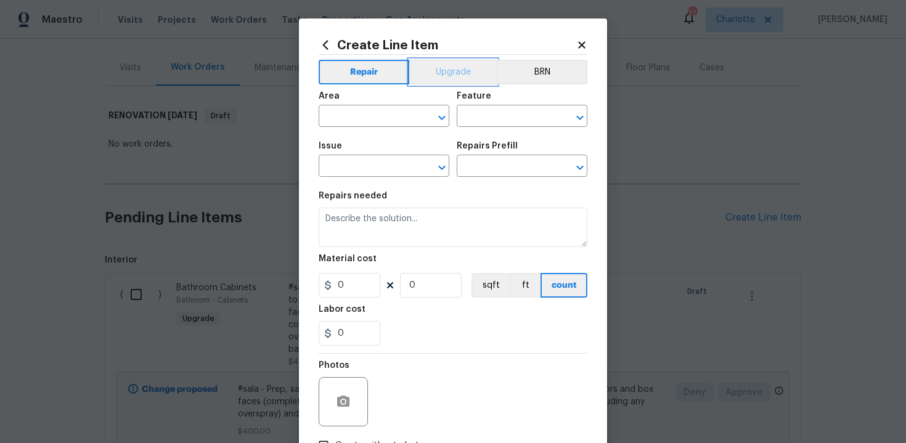
click at [445, 75] on button "Upgrade" at bounding box center [453, 72] width 88 height 25
click at [366, 120] on input "text" at bounding box center [367, 117] width 96 height 19
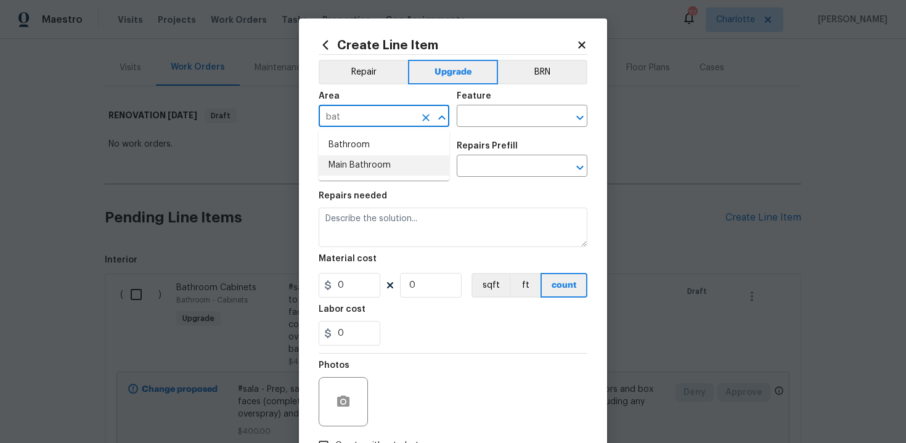
click at [372, 171] on li "Main Bathroom" at bounding box center [384, 165] width 131 height 20
type input "Main Bathroom"
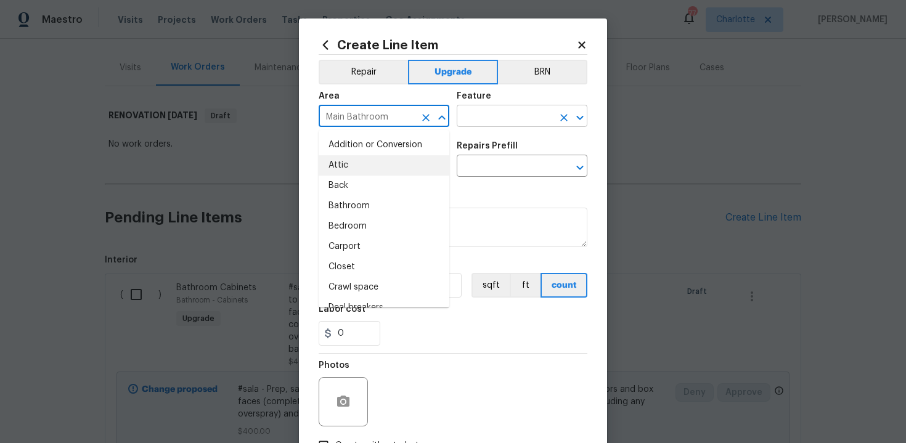
click at [526, 116] on input "text" at bounding box center [505, 117] width 96 height 19
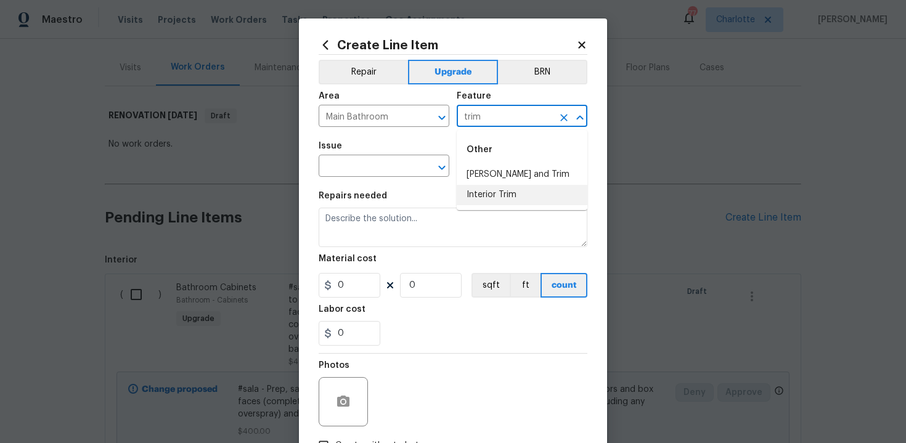
click at [526, 197] on li "Interior Trim" at bounding box center [522, 195] width 131 height 20
type input "Interior Trim"
click at [362, 168] on input "text" at bounding box center [367, 167] width 96 height 19
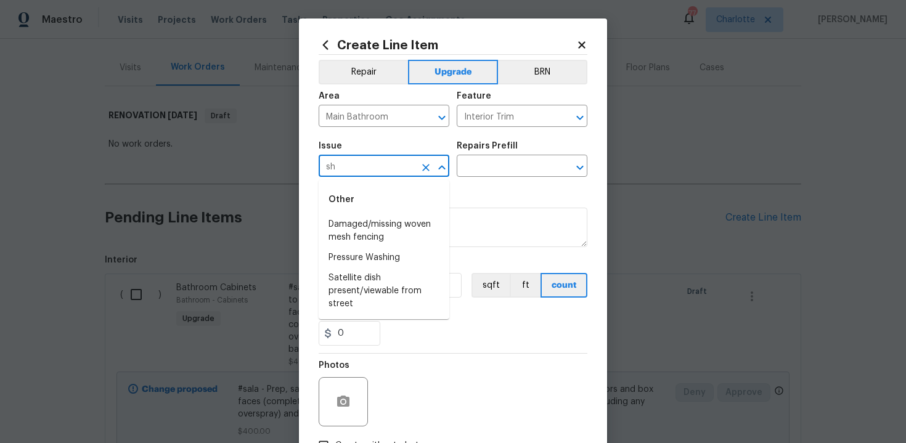
type input "s"
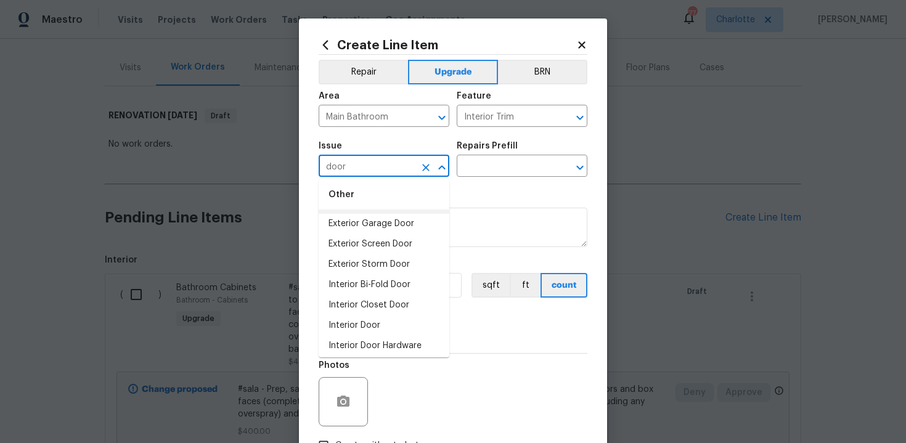
scroll to position [47, 0]
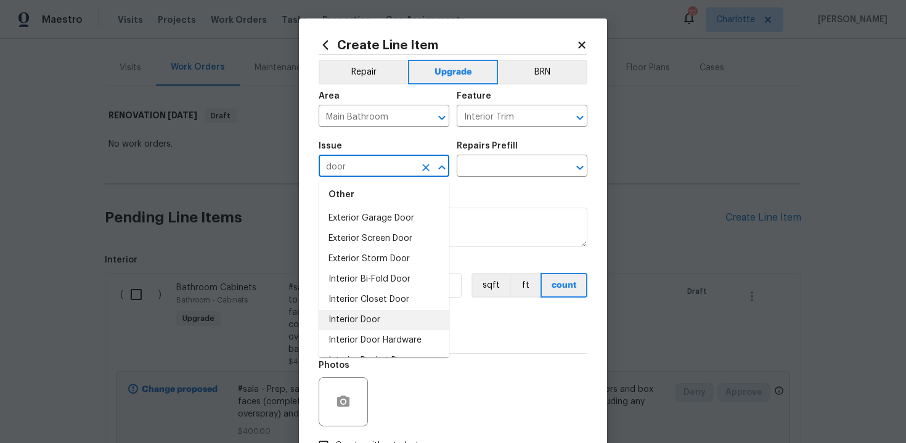
click at [372, 316] on li "Interior Door" at bounding box center [384, 320] width 131 height 20
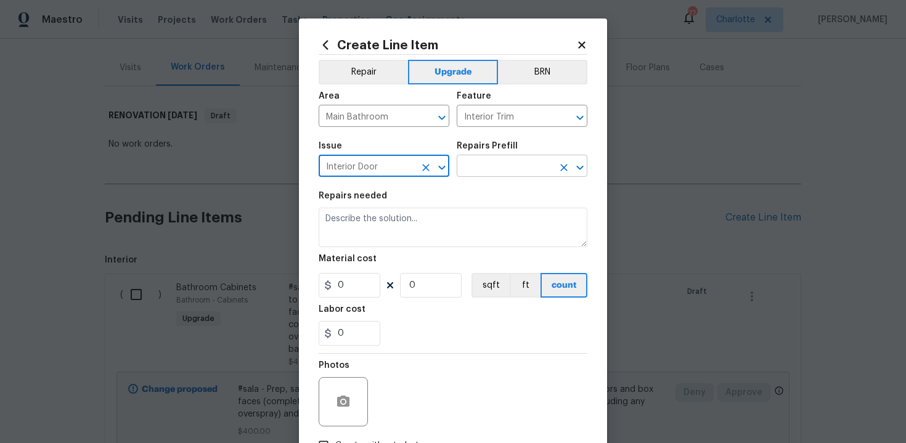
type input "Interior Door"
click at [484, 173] on input "text" at bounding box center [505, 167] width 96 height 19
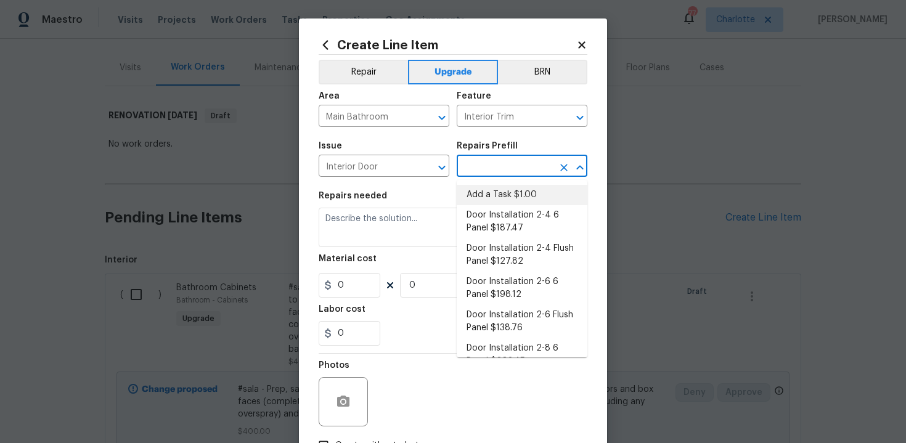
click at [493, 186] on li "Add a Task $1.00" at bounding box center [522, 195] width 131 height 20
type input "Interior Door"
type input "Add a Task $1.00"
type textarea "HPM to detail"
type input "1"
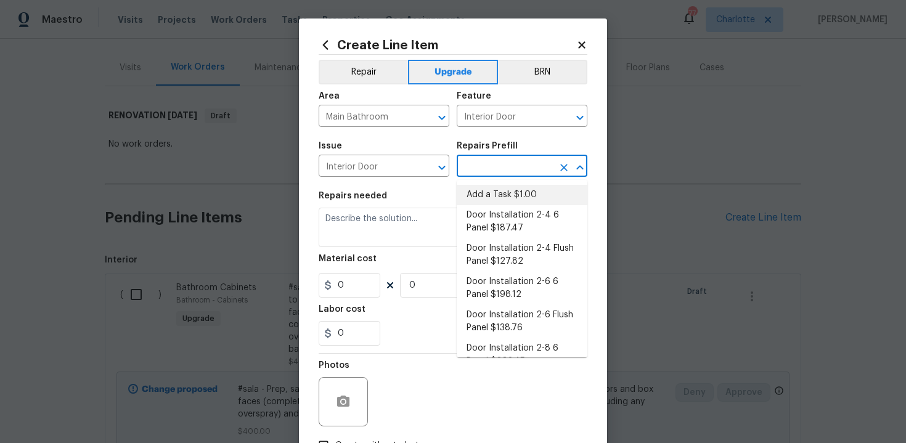
type input "1"
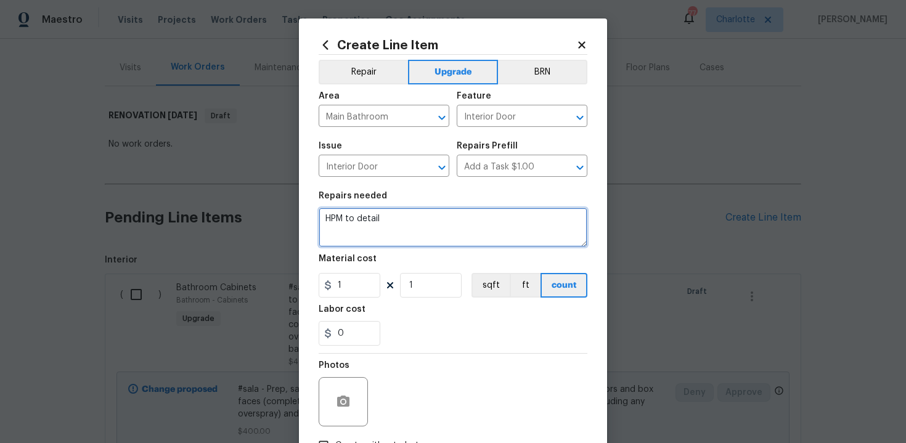
drag, startPoint x: 322, startPoint y: 222, endPoint x: 448, endPoint y: 222, distance: 125.8
click at [448, 222] on textarea "HPM to detail" at bounding box center [453, 227] width 269 height 39
paste textarea "Trim kit for shower door"
type textarea "#sala - Trim kit for shower door"
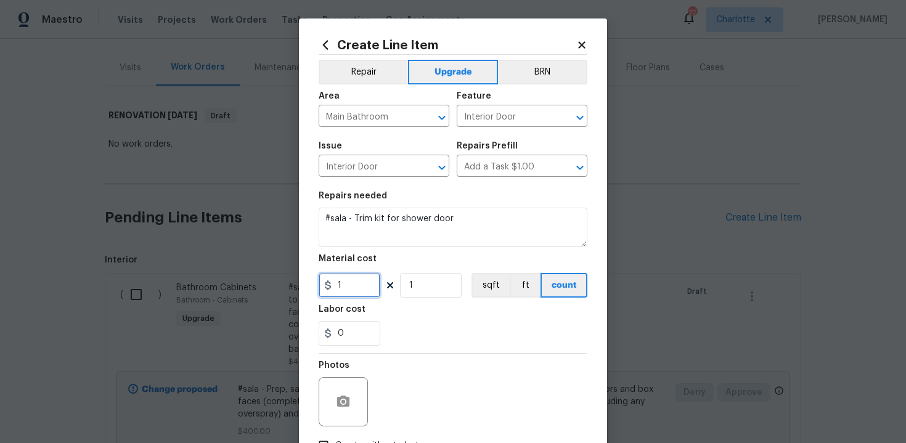
click at [361, 281] on input "1" at bounding box center [350, 285] width 62 height 25
type input "400"
click at [432, 329] on div "0" at bounding box center [453, 333] width 269 height 25
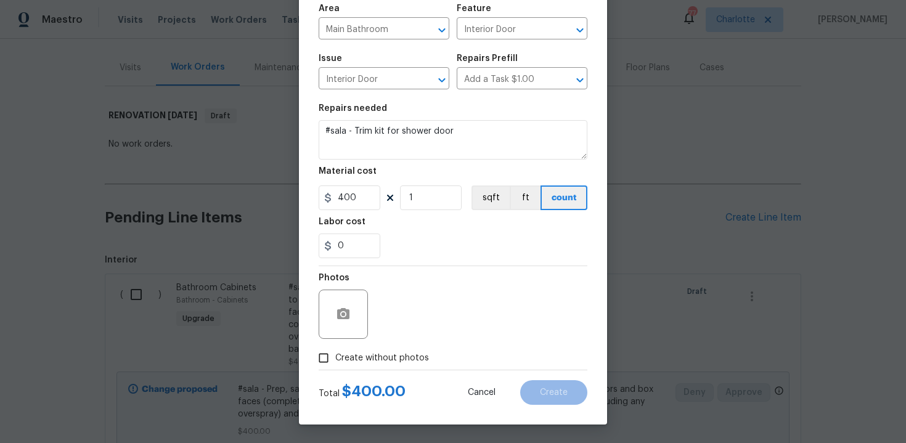
click at [386, 369] on label "Create without photos" at bounding box center [370, 357] width 117 height 23
click at [335, 369] on input "Create without photos" at bounding box center [323, 357] width 23 height 23
checkbox input "true"
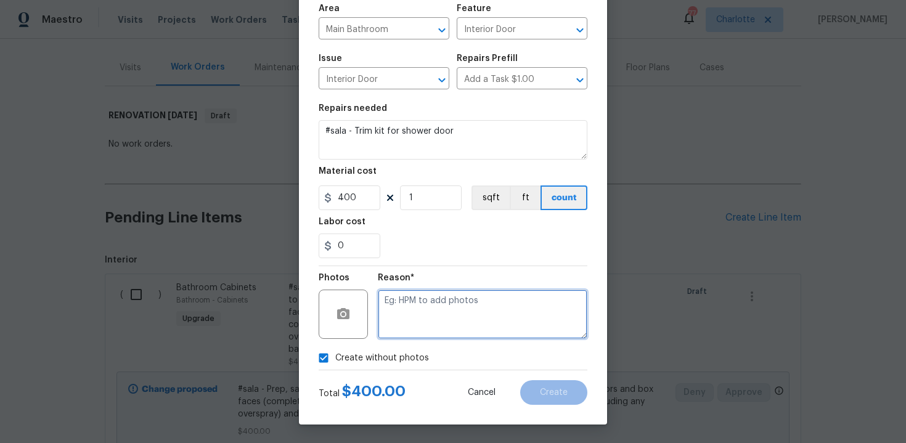
click at [433, 328] on textarea at bounding box center [483, 314] width 210 height 49
type textarea "n/a"
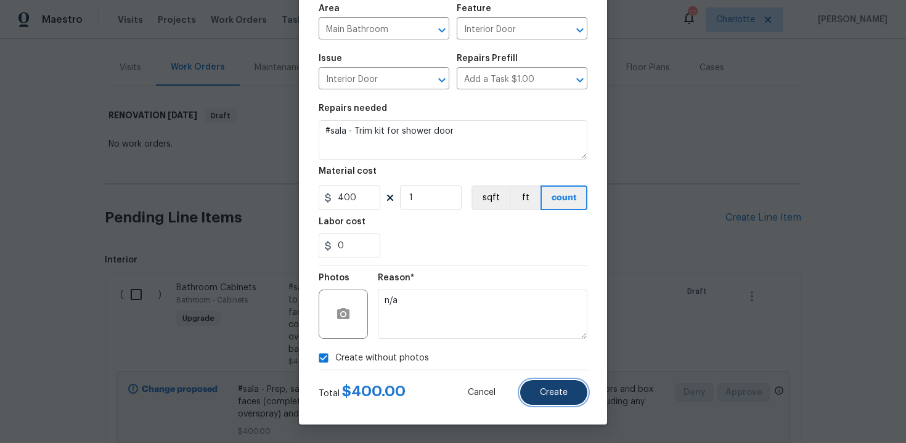
click at [571, 393] on button "Create" at bounding box center [553, 392] width 67 height 25
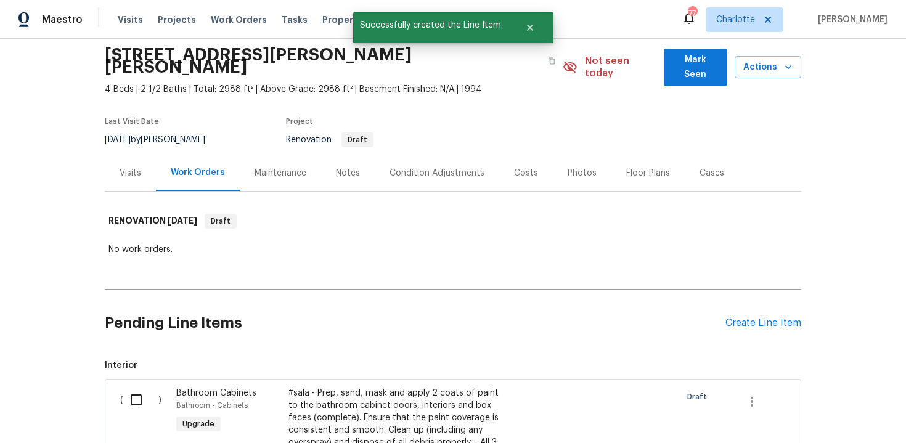
scroll to position [150, 0]
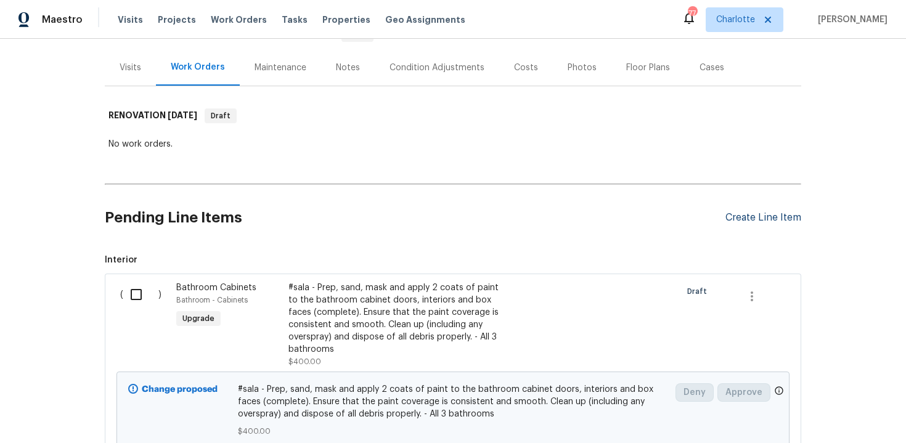
click at [755, 212] on div "Create Line Item" at bounding box center [764, 218] width 76 height 12
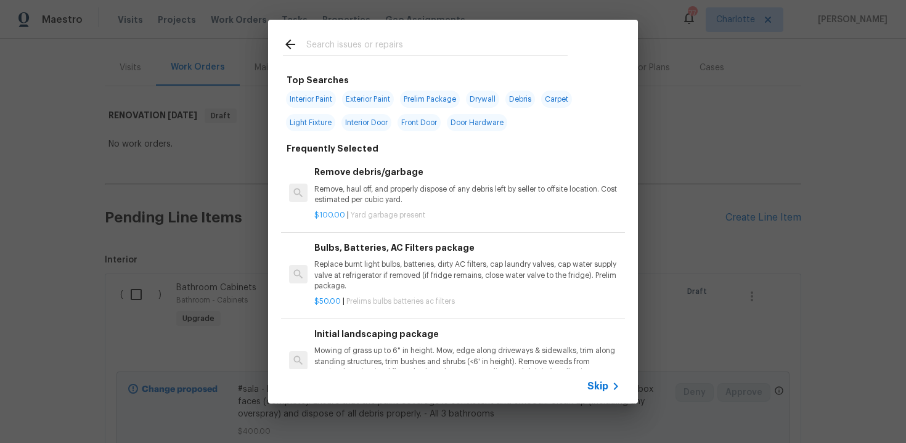
click at [598, 389] on span "Skip" at bounding box center [597, 386] width 21 height 12
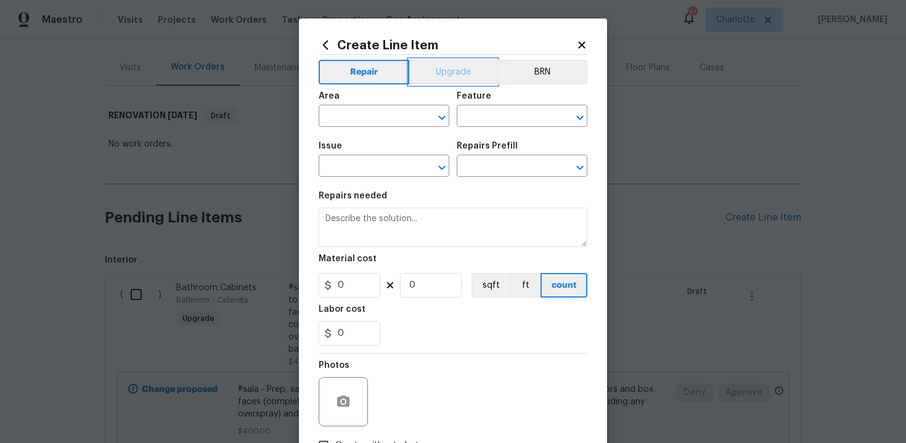
click at [451, 80] on button "Upgrade" at bounding box center [453, 72] width 88 height 25
click at [382, 111] on input "text" at bounding box center [367, 117] width 96 height 19
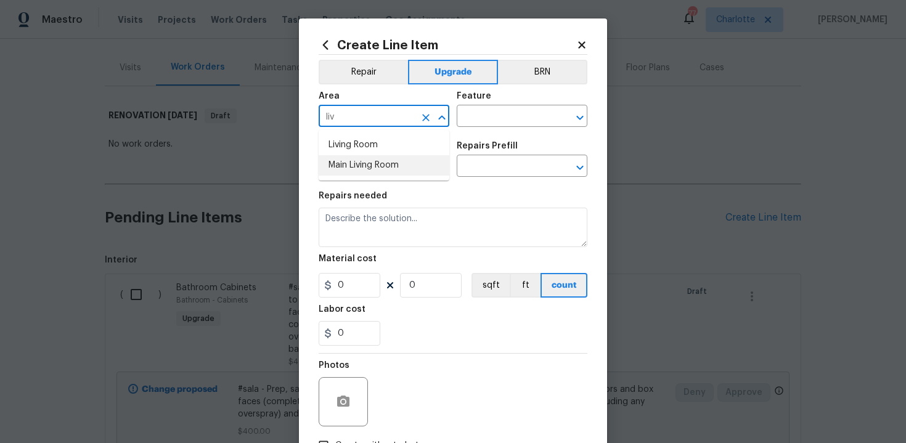
click at [385, 158] on li "Main Living Room" at bounding box center [384, 165] width 131 height 20
type input "Main Living Room"
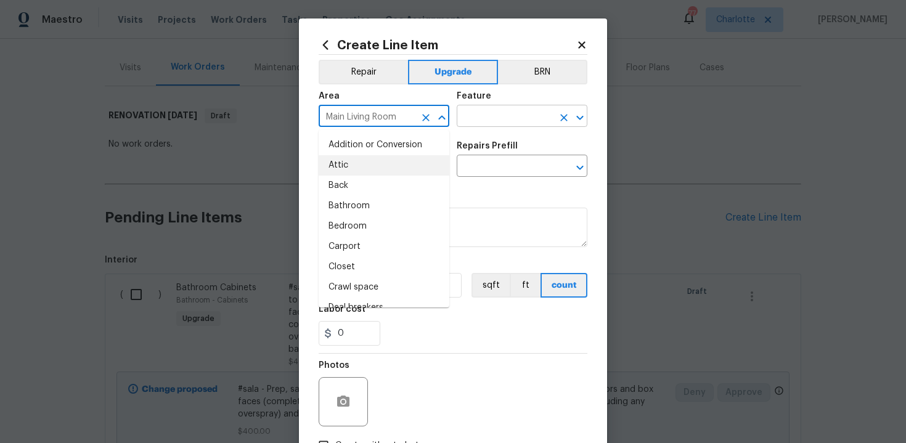
click at [520, 118] on input "text" at bounding box center [505, 117] width 96 height 19
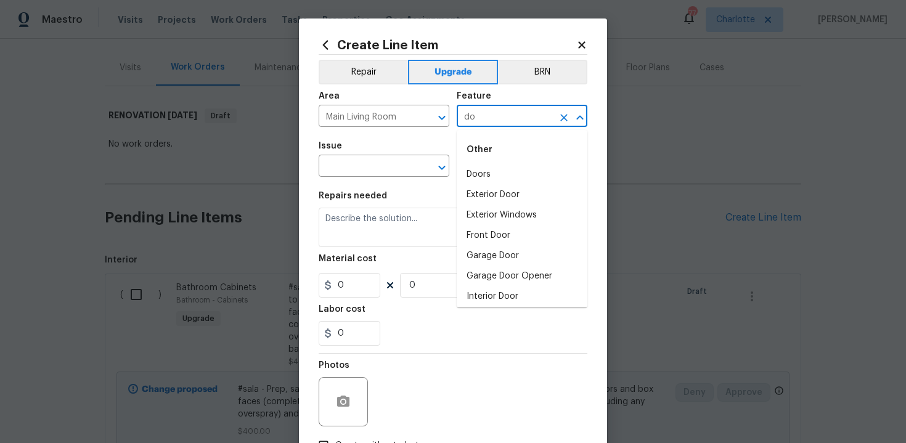
type input "d"
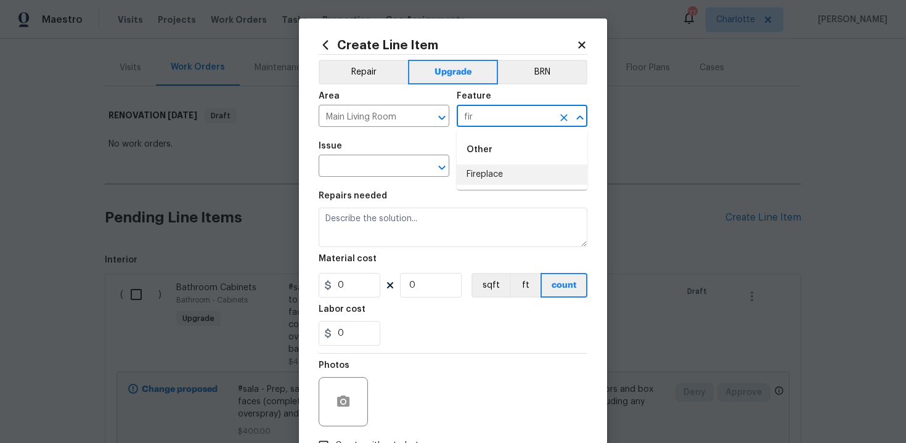
click at [511, 178] on li "Fireplace" at bounding box center [522, 175] width 131 height 20
type input "Fireplace"
click at [354, 170] on input "text" at bounding box center [367, 167] width 96 height 19
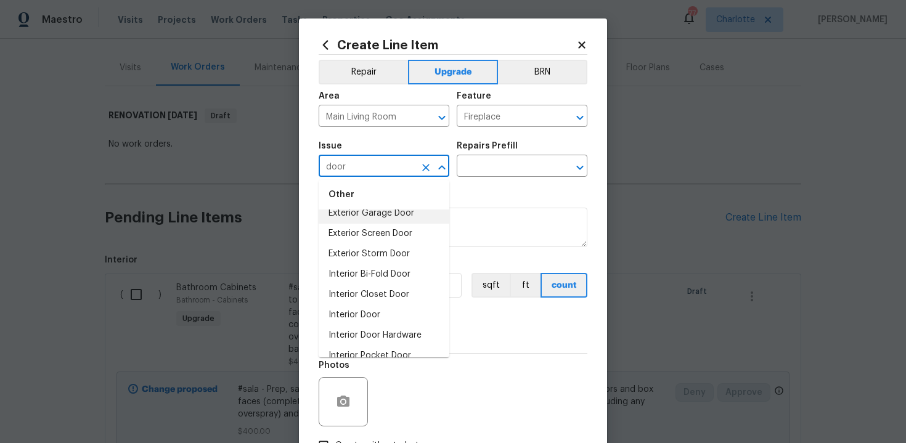
scroll to position [65, 0]
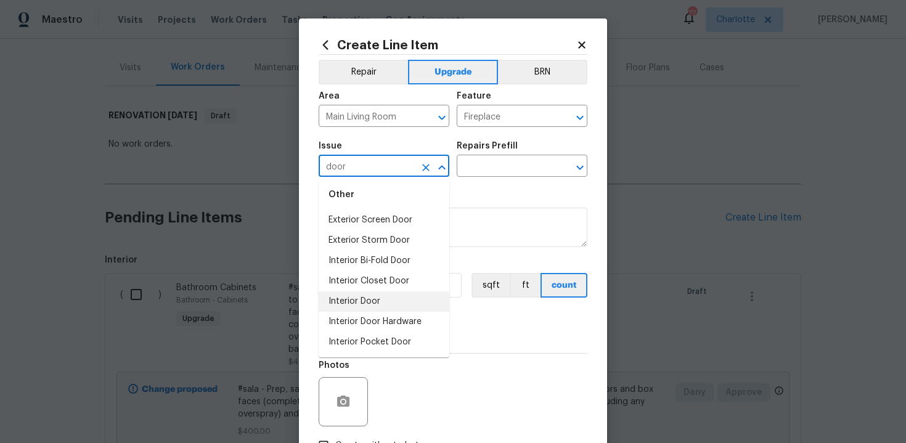
click at [363, 296] on li "Interior Door" at bounding box center [384, 302] width 131 height 20
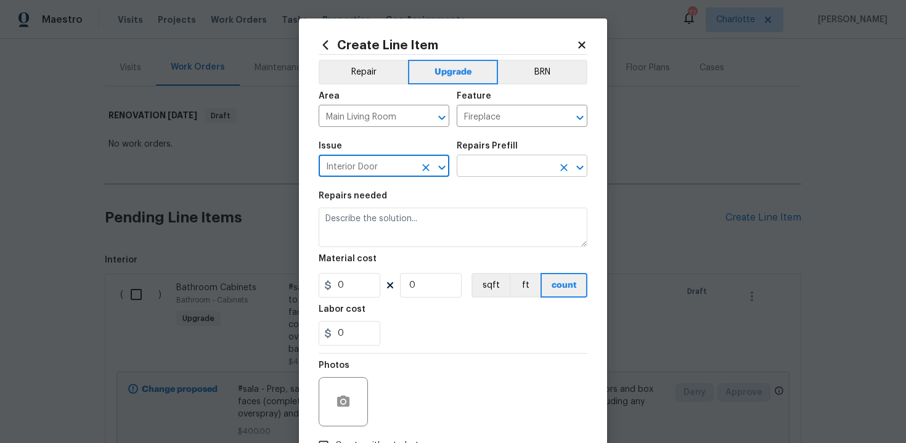
type input "Interior Door"
click at [488, 167] on input "text" at bounding box center [505, 167] width 96 height 19
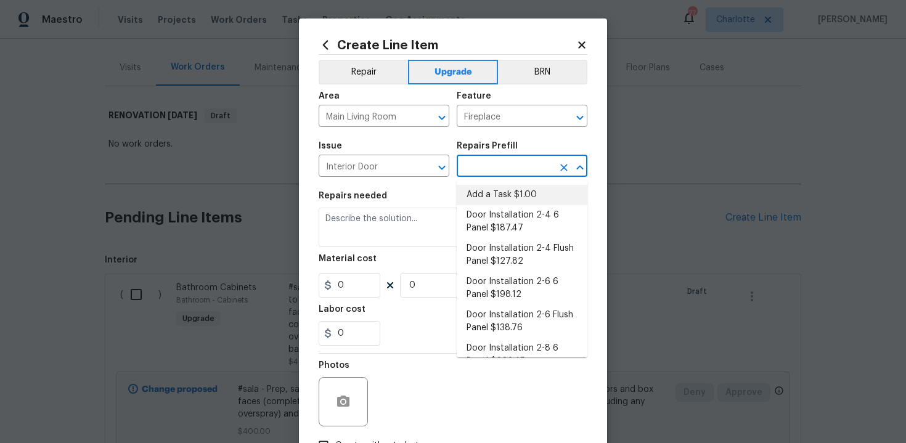
click at [491, 204] on li "Add a Task $1.00" at bounding box center [522, 195] width 131 height 20
type input "Interior Door"
type input "Add a Task $1.00"
type textarea "HPM to detail"
type input "1"
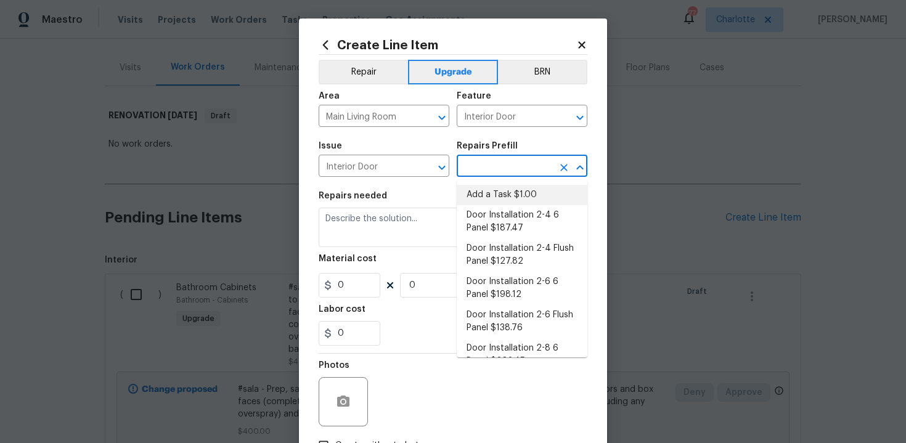
type input "1"
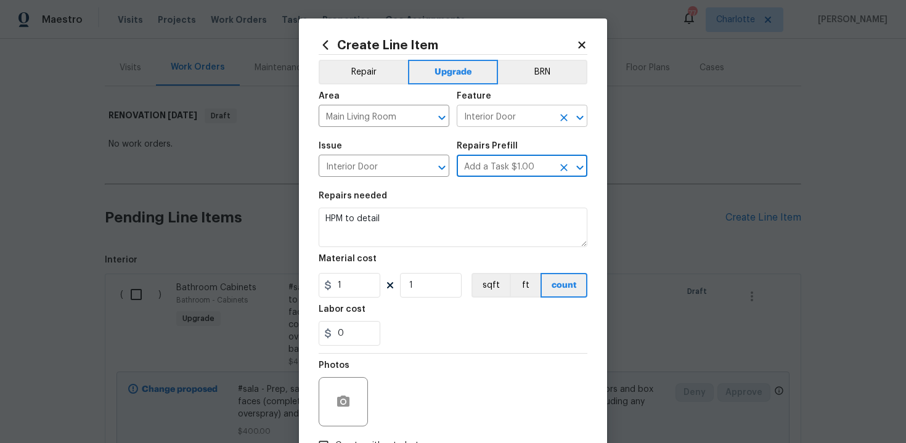
click at [566, 118] on icon "Clear" at bounding box center [564, 118] width 12 height 12
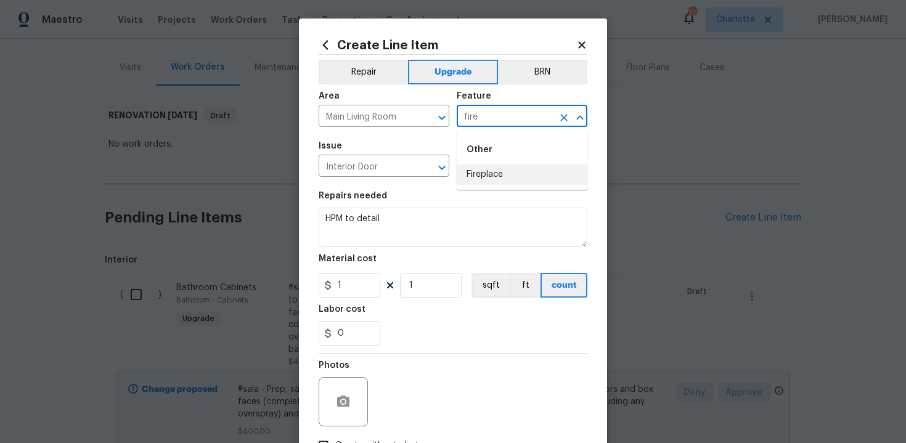
click at [521, 178] on li "Fireplace" at bounding box center [522, 175] width 131 height 20
type input "Fireplace"
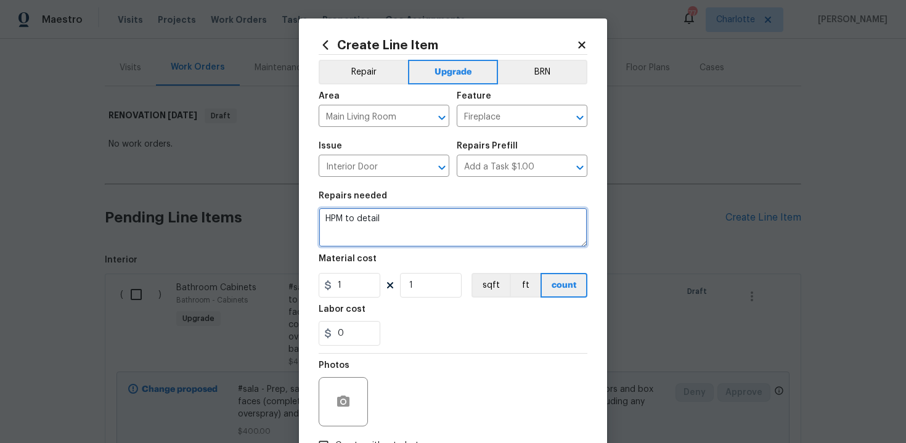
drag, startPoint x: 324, startPoint y: 219, endPoint x: 459, endPoint y: 231, distance: 134.9
click at [459, 232] on textarea "HPM to detail" at bounding box center [453, 227] width 269 height 39
paste textarea "Replace fireplace door"
type textarea "#sala - Replace fireplace door"
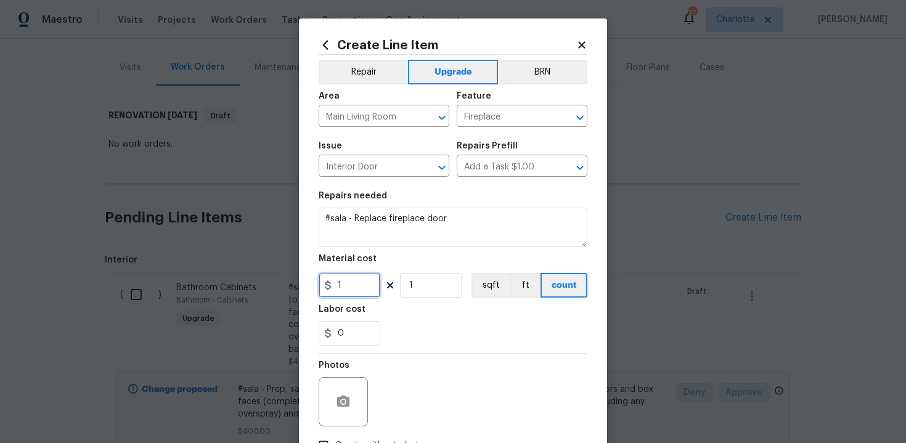
click at [358, 293] on input "1" at bounding box center [350, 285] width 62 height 25
type input "350"
click at [456, 348] on section "Repairs needed #sala - Replace fireplace door Material cost 350 1 sqft ft count…" at bounding box center [453, 268] width 269 height 169
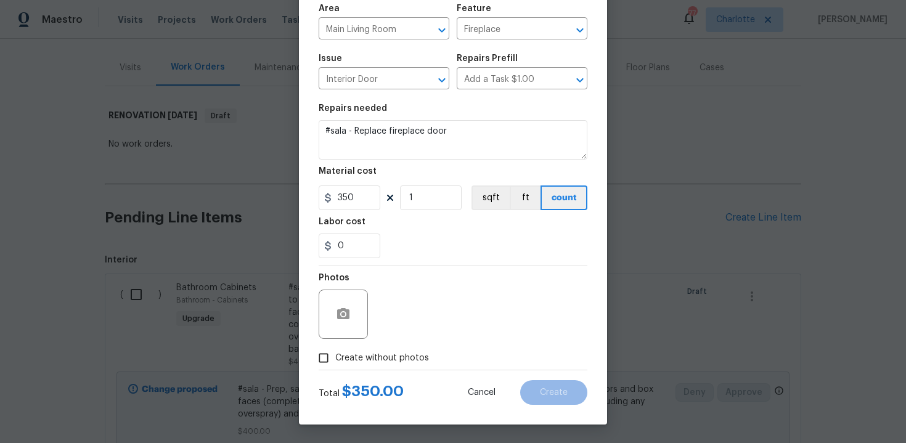
click at [377, 358] on span "Create without photos" at bounding box center [382, 358] width 94 height 13
click at [335, 358] on input "Create without photos" at bounding box center [323, 357] width 23 height 23
checkbox input "true"
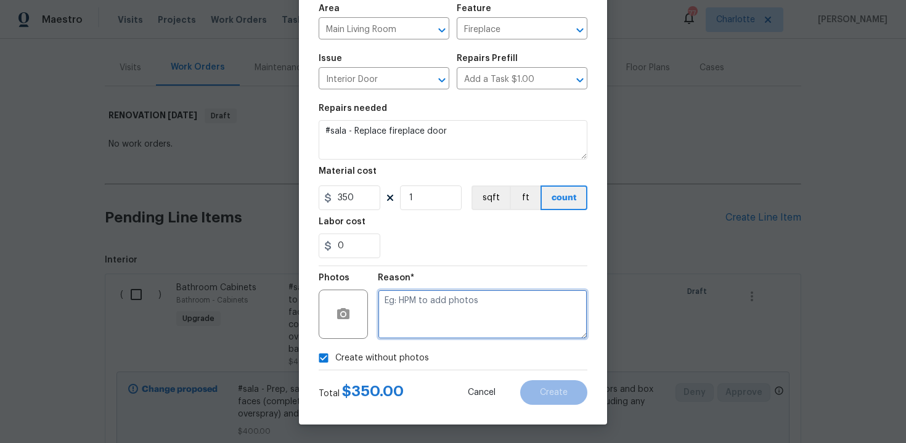
click at [417, 324] on textarea at bounding box center [483, 314] width 210 height 49
type textarea "n/a"
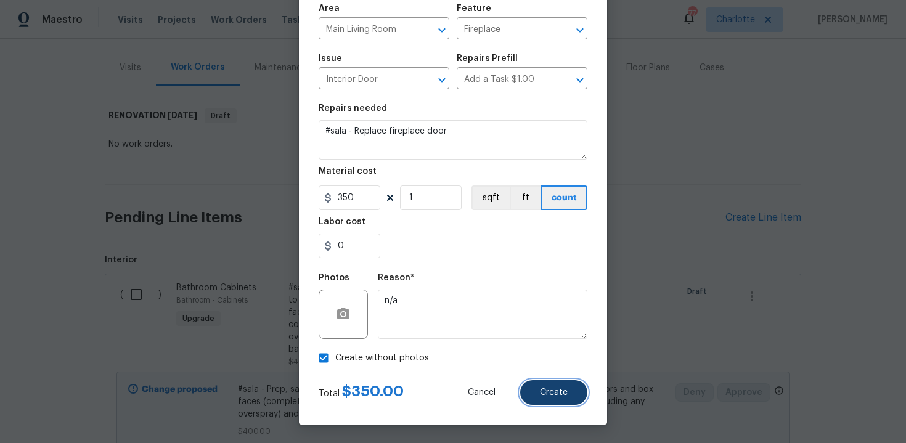
click at [535, 383] on button "Create" at bounding box center [553, 392] width 67 height 25
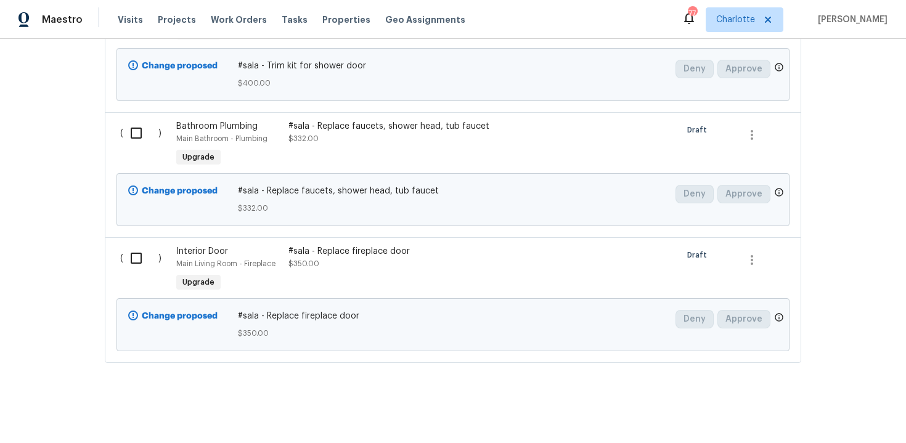
scroll to position [1926, 0]
